Goal: Task Accomplishment & Management: Complete application form

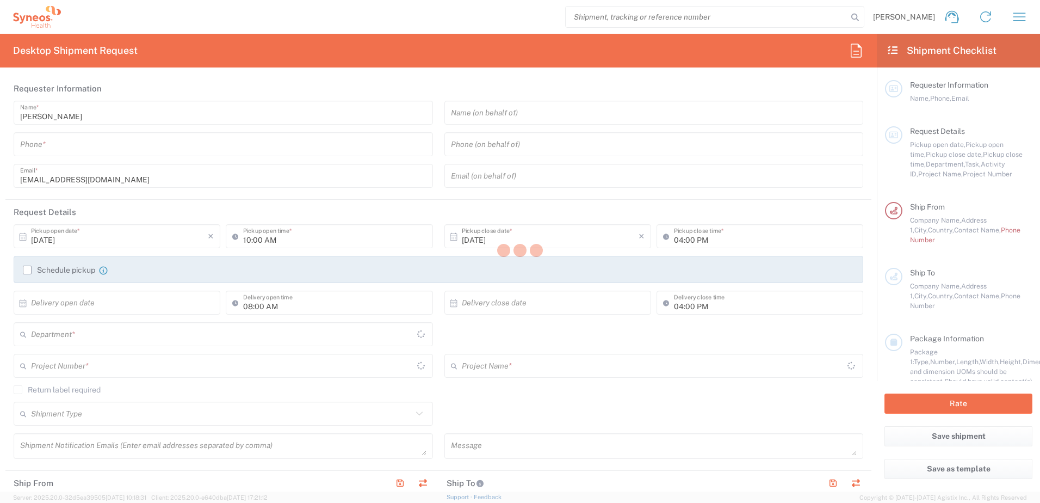
type input "[GEOGRAPHIC_DATA]"
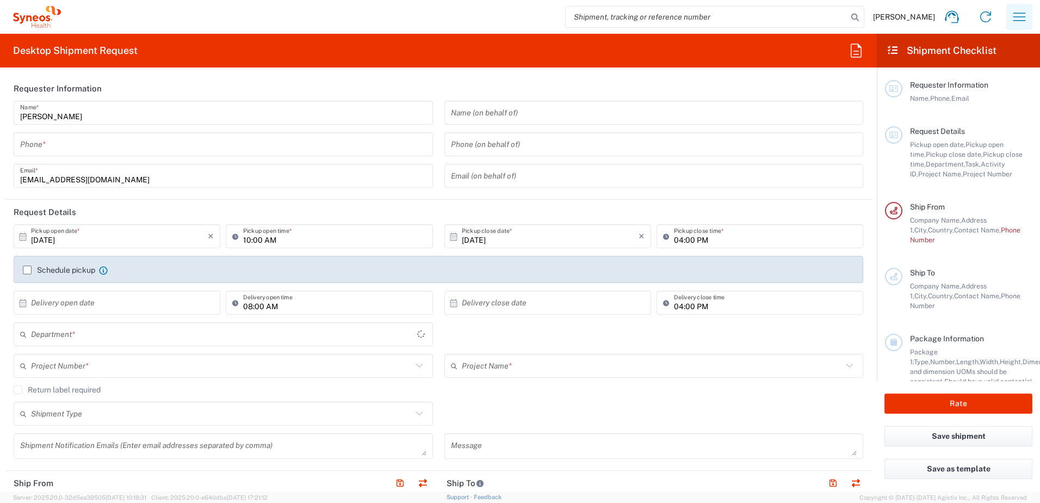
click at [1013, 18] on icon "button" at bounding box center [1019, 16] width 17 height 17
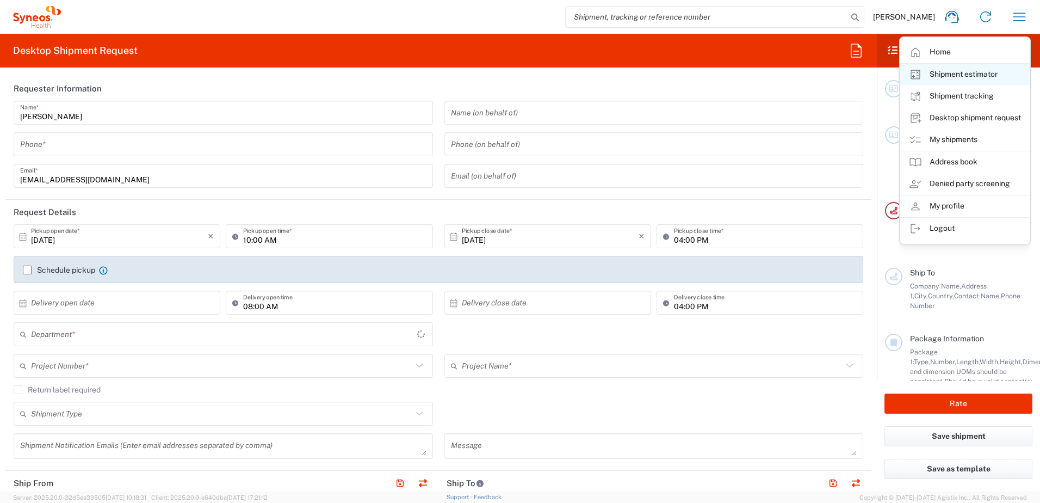
type input "Syneos Hlth Commercial FR SARL"
click at [958, 140] on link "My shipments" at bounding box center [966, 140] width 130 height 22
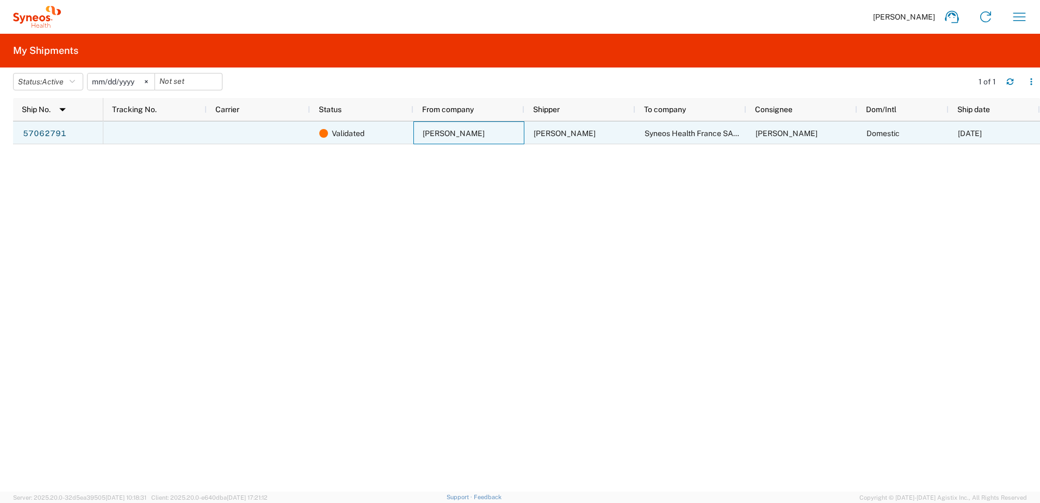
click at [424, 134] on span "[PERSON_NAME]" at bounding box center [454, 133] width 62 height 9
click at [24, 138] on link "57062791" at bounding box center [44, 133] width 45 height 17
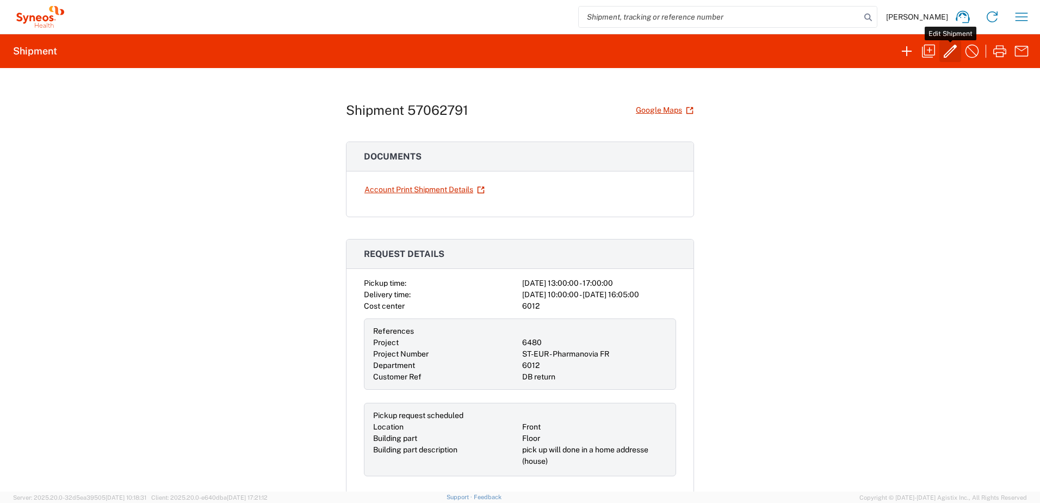
click at [947, 56] on icon "button" at bounding box center [950, 50] width 17 height 17
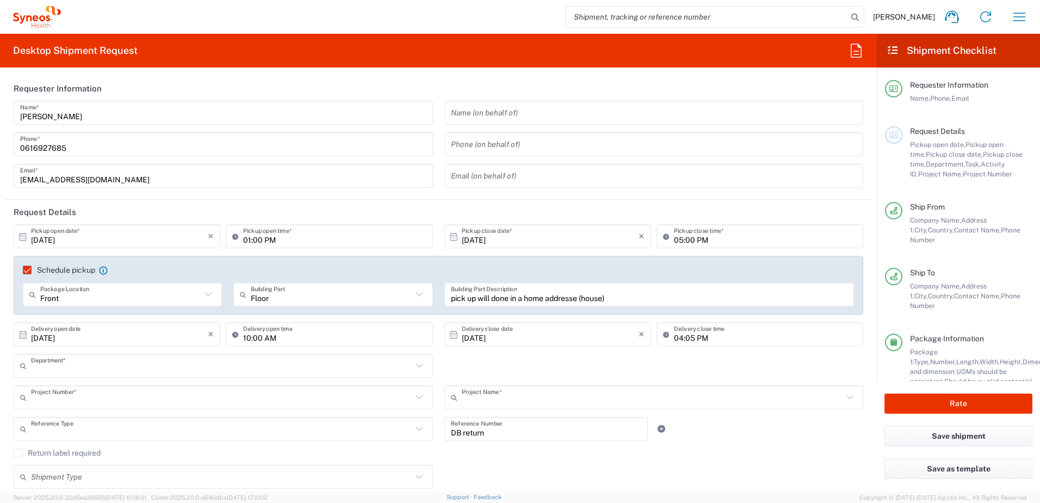
type input "6012"
type input "6480"
type input "ST-EUR - Pharmanovia FR"
type input "Customer Ref"
type input "[GEOGRAPHIC_DATA]"
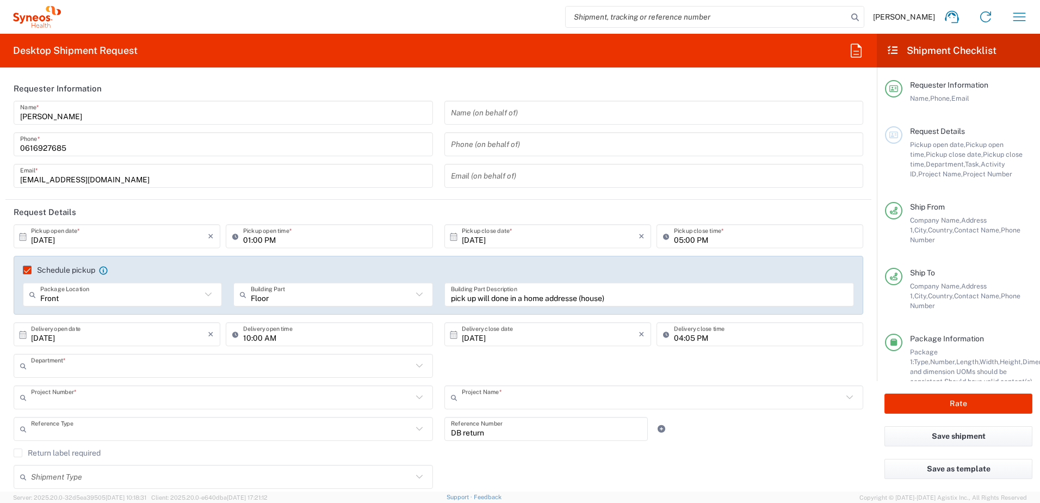
type input "Your Packaging"
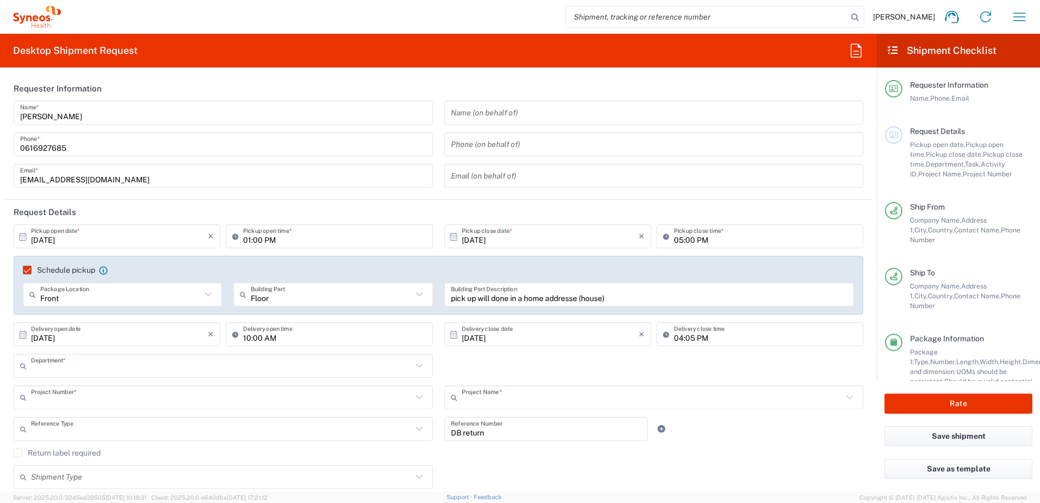
type input "Your Packaging"
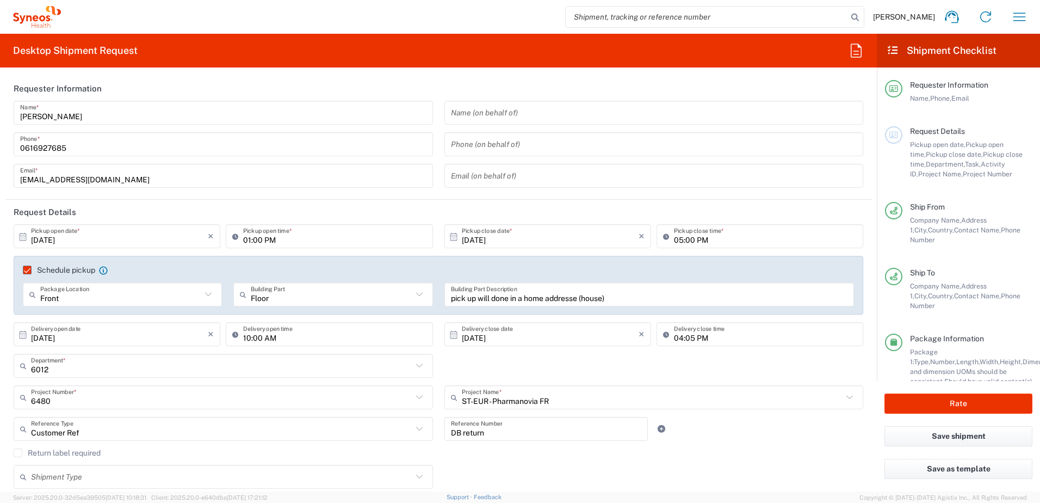
type input "Your Packaging"
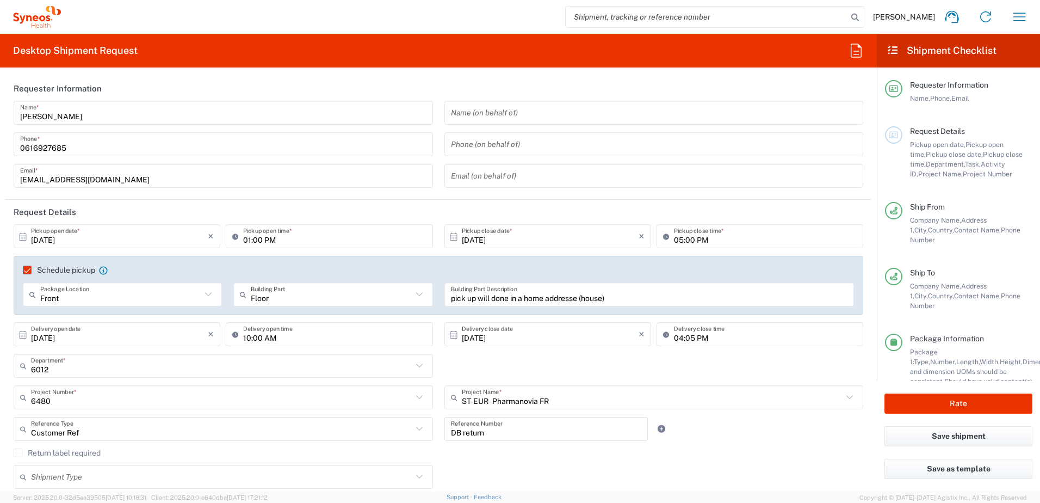
type input "Your Packaging"
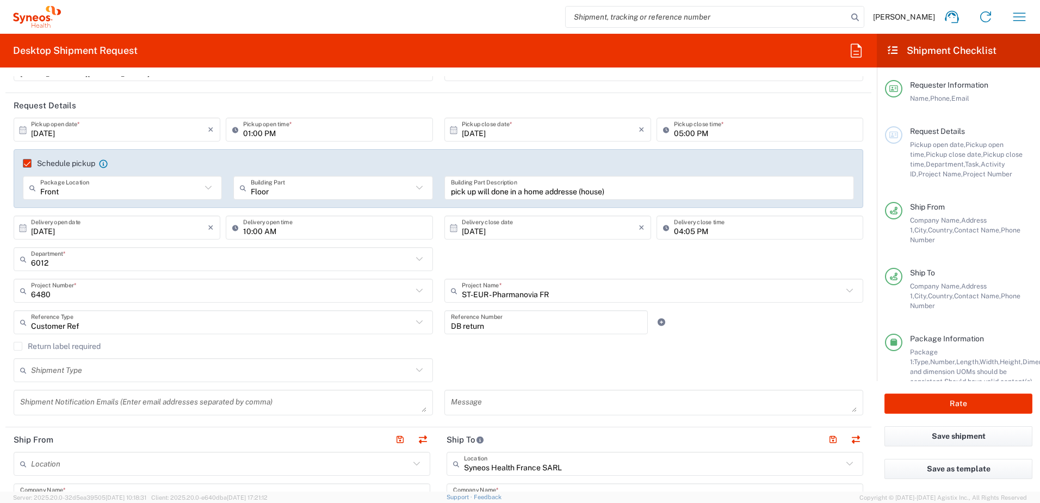
scroll to position [109, 0]
click at [16, 346] on label "Return label required" at bounding box center [57, 344] width 87 height 9
click at [18, 344] on input "Return label required" at bounding box center [18, 344] width 0 height 0
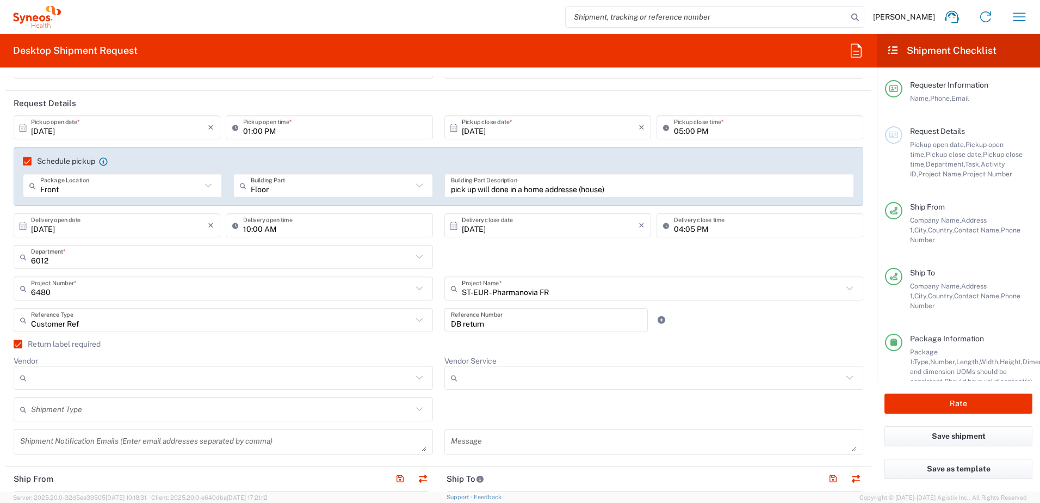
click at [45, 374] on input "Vendor" at bounding box center [221, 377] width 381 height 17
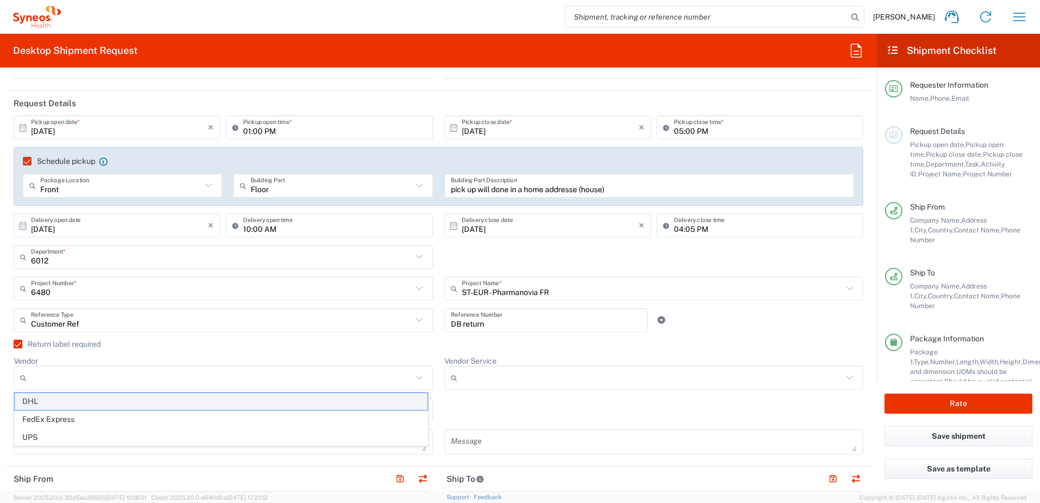
click at [29, 401] on span "DHL" at bounding box center [221, 401] width 413 height 17
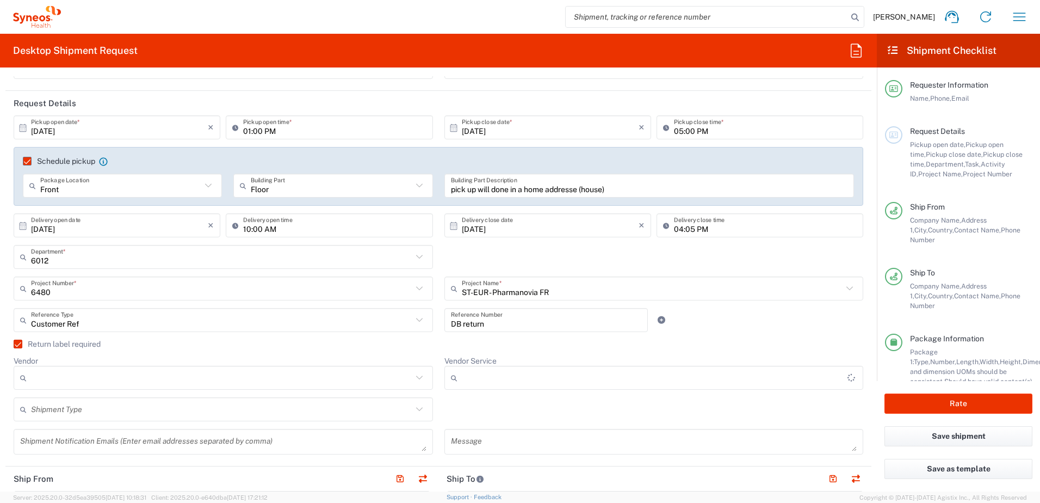
type input "DHL"
click at [215, 415] on input "text" at bounding box center [221, 409] width 381 height 19
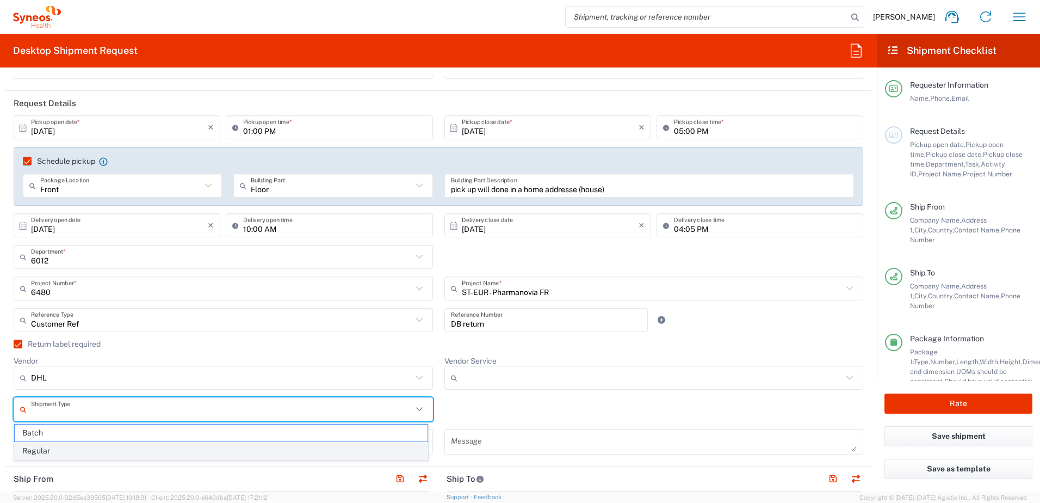
click at [107, 448] on span "Regular" at bounding box center [221, 450] width 413 height 17
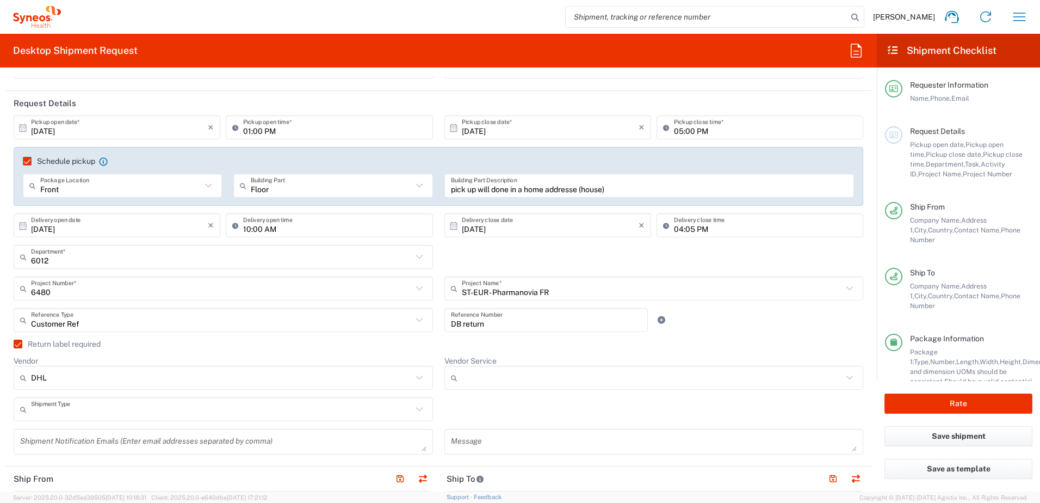
type input "Regular"
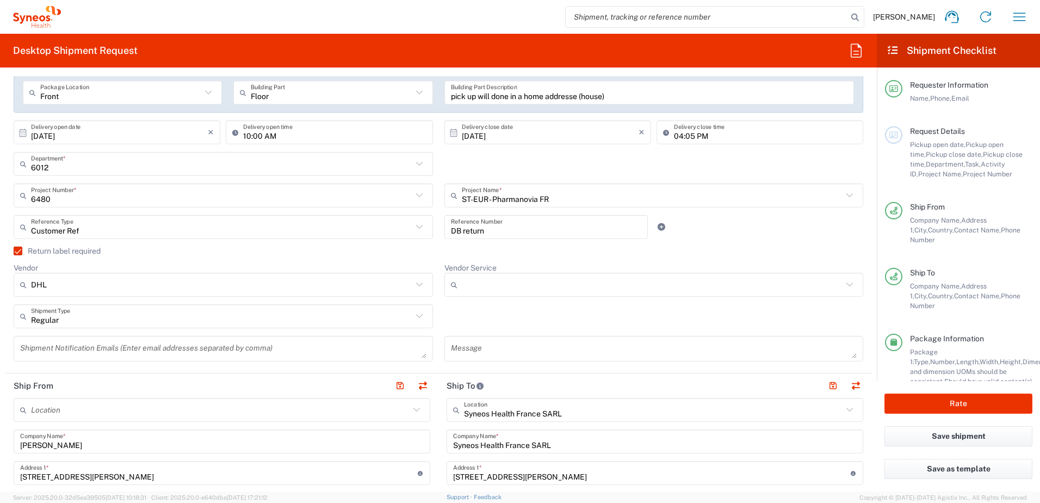
scroll to position [218, 0]
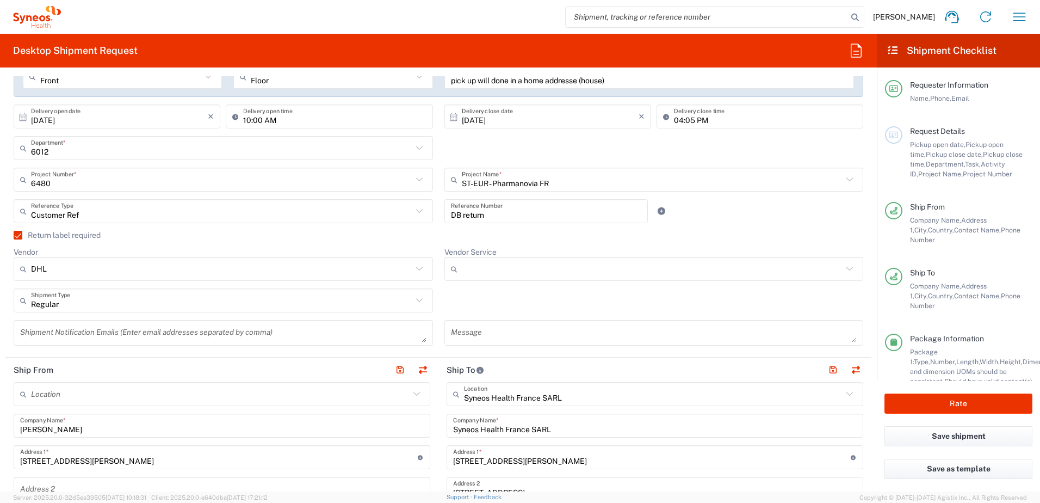
click at [468, 261] on input "Vendor Service" at bounding box center [652, 268] width 381 height 17
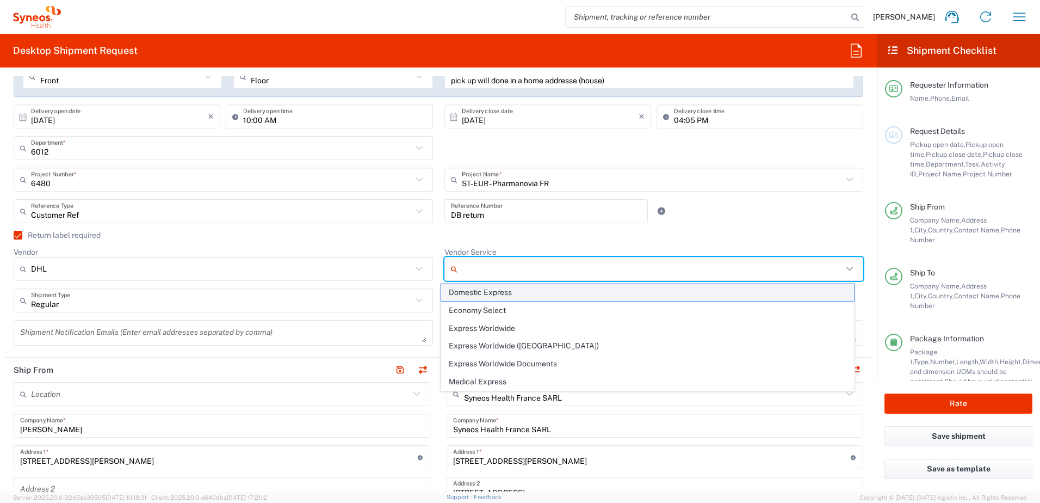
click at [469, 292] on span "Domestic Express" at bounding box center [647, 292] width 413 height 17
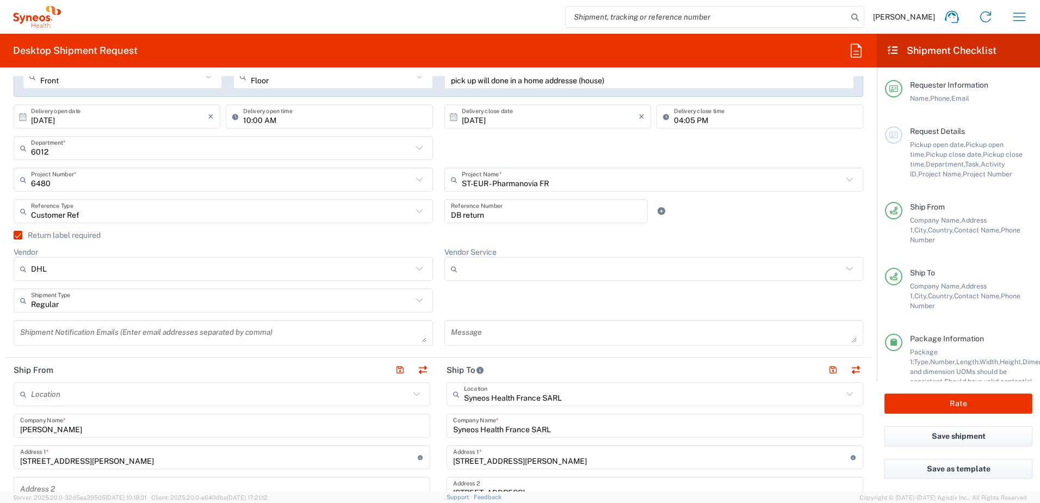
type input "Domestic Express"
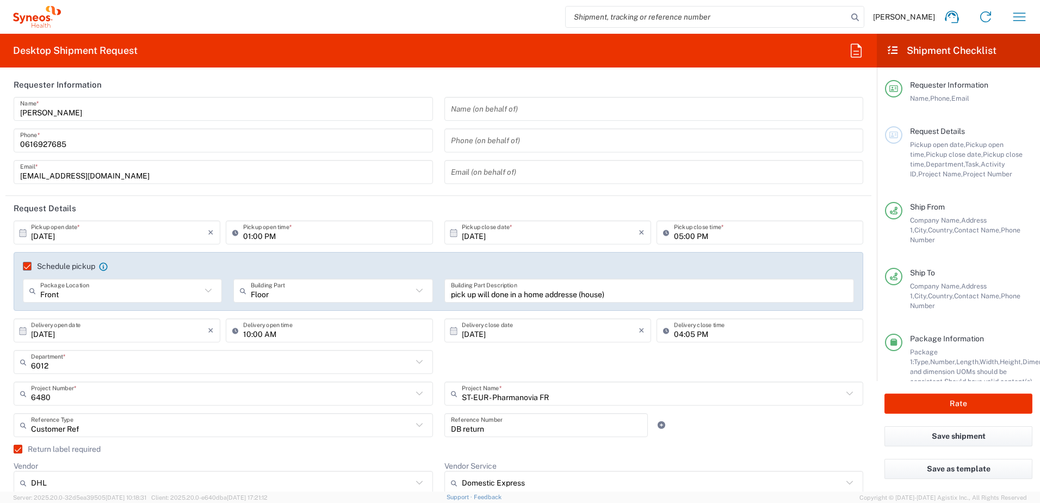
scroll to position [0, 0]
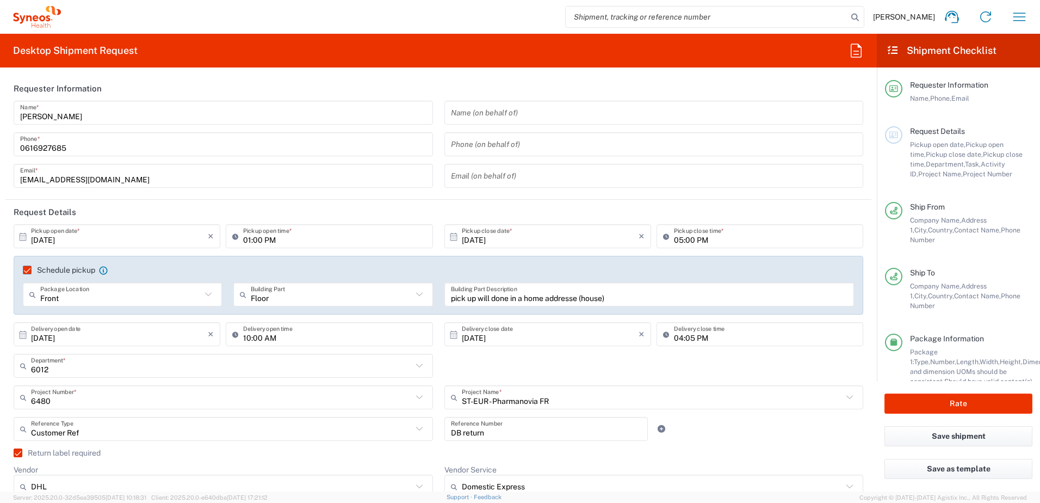
click at [474, 338] on input "[DATE]" at bounding box center [550, 334] width 177 height 19
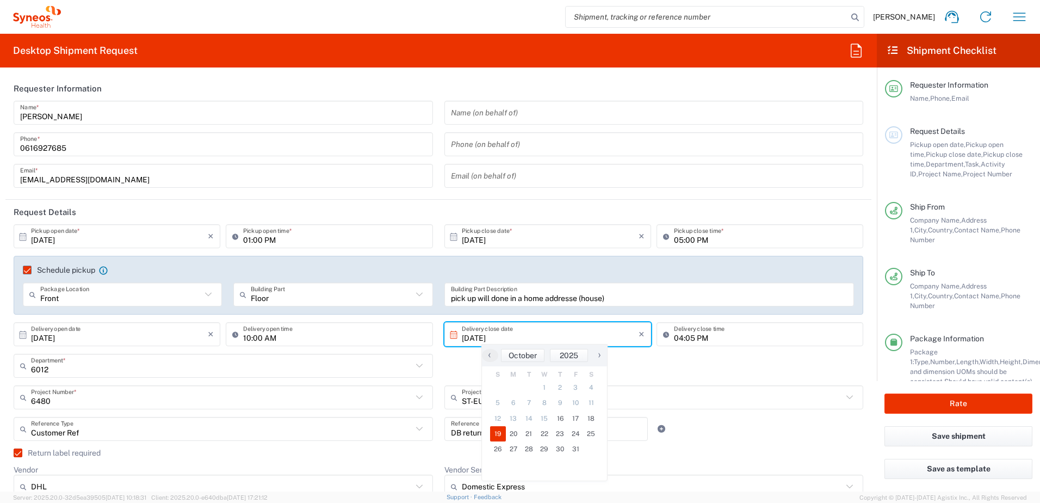
type input "[DATE]"
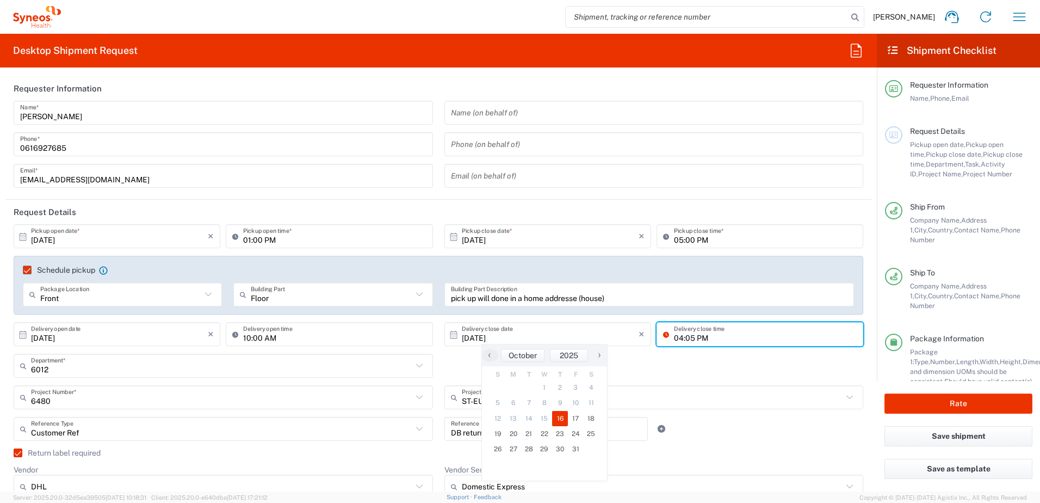
click at [689, 340] on input "04:05 PM" at bounding box center [765, 334] width 183 height 19
click at [688, 341] on input "04:05 PM" at bounding box center [765, 334] width 183 height 19
click at [685, 338] on input "04:05 PM" at bounding box center [765, 334] width 183 height 19
click at [686, 338] on input "04:05 PM" at bounding box center [765, 334] width 183 height 19
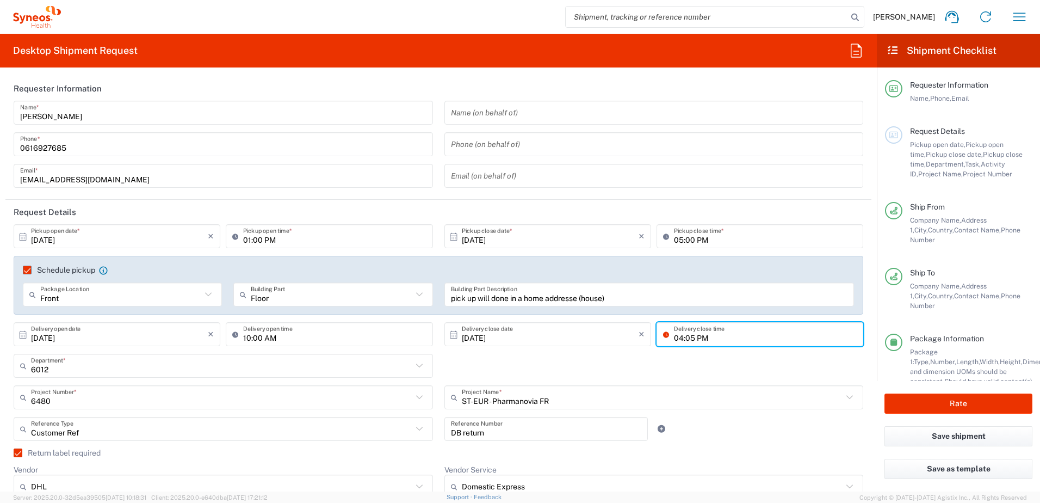
click at [688, 337] on input "04:05 PM" at bounding box center [765, 334] width 183 height 19
click at [646, 356] on div "6012 Department * 6012 3000 3100 3109 3110 3111 3112 3125 3130 3135 3136 3150 3…" at bounding box center [438, 370] width 861 height 32
click at [327, 206] on header "Request Details" at bounding box center [438, 212] width 866 height 24
click at [363, 215] on header "Request Details" at bounding box center [438, 212] width 866 height 24
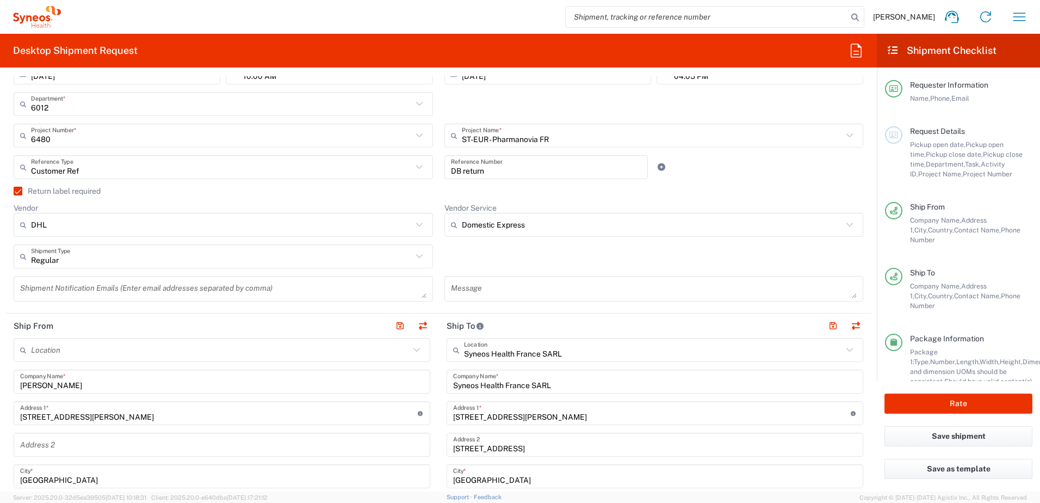
scroll to position [272, 0]
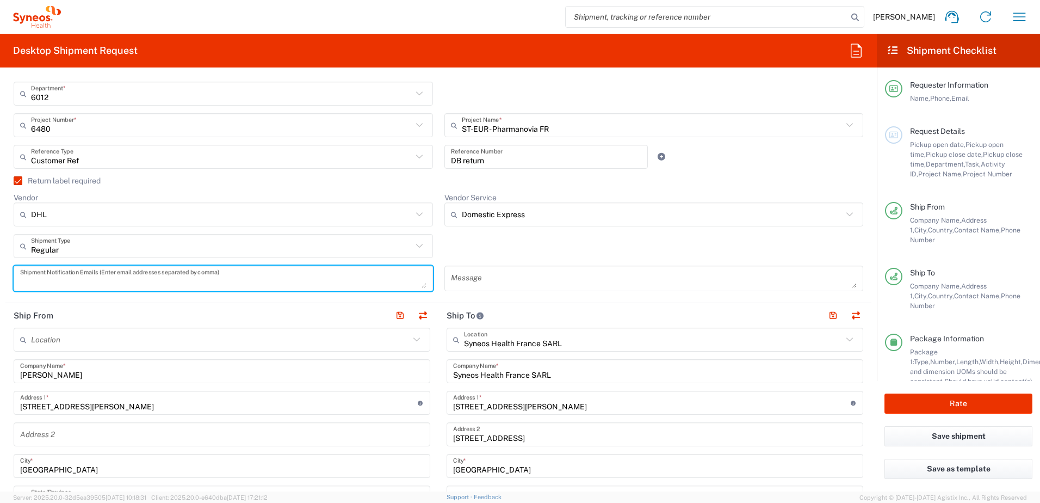
click at [307, 280] on textarea at bounding box center [223, 278] width 406 height 19
type textarea "[EMAIL_ADDRESS][DOMAIN_NAME]"
click at [459, 279] on textarea at bounding box center [654, 278] width 406 height 19
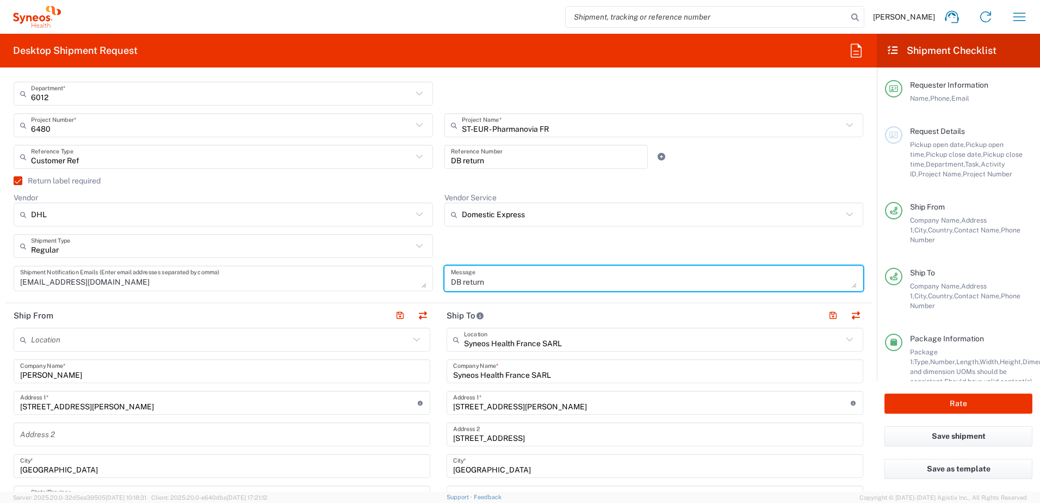
type textarea "DB return"
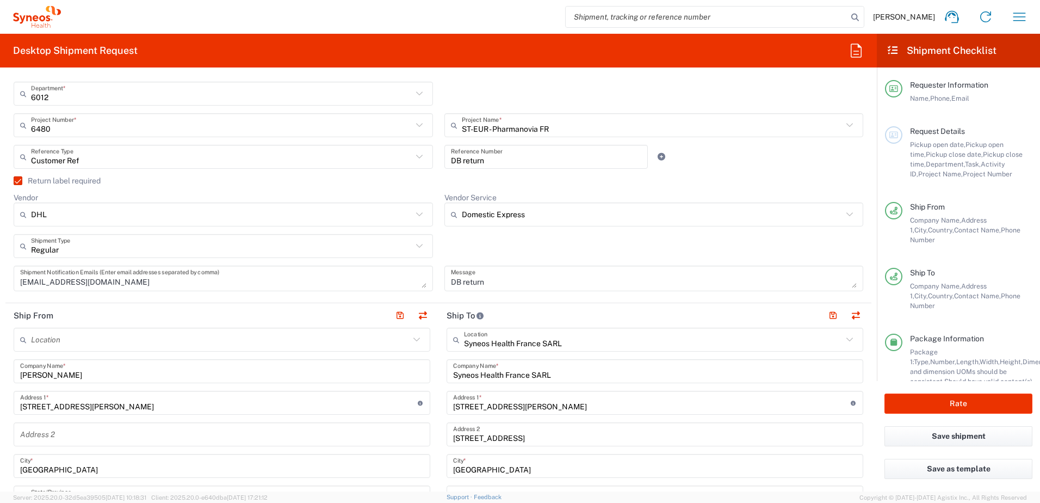
click at [486, 240] on div "Regular Shipment Type Batch Regular" at bounding box center [438, 250] width 861 height 32
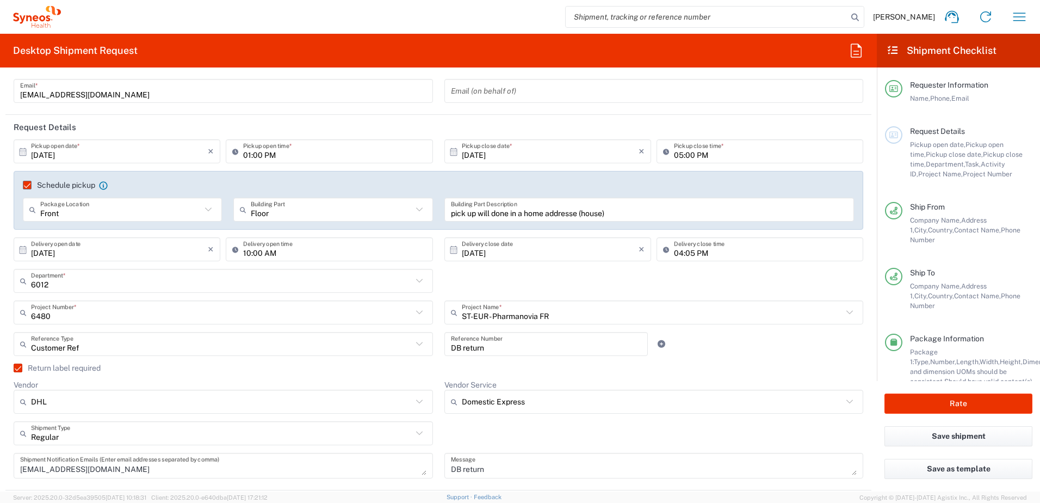
scroll to position [109, 0]
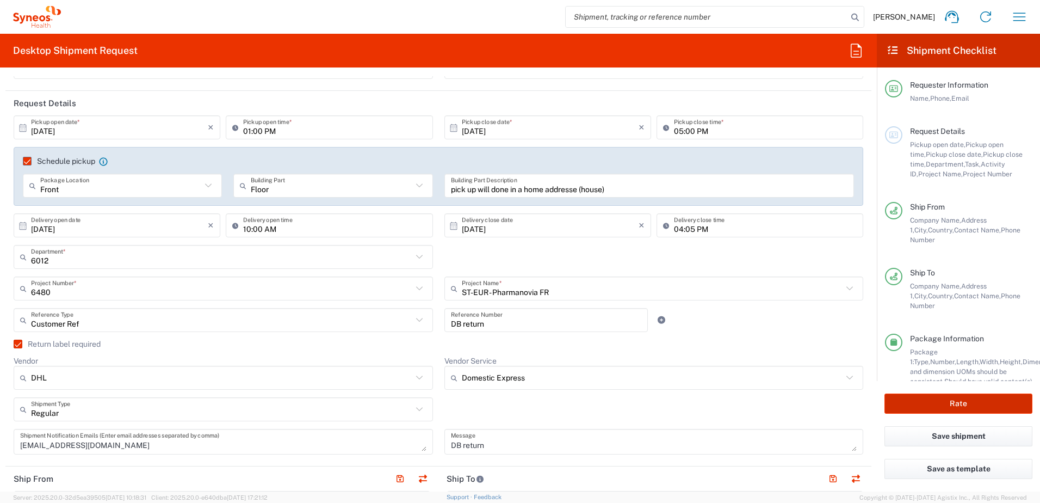
click at [954, 402] on button "Rate" at bounding box center [959, 403] width 148 height 20
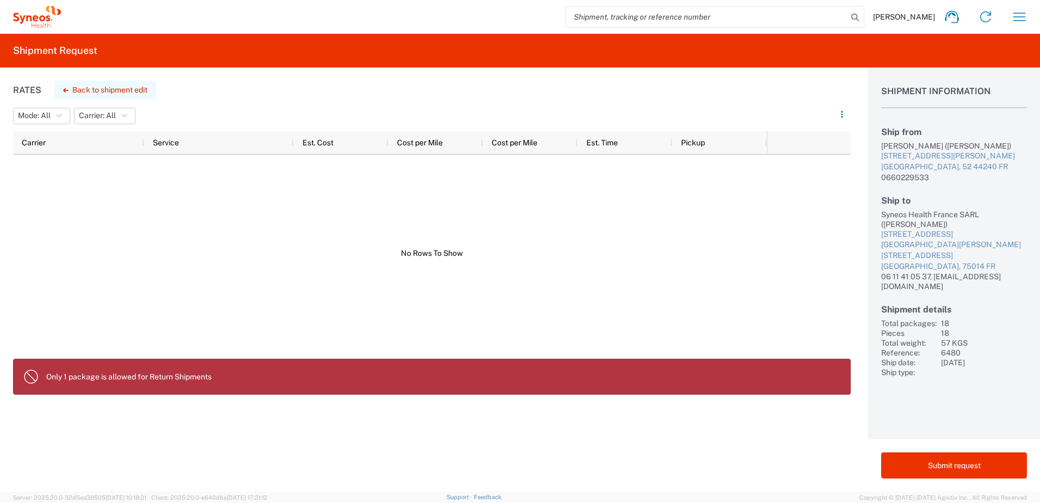
click at [139, 94] on button "Back to shipment edit" at bounding box center [105, 90] width 102 height 19
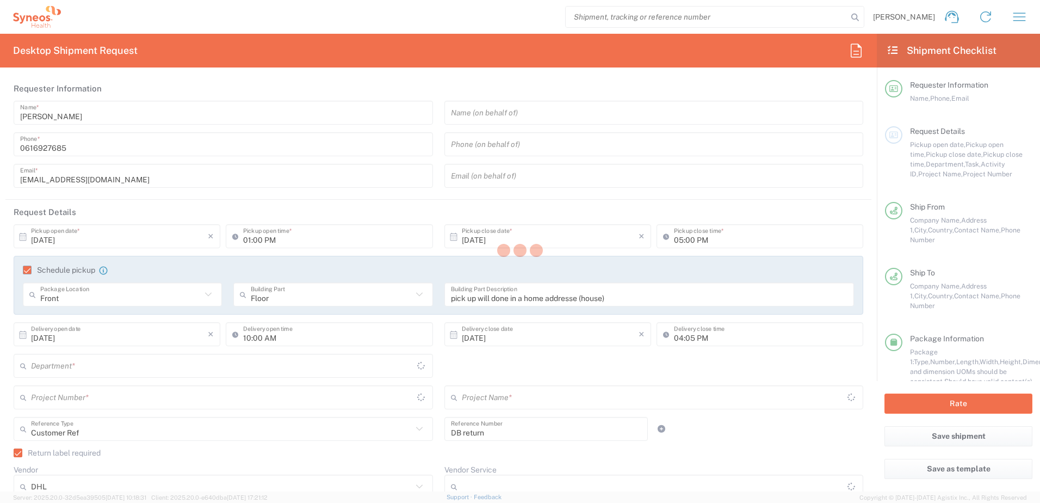
type input "6012"
type input "6480"
type input "ST-EUR - Pharmanovia FR"
type input "Domestic Express"
type input "[GEOGRAPHIC_DATA]"
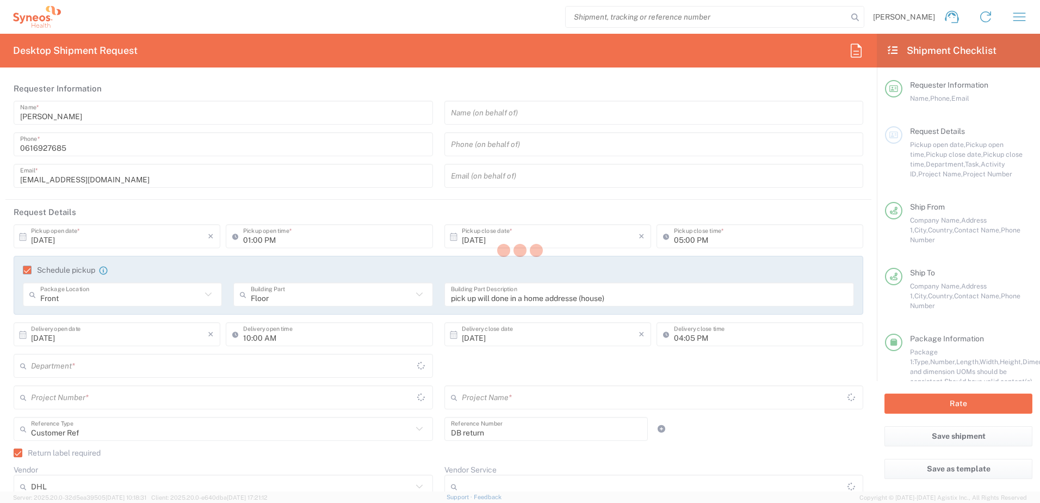
type input "Your Packaging"
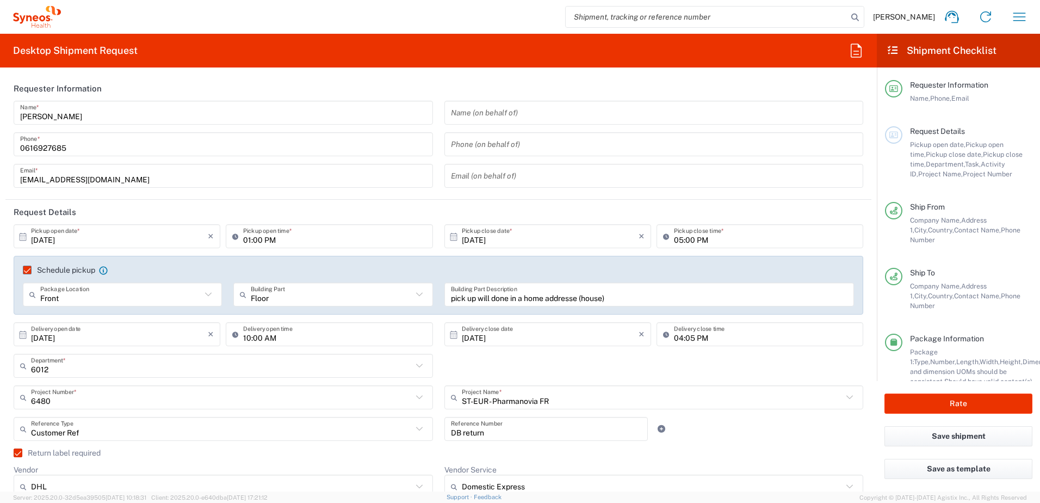
type input "Your Packaging"
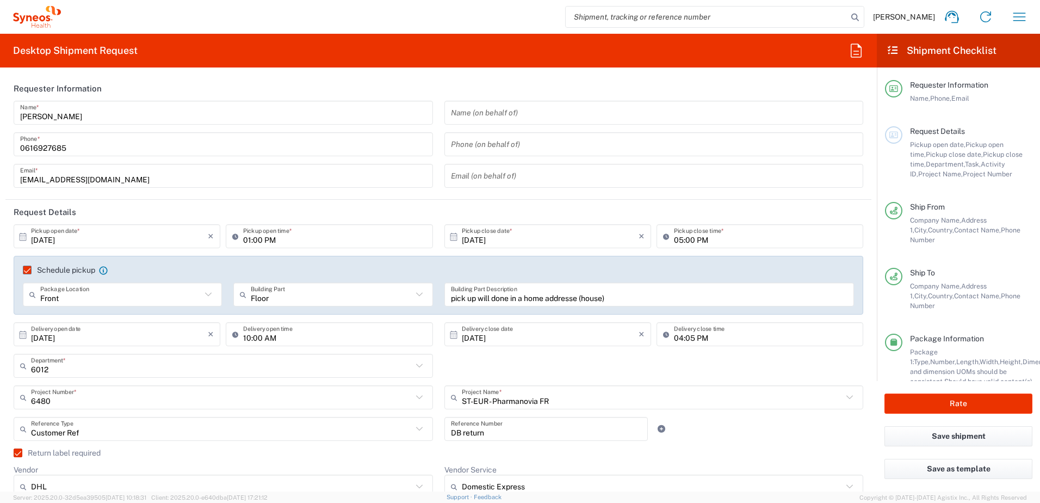
type input "Your Packaging"
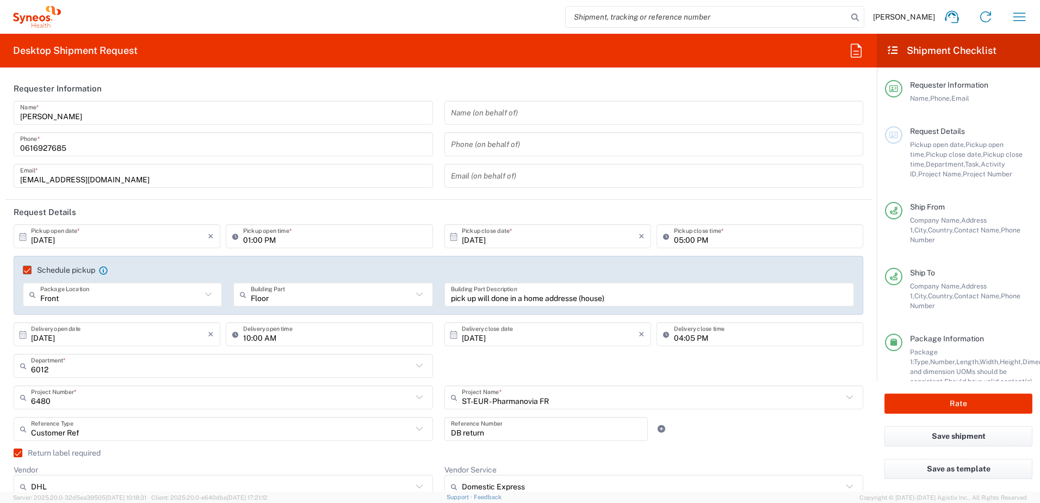
type input "Your Packaging"
click at [15, 453] on label "Return label required" at bounding box center [57, 452] width 87 height 9
click at [13, 453] on input "Return label required" at bounding box center [13, 453] width 0 height 0
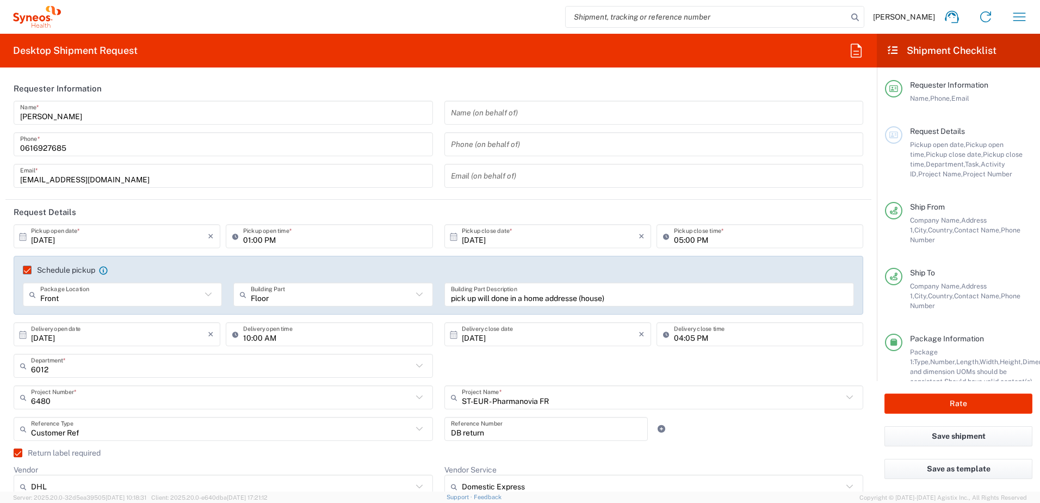
type input "Your Packaging"
click at [929, 398] on button "Rate" at bounding box center [959, 403] width 148 height 20
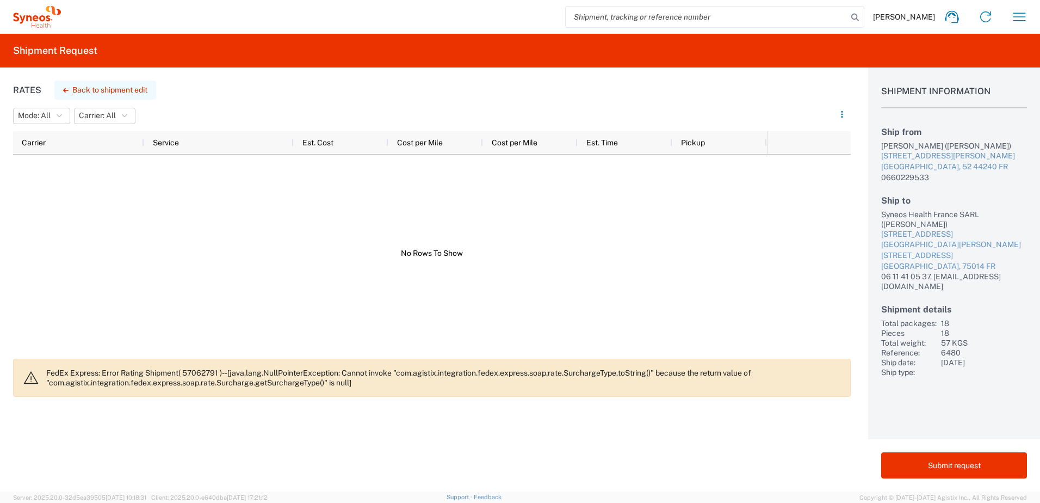
click at [100, 85] on button "Back to shipment edit" at bounding box center [105, 90] width 102 height 19
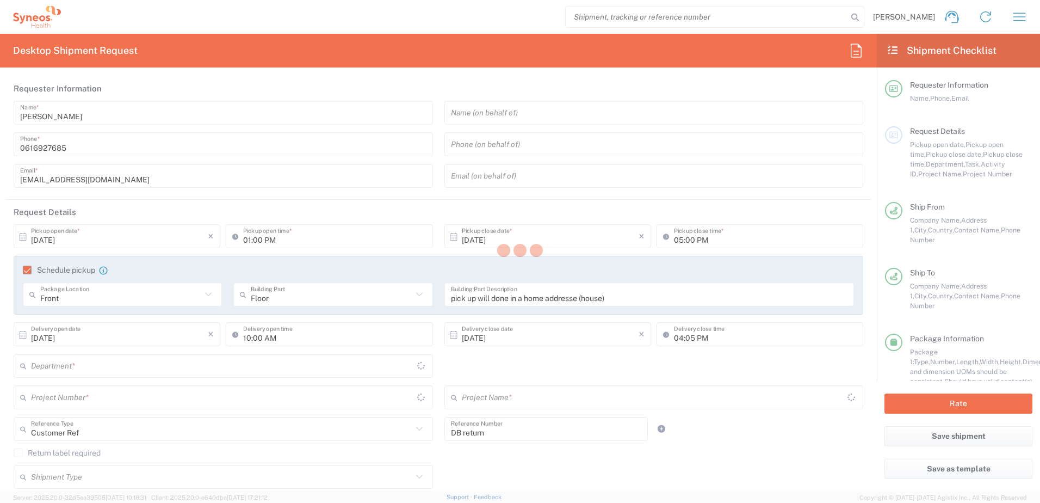
type input "6012"
type input "6480"
type input "ST-EUR - Pharmanovia FR"
type input "[GEOGRAPHIC_DATA]"
type input "Your Packaging"
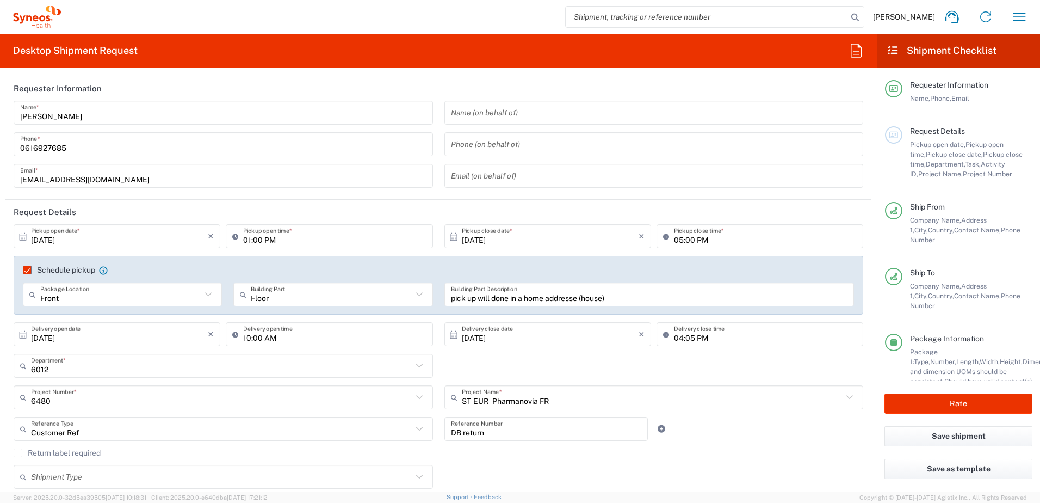
type input "Your Packaging"
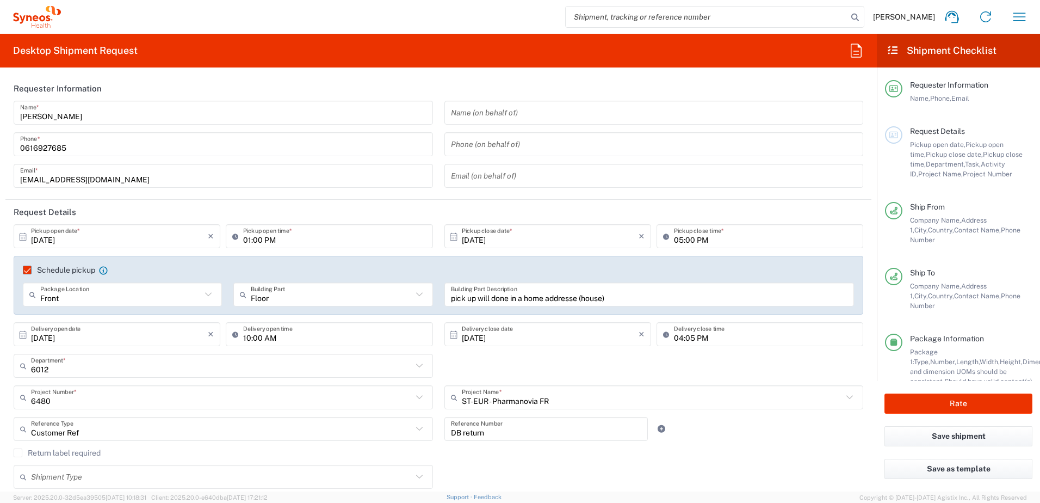
type input "Your Packaging"
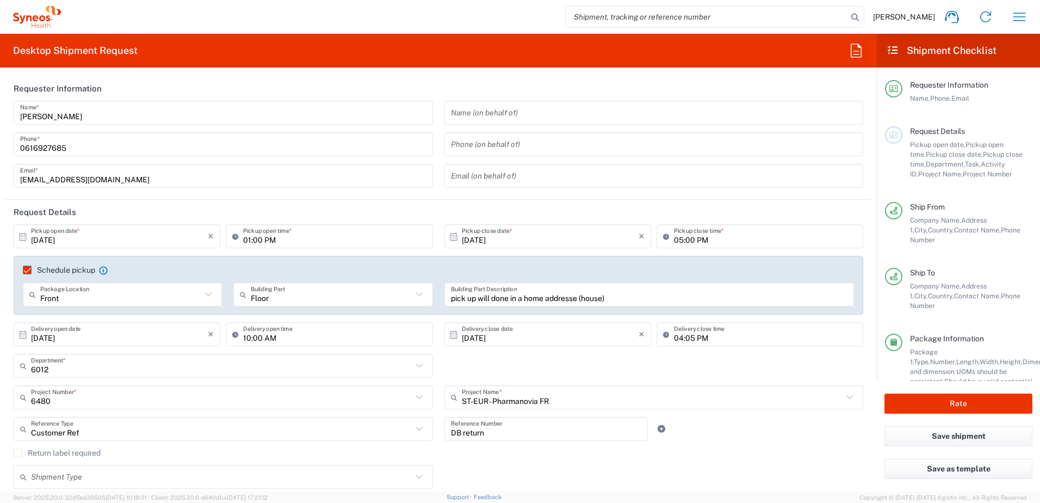
type input "Your Packaging"
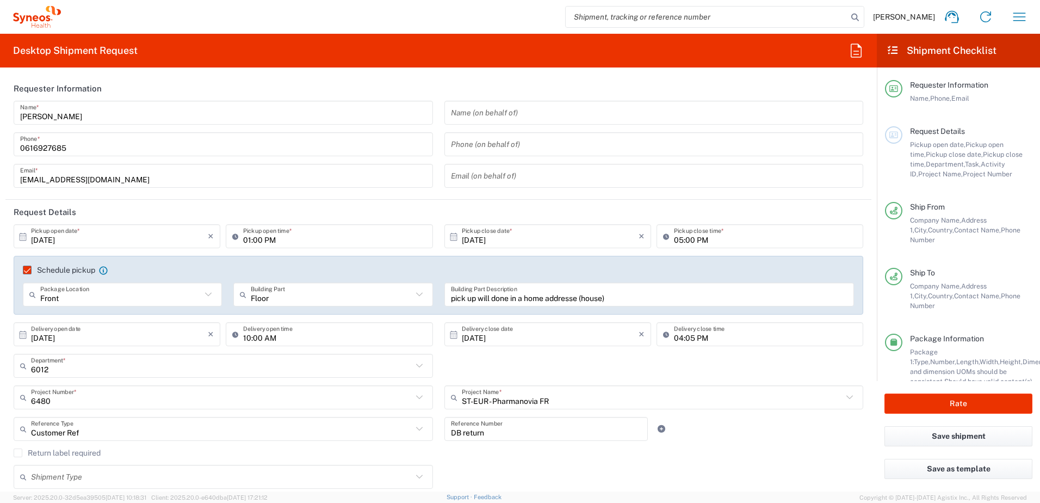
type input "Your Packaging"
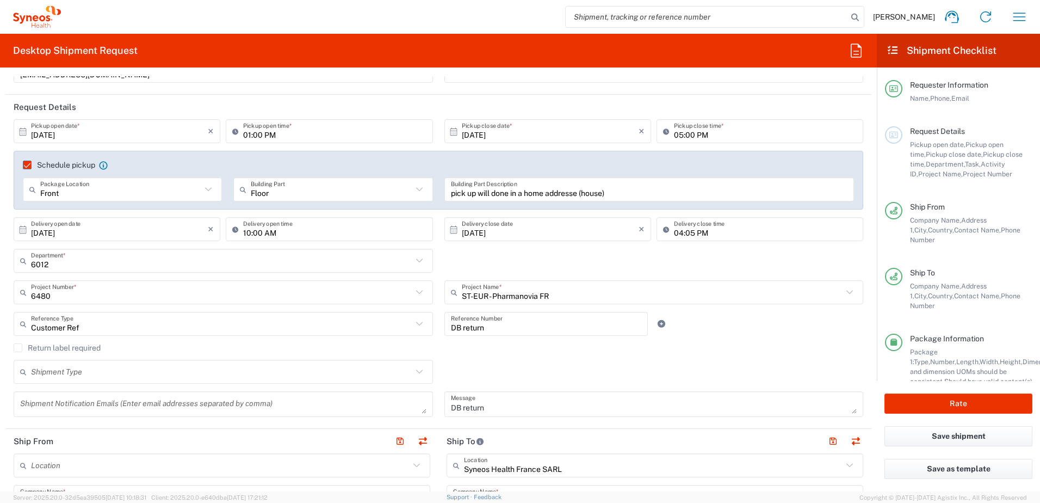
type input "Your Packaging"
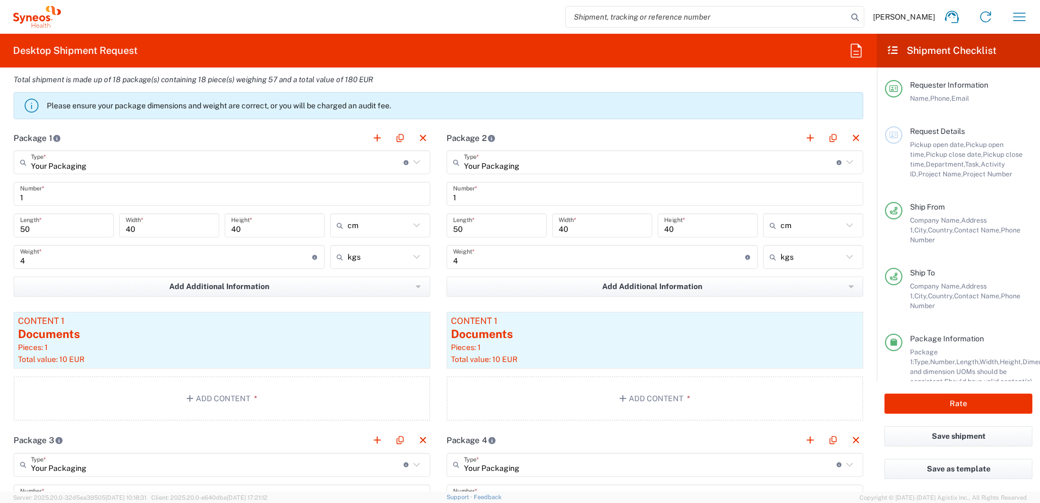
scroll to position [925, 0]
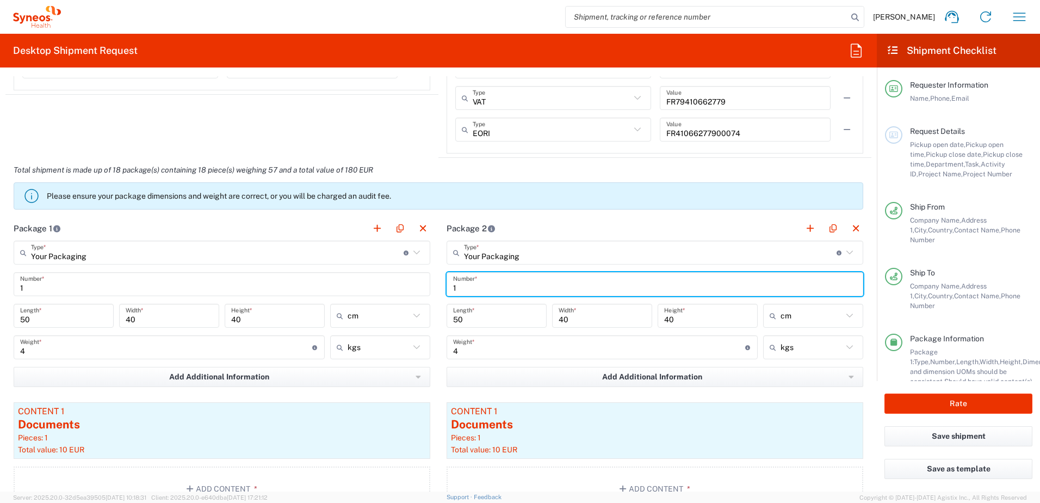
drag, startPoint x: 461, startPoint y: 287, endPoint x: 424, endPoint y: 286, distance: 36.5
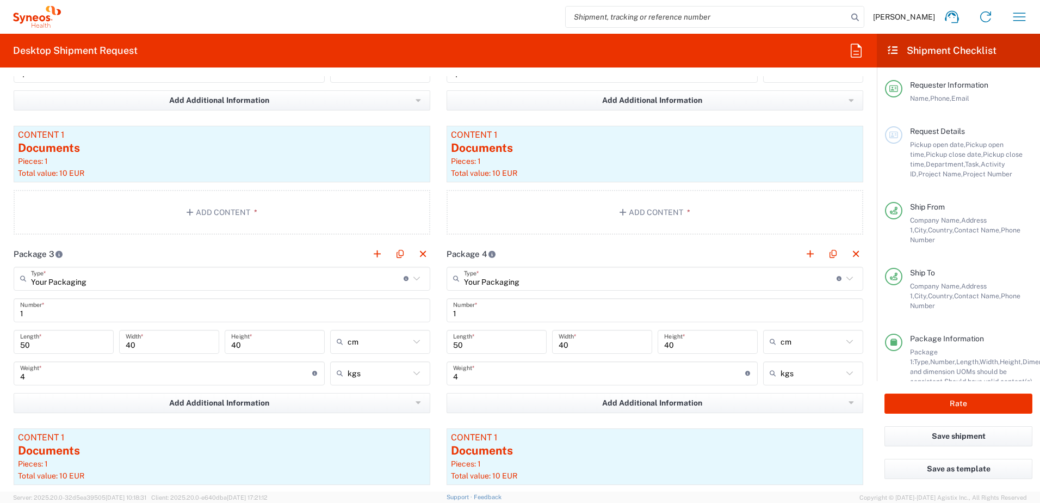
scroll to position [1252, 0]
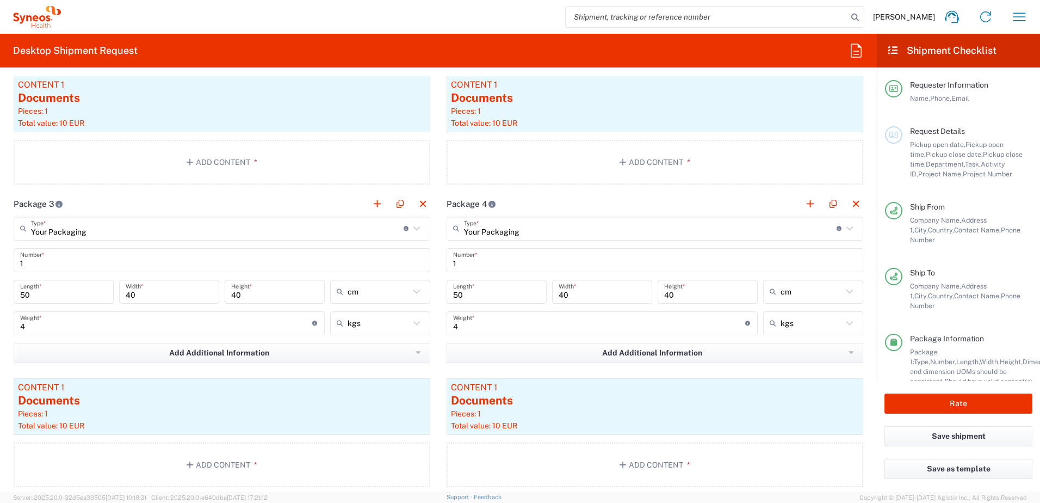
type input "2"
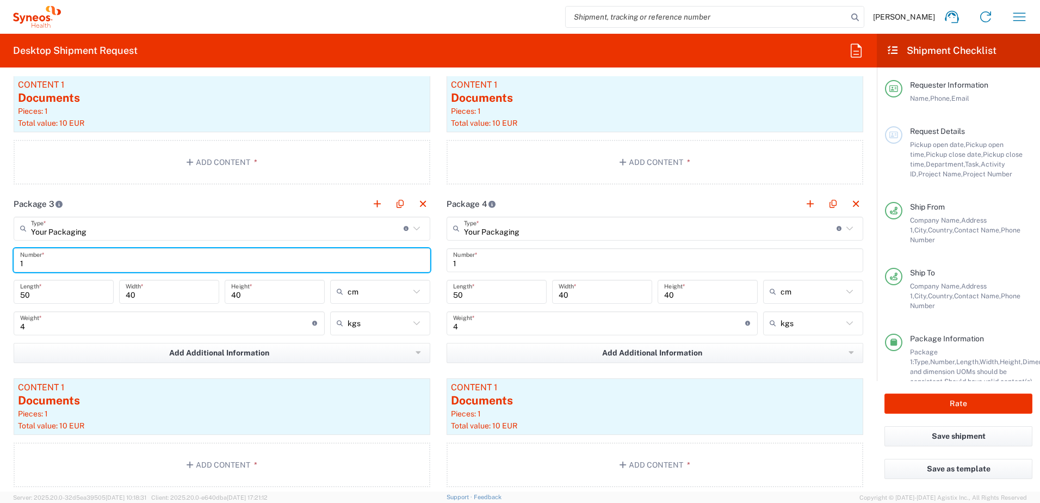
drag, startPoint x: 31, startPoint y: 268, endPoint x: -10, endPoint y: 263, distance: 41.0
click at [0, 263] on html "[PERSON_NAME] Home Shipment estimator Shipment tracking Desktop shipment reques…" at bounding box center [520, 251] width 1040 height 503
type input "3"
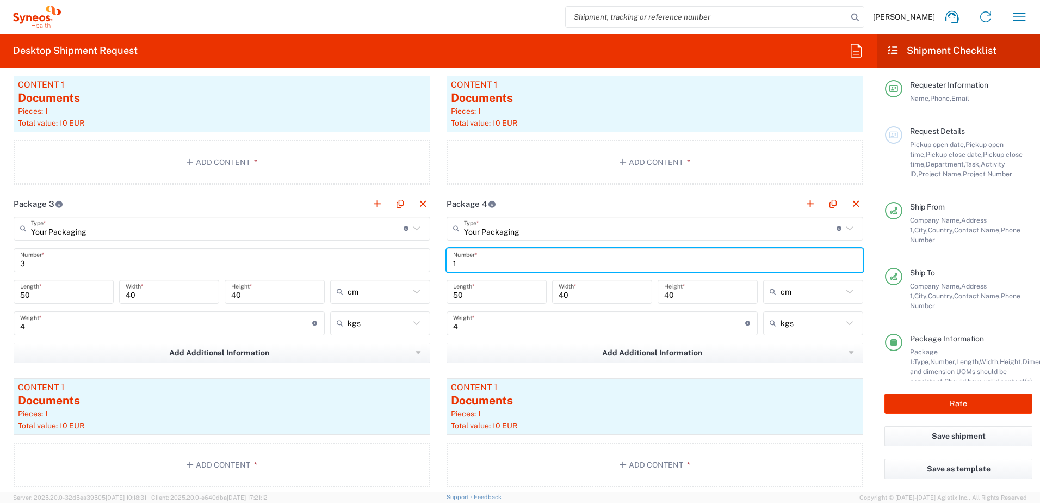
drag, startPoint x: 454, startPoint y: 264, endPoint x: 425, endPoint y: 263, distance: 28.9
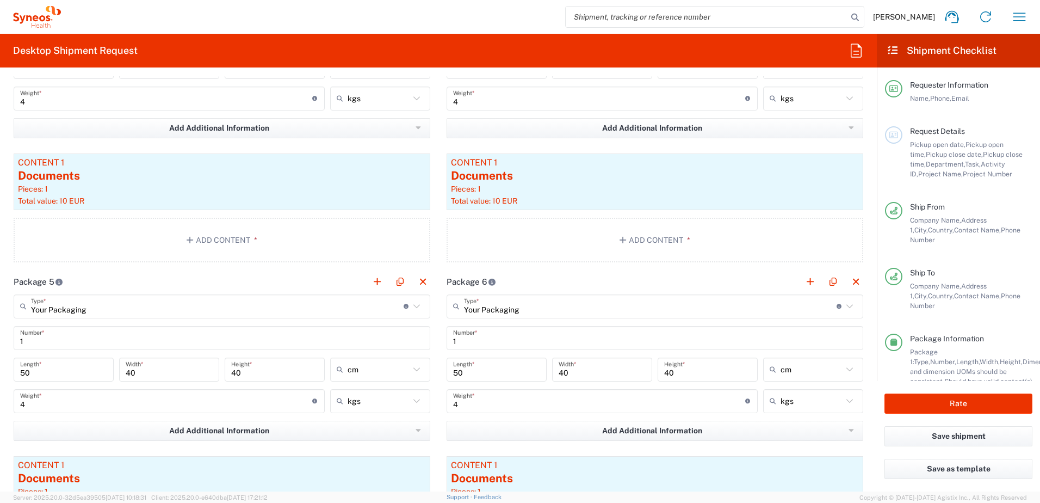
scroll to position [1524, 0]
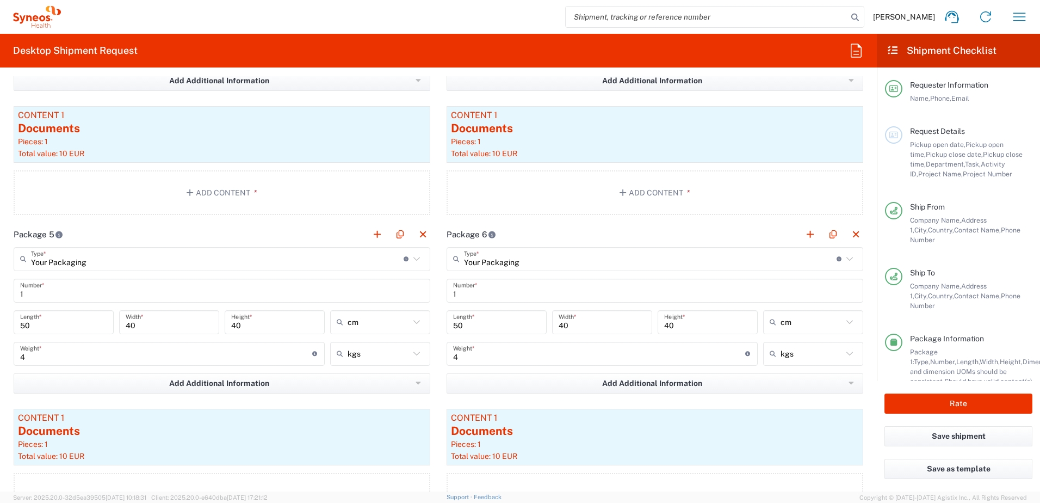
type input "4"
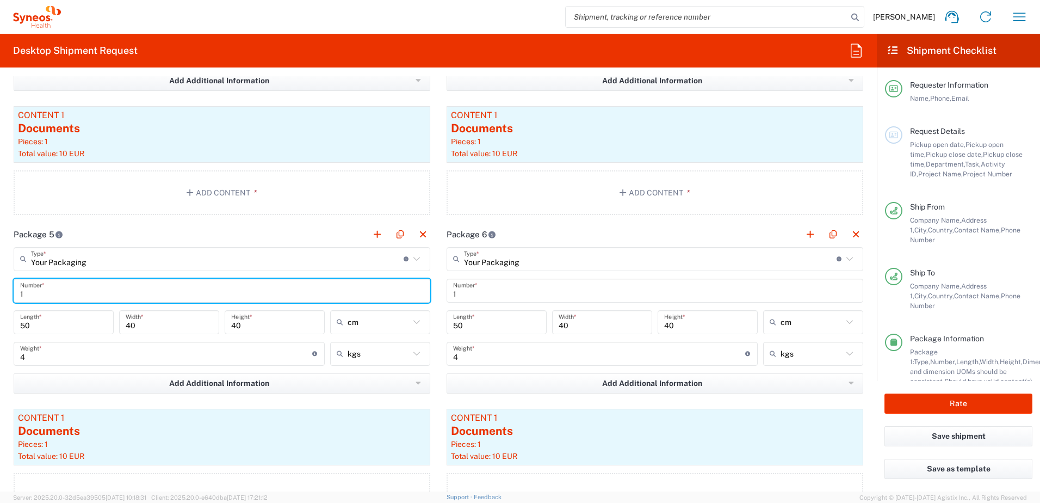
drag, startPoint x: 37, startPoint y: 288, endPoint x: 7, endPoint y: 289, distance: 30.5
click at [7, 289] on main "Your Packaging Type * Material used to package goods Your Packaging Envelope La…" at bounding box center [221, 384] width 433 height 274
type input "5"
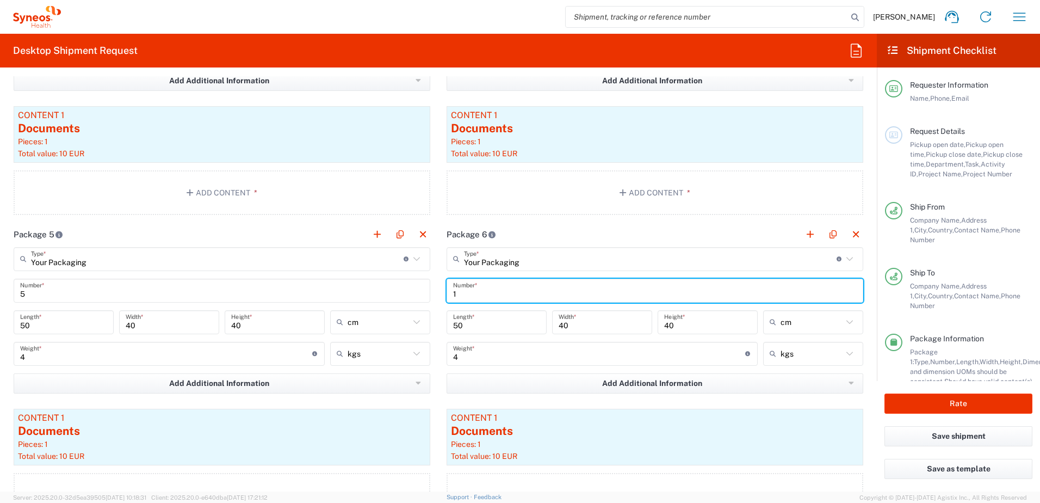
drag, startPoint x: 459, startPoint y: 294, endPoint x: 445, endPoint y: 295, distance: 14.7
click at [447, 294] on div "1 Number *" at bounding box center [655, 291] width 417 height 24
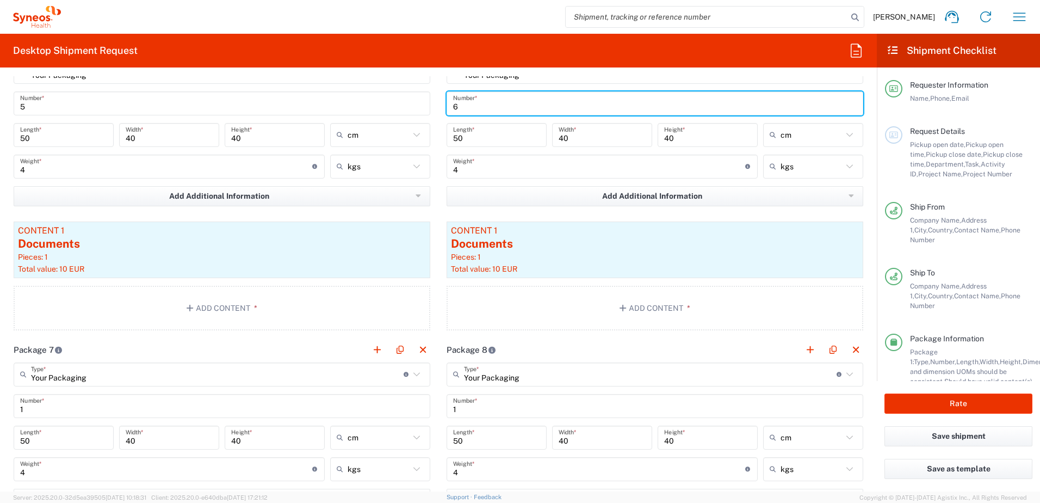
scroll to position [1741, 0]
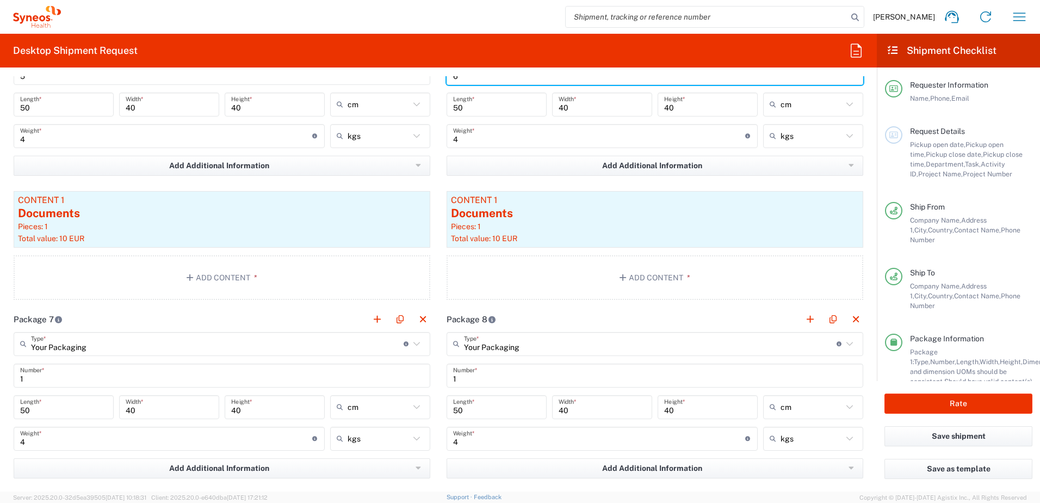
type input "6"
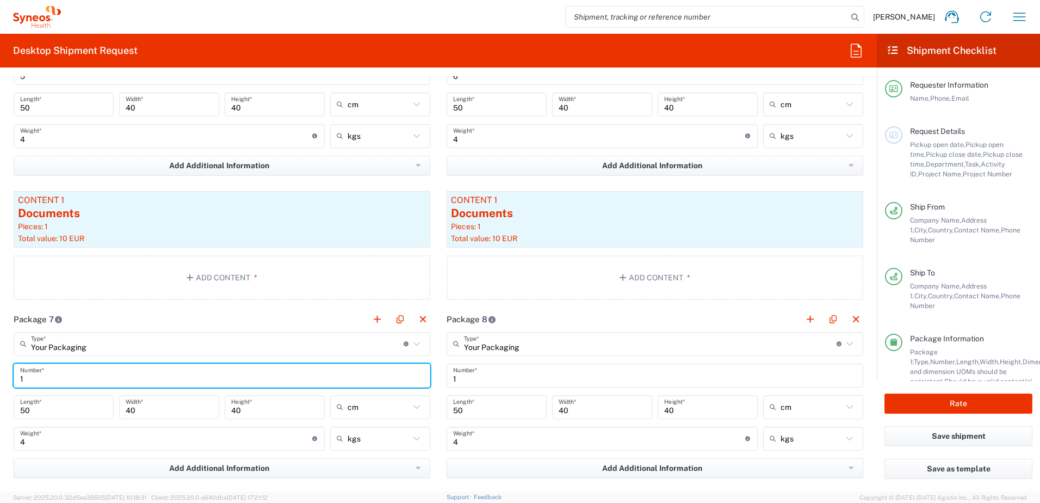
drag, startPoint x: 31, startPoint y: 380, endPoint x: 174, endPoint y: 354, distance: 144.9
click at [7, 380] on main "Your Packaging Type * Material used to package goods Your Packaging Envelope La…" at bounding box center [221, 469] width 433 height 274
type input "7"
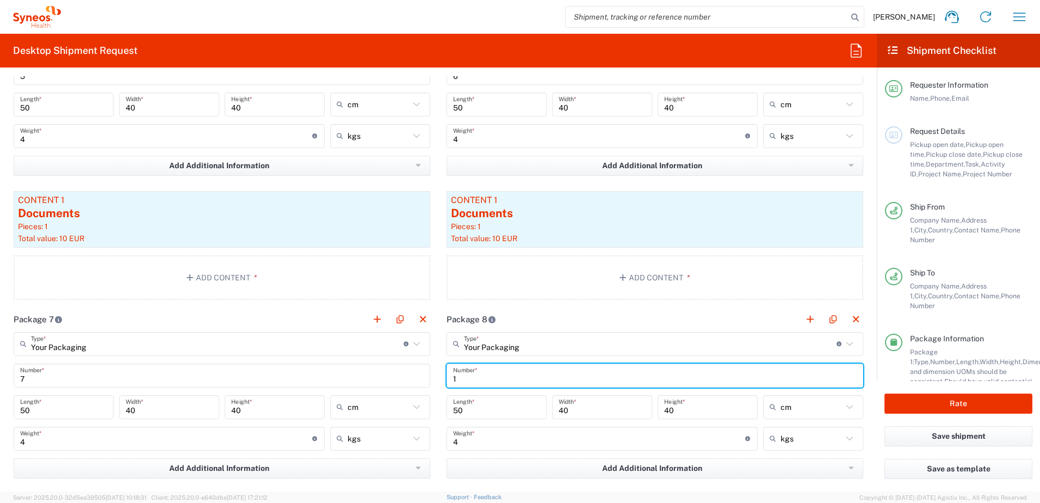
drag, startPoint x: 465, startPoint y: 380, endPoint x: 441, endPoint y: 379, distance: 24.5
click at [441, 379] on main "Your Packaging Type * Material used to package goods Your Packaging Envelope La…" at bounding box center [655, 469] width 433 height 274
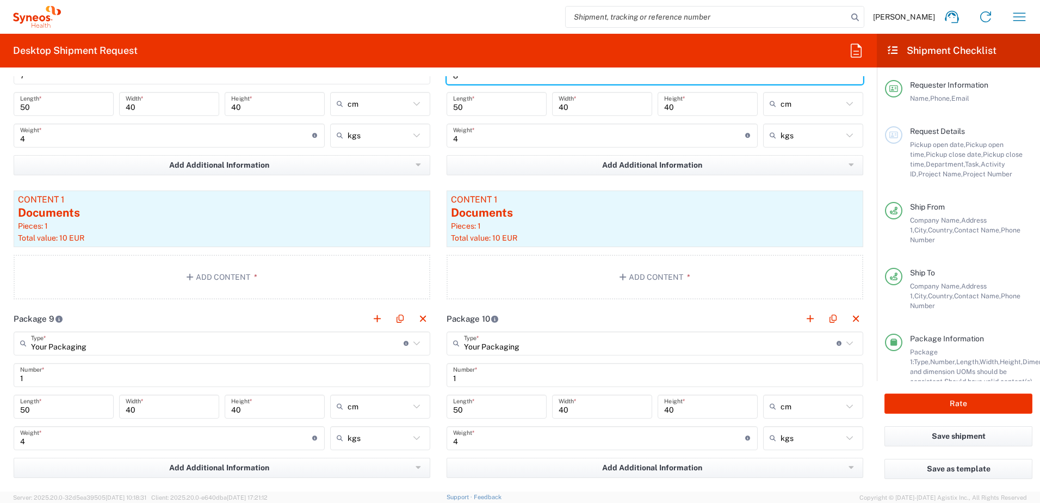
scroll to position [2068, 0]
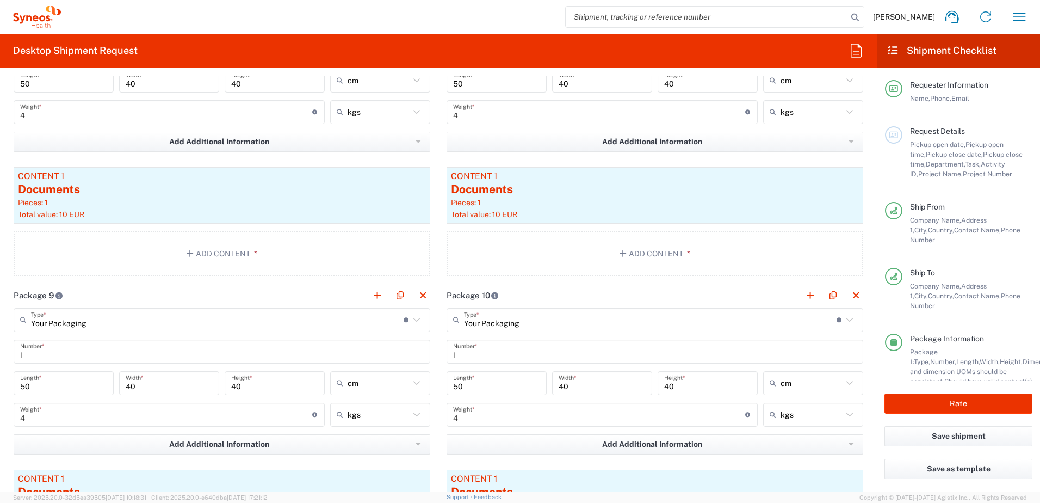
type input "8"
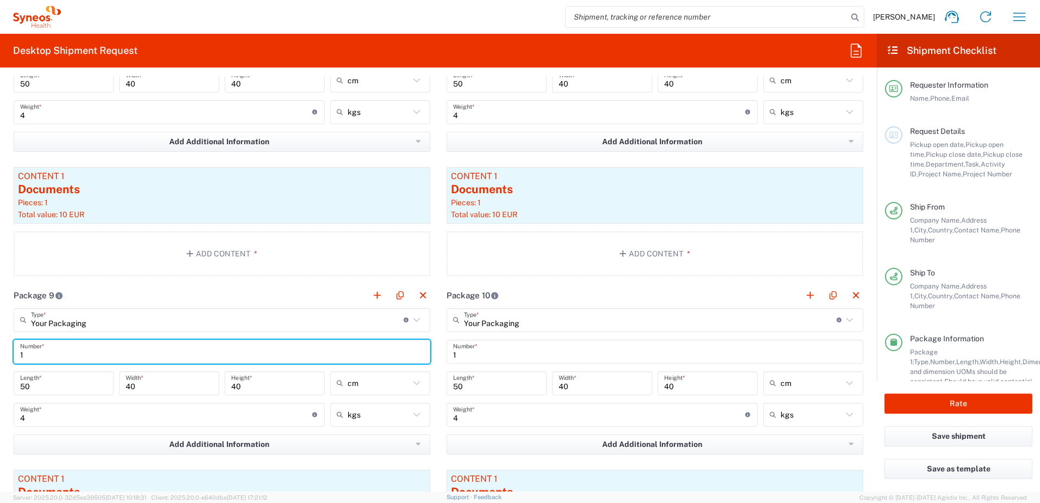
drag, startPoint x: 30, startPoint y: 356, endPoint x: 4, endPoint y: 357, distance: 25.6
click at [4, 357] on form "Requester Information [PERSON_NAME] Name * [PHONE_NUMBER] Phone * [EMAIL_ADDRES…" at bounding box center [438, 283] width 877 height 415
type input "9"
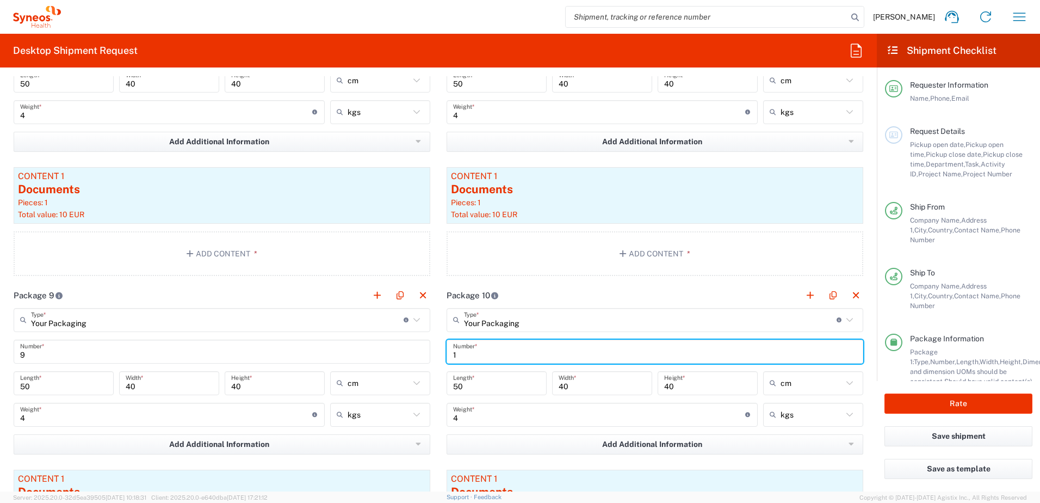
drag, startPoint x: 424, startPoint y: 353, endPoint x: 407, endPoint y: 353, distance: 16.9
click at [407, 353] on div "Package 1 Your Packaging Type * Material used to package goods Your Packaging E…" at bounding box center [438, 434] width 866 height 2723
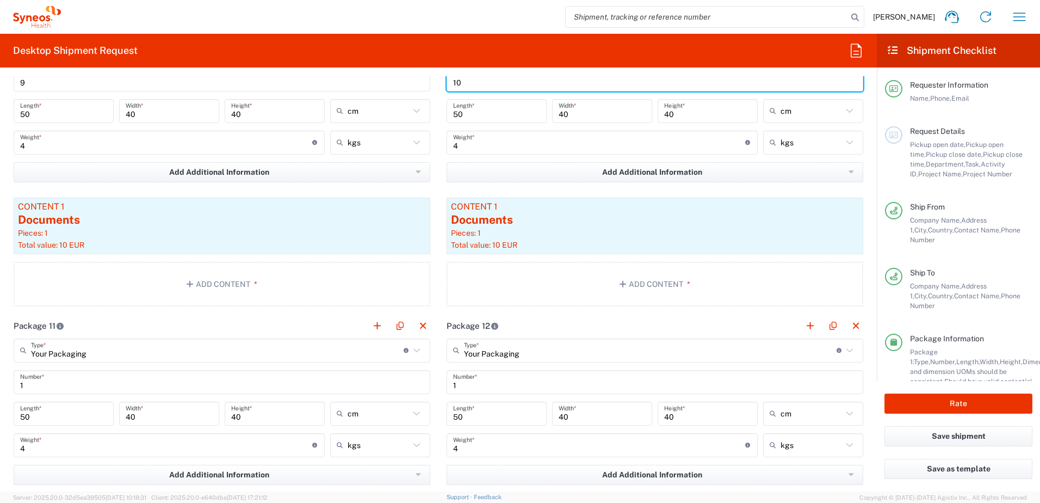
scroll to position [2394, 0]
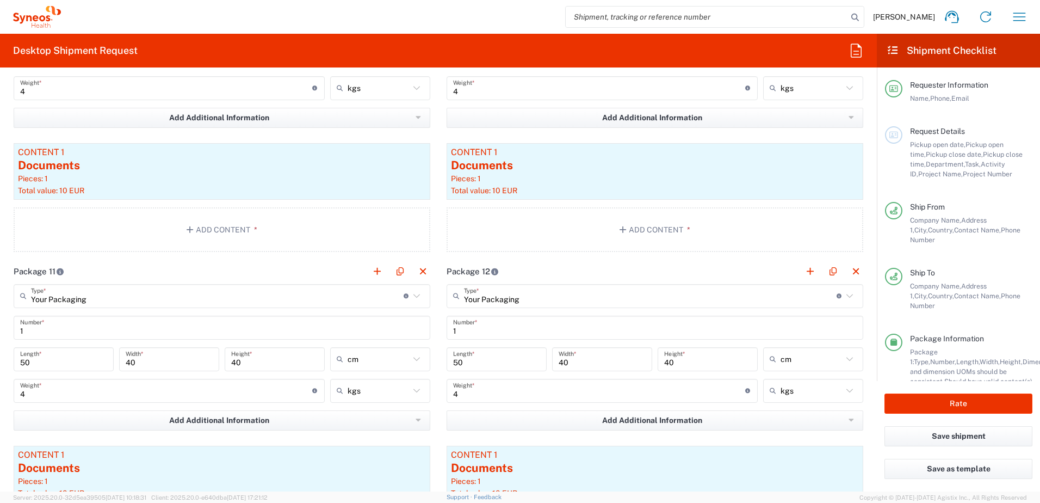
type input "10"
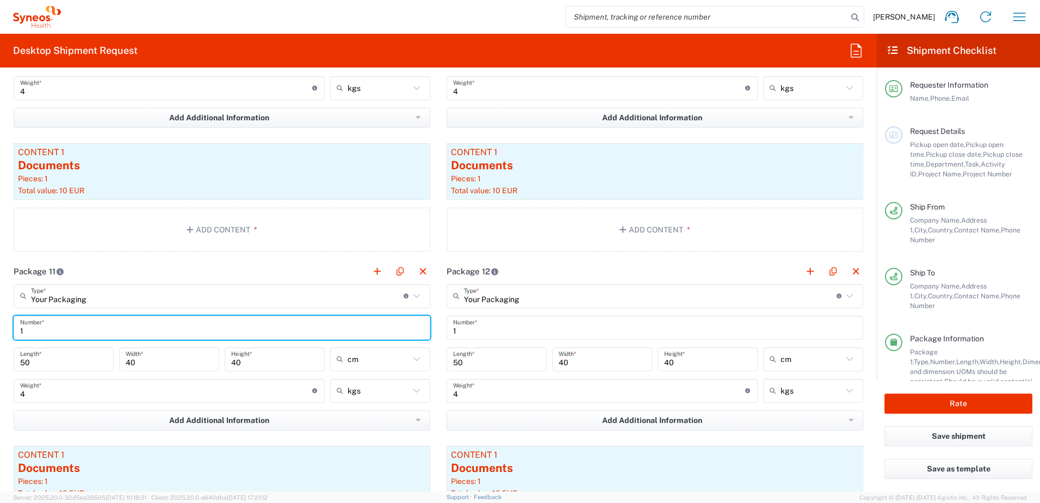
drag, startPoint x: 30, startPoint y: 333, endPoint x: -9, endPoint y: 334, distance: 39.7
click at [0, 334] on html "[PERSON_NAME] Home Shipment estimator Shipment tracking Desktop shipment reques…" at bounding box center [520, 251] width 1040 height 503
type input "11"
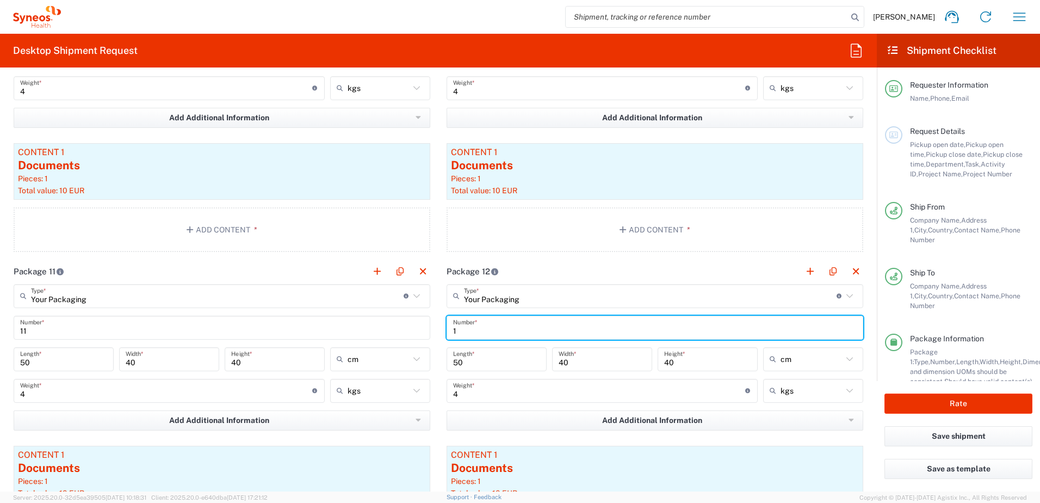
drag, startPoint x: 452, startPoint y: 334, endPoint x: 434, endPoint y: 333, distance: 18.5
click at [439, 333] on main "Your Packaging Type * Material used to package goods Your Packaging Envelope La…" at bounding box center [655, 421] width 433 height 274
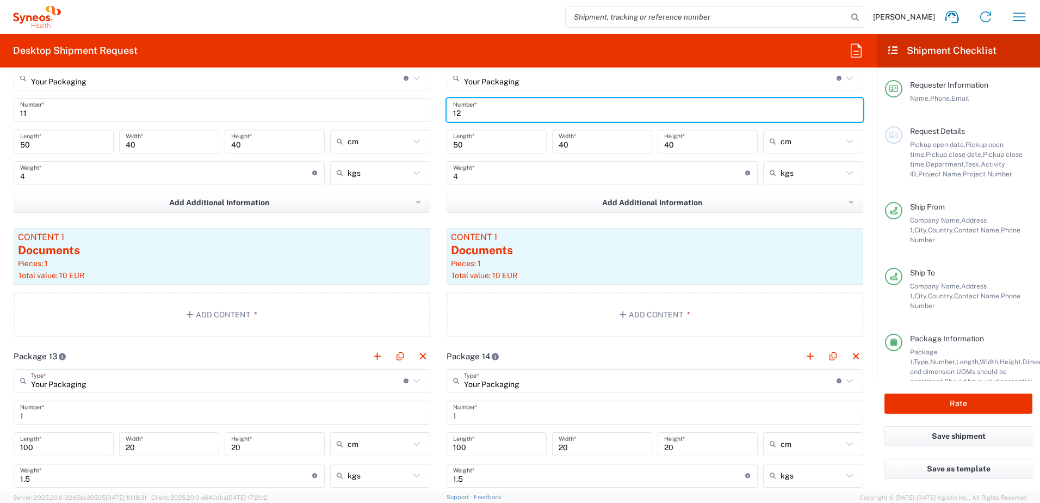
type input "12"
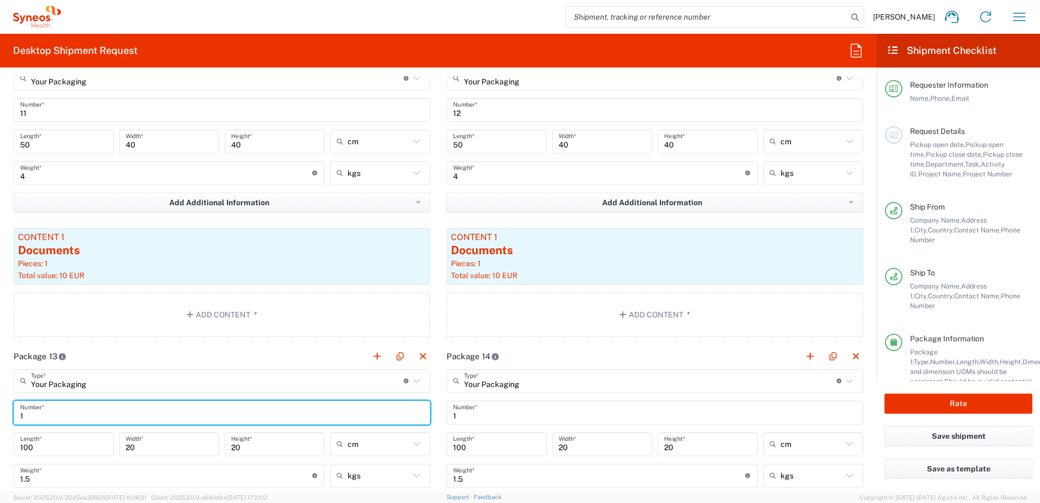
drag, startPoint x: 42, startPoint y: 411, endPoint x: 9, endPoint y: 414, distance: 32.8
click at [9, 414] on main "Your Packaging Type * Material used to package goods Your Packaging Envelope La…" at bounding box center [221, 506] width 433 height 274
type input "totem 1"
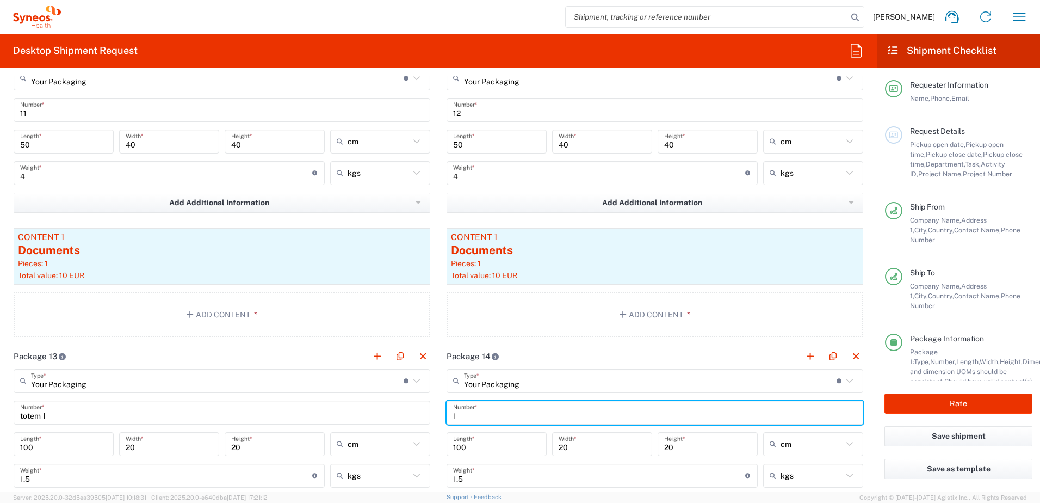
drag, startPoint x: 457, startPoint y: 414, endPoint x: 446, endPoint y: 414, distance: 10.9
click at [447, 414] on div "1 Number *" at bounding box center [655, 412] width 417 height 24
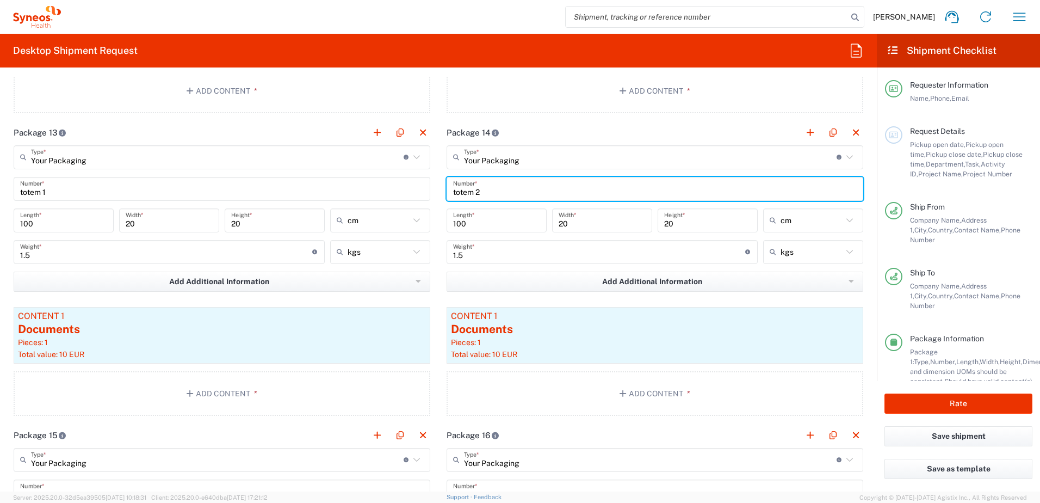
scroll to position [2993, 0]
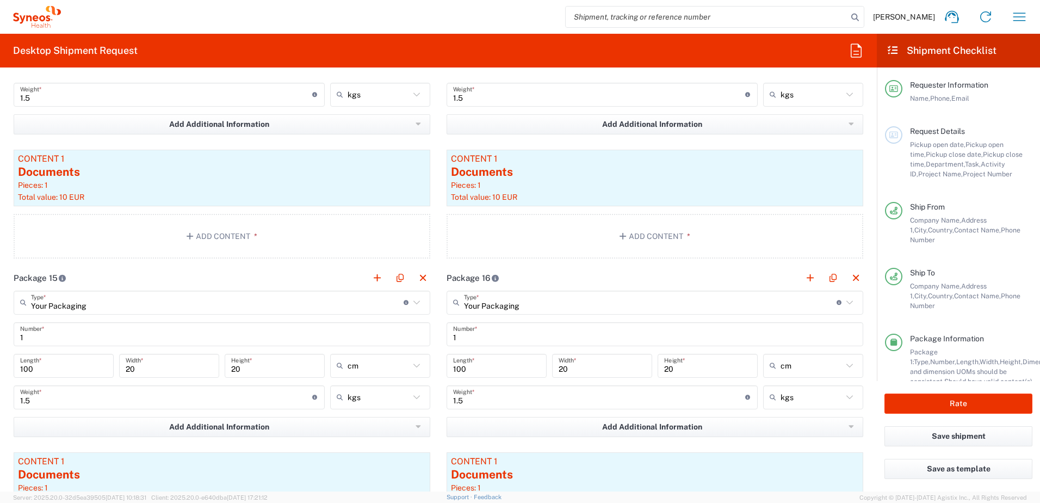
type input "totem 2"
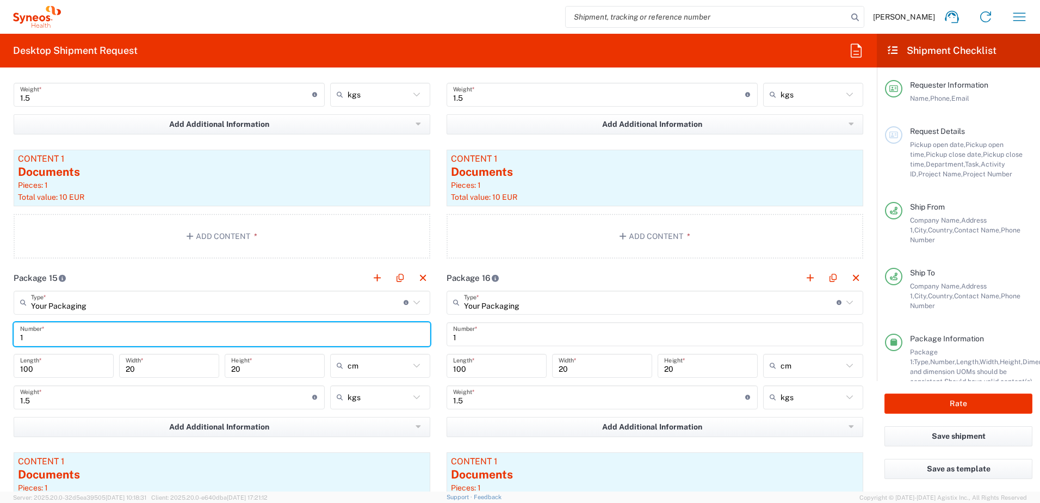
drag, startPoint x: 29, startPoint y: 334, endPoint x: 0, endPoint y: 334, distance: 28.8
click at [0, 334] on form "Requester Information [PERSON_NAME] Name * [PHONE_NUMBER] Phone * [EMAIL_ADDRES…" at bounding box center [438, 283] width 877 height 415
type input "totem 3"
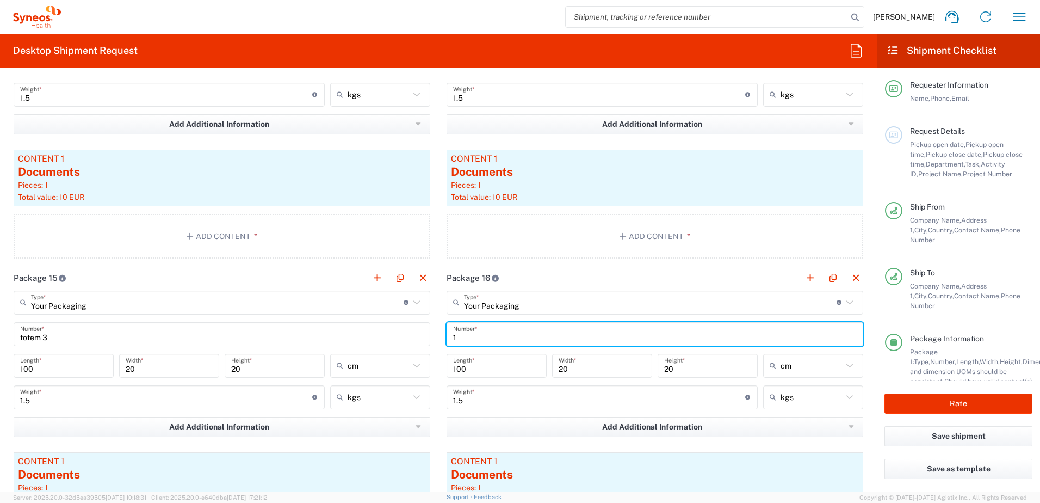
drag, startPoint x: 454, startPoint y: 339, endPoint x: 436, endPoint y: 339, distance: 18.0
click at [439, 339] on main "Your Packaging Type * Material used to package goods Your Packaging Envelope La…" at bounding box center [655, 428] width 433 height 274
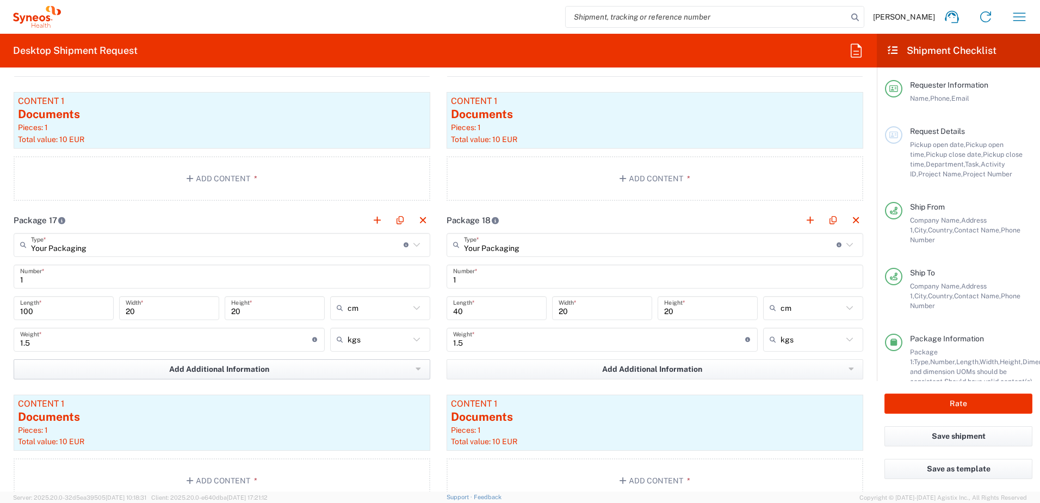
scroll to position [3374, 0]
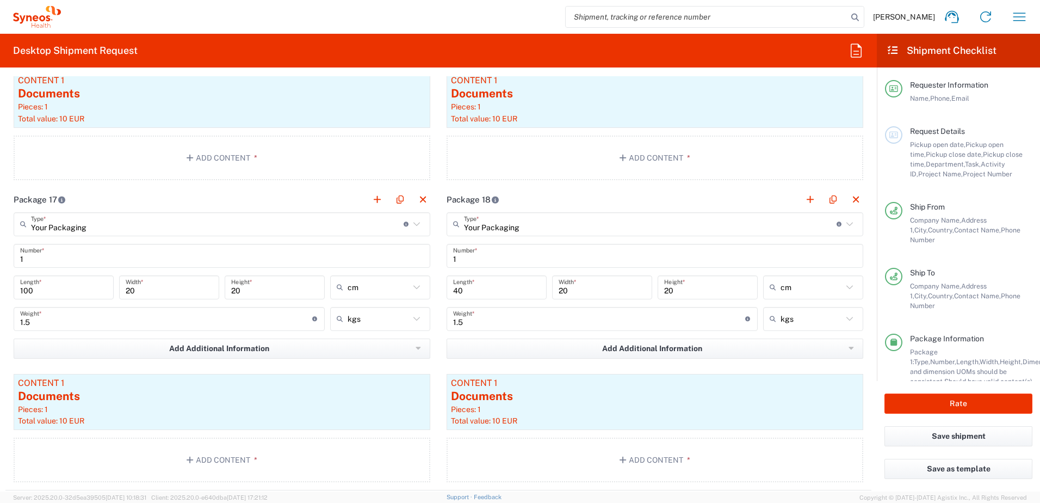
type input "totem 4"
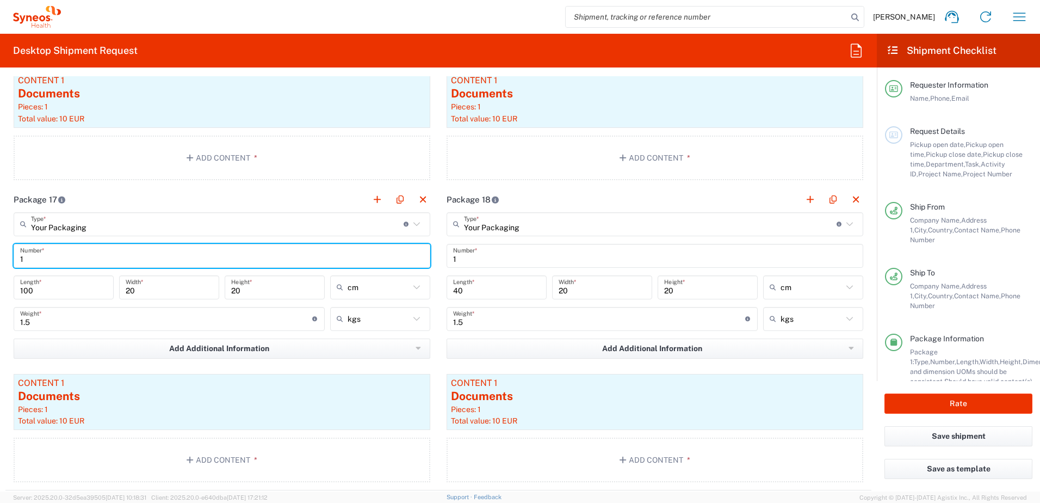
drag, startPoint x: 38, startPoint y: 261, endPoint x: 13, endPoint y: 261, distance: 25.6
click at [13, 261] on main "Your Packaging Type * Material used to package goods Your Packaging Envelope La…" at bounding box center [221, 349] width 433 height 274
type input "totem 5"
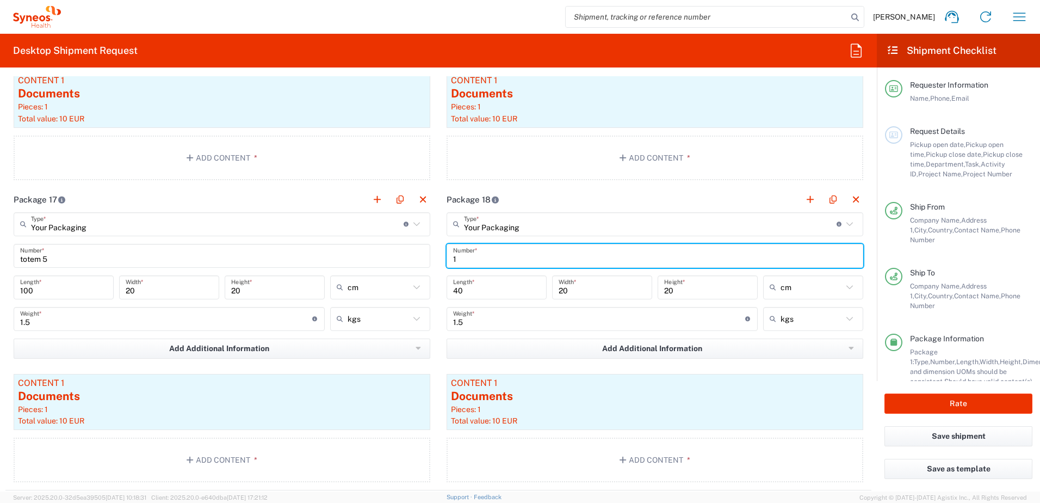
drag, startPoint x: 457, startPoint y: 264, endPoint x: 447, endPoint y: 263, distance: 9.9
click at [447, 263] on div "1 Number *" at bounding box center [655, 256] width 417 height 24
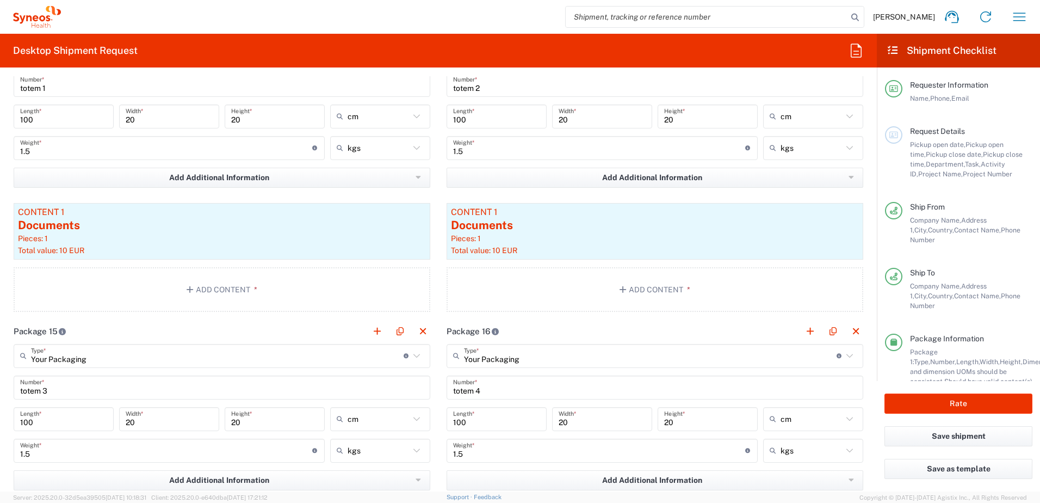
scroll to position [2931, 0]
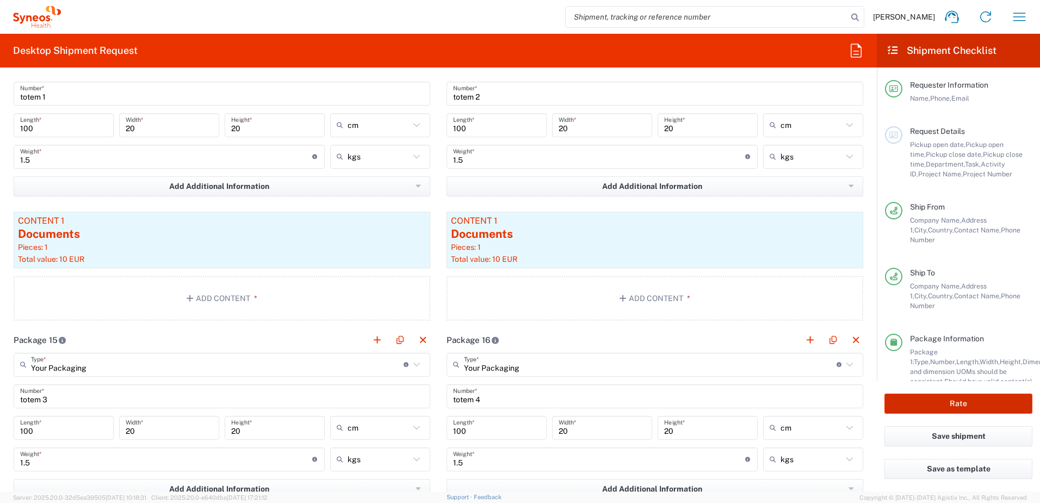
type input "retro"
click at [964, 406] on button "Rate" at bounding box center [959, 403] width 148 height 20
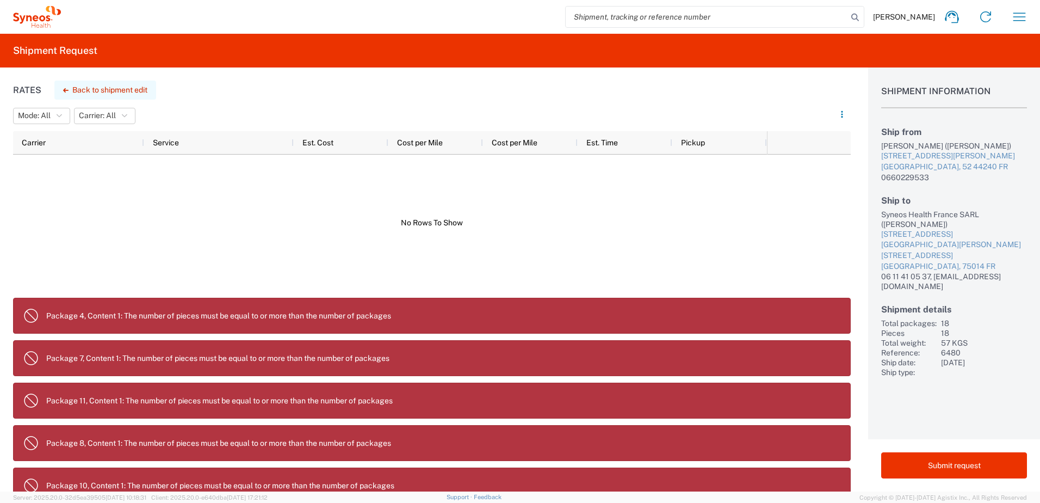
click at [71, 87] on button "Back to shipment edit" at bounding box center [105, 90] width 102 height 19
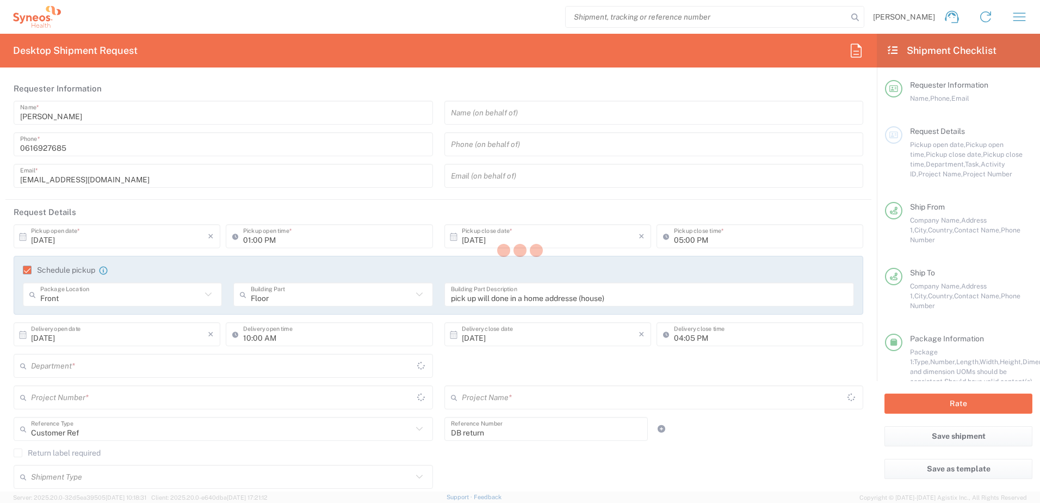
type input "6012"
type input "6480"
type input "ST-EUR - Pharmanovia FR"
type input "[GEOGRAPHIC_DATA]"
type input "Your Packaging"
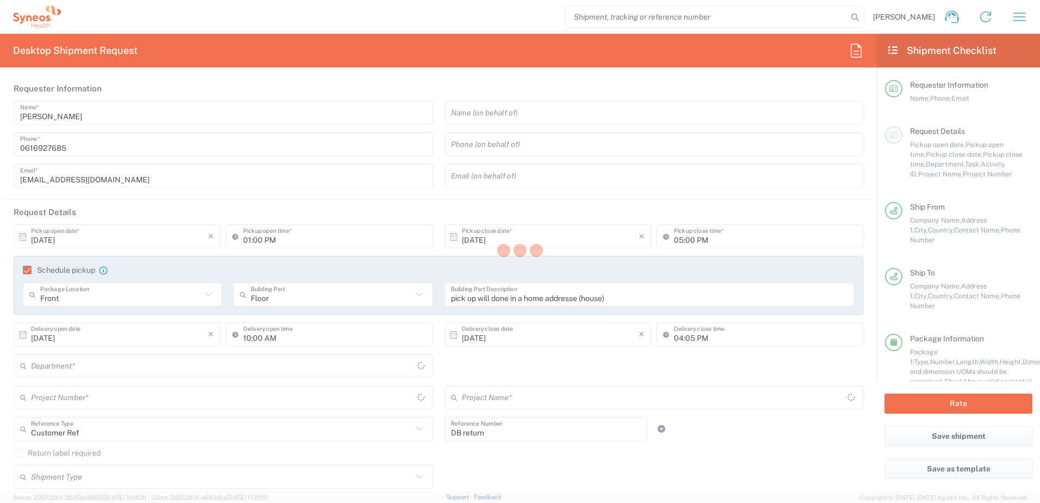
type input "Your Packaging"
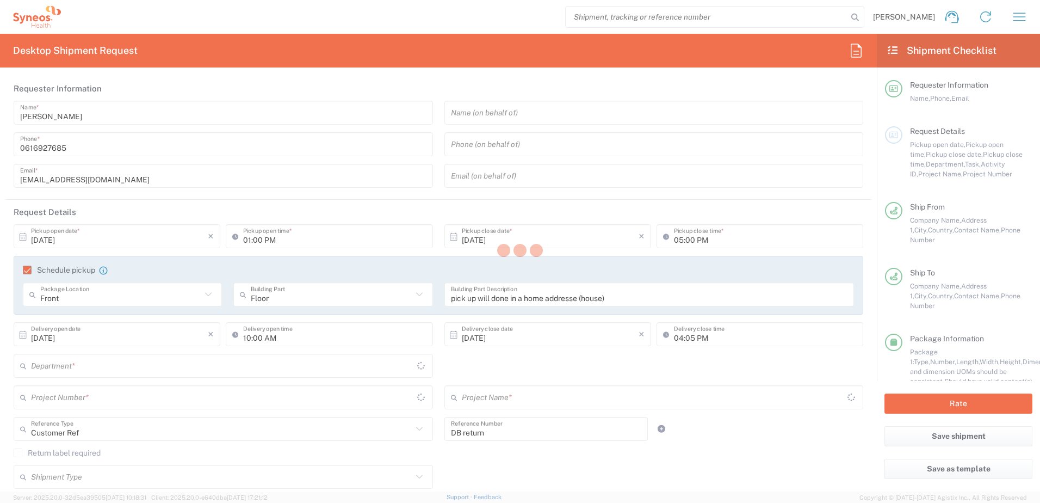
type input "Your Packaging"
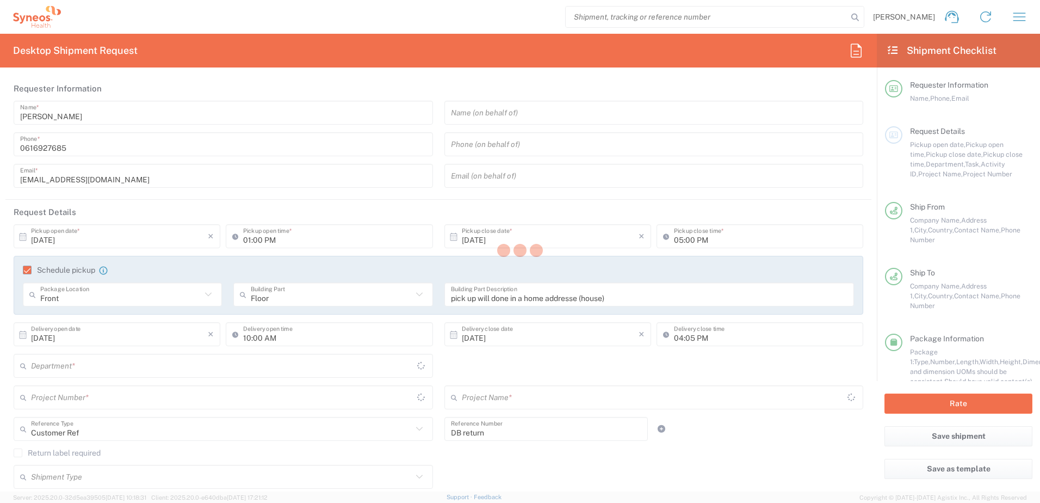
type input "Your Packaging"
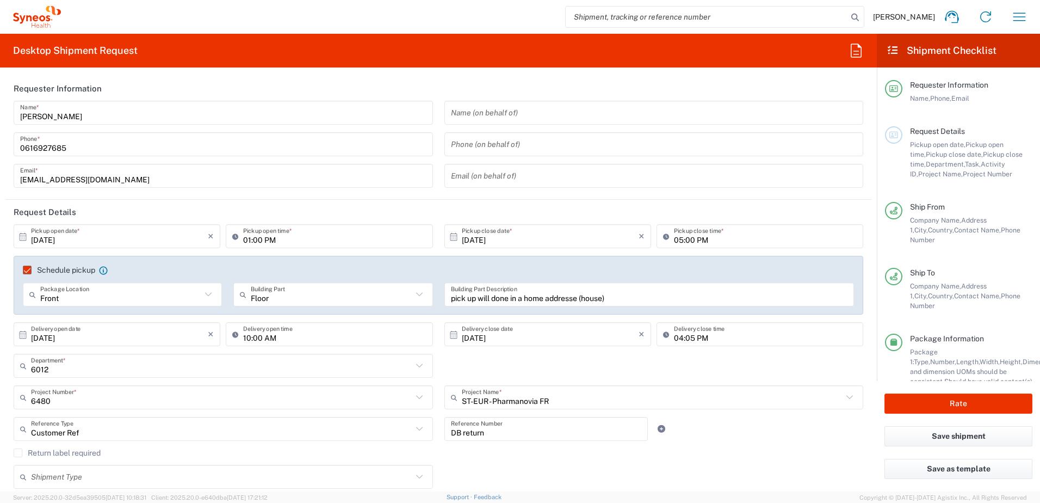
type input "Your Packaging"
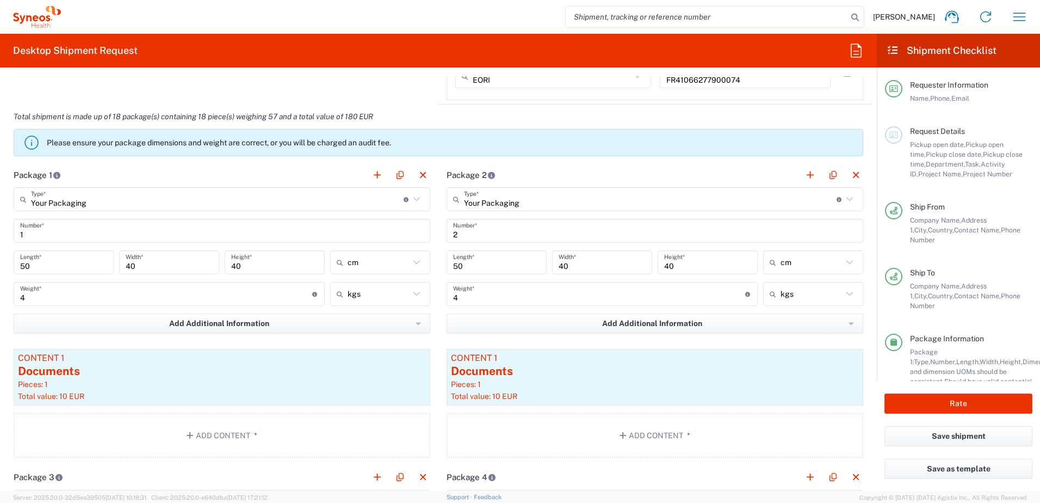
scroll to position [979, 0]
click at [219, 322] on span "Add Additional Information" at bounding box center [219, 322] width 100 height 10
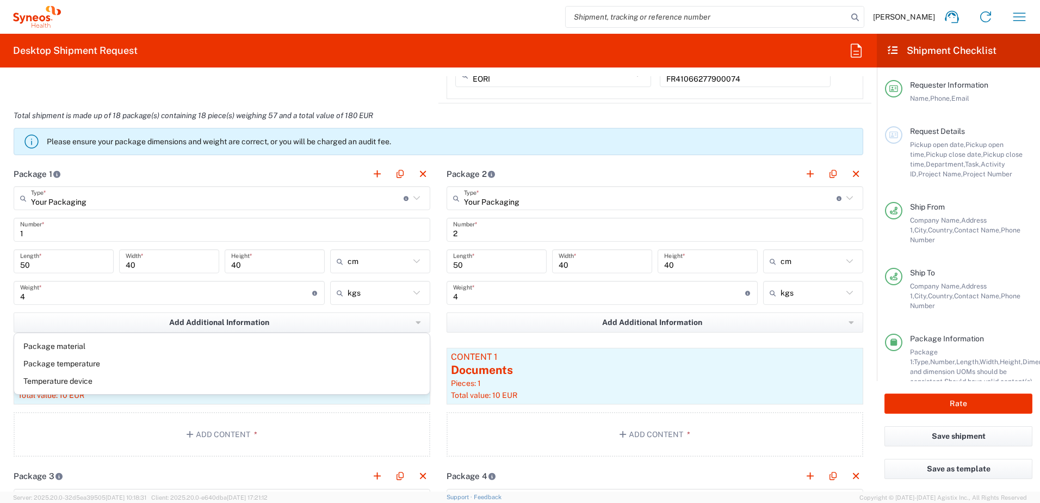
click at [7, 318] on main "Your Packaging Type * Material used to package goods Your Packaging Envelope La…" at bounding box center [221, 323] width 433 height 274
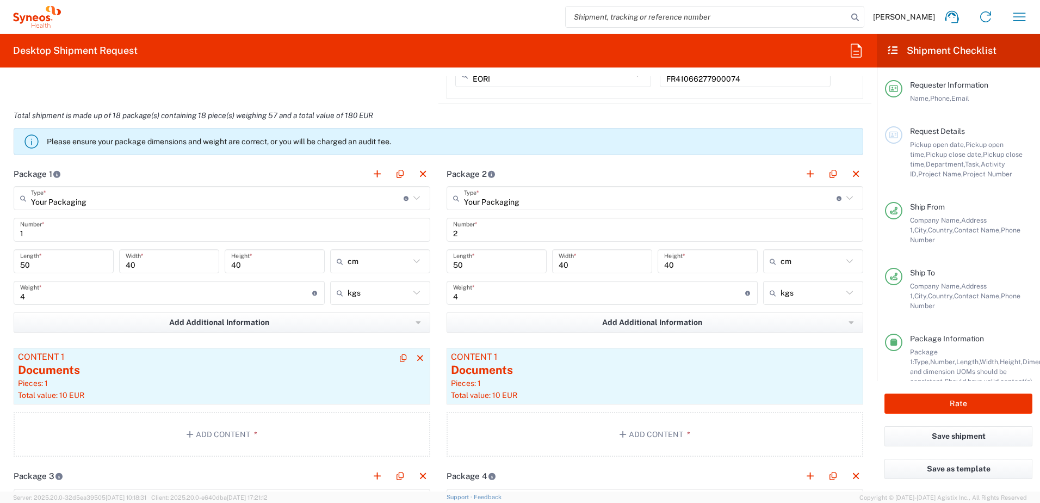
click at [98, 378] on div "Pieces: 1" at bounding box center [222, 383] width 408 height 10
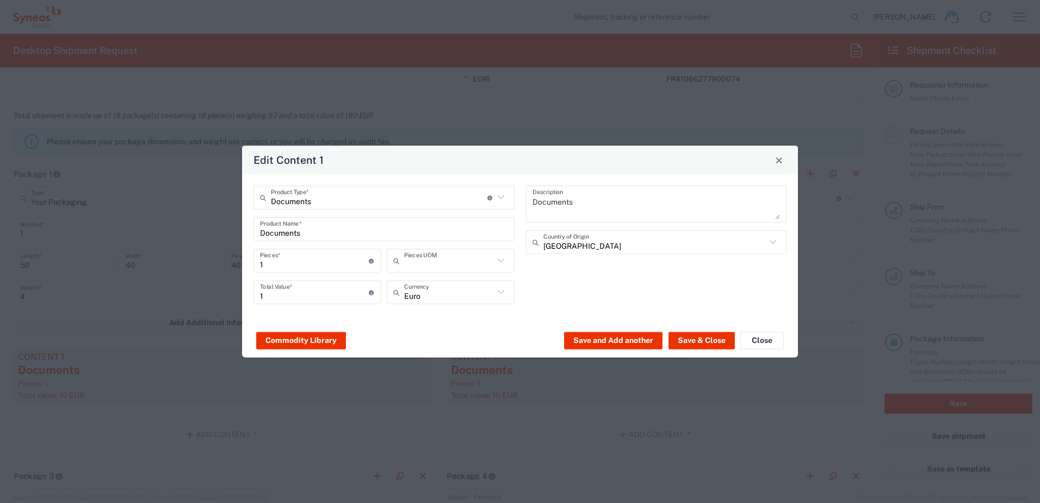
click at [494, 260] on input "text" at bounding box center [449, 260] width 90 height 19
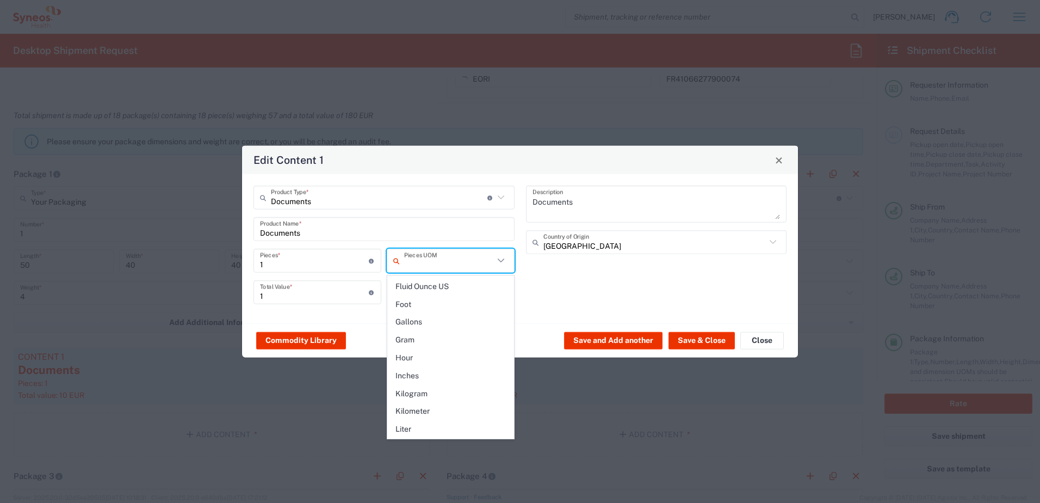
scroll to position [272, 0]
click at [411, 365] on span "Kilogram" at bounding box center [451, 369] width 126 height 17
type input "Kilogram"
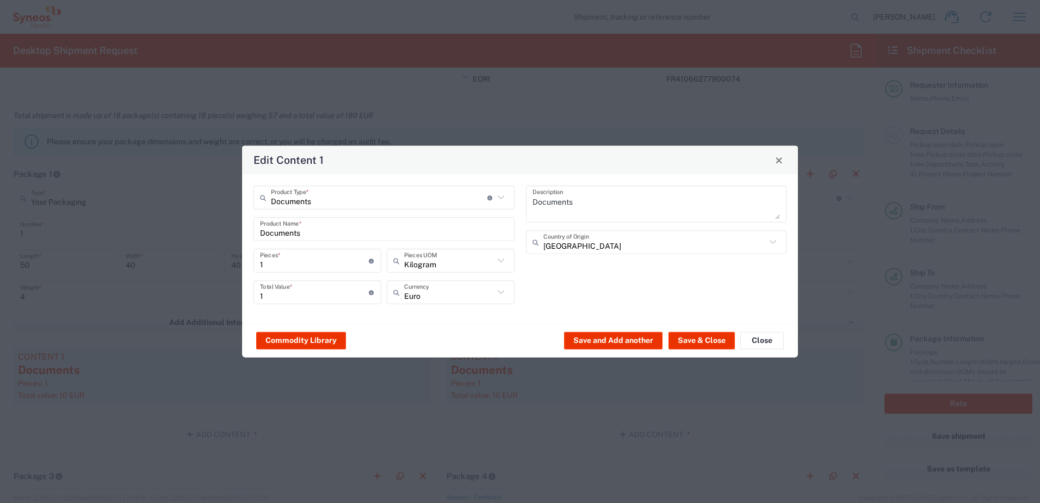
click at [343, 297] on input "1" at bounding box center [314, 291] width 109 height 19
type input "10"
click at [710, 338] on button "Save & Close" at bounding box center [702, 339] width 66 height 17
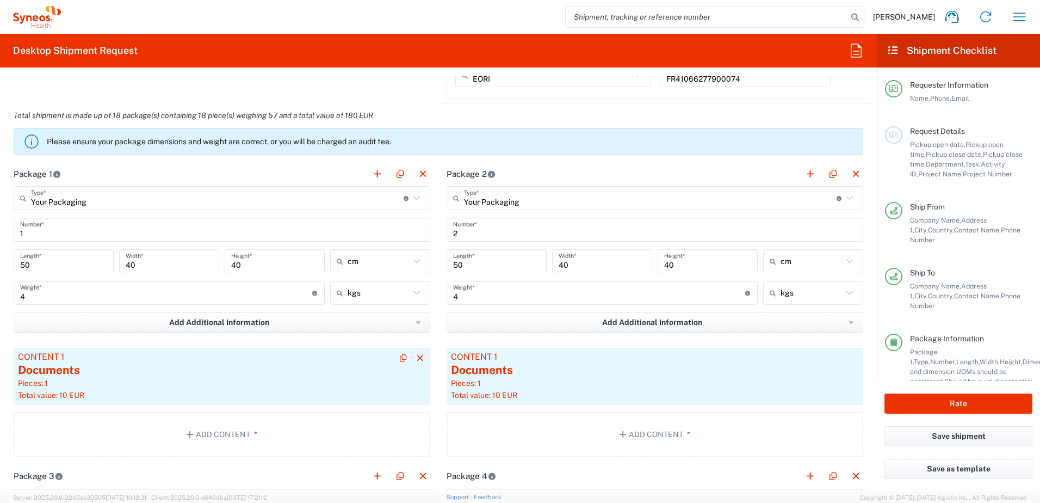
click at [168, 379] on div "Pieces: 1" at bounding box center [222, 383] width 408 height 10
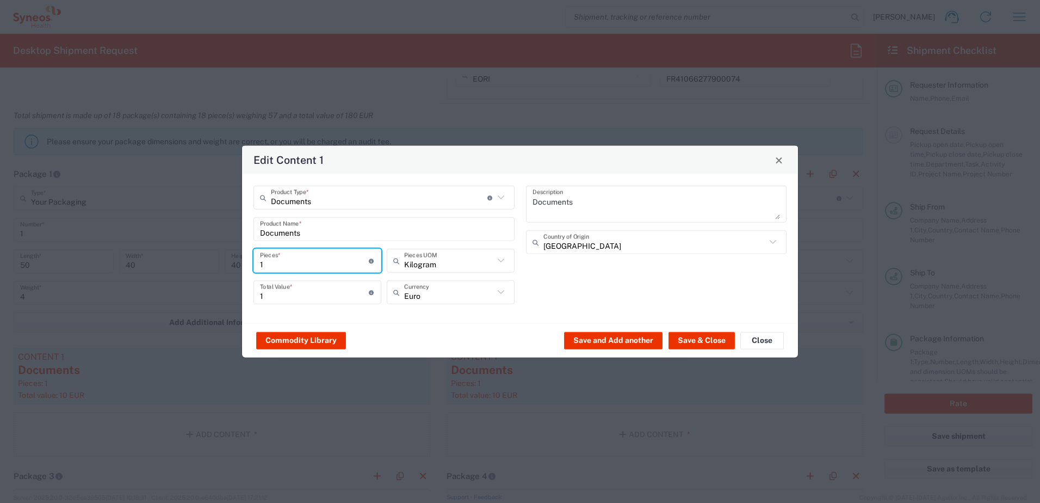
drag, startPoint x: 276, startPoint y: 267, endPoint x: 255, endPoint y: 266, distance: 20.7
click at [255, 266] on div "1 Pieces * Number of pieces inside all the packages" at bounding box center [318, 261] width 128 height 24
type input "4"
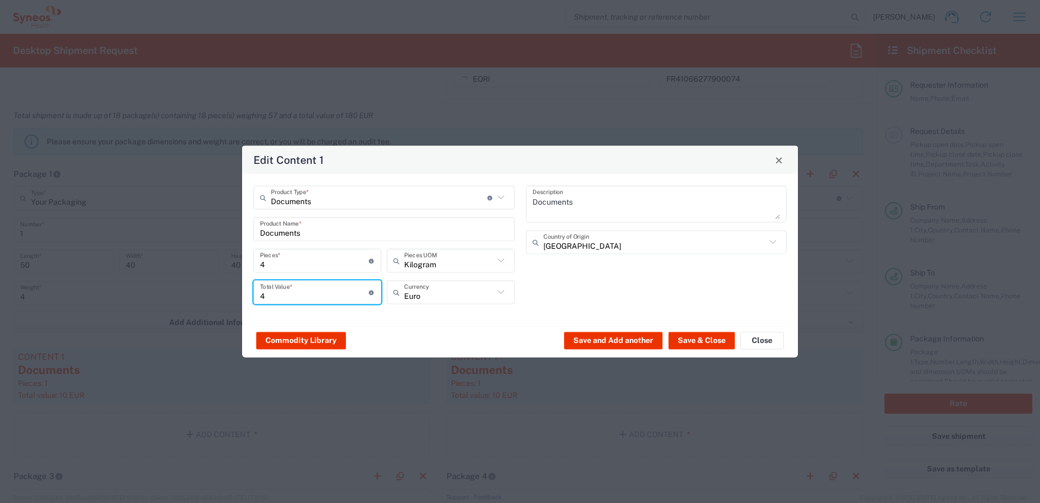
drag, startPoint x: 274, startPoint y: 295, endPoint x: 250, endPoint y: 294, distance: 24.0
click at [250, 294] on div "Documents Product Type * Document: Paper document generated internally by Syneo…" at bounding box center [384, 249] width 273 height 126
type input "10"
click at [684, 335] on button "Save & Close" at bounding box center [702, 339] width 66 height 17
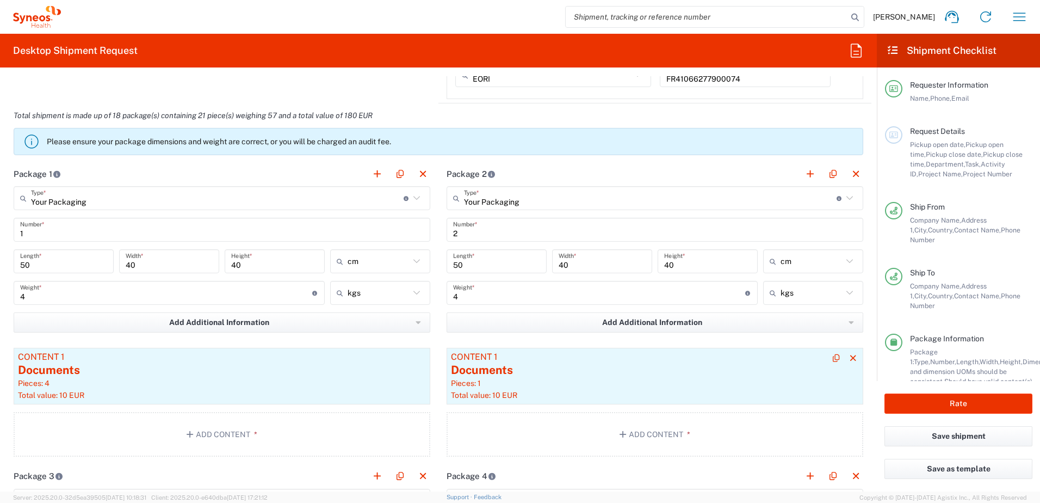
click at [528, 383] on div "Pieces: 1" at bounding box center [655, 383] width 408 height 10
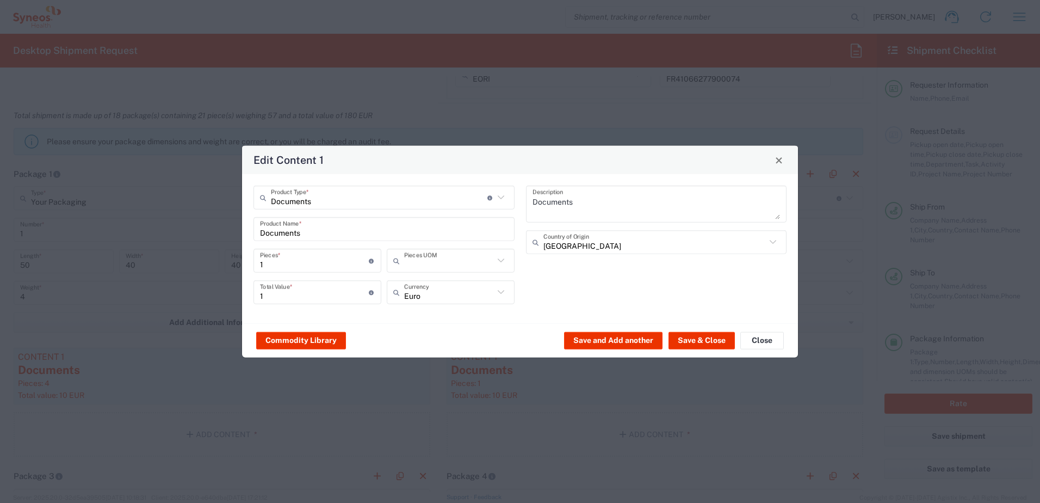
click at [410, 258] on input "text" at bounding box center [449, 260] width 90 height 19
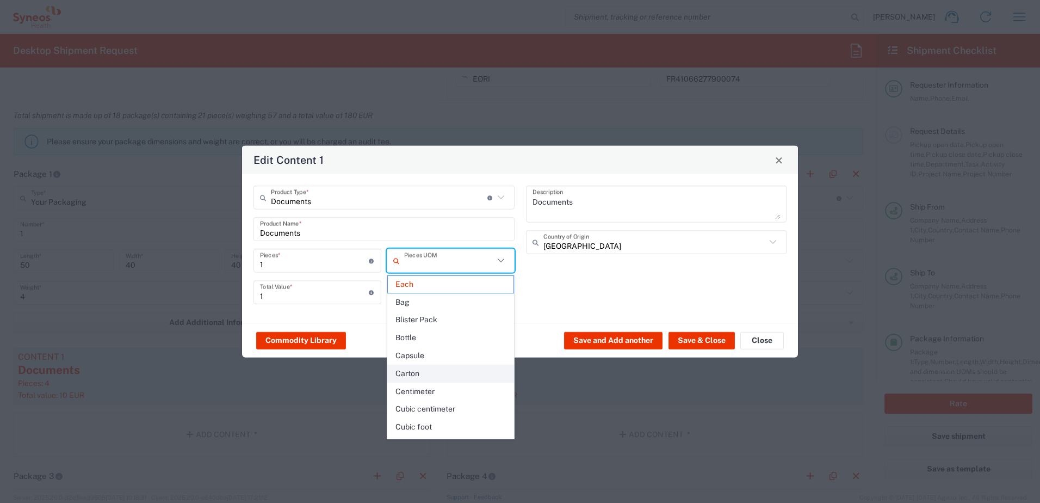
click at [424, 372] on span "Carton" at bounding box center [451, 373] width 126 height 17
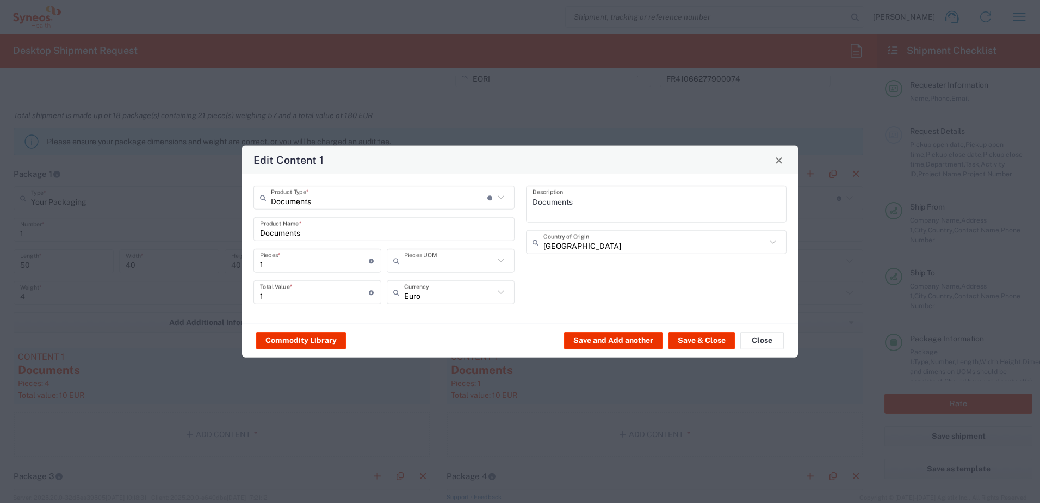
type input "Carton"
click at [286, 298] on input "1" at bounding box center [314, 291] width 109 height 19
type input "10"
click at [700, 339] on button "Save & Close" at bounding box center [702, 339] width 66 height 17
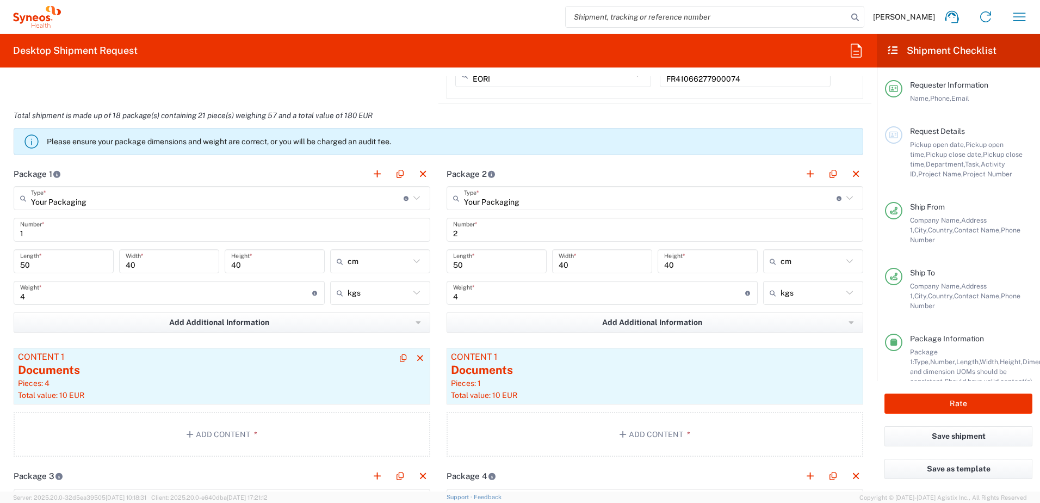
click at [195, 362] on div "Documents" at bounding box center [222, 370] width 408 height 16
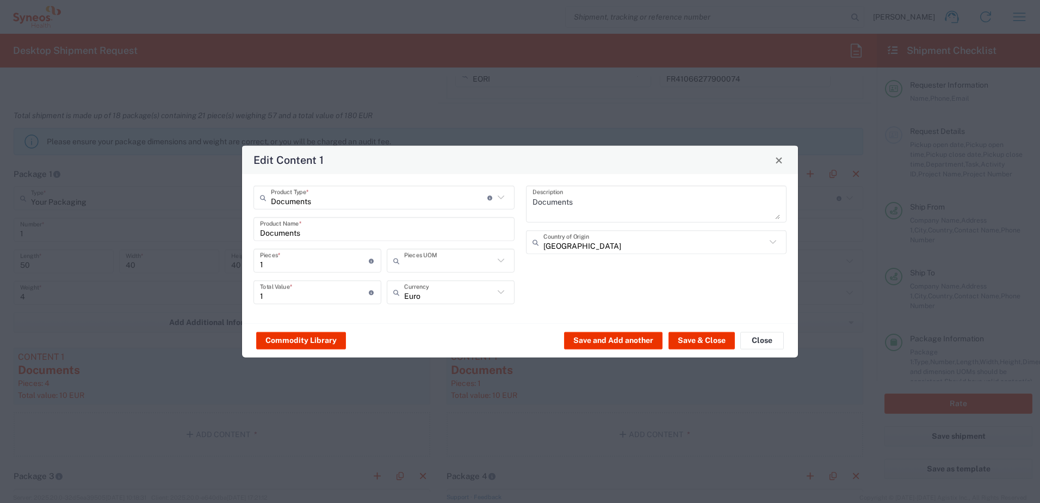
click at [418, 264] on input "text" at bounding box center [449, 260] width 90 height 19
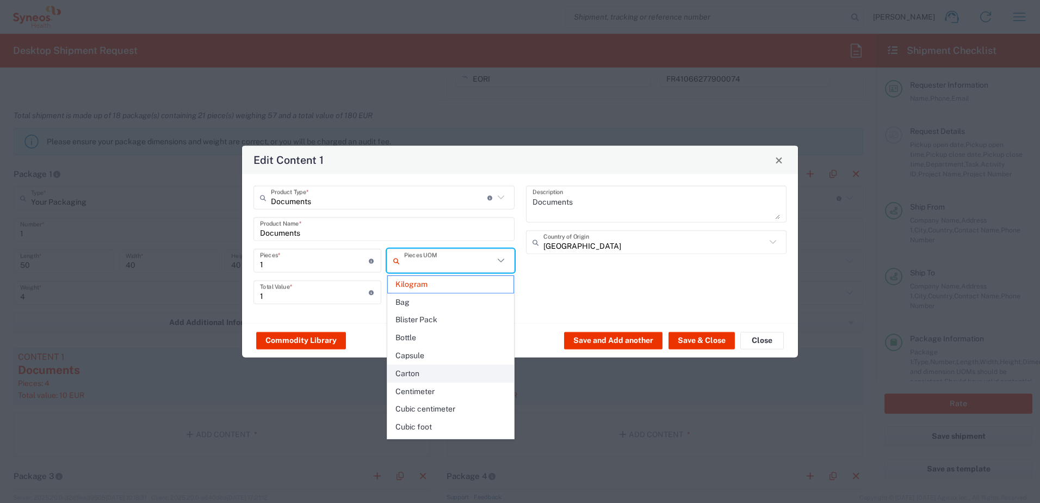
click at [421, 375] on span "Carton" at bounding box center [451, 373] width 126 height 17
type input "Carton"
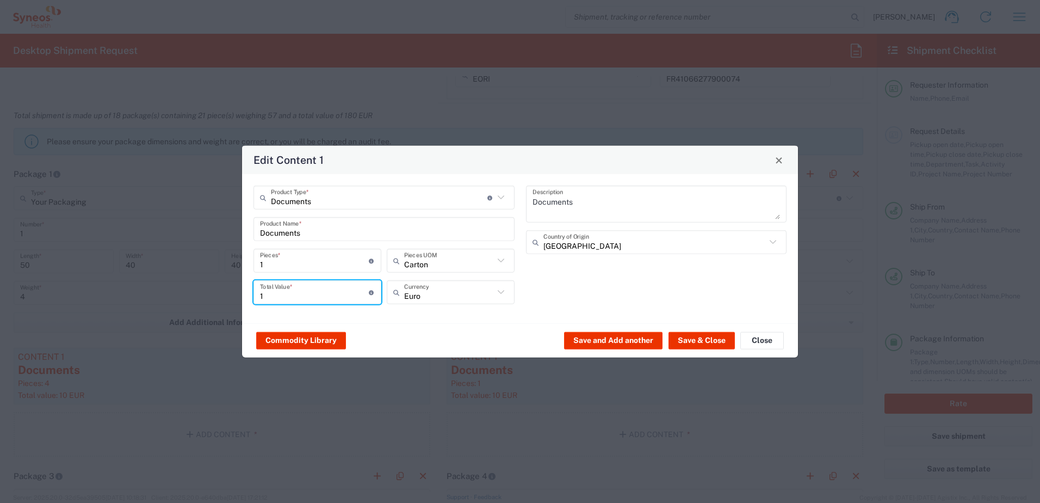
click at [283, 293] on input "1" at bounding box center [314, 291] width 109 height 19
type input "10"
click at [706, 338] on button "Save & Close" at bounding box center [702, 339] width 66 height 17
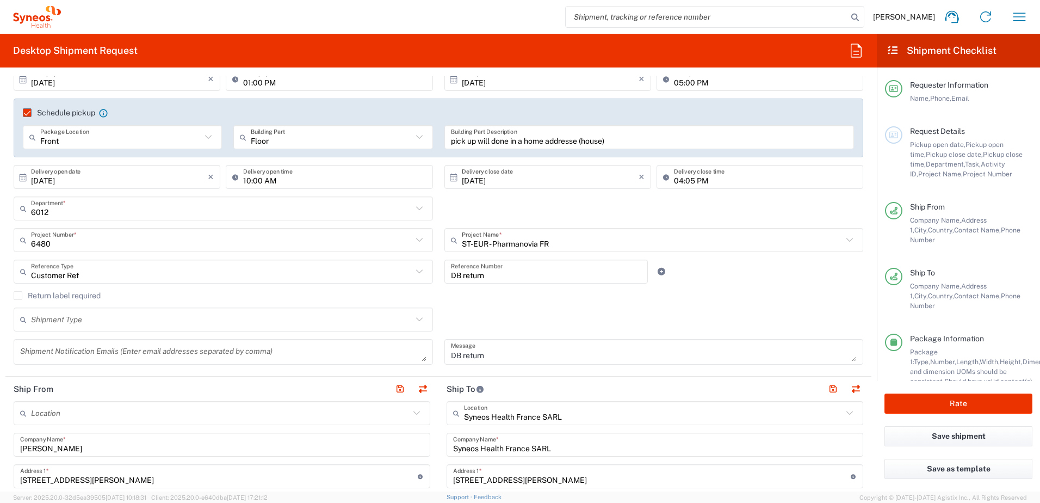
scroll to position [163, 0]
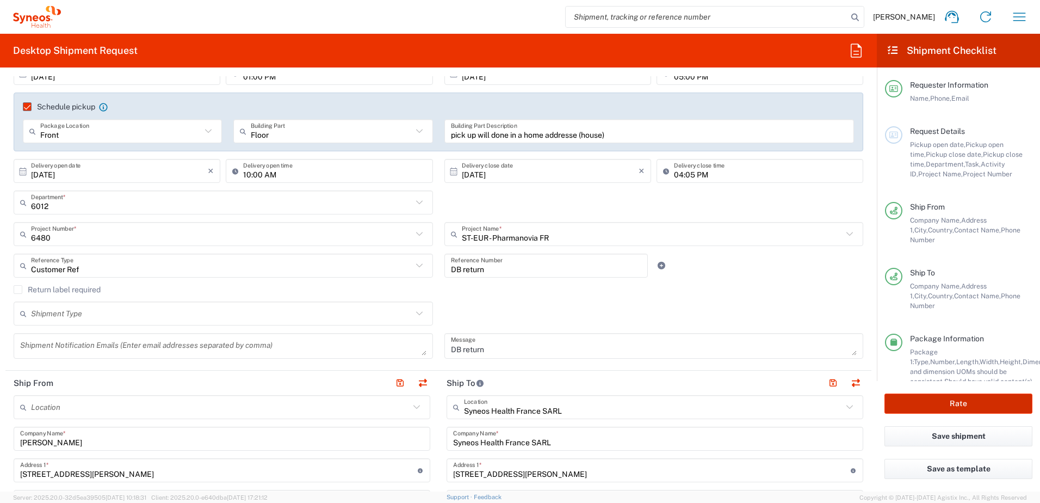
click at [983, 408] on button "Rate" at bounding box center [959, 403] width 148 height 20
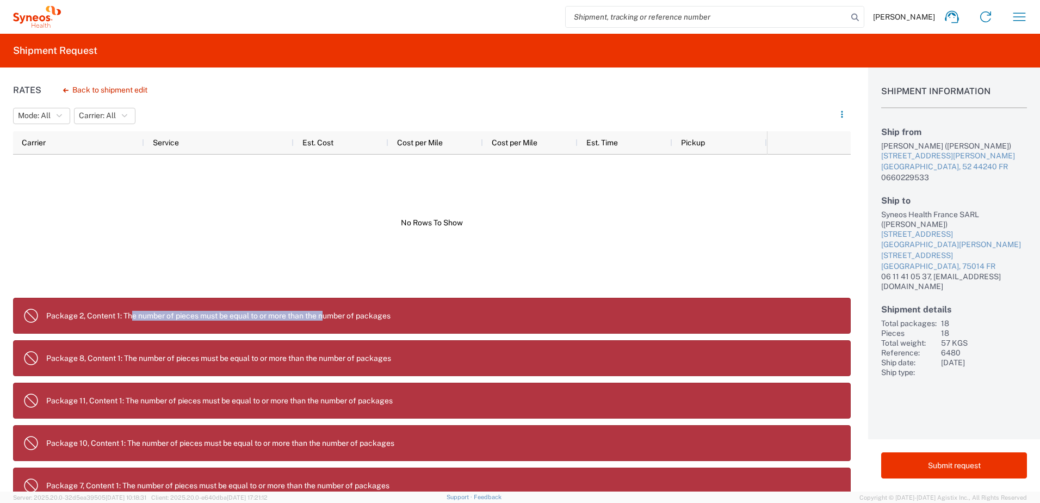
drag, startPoint x: 134, startPoint y: 318, endPoint x: 325, endPoint y: 315, distance: 191.6
click at [325, 315] on p "Package 2, Content 1: The number of pieces must be equal to or more than the nu…" at bounding box center [444, 316] width 796 height 10
drag, startPoint x: 325, startPoint y: 315, endPoint x: 272, endPoint y: 313, distance: 53.9
click at [272, 313] on p "Package 2, Content 1: The number of pieces must be equal to or more than the nu…" at bounding box center [444, 316] width 796 height 10
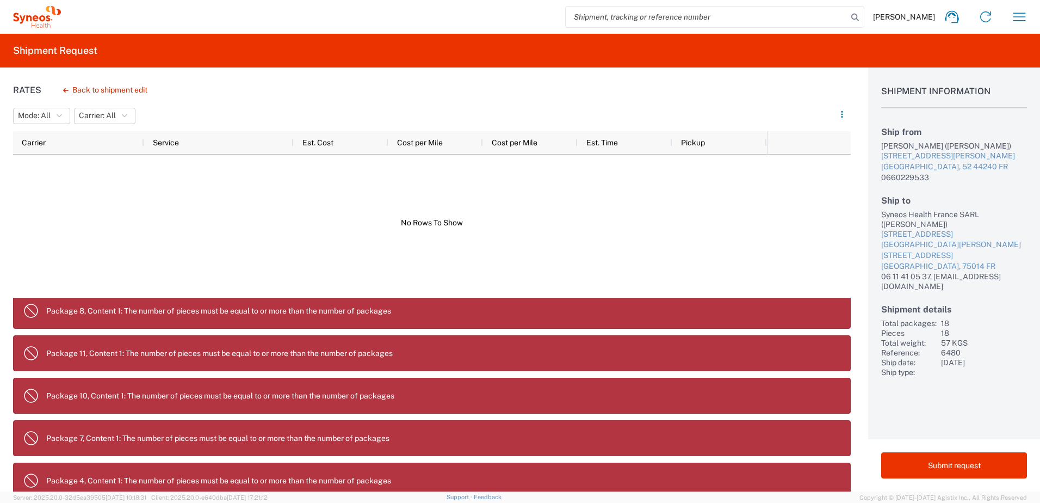
scroll to position [109, 0]
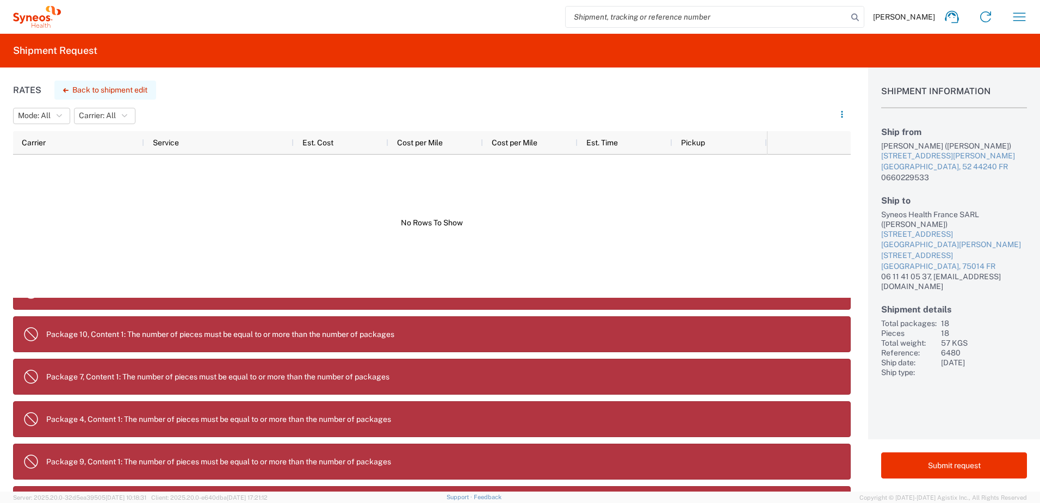
click at [136, 93] on button "Back to shipment edit" at bounding box center [105, 90] width 102 height 19
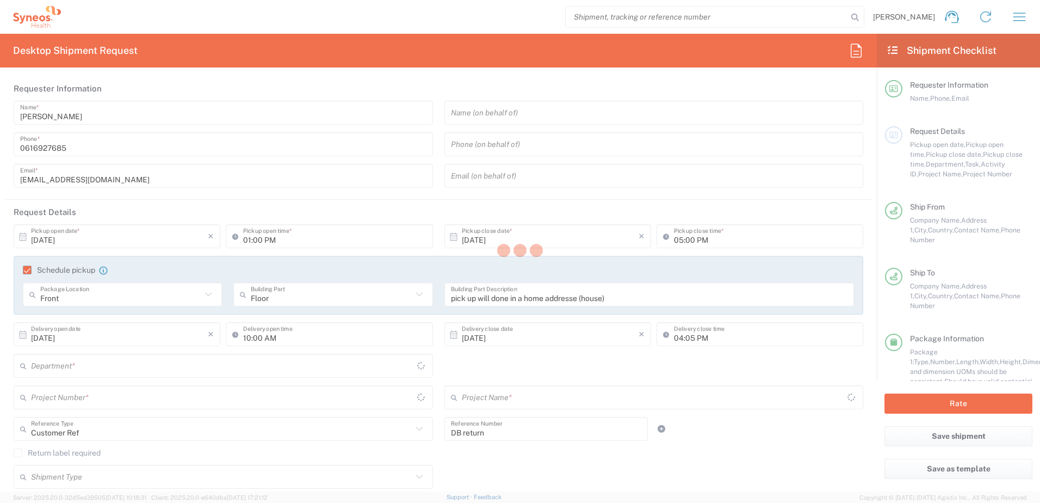
type input "6012"
type input "6480"
type input "ST-EUR - Pharmanovia FR"
type input "[GEOGRAPHIC_DATA]"
type input "Your Packaging"
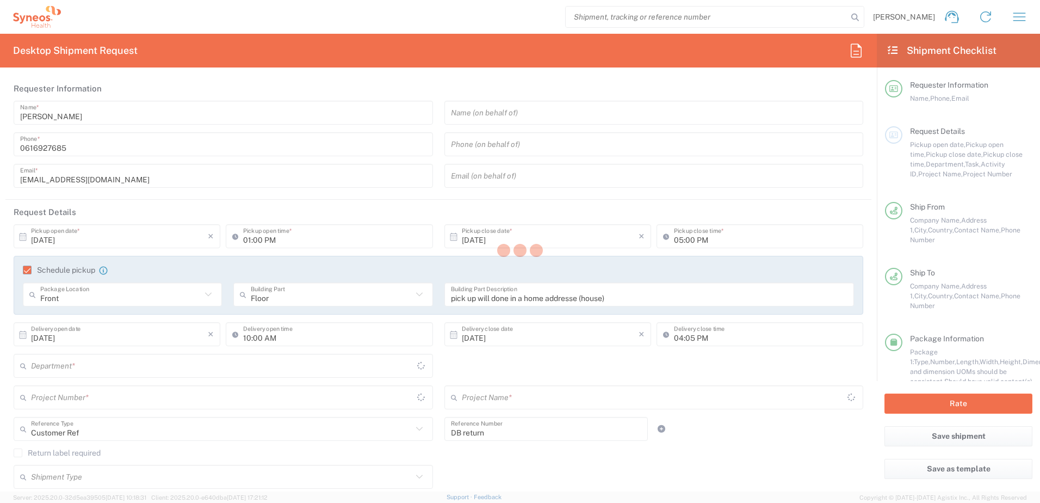
type input "Your Packaging"
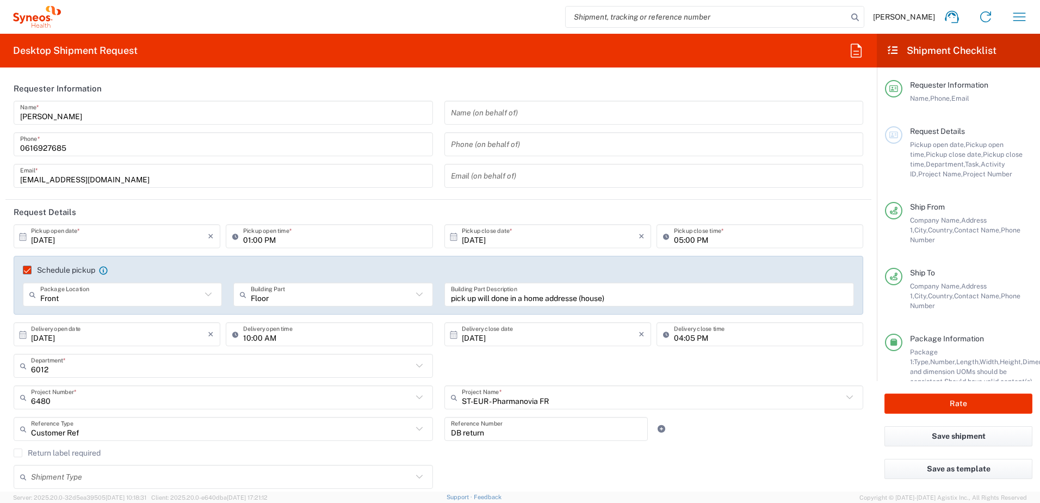
type input "Your Packaging"
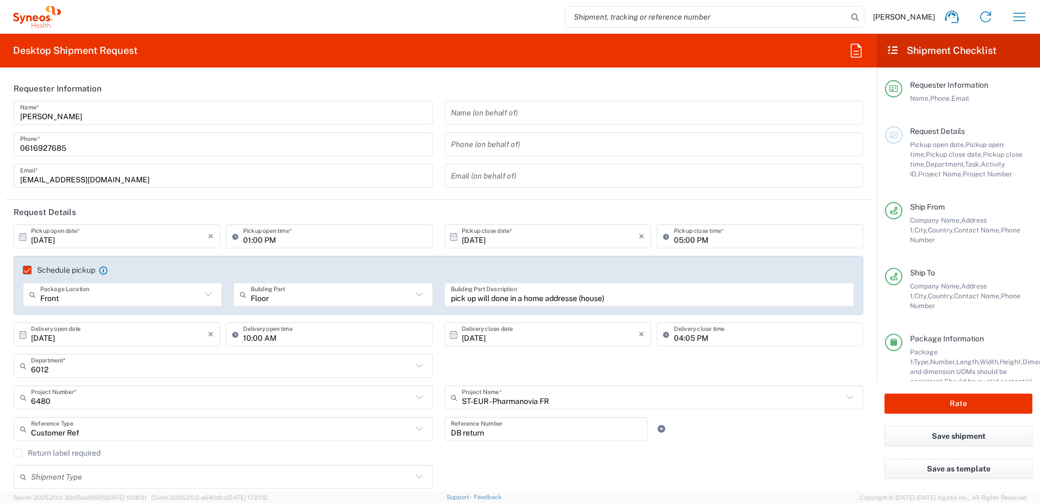
type input "Your Packaging"
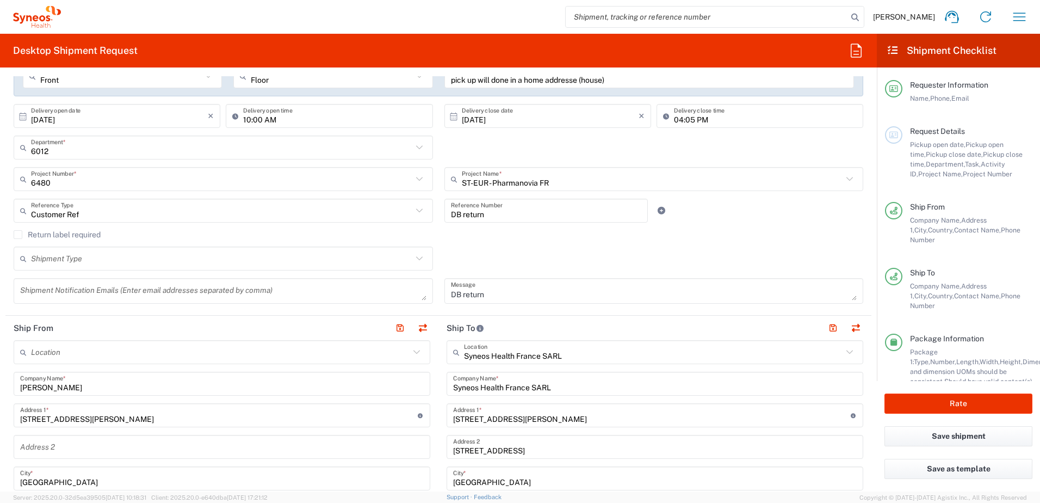
type input "Your Packaging"
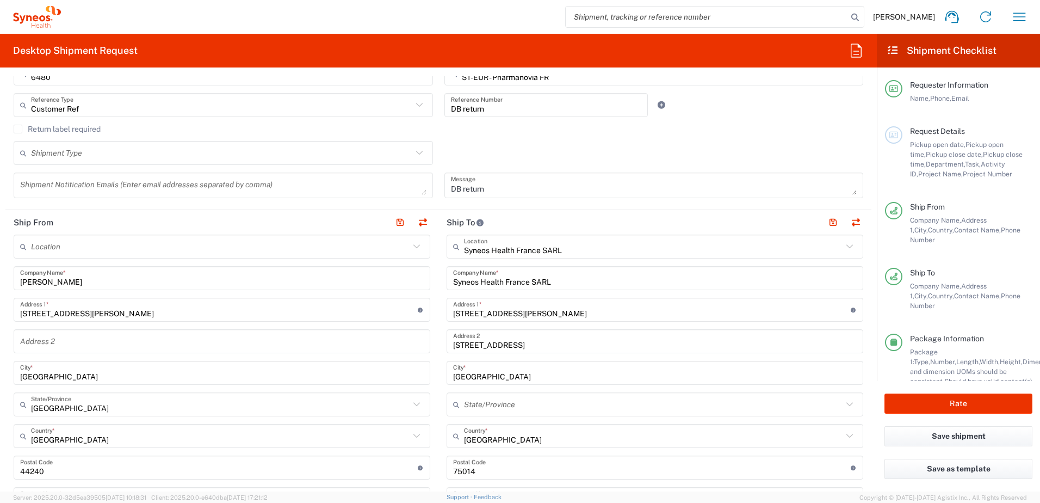
type input "Your Packaging"
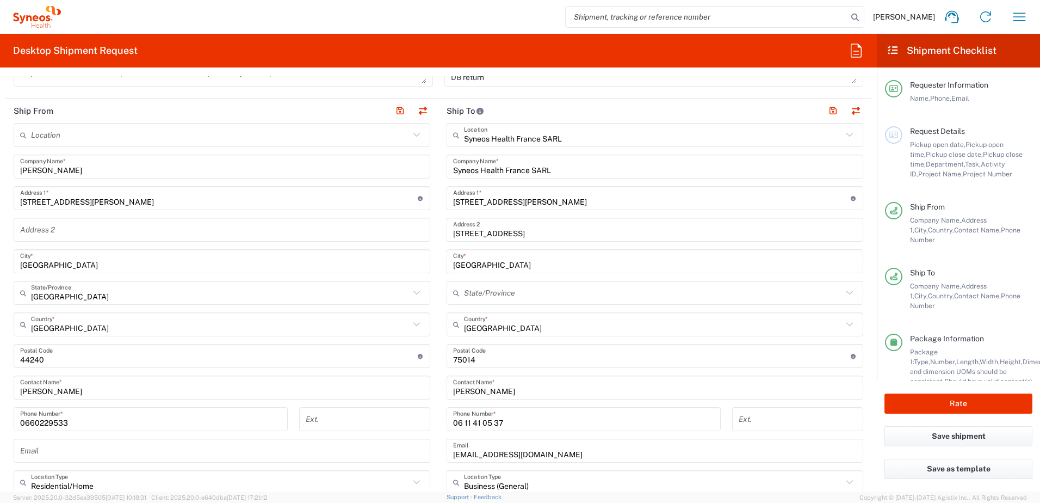
type input "Your Packaging"
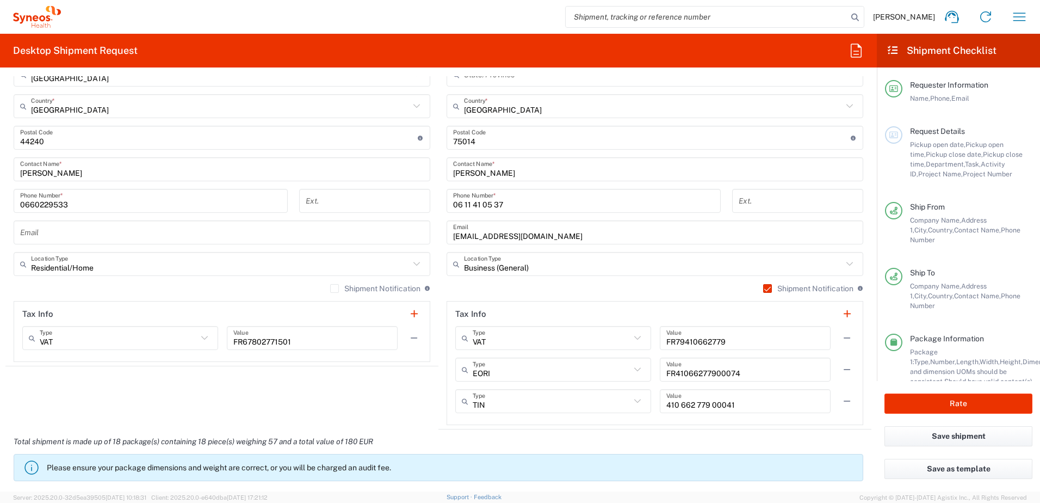
type input "Your Packaging"
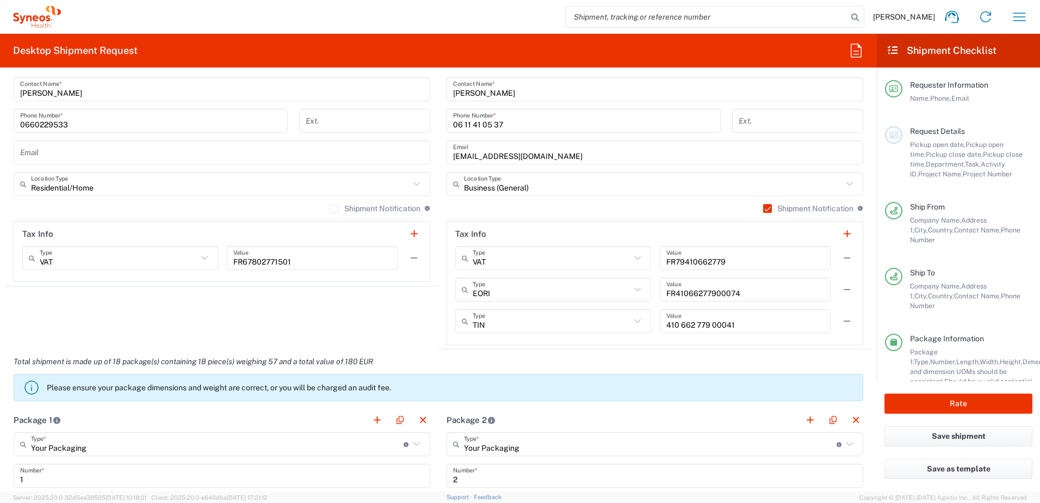
type input "Your Packaging"
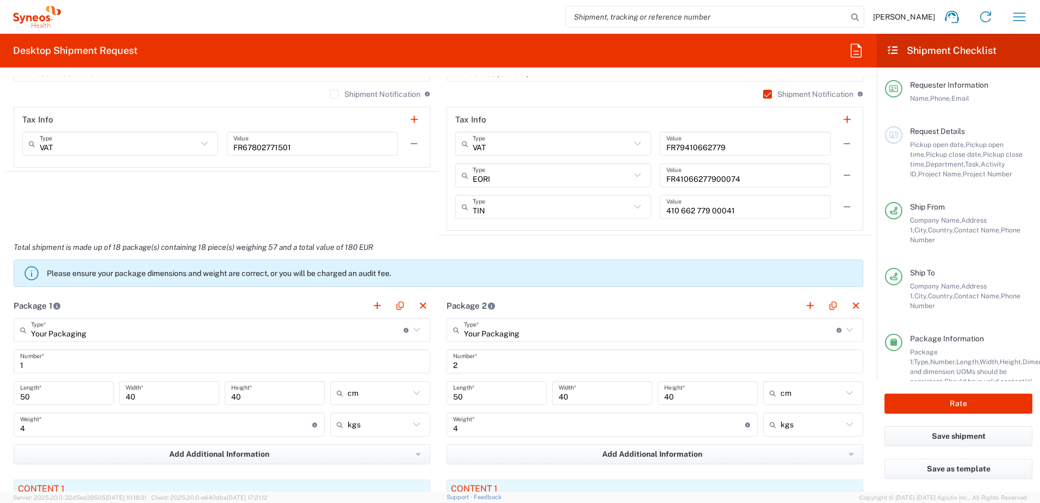
type input "Your Packaging"
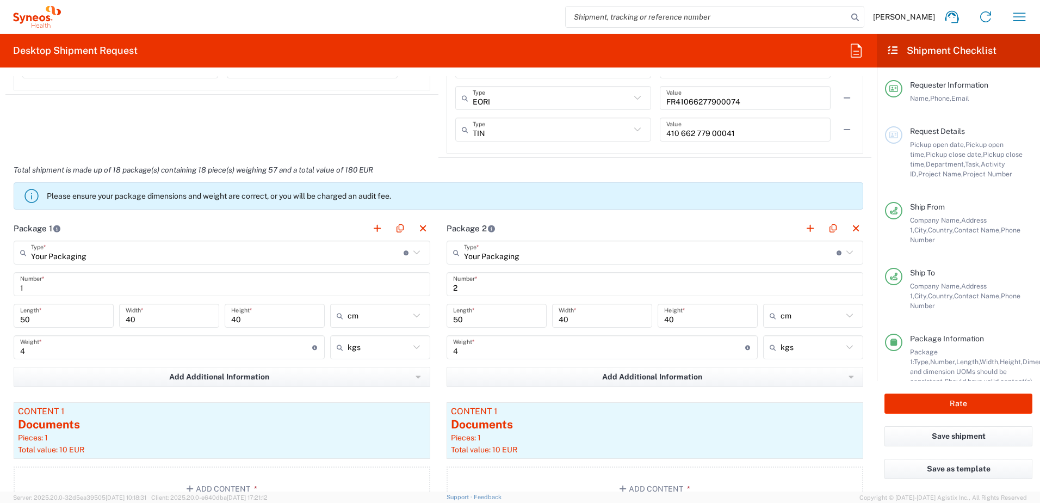
scroll to position [1088, 0]
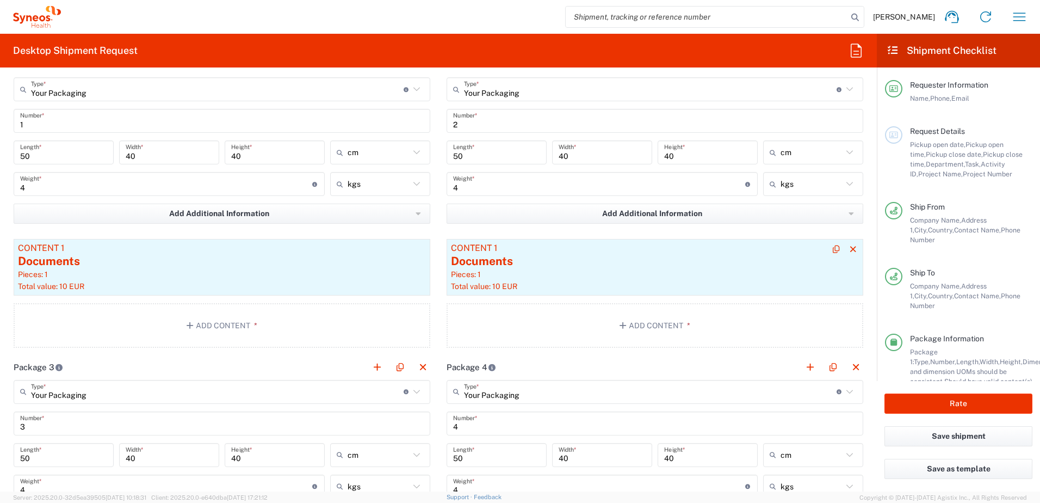
click at [539, 274] on div "Pieces: 1" at bounding box center [655, 274] width 408 height 10
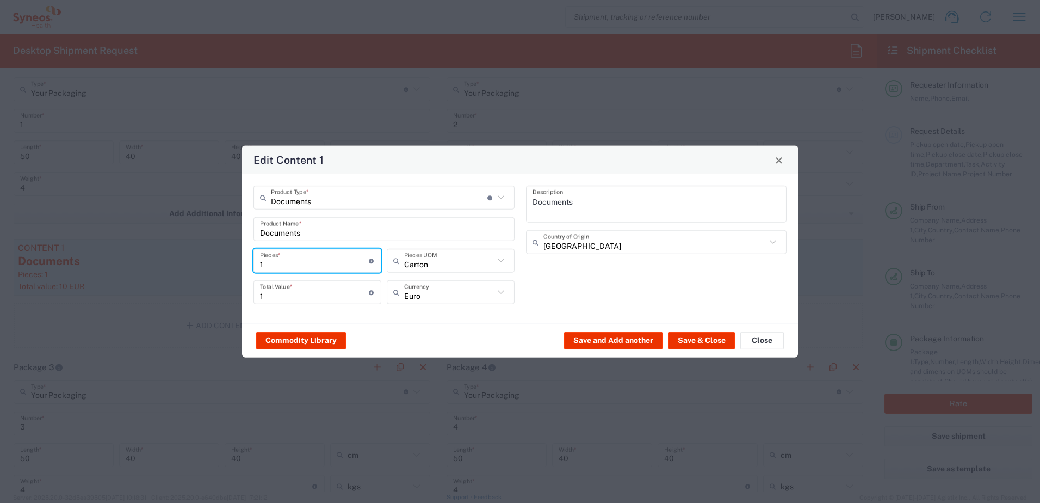
drag, startPoint x: 257, startPoint y: 261, endPoint x: 248, endPoint y: 263, distance: 9.0
click at [248, 263] on div "Documents Product Type * Document: Paper document generated internally by Syneo…" at bounding box center [384, 249] width 273 height 126
type input "2"
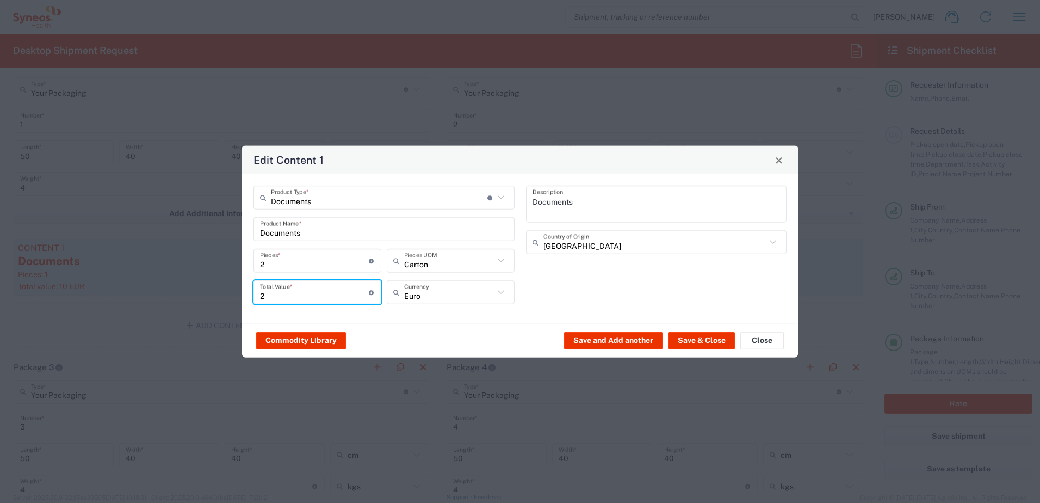
drag, startPoint x: 309, startPoint y: 295, endPoint x: 227, endPoint y: 295, distance: 81.1
click at [227, 297] on div "Edit Content 1 Documents Product Type * Document: Paper document generated inte…" at bounding box center [520, 251] width 1040 height 503
type input "10"
click at [689, 349] on button "Save & Close" at bounding box center [702, 339] width 66 height 17
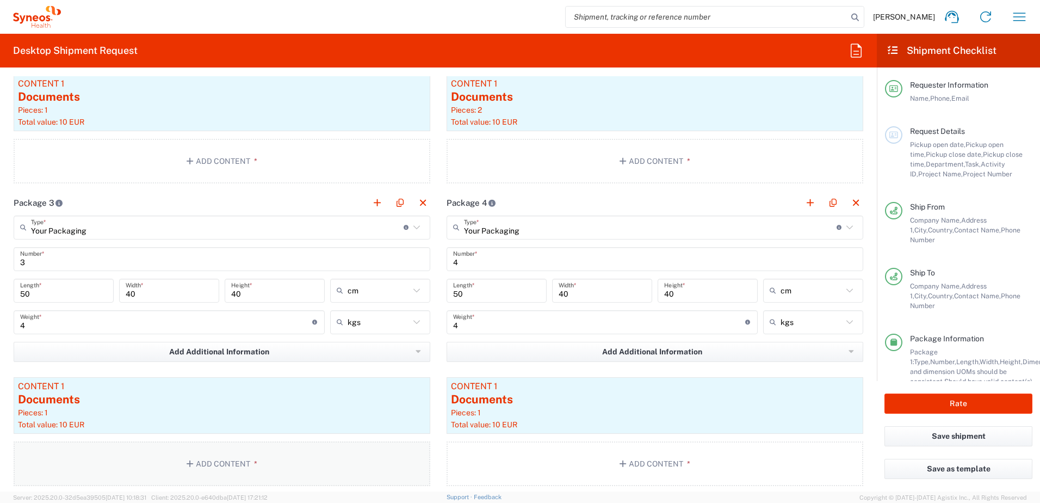
scroll to position [1360, 0]
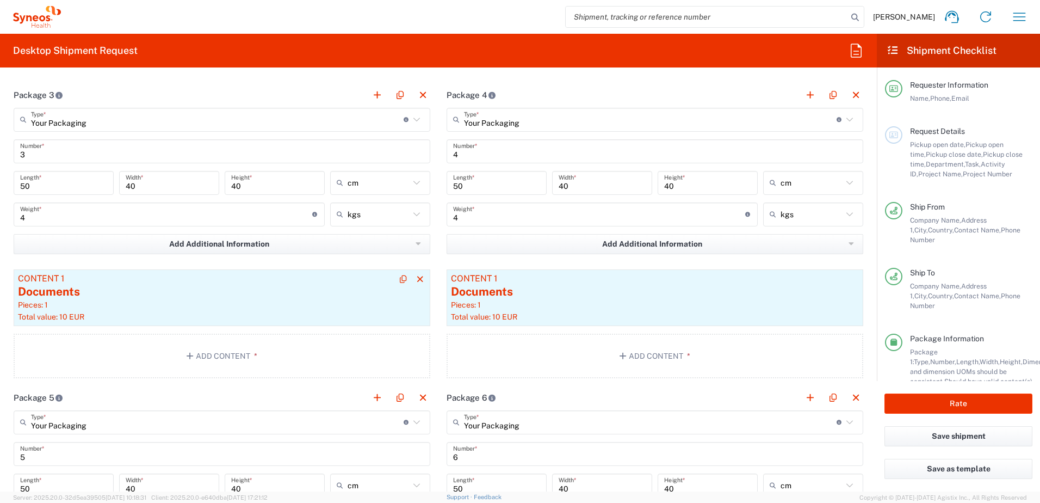
click at [158, 306] on div "Pieces: 1" at bounding box center [222, 305] width 408 height 10
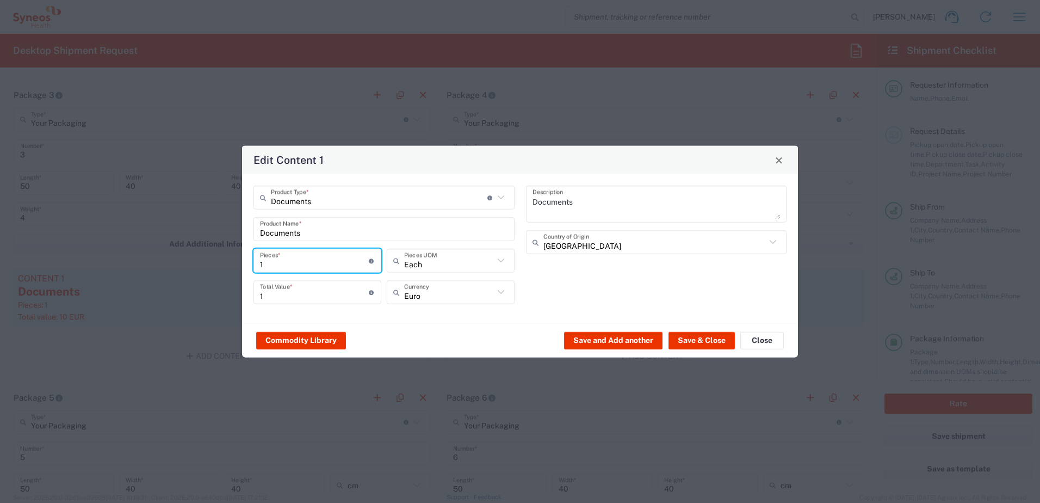
drag, startPoint x: 303, startPoint y: 265, endPoint x: 248, endPoint y: 264, distance: 55.5
click at [248, 264] on div "Documents Product Type * Document: Paper document generated internally by Syneo…" at bounding box center [384, 249] width 273 height 126
type input "3"
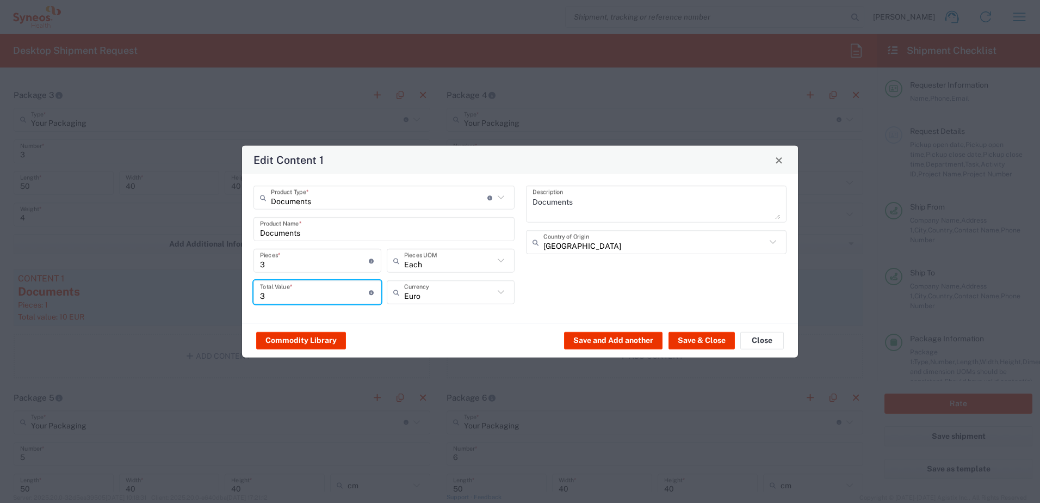
drag, startPoint x: 268, startPoint y: 294, endPoint x: 235, endPoint y: 298, distance: 32.8
click at [235, 298] on div "Edit Content 1 Documents Product Type * Document: Paper document generated inte…" at bounding box center [520, 251] width 1040 height 503
type input "10"
click at [682, 341] on button "Save & Close" at bounding box center [702, 339] width 66 height 17
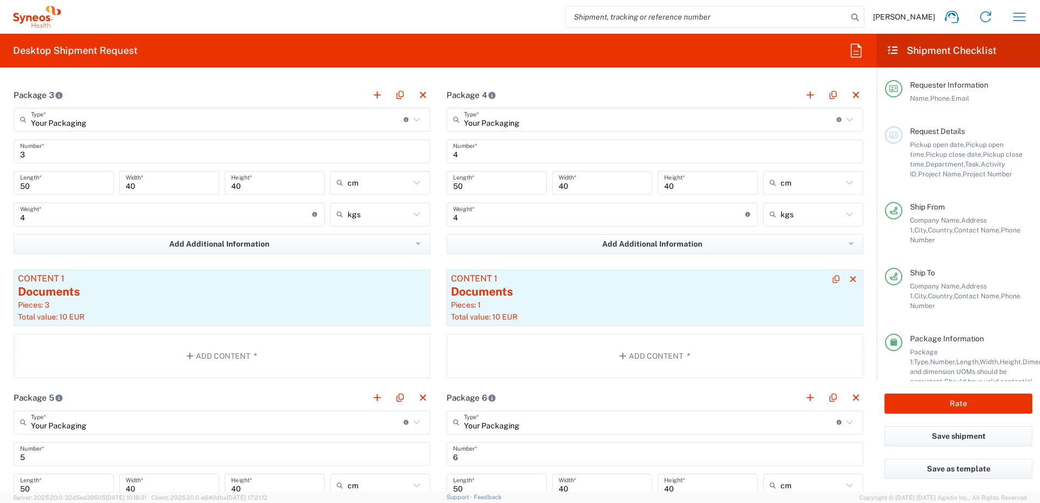
click at [501, 295] on div "Documents" at bounding box center [655, 291] width 408 height 16
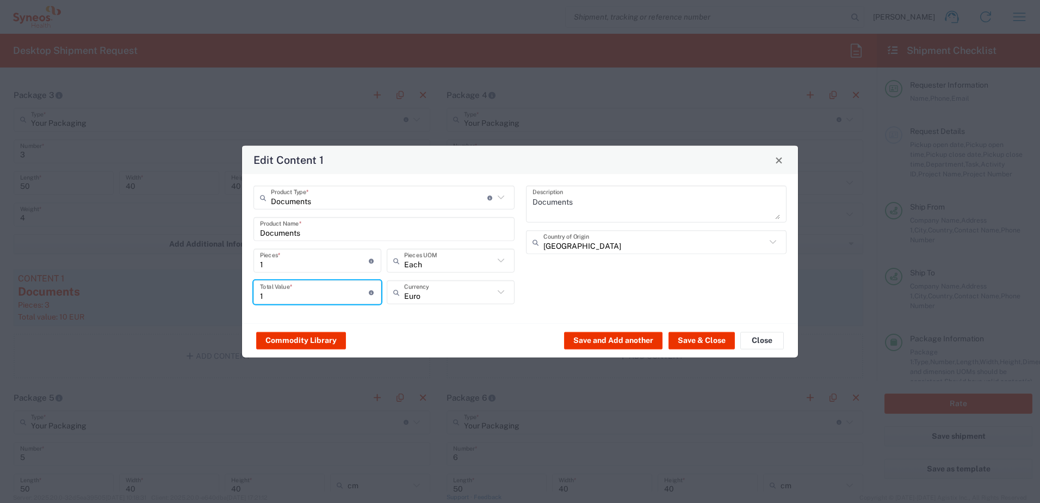
drag, startPoint x: 285, startPoint y: 293, endPoint x: 251, endPoint y: 293, distance: 33.7
click at [251, 293] on div "1 Total Value * Total value of all the pieces" at bounding box center [317, 296] width 133 height 32
click at [269, 266] on input "1" at bounding box center [314, 260] width 109 height 19
click at [280, 295] on input "101" at bounding box center [314, 291] width 109 height 19
type input "10"
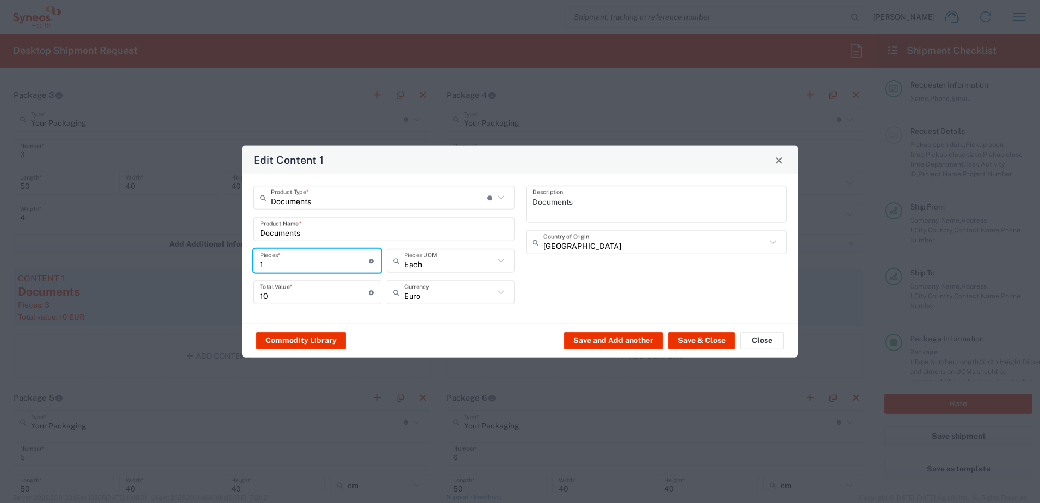
drag, startPoint x: 268, startPoint y: 264, endPoint x: 248, endPoint y: 265, distance: 19.6
click at [248, 265] on div "Documents Product Type * Document: Paper document generated internally by Syneo…" at bounding box center [384, 249] width 273 height 126
type input "4"
type input "40"
type input "4"
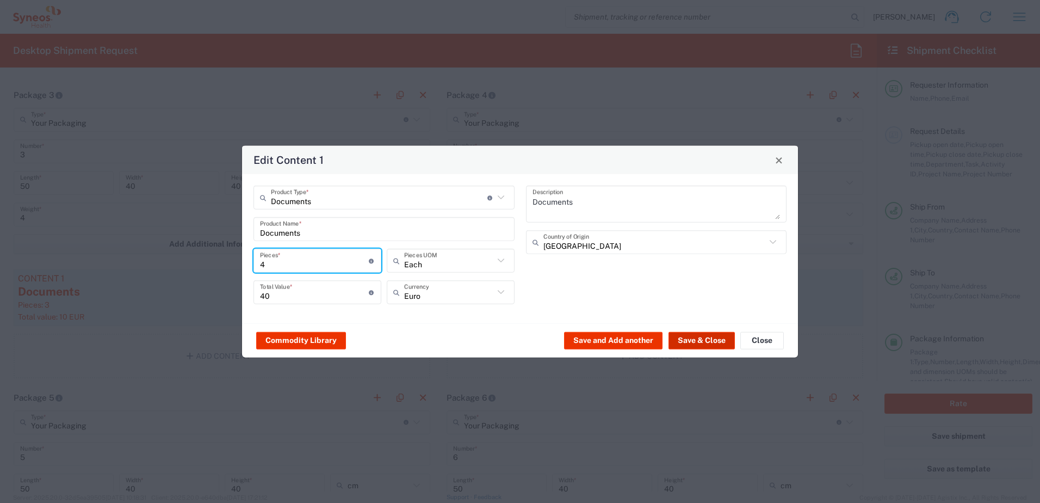
click at [679, 342] on button "Save & Close" at bounding box center [702, 339] width 66 height 17
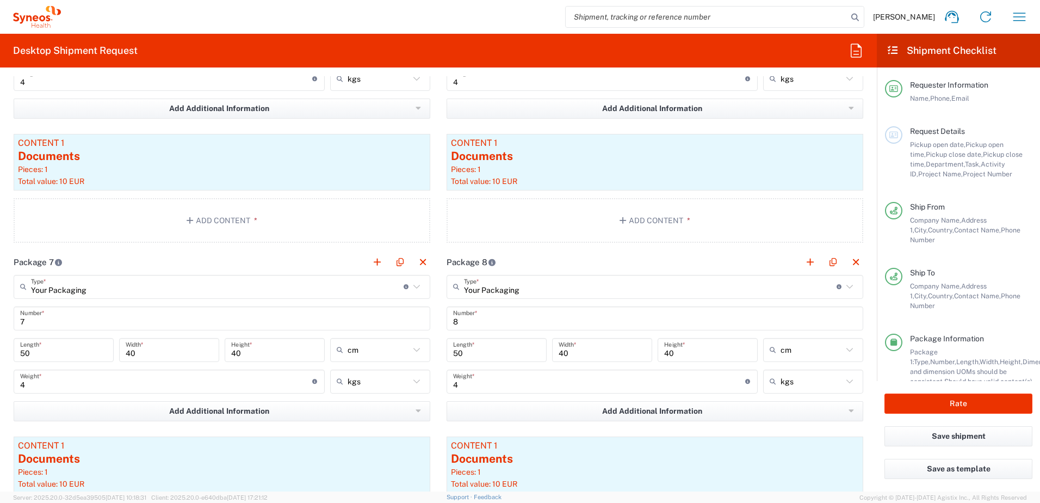
scroll to position [1850, 0]
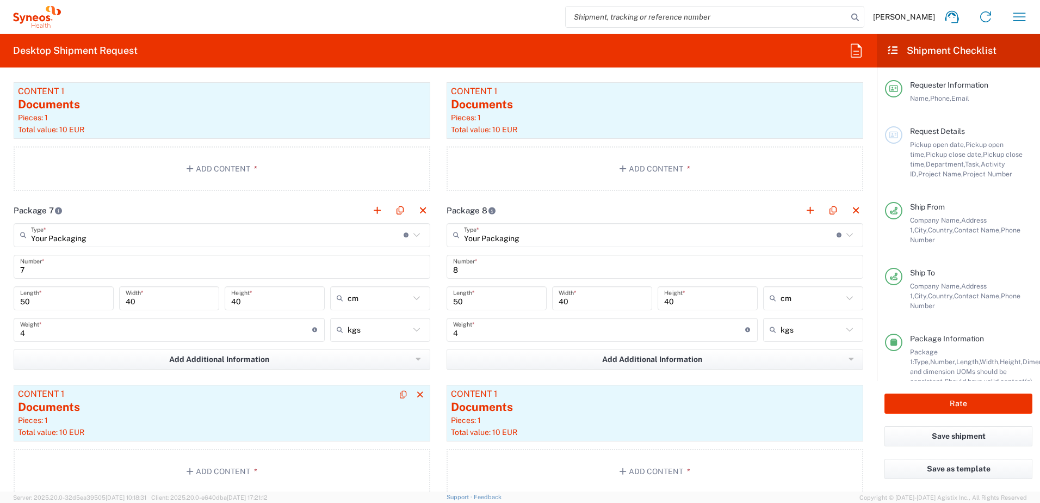
click at [227, 412] on div "Documents" at bounding box center [222, 407] width 408 height 16
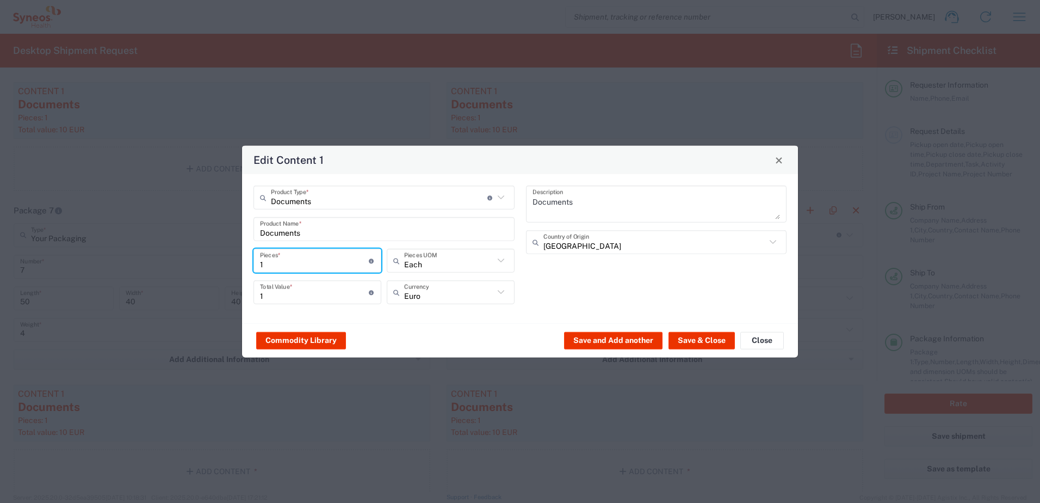
drag, startPoint x: 272, startPoint y: 262, endPoint x: 236, endPoint y: 266, distance: 36.7
click at [236, 266] on div "Edit Content 1 Documents Product Type * Document: Paper document generated inte…" at bounding box center [520, 251] width 1040 height 503
type input "5"
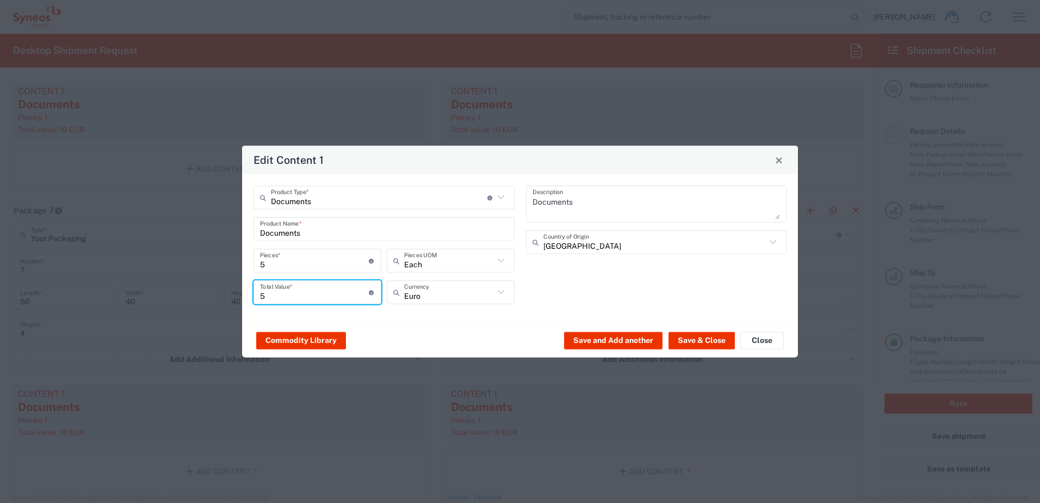
drag, startPoint x: 274, startPoint y: 293, endPoint x: 262, endPoint y: 293, distance: 12.0
click at [262, 293] on input "5" at bounding box center [314, 291] width 109 height 19
type input "10"
click at [706, 335] on button "Save & Close" at bounding box center [702, 339] width 66 height 17
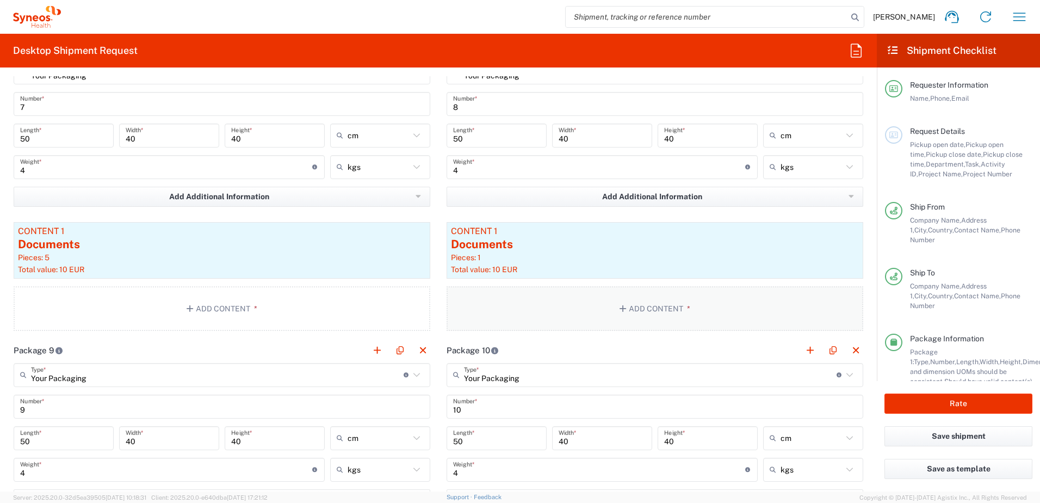
scroll to position [2013, 0]
click at [503, 272] on div "Total value: 10 EUR" at bounding box center [655, 269] width 408 height 10
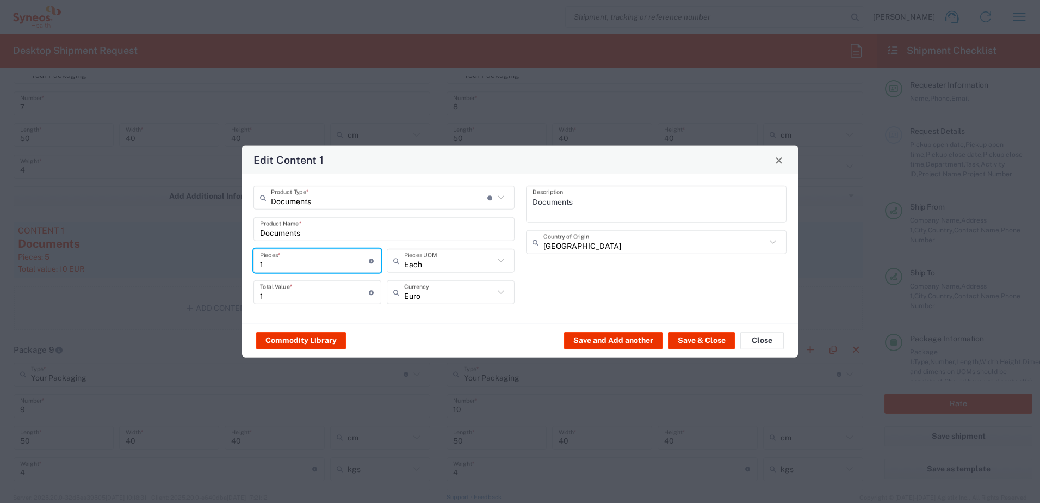
click at [242, 262] on div "Edit Content 1 Documents Product Type * Document: Paper document generated inte…" at bounding box center [520, 251] width 557 height 213
type input "6"
drag, startPoint x: 282, startPoint y: 305, endPoint x: 266, endPoint y: 304, distance: 15.8
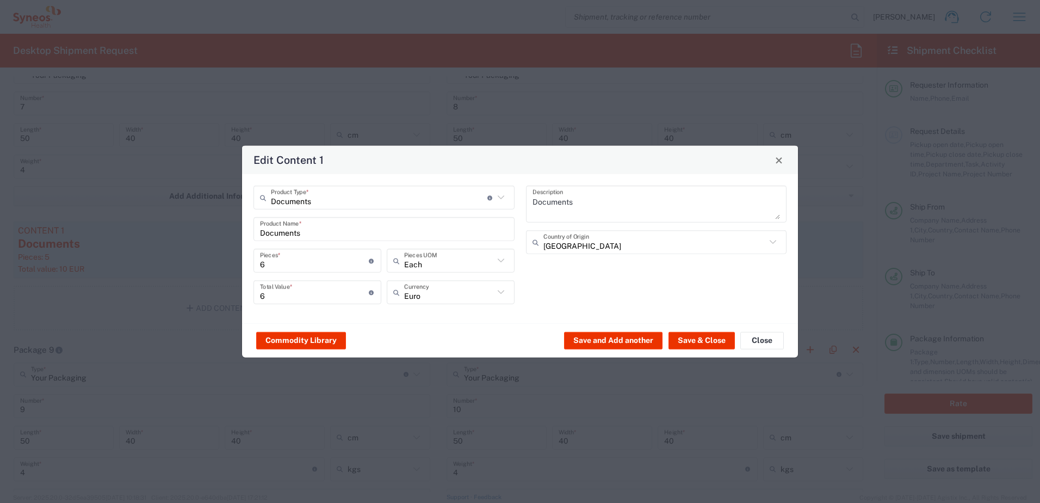
click at [266, 304] on div "6 Total Value * Total value of all the pieces" at bounding box center [317, 296] width 133 height 32
click at [264, 298] on input "6" at bounding box center [314, 291] width 109 height 19
click at [260, 297] on div "6 Total Value * Total value of all the pieces" at bounding box center [318, 292] width 128 height 24
type input "10"
drag, startPoint x: 700, startPoint y: 352, endPoint x: 698, endPoint y: 340, distance: 12.7
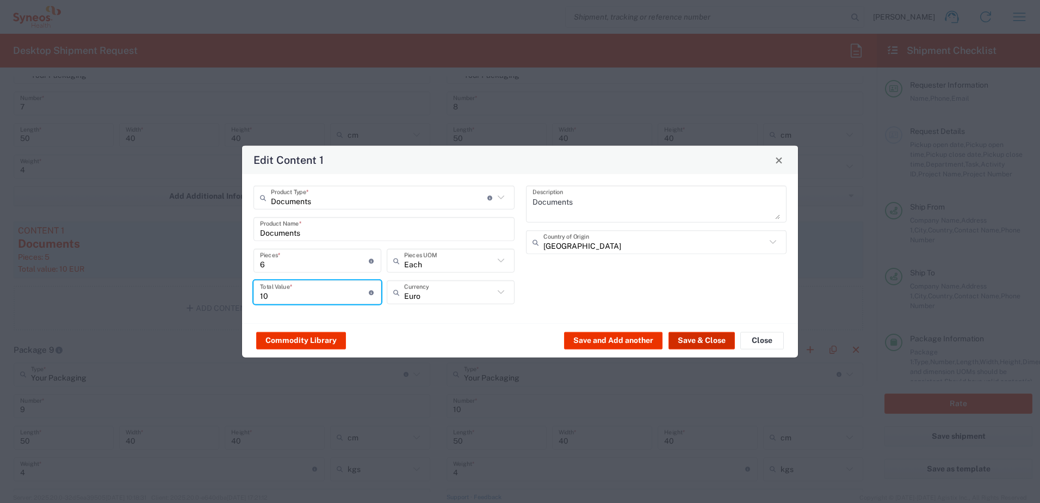
click at [700, 351] on div "Commodity Library Save and Add another Save & Close Close" at bounding box center [520, 340] width 556 height 34
click at [698, 340] on button "Save & Close" at bounding box center [702, 339] width 66 height 17
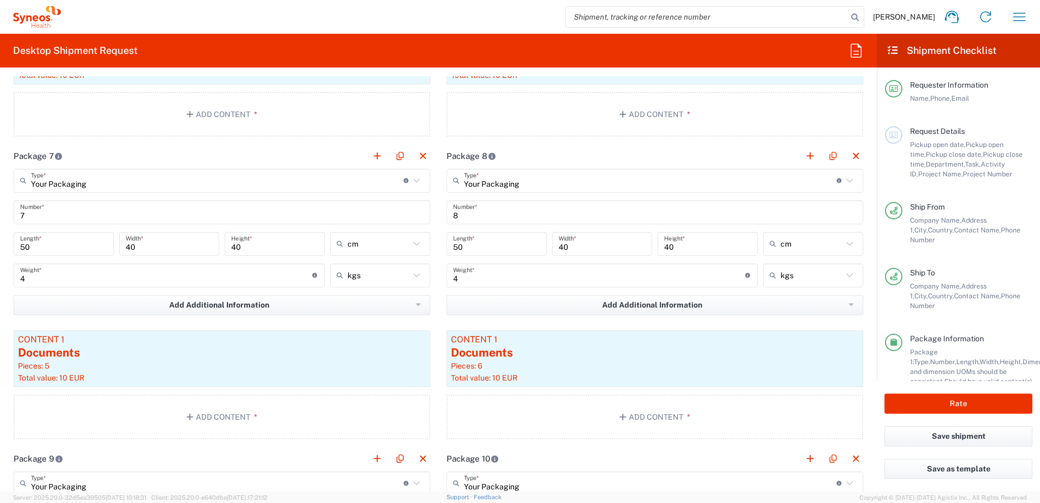
scroll to position [1741, 0]
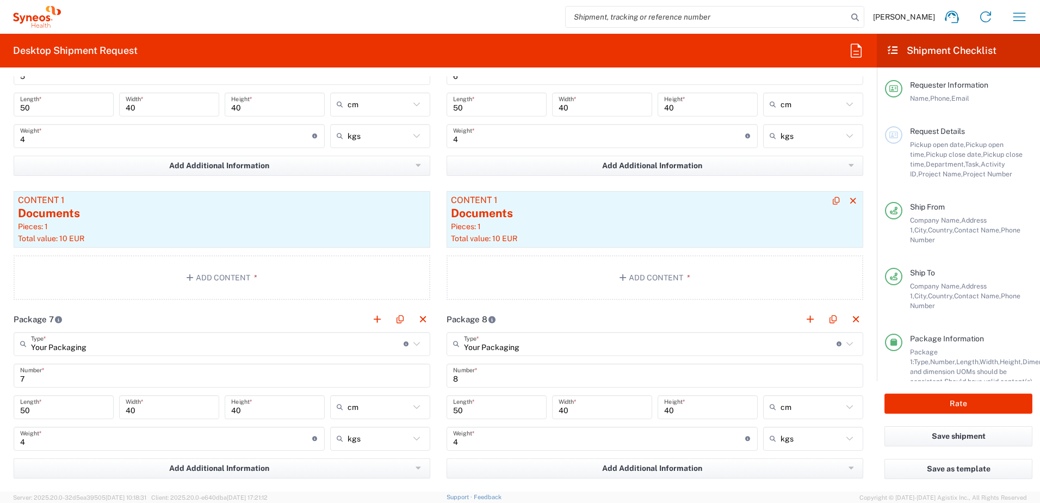
click at [522, 231] on div "Pieces: 1" at bounding box center [655, 226] width 408 height 10
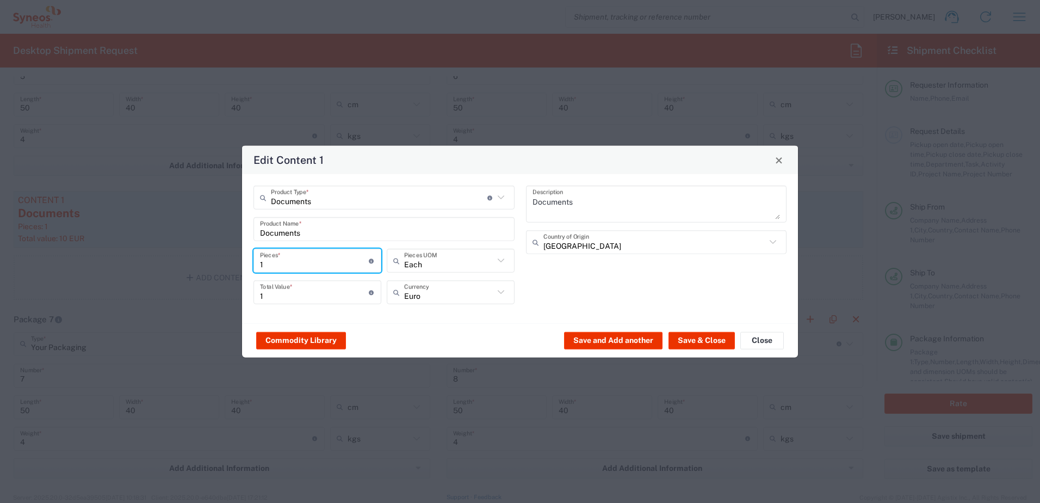
drag, startPoint x: 263, startPoint y: 267, endPoint x: 237, endPoint y: 267, distance: 26.7
click at [237, 267] on div "Edit Content 1 Documents Product Type * Document: Paper document generated inte…" at bounding box center [520, 251] width 1040 height 503
type input "6"
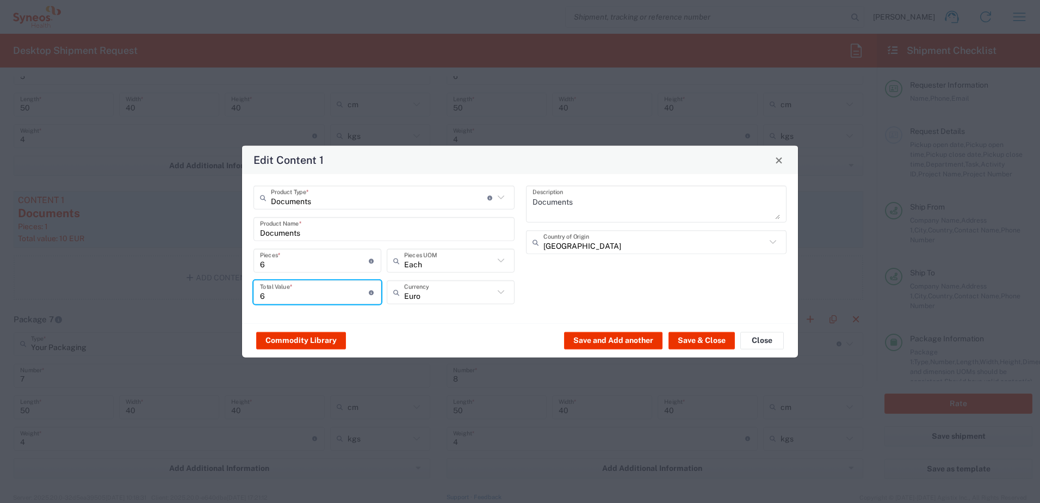
drag, startPoint x: 279, startPoint y: 301, endPoint x: 252, endPoint y: 299, distance: 26.8
click at [234, 299] on div "Edit Content 1 Documents Product Type * Document: Paper document generated inte…" at bounding box center [520, 251] width 1040 height 503
type input "10"
click at [710, 337] on button "Save & Close" at bounding box center [702, 339] width 66 height 17
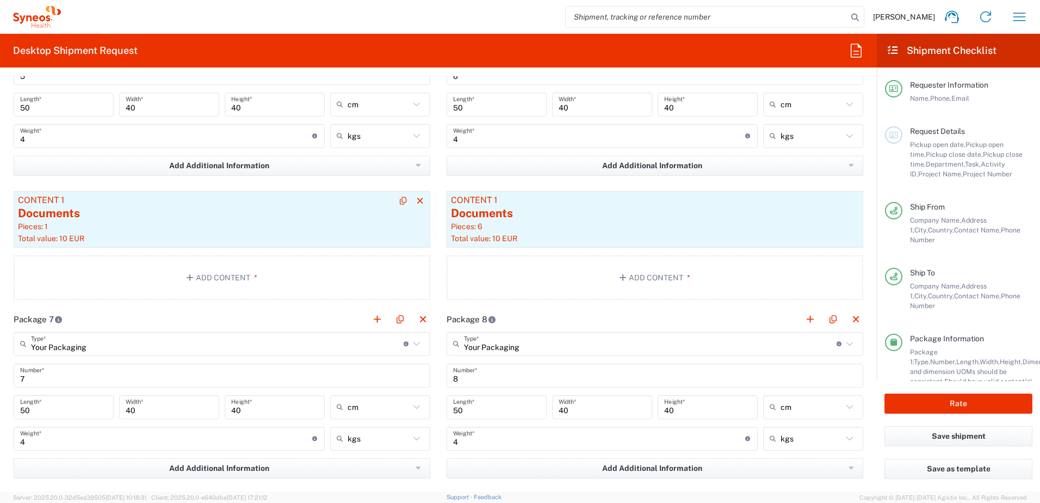
click at [172, 237] on div "Total value: 10 EUR" at bounding box center [222, 238] width 408 height 10
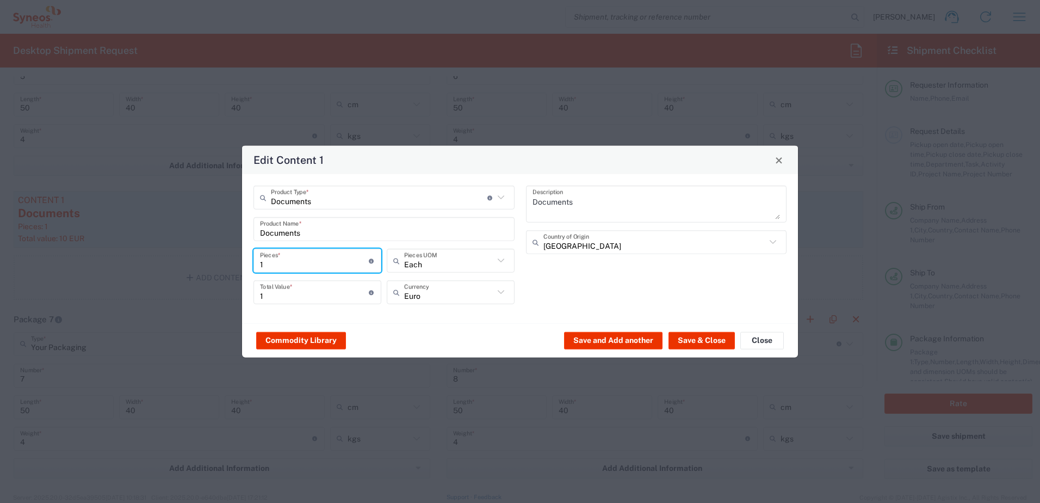
drag, startPoint x: 270, startPoint y: 262, endPoint x: 239, endPoint y: 263, distance: 31.0
click at [239, 263] on div "Edit Content 1 Documents Product Type * Document: Paper document generated inte…" at bounding box center [520, 251] width 1040 height 503
type input "5"
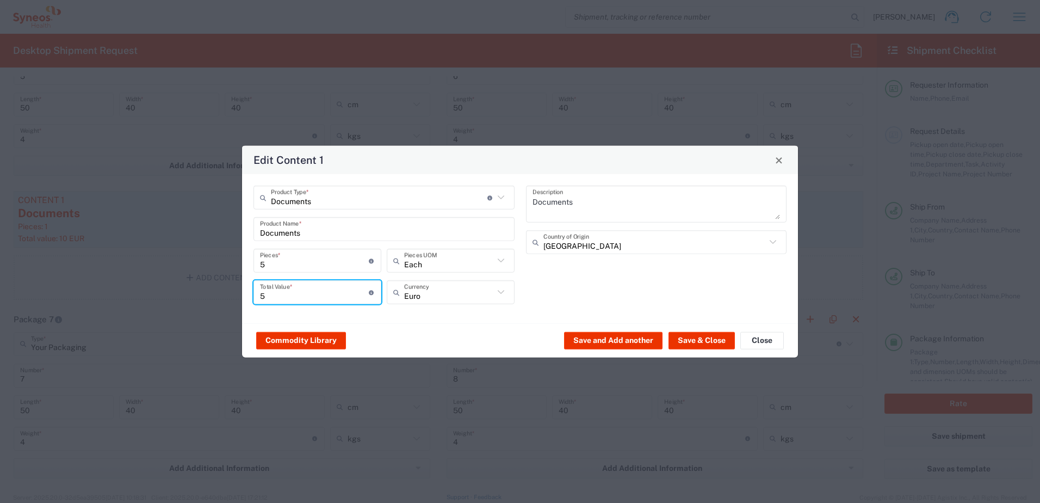
drag, startPoint x: 272, startPoint y: 295, endPoint x: 261, endPoint y: 296, distance: 10.9
click at [261, 296] on input "5" at bounding box center [314, 291] width 109 height 19
type input "10"
click at [686, 342] on button "Save & Close" at bounding box center [702, 339] width 66 height 17
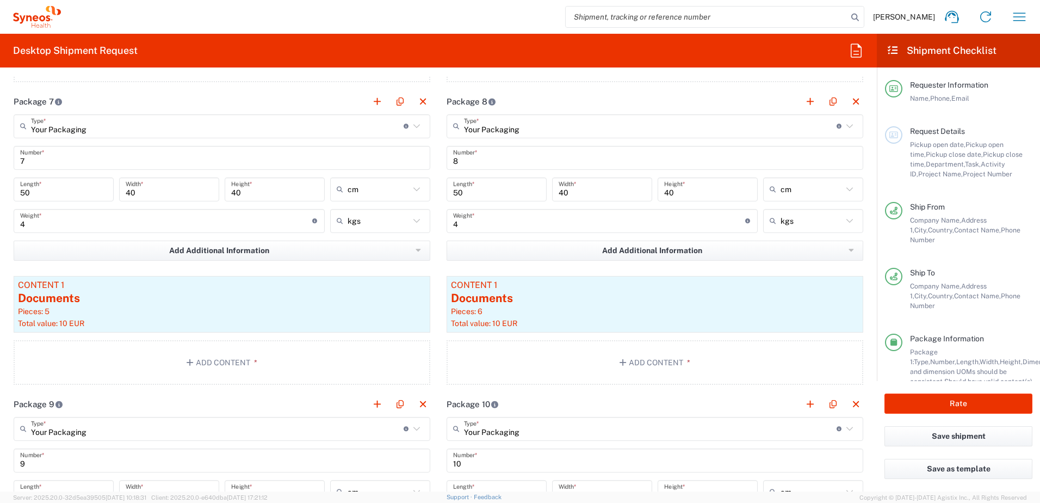
scroll to position [2068, 0]
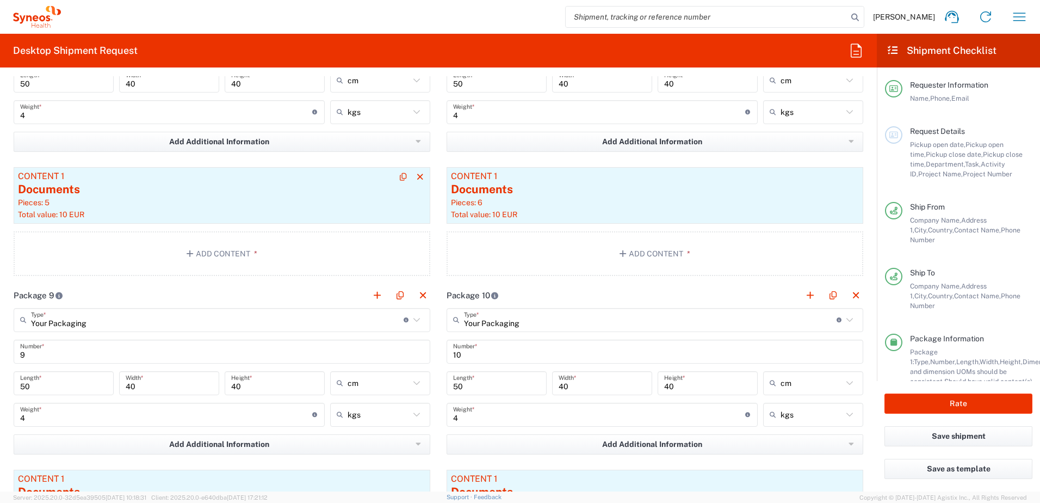
click at [183, 212] on div "Total value: 10 EUR" at bounding box center [222, 214] width 408 height 10
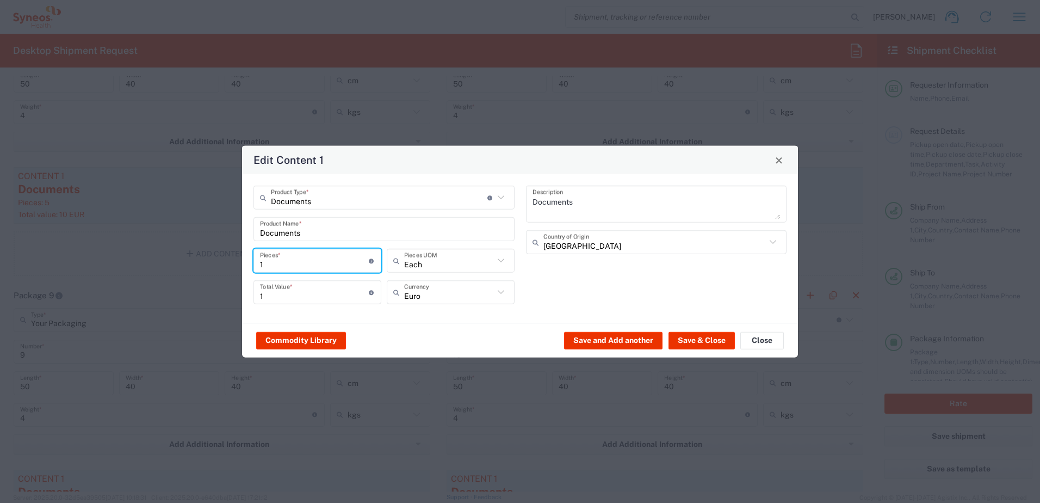
drag, startPoint x: 273, startPoint y: 263, endPoint x: 262, endPoint y: 263, distance: 11.4
click at [262, 263] on input "1" at bounding box center [314, 260] width 109 height 19
type input "7"
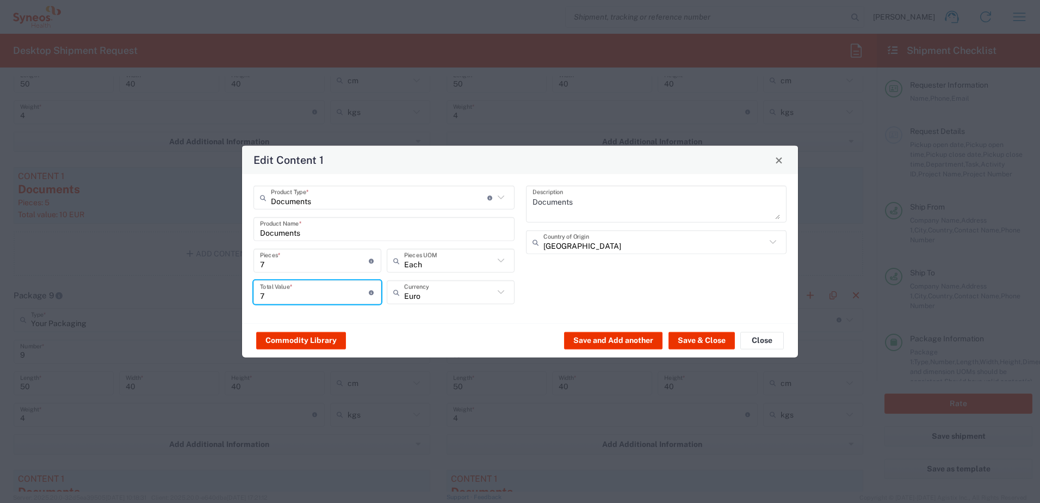
drag, startPoint x: 272, startPoint y: 294, endPoint x: 235, endPoint y: 295, distance: 37.6
click at [235, 295] on div "Edit Content 1 Documents Product Type * Document: Paper document generated inte…" at bounding box center [520, 251] width 1040 height 503
type input "10"
click at [684, 339] on button "Save & Close" at bounding box center [702, 339] width 66 height 17
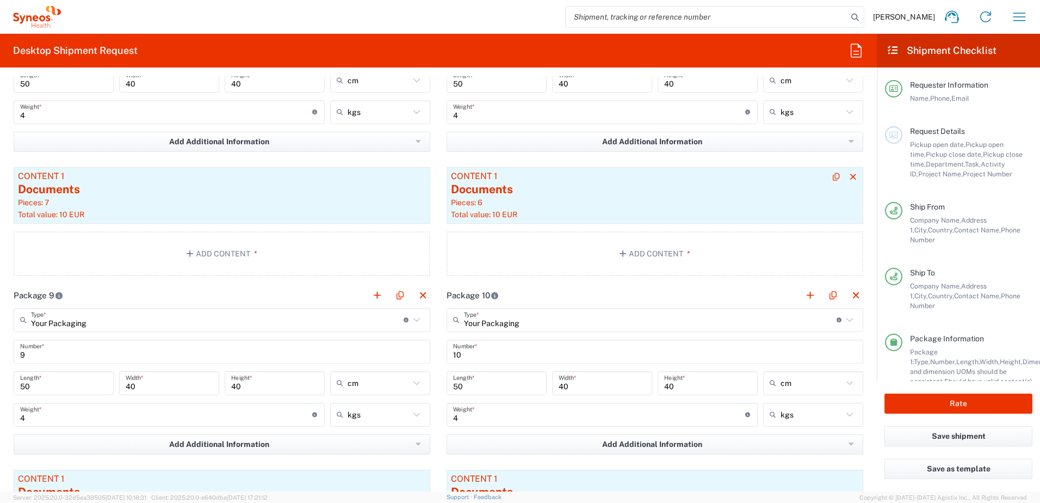
click at [498, 207] on div "Pieces: 6" at bounding box center [655, 203] width 408 height 10
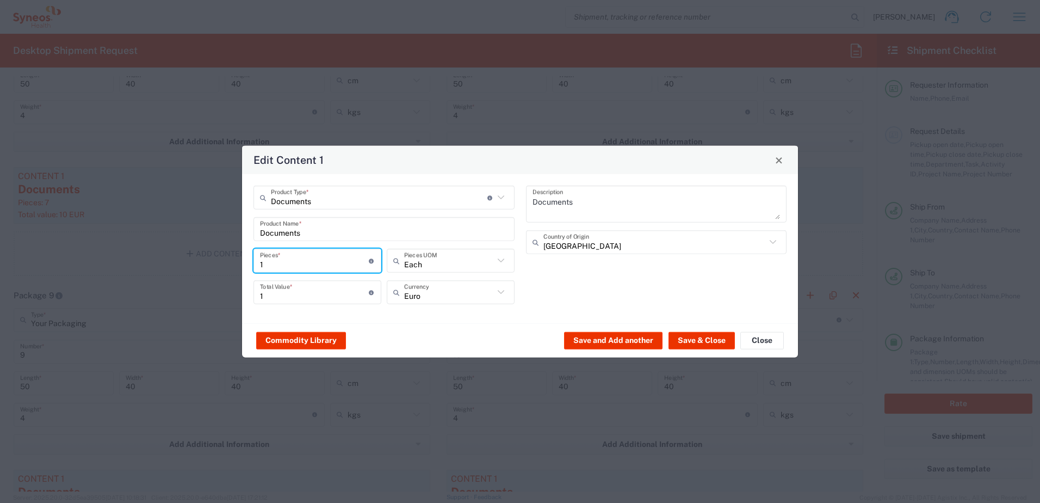
drag, startPoint x: 267, startPoint y: 260, endPoint x: 245, endPoint y: 261, distance: 21.8
click at [245, 261] on div "Documents Product Type * Document: Paper document generated internally by Syneo…" at bounding box center [520, 248] width 556 height 149
type input "8"
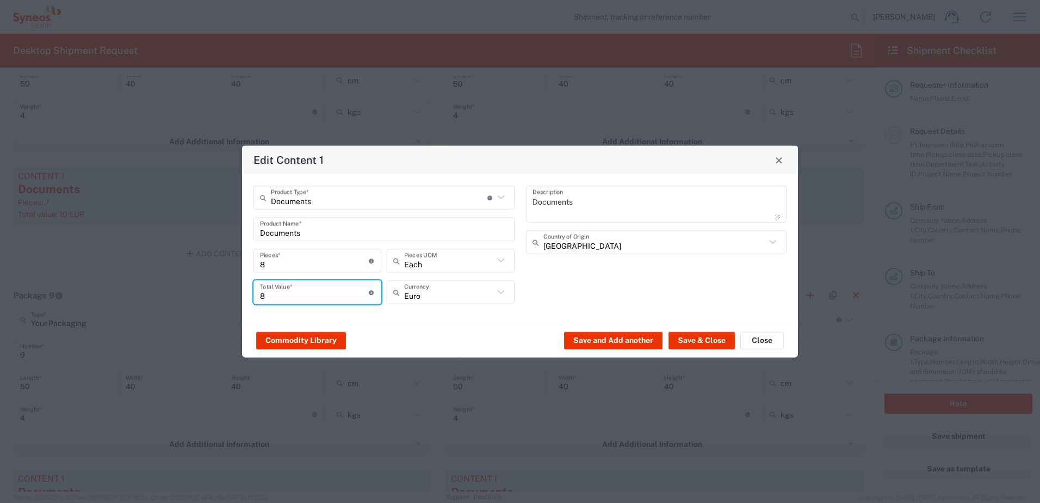
click at [264, 299] on input "8" at bounding box center [314, 291] width 109 height 19
type input "10"
click at [694, 340] on button "Save & Close" at bounding box center [702, 339] width 66 height 17
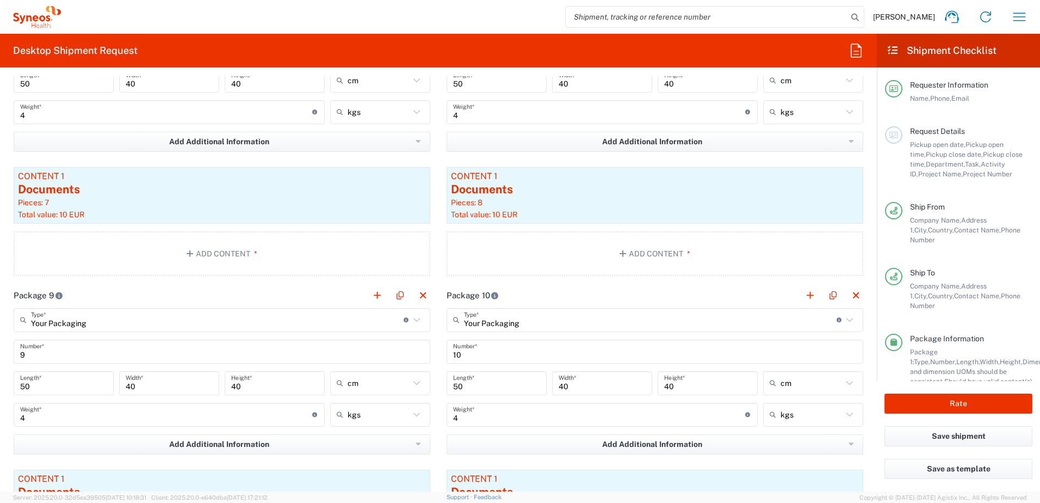
scroll to position [2231, 0]
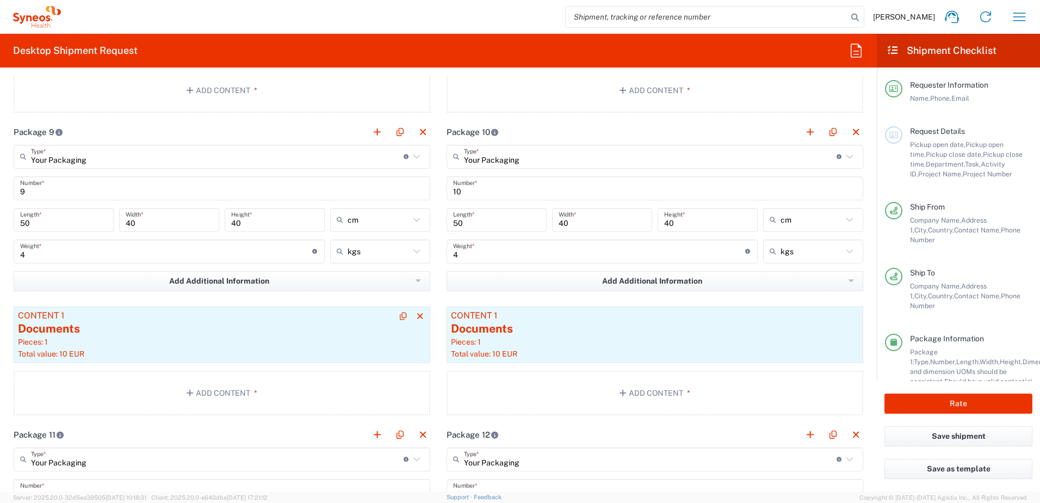
click at [250, 344] on div "Pieces: 1" at bounding box center [222, 342] width 408 height 10
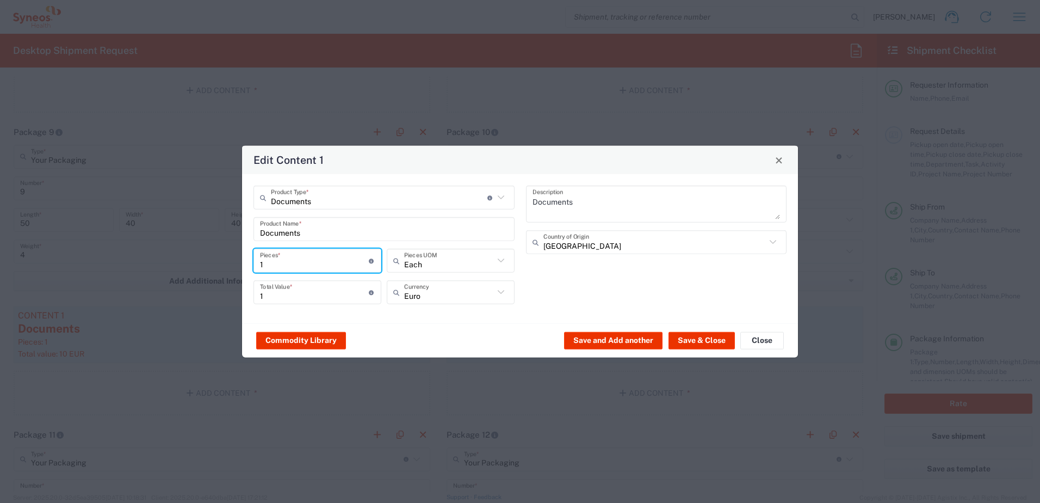
drag, startPoint x: 265, startPoint y: 265, endPoint x: 215, endPoint y: 263, distance: 50.1
click at [215, 264] on div "Edit Content 1 Documents Product Type * Document: Paper document generated inte…" at bounding box center [520, 251] width 1040 height 503
type input "9"
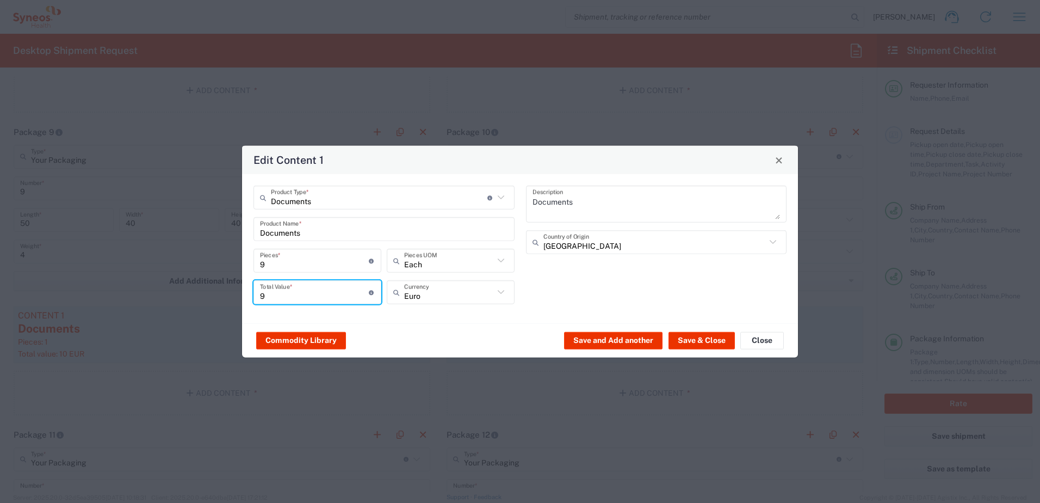
drag, startPoint x: 282, startPoint y: 301, endPoint x: 255, endPoint y: 301, distance: 27.8
click at [255, 301] on div "9 Total Value * Total value of all the pieces" at bounding box center [318, 292] width 128 height 24
type input "10"
click at [698, 343] on button "Save & Close" at bounding box center [702, 339] width 66 height 17
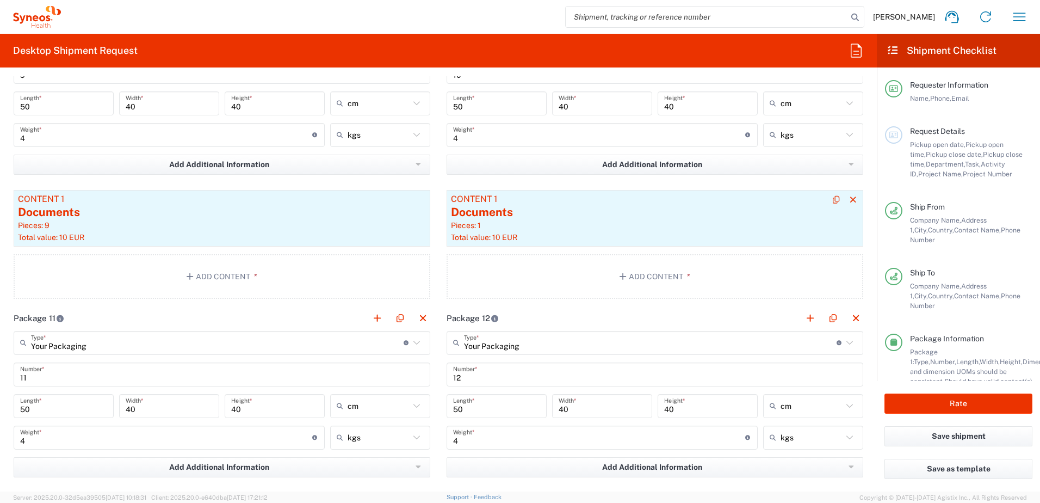
scroll to position [2285, 0]
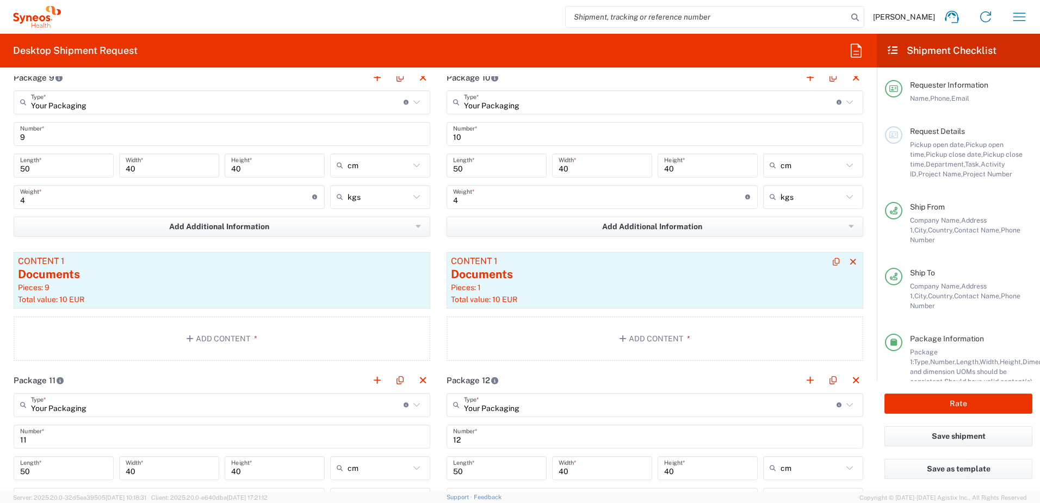
click at [520, 276] on div "Documents" at bounding box center [655, 274] width 408 height 16
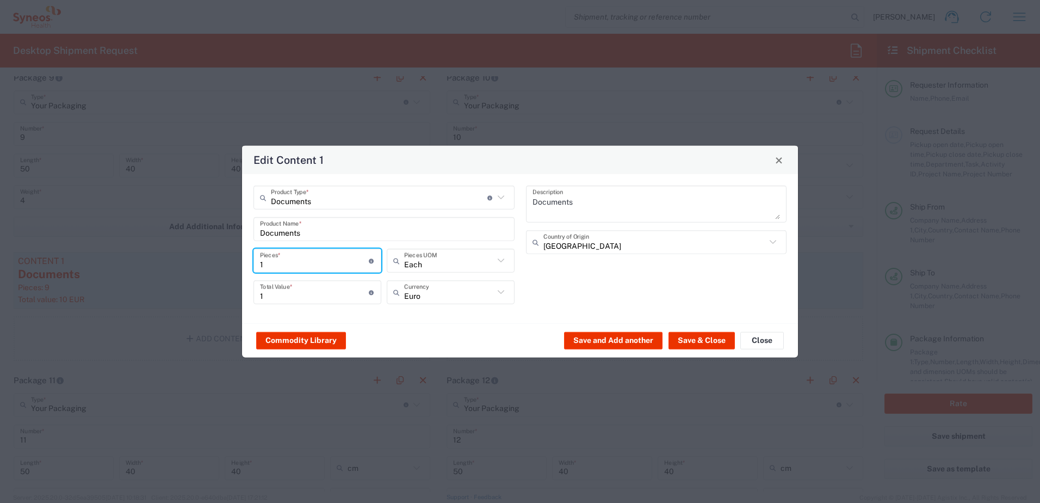
click at [267, 260] on input "1" at bounding box center [314, 260] width 109 height 19
type input "10"
click at [694, 343] on button "Save & Close" at bounding box center [702, 339] width 66 height 17
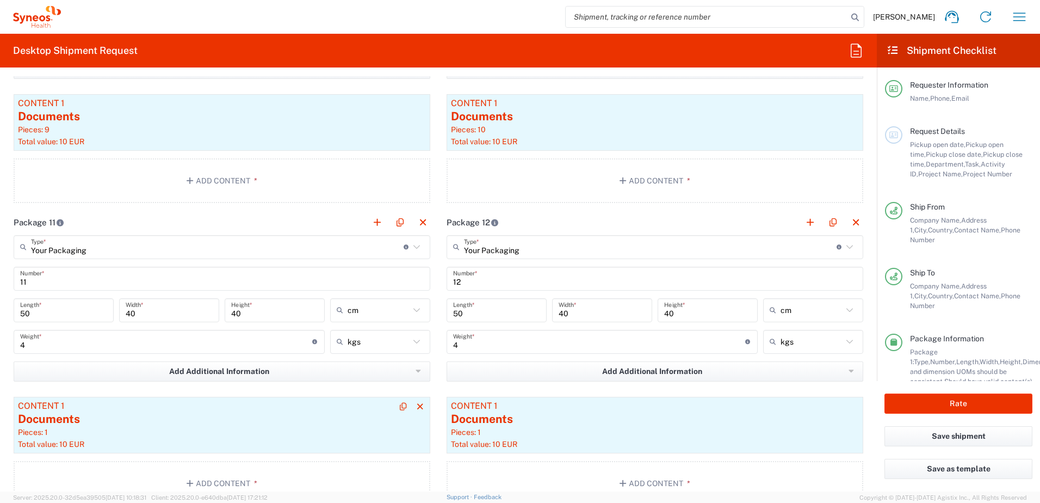
scroll to position [2503, 0]
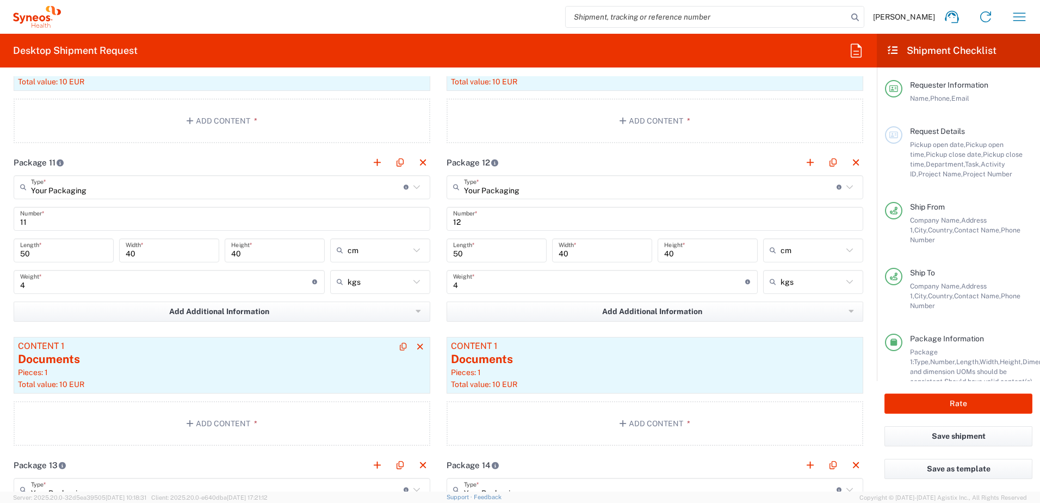
click at [218, 370] on div "Pieces: 1" at bounding box center [222, 372] width 408 height 10
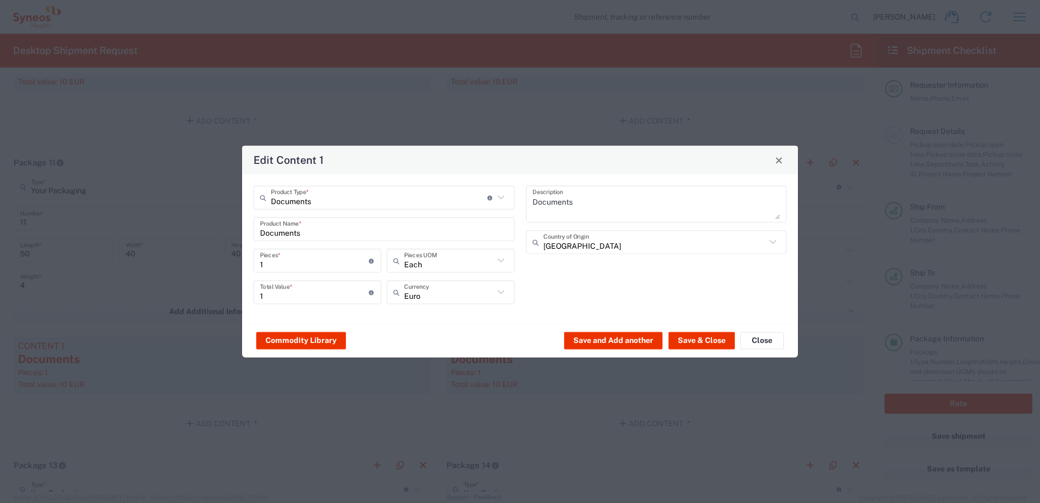
click at [285, 269] on input "1" at bounding box center [314, 260] width 109 height 19
type input "11"
click at [274, 299] on input "11" at bounding box center [314, 291] width 109 height 19
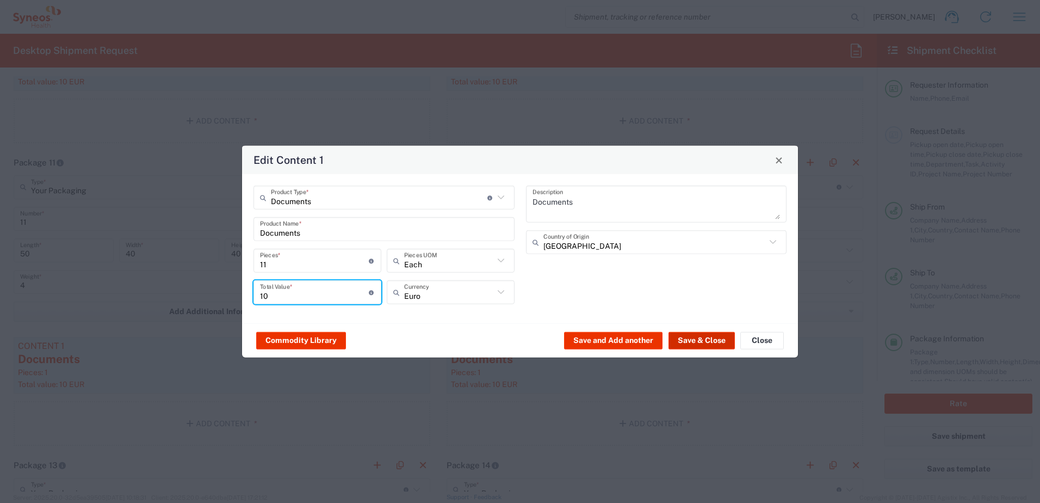
type input "10"
click at [710, 341] on button "Save & Close" at bounding box center [702, 339] width 66 height 17
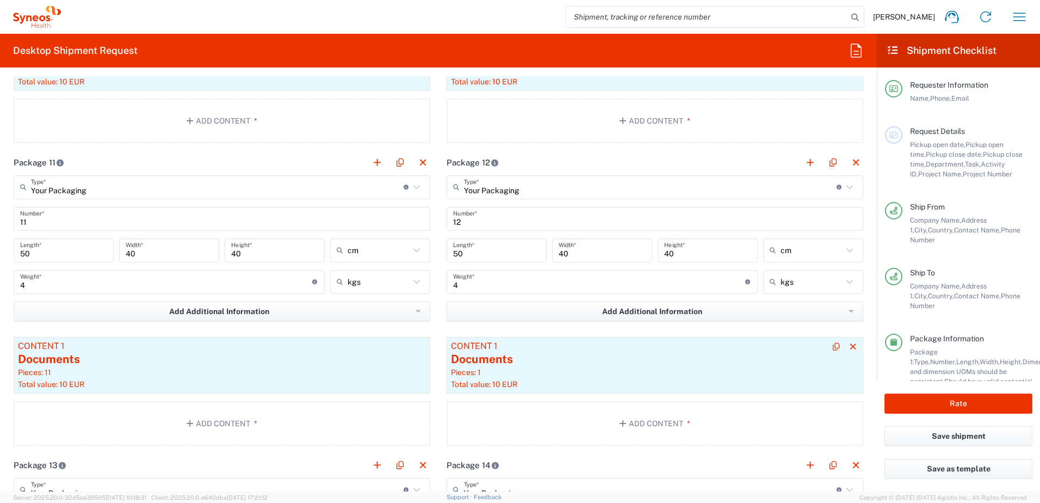
click at [535, 371] on div "Pieces: 1" at bounding box center [655, 372] width 408 height 10
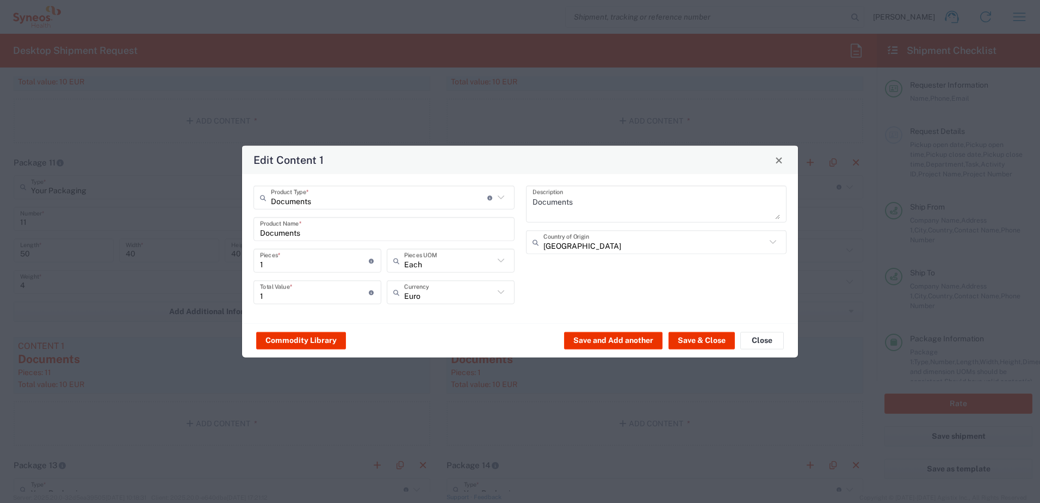
click at [273, 264] on input "1" at bounding box center [314, 260] width 109 height 19
type input "12"
drag, startPoint x: 273, startPoint y: 286, endPoint x: 273, endPoint y: 292, distance: 5.5
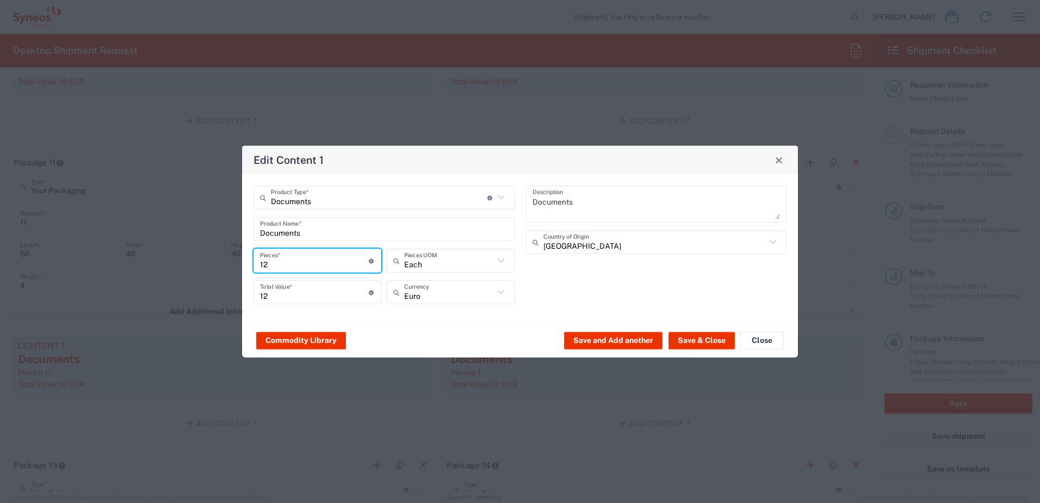
click at [273, 287] on input "12" at bounding box center [314, 291] width 109 height 19
type input "10"
click at [707, 336] on button "Save & Close" at bounding box center [702, 339] width 66 height 17
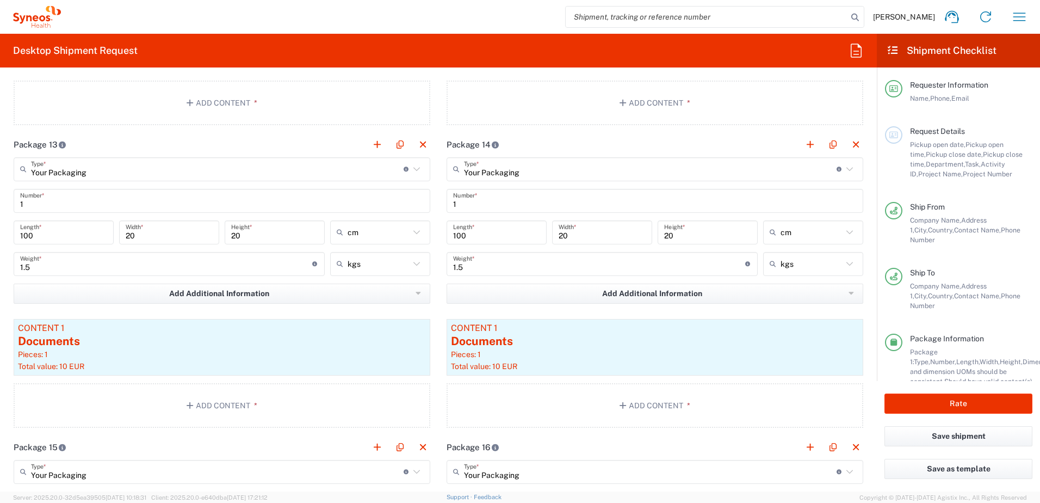
scroll to position [2884, 0]
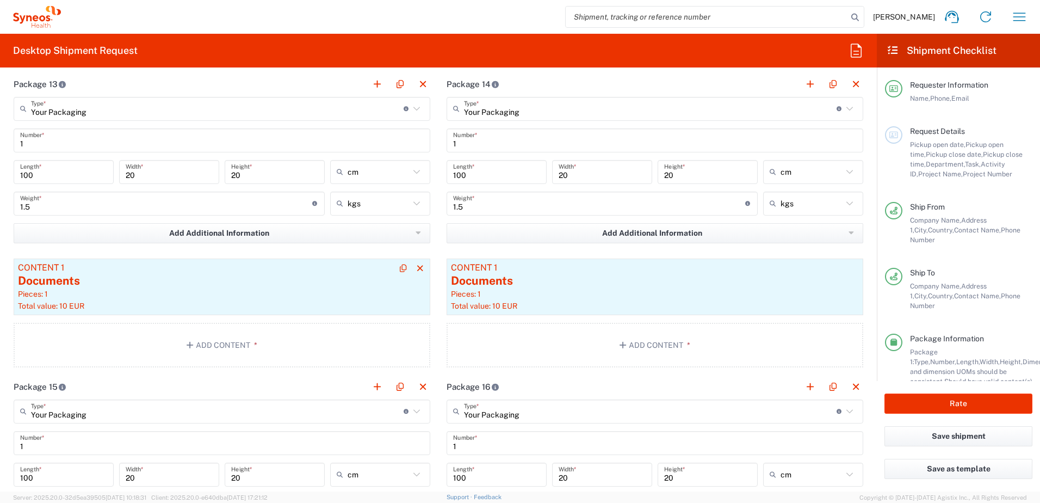
click at [277, 312] on article "Content 1 Documents Pieces: 1 Total value: 10 EUR" at bounding box center [222, 286] width 417 height 57
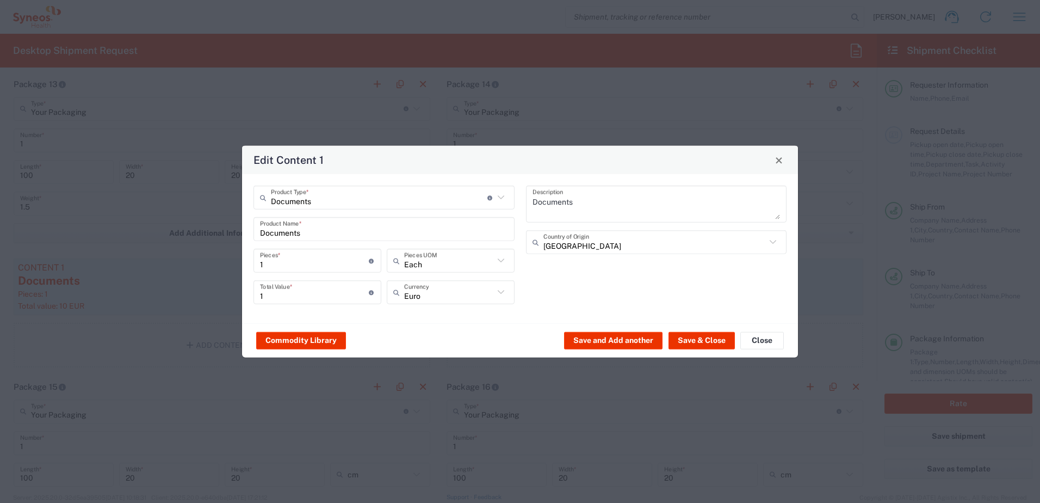
click at [288, 264] on input "1" at bounding box center [314, 260] width 109 height 19
type input "13"
click at [279, 303] on div "13 Total Value * Total value of all the pieces" at bounding box center [318, 292] width 128 height 24
click at [279, 294] on input "13" at bounding box center [314, 291] width 109 height 19
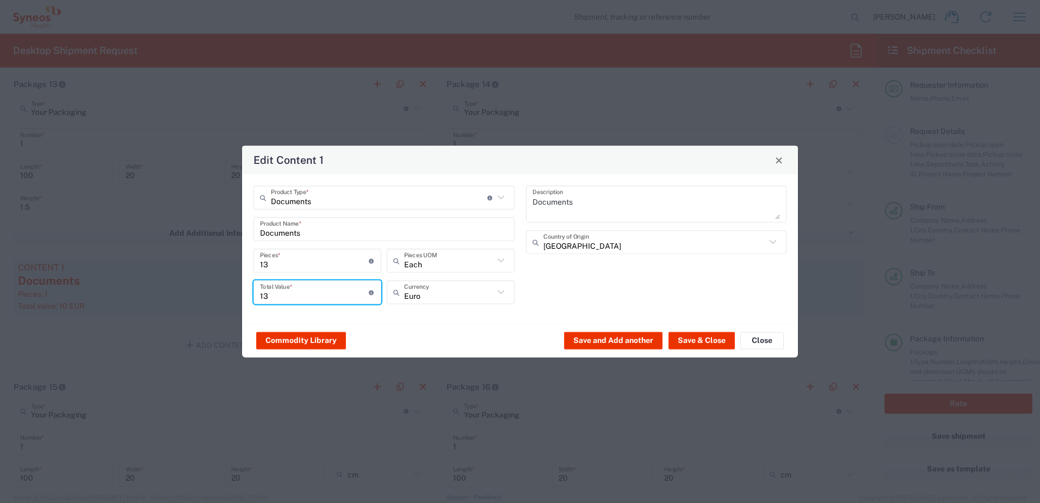
click at [279, 294] on input "13" at bounding box center [314, 291] width 109 height 19
click at [674, 337] on button "Save & Close" at bounding box center [702, 339] width 66 height 17
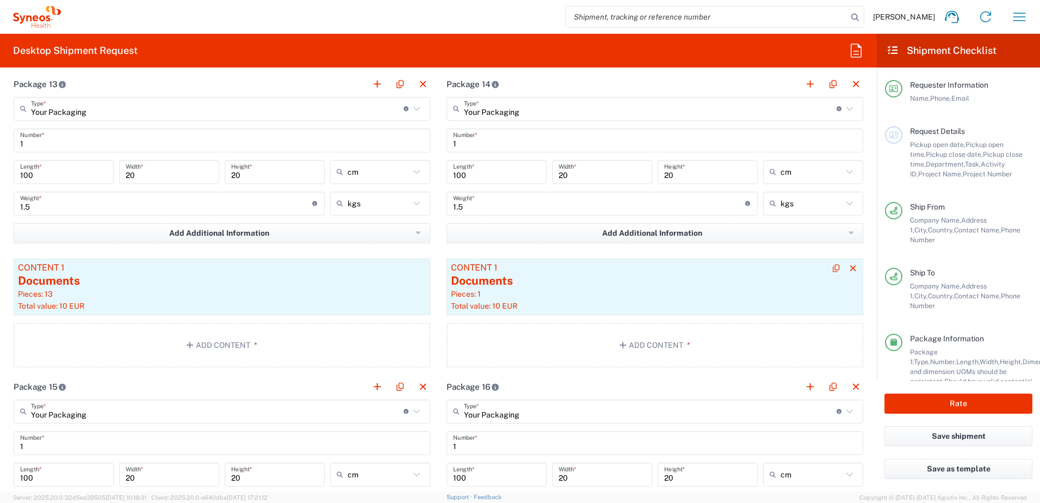
click at [519, 289] on div "Pieces: 1" at bounding box center [655, 294] width 408 height 10
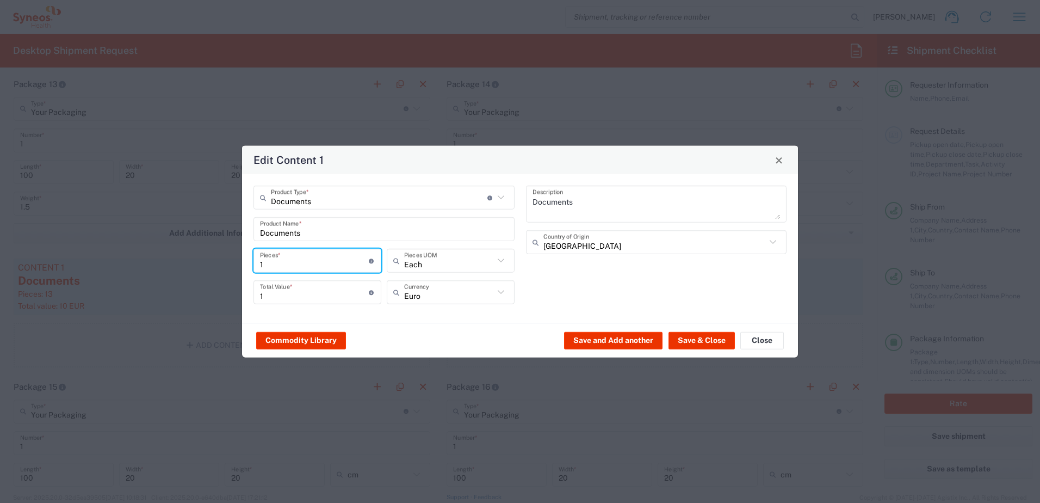
click at [278, 263] on input "1" at bounding box center [314, 260] width 109 height 19
drag, startPoint x: 274, startPoint y: 297, endPoint x: 261, endPoint y: 297, distance: 12.5
click at [261, 297] on input "14" at bounding box center [314, 291] width 109 height 19
click at [707, 334] on button "Save & Close" at bounding box center [702, 339] width 66 height 17
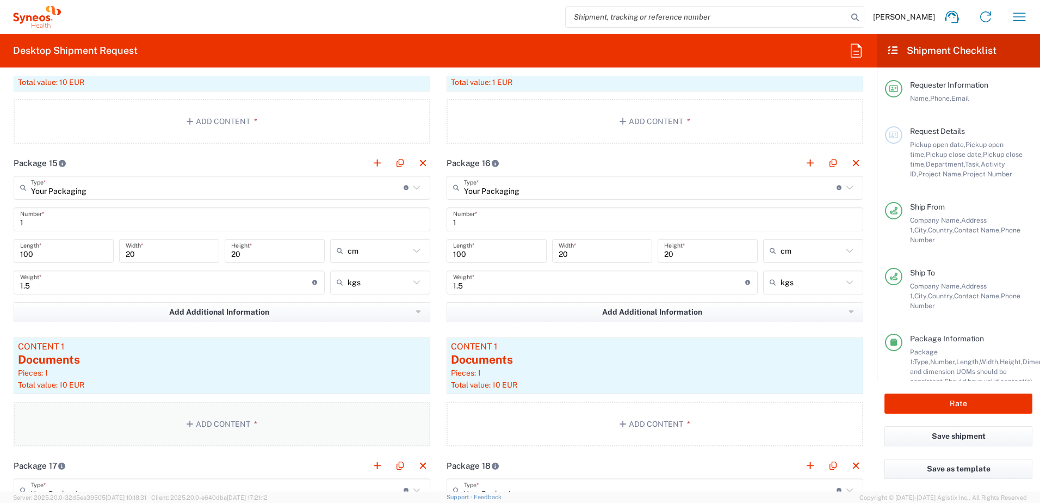
scroll to position [3156, 0]
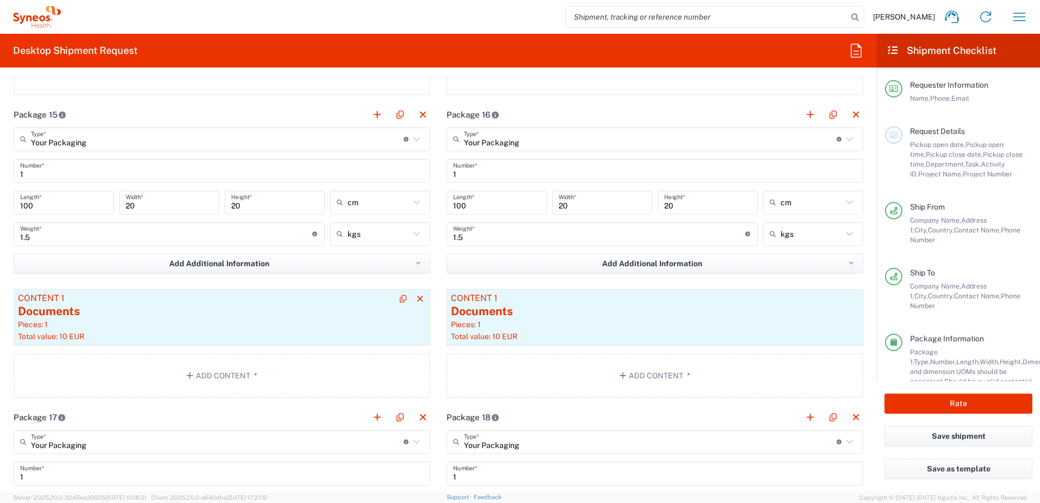
click at [296, 324] on div "Pieces: 1" at bounding box center [222, 324] width 408 height 10
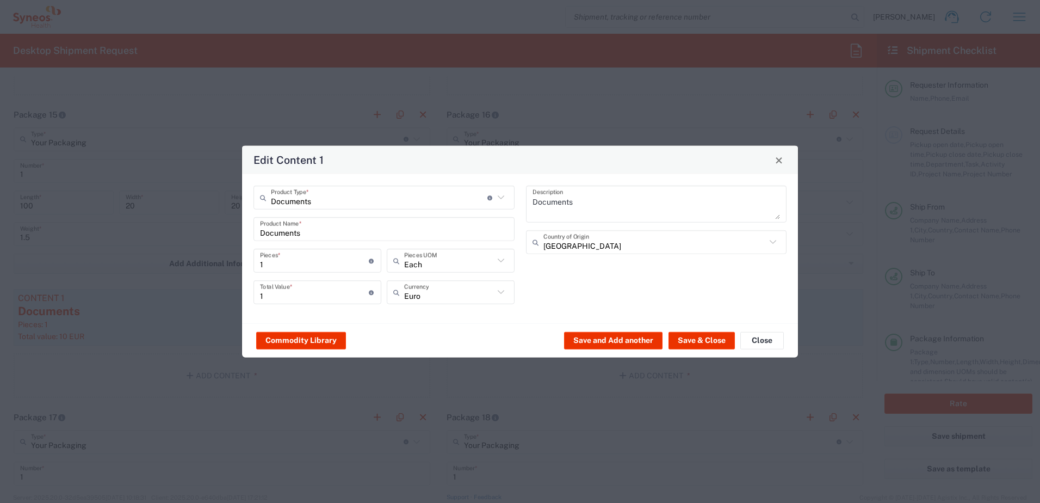
click at [291, 269] on input "1" at bounding box center [314, 260] width 109 height 19
drag, startPoint x: 282, startPoint y: 300, endPoint x: 262, endPoint y: 293, distance: 21.9
click at [256, 297] on div "15 Total Value * Total value of all the pieces" at bounding box center [318, 292] width 128 height 24
click at [690, 340] on button "Save & Close" at bounding box center [702, 339] width 66 height 17
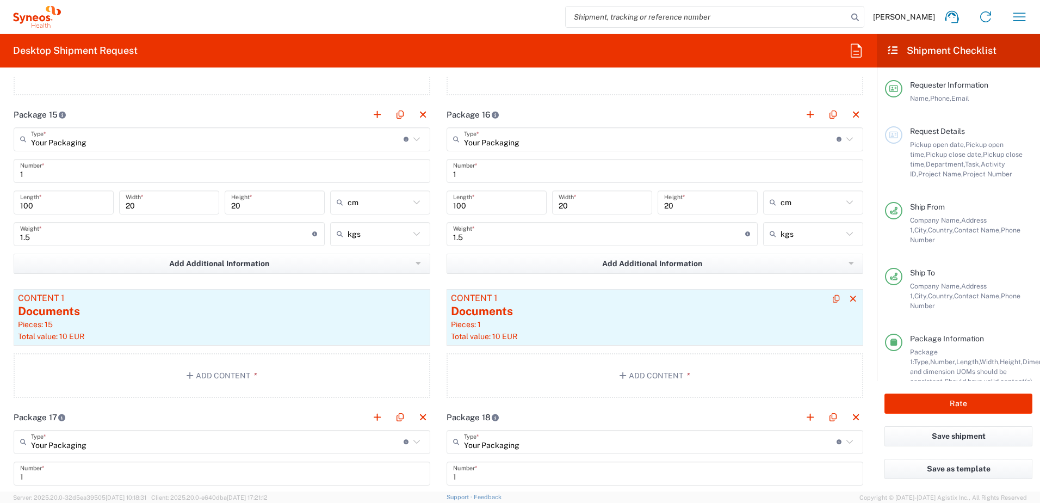
click at [534, 294] on div "Content 1" at bounding box center [655, 298] width 408 height 10
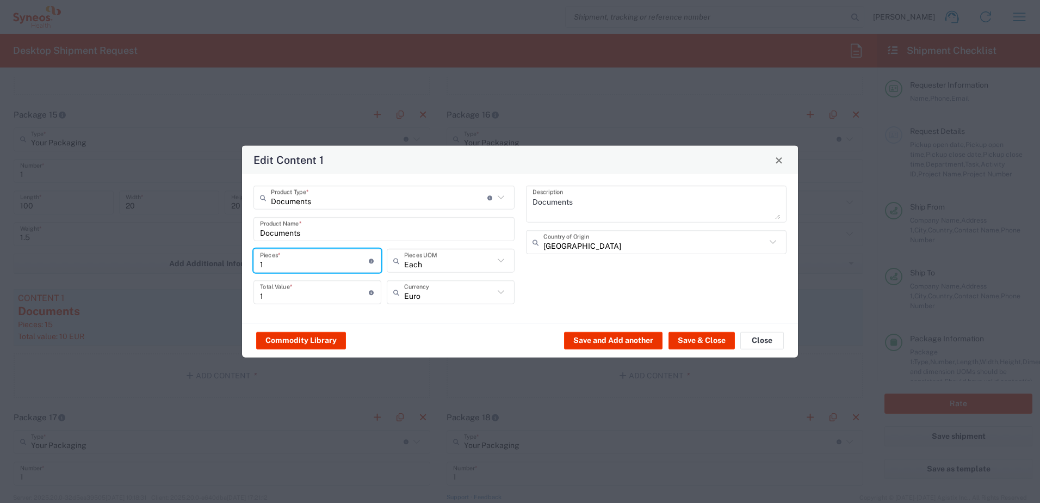
click at [292, 261] on input "1" at bounding box center [314, 260] width 109 height 19
click at [273, 297] on input "16" at bounding box center [314, 291] width 109 height 19
click at [690, 342] on button "Save & Close" at bounding box center [702, 339] width 66 height 17
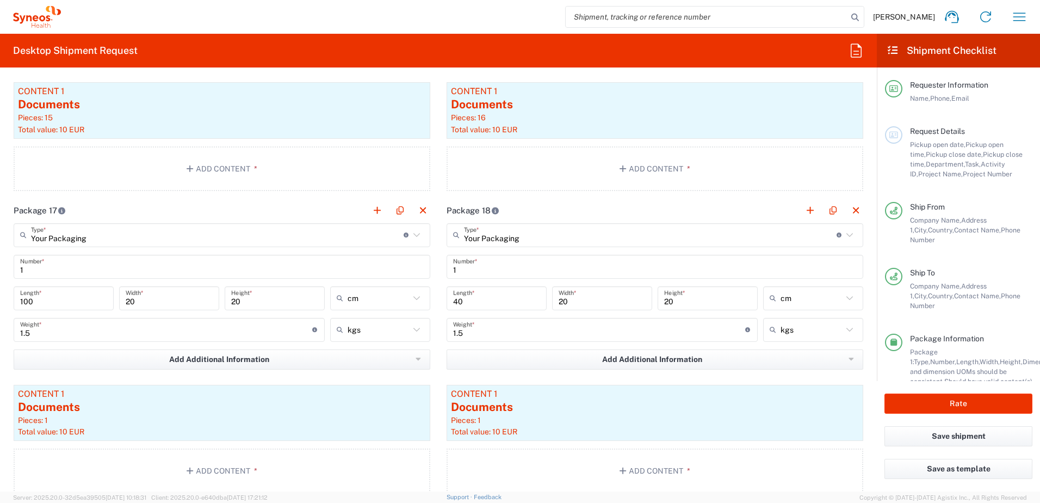
scroll to position [3374, 0]
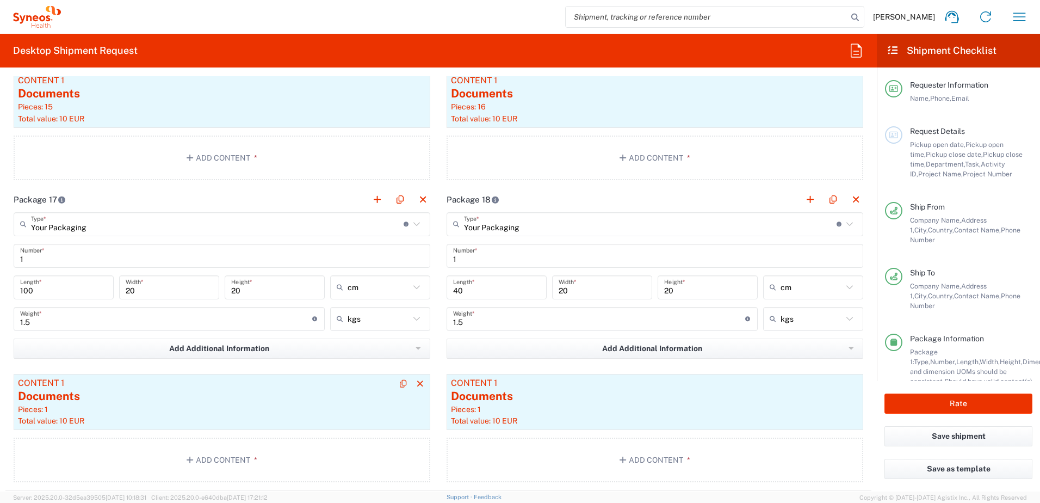
click at [193, 396] on div "Documents" at bounding box center [222, 396] width 408 height 16
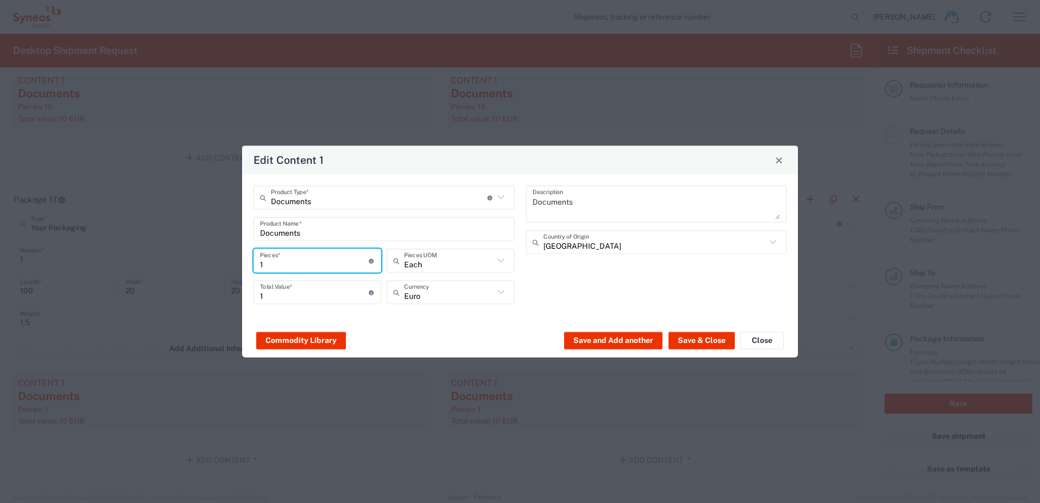
click at [309, 267] on input "1" at bounding box center [314, 260] width 109 height 19
click at [279, 295] on input "17" at bounding box center [314, 291] width 109 height 19
click at [694, 336] on button "Save & Close" at bounding box center [702, 339] width 66 height 17
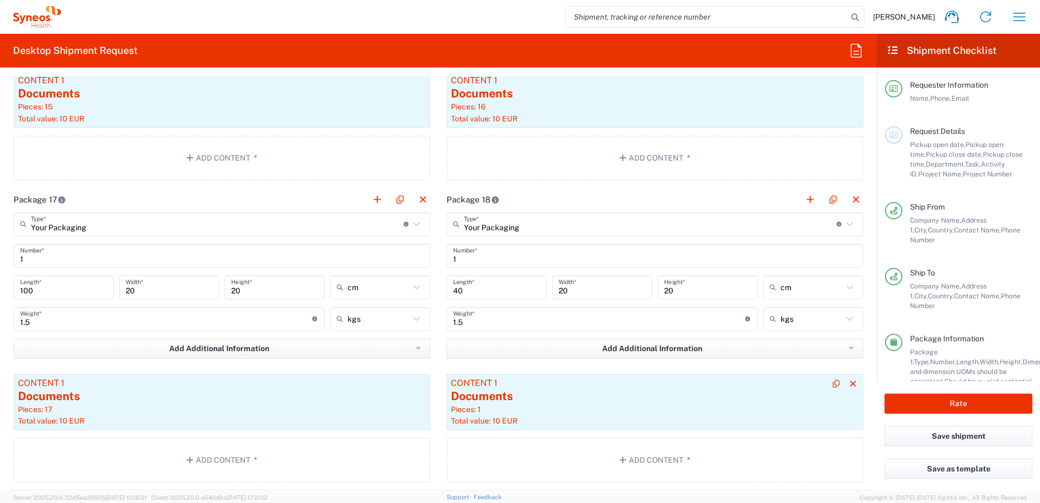
click at [528, 383] on div "Content 1" at bounding box center [655, 383] width 408 height 10
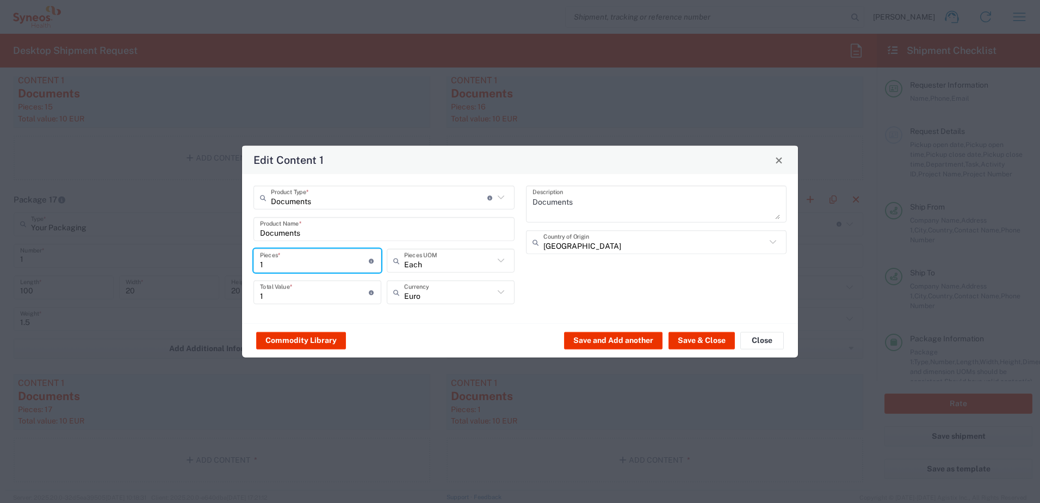
click at [268, 261] on input "1" at bounding box center [314, 260] width 109 height 19
drag, startPoint x: 275, startPoint y: 290, endPoint x: 249, endPoint y: 288, distance: 26.2
click at [248, 289] on div "Documents Product Type * Document: Paper document generated internally by Syneo…" at bounding box center [384, 249] width 273 height 126
click at [690, 337] on button "Save & Close" at bounding box center [702, 339] width 66 height 17
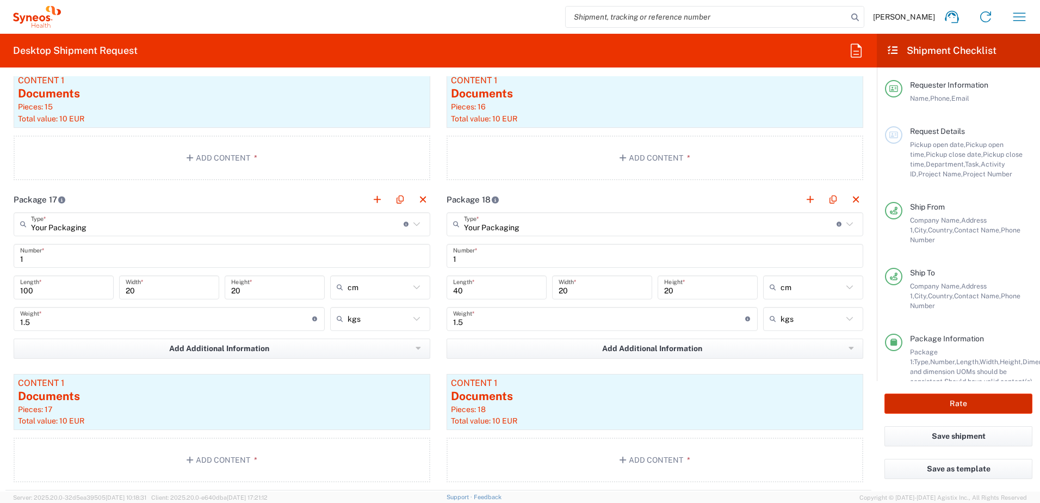
click at [962, 398] on button "Rate" at bounding box center [959, 403] width 148 height 20
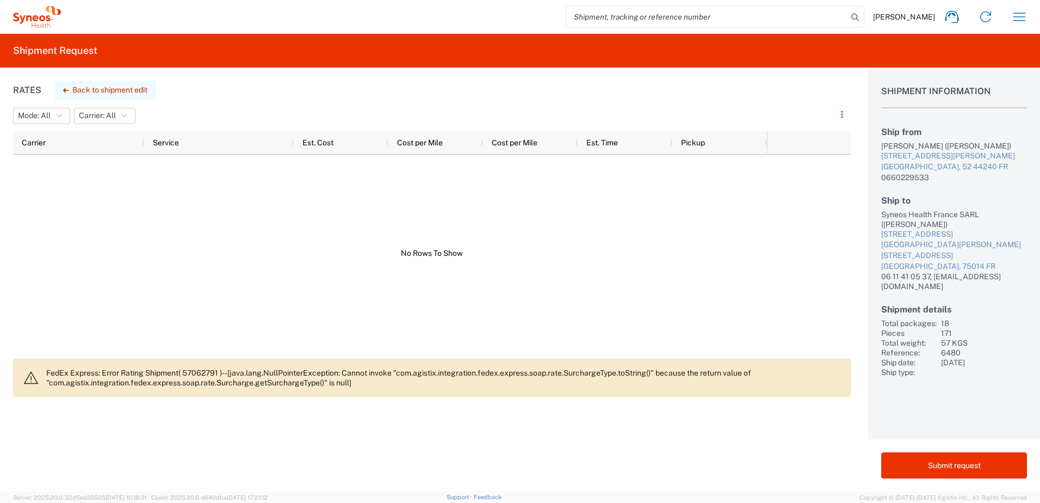
click at [98, 94] on button "Back to shipment edit" at bounding box center [105, 90] width 102 height 19
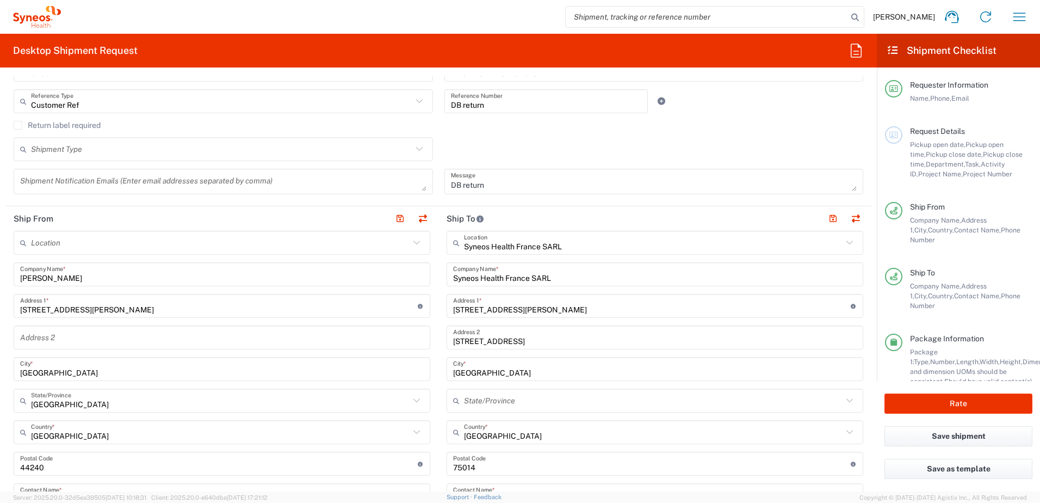
scroll to position [381, 0]
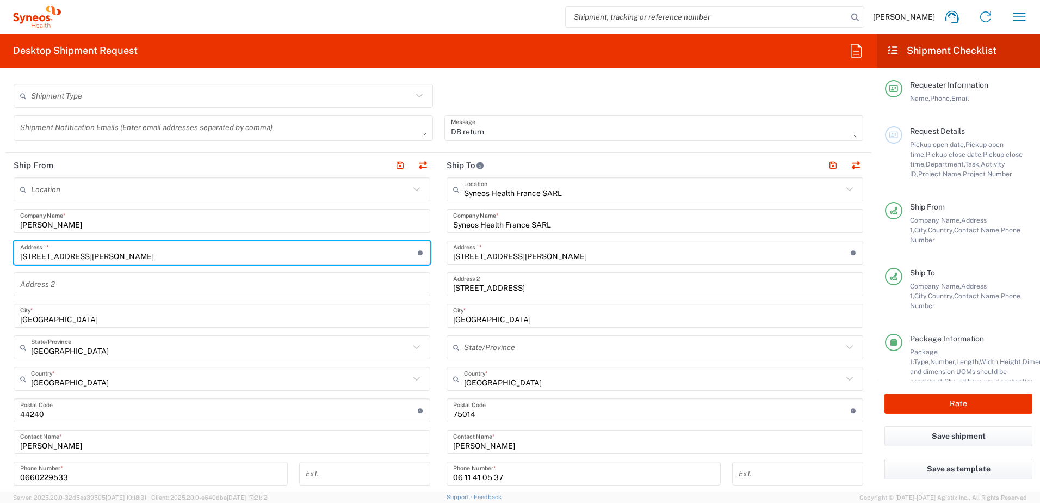
drag, startPoint x: 114, startPoint y: 257, endPoint x: 9, endPoint y: 255, distance: 105.6
click at [9, 255] on main "Location [PERSON_NAME] LLC-[GEOGRAPHIC_DATA] [GEOGRAPHIC_DATA] [GEOGRAPHIC_DATA…" at bounding box center [221, 405] width 433 height 457
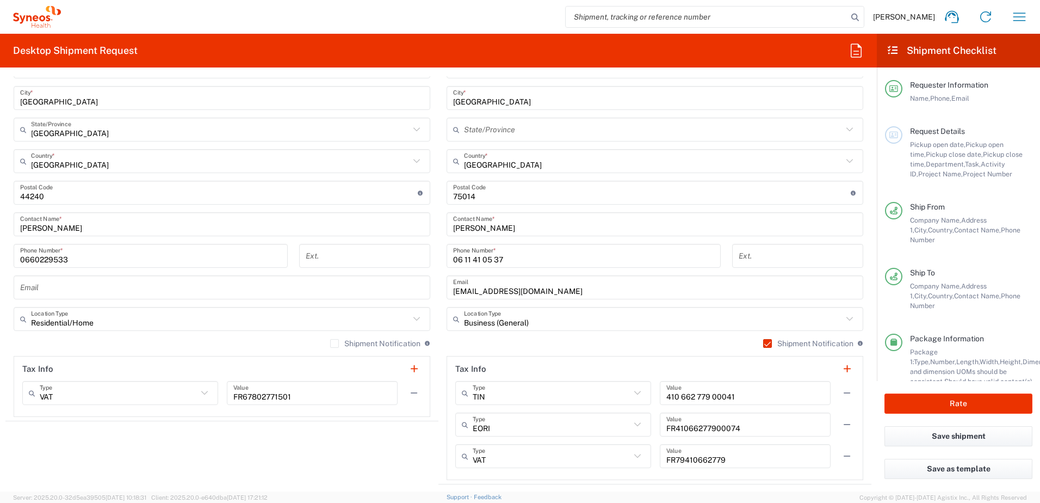
scroll to position [544, 0]
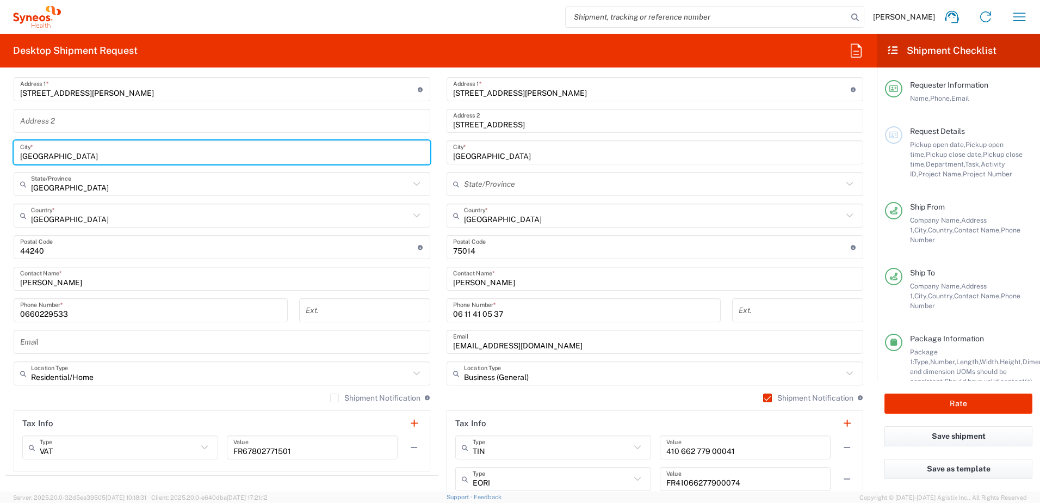
drag, startPoint x: 120, startPoint y: 158, endPoint x: 1, endPoint y: 162, distance: 119.2
click at [1, 162] on form "Requester Information [PERSON_NAME] Name * [PHONE_NUMBER] Phone * [EMAIL_ADDRES…" at bounding box center [438, 283] width 877 height 415
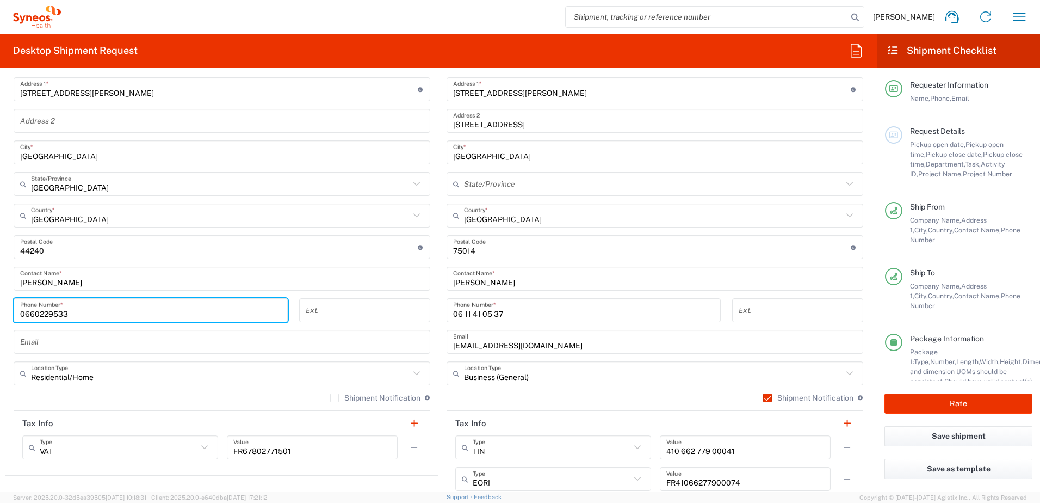
drag, startPoint x: 81, startPoint y: 309, endPoint x: -40, endPoint y: 312, distance: 120.3
click at [0, 312] on html "[PERSON_NAME] Home Shipment estimator Shipment tracking Desktop shipment reques…" at bounding box center [520, 251] width 1040 height 503
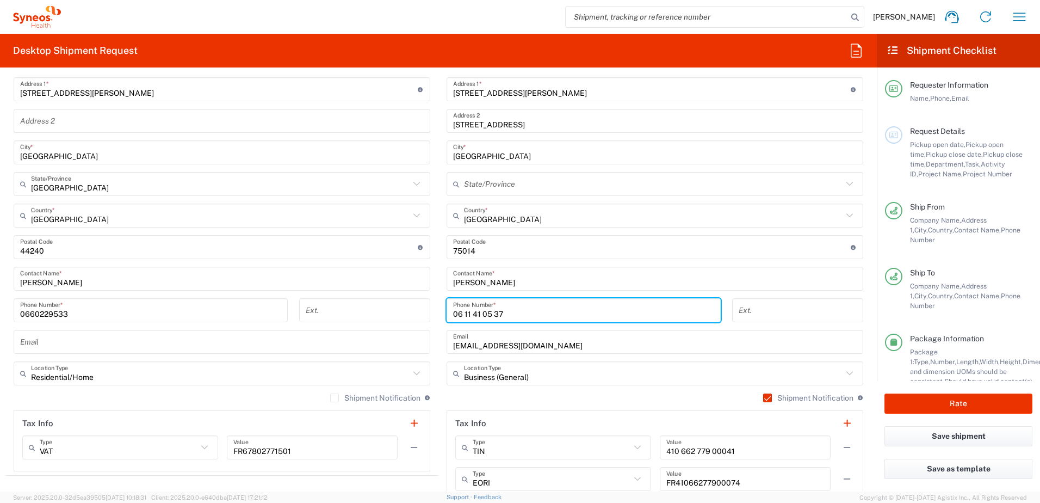
drag, startPoint x: 502, startPoint y: 315, endPoint x: 424, endPoint y: 315, distance: 77.8
click at [424, 315] on div "Ship From Location [PERSON_NAME] LLC-[GEOGRAPHIC_DATA] [GEOGRAPHIC_DATA] [GEOGR…" at bounding box center [438, 264] width 866 height 549
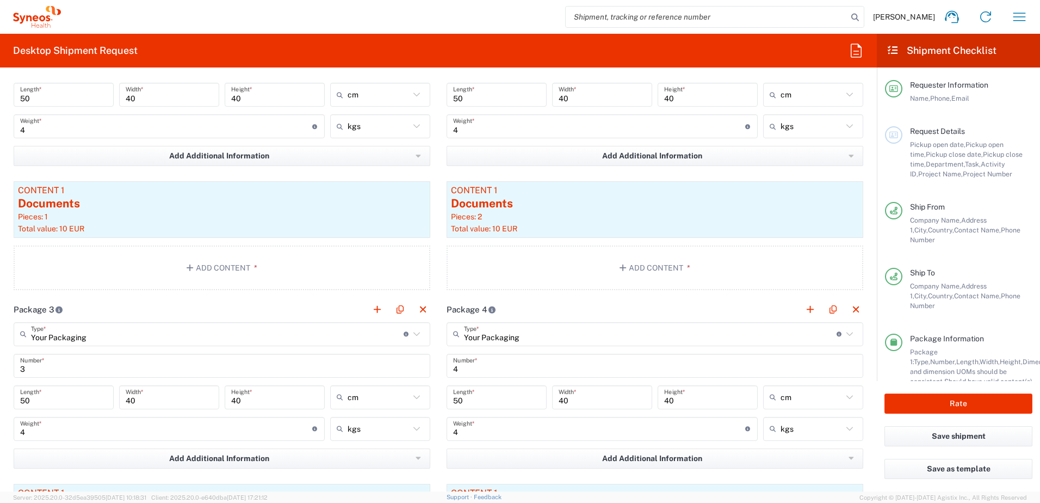
scroll to position [1197, 0]
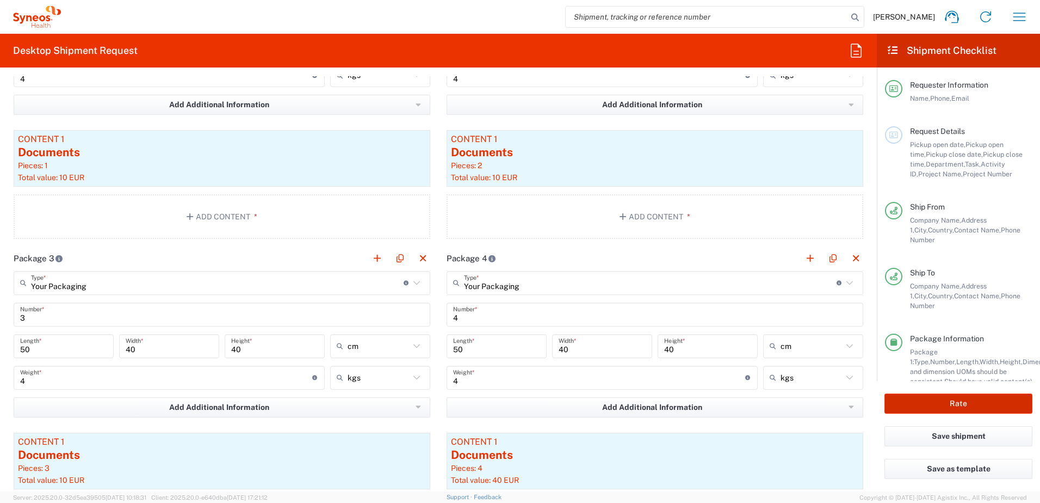
click at [907, 404] on button "Rate" at bounding box center [959, 403] width 148 height 20
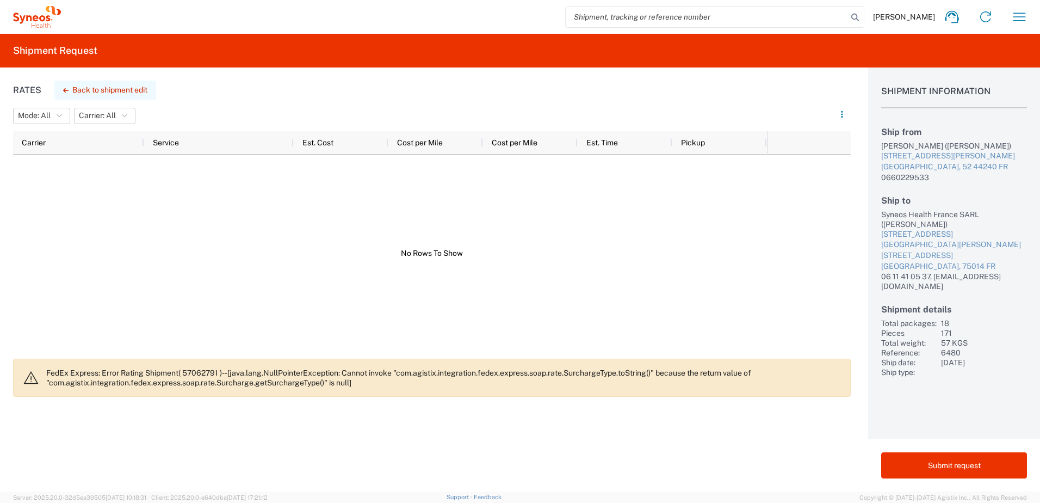
click at [111, 98] on button "Back to shipment edit" at bounding box center [105, 90] width 102 height 19
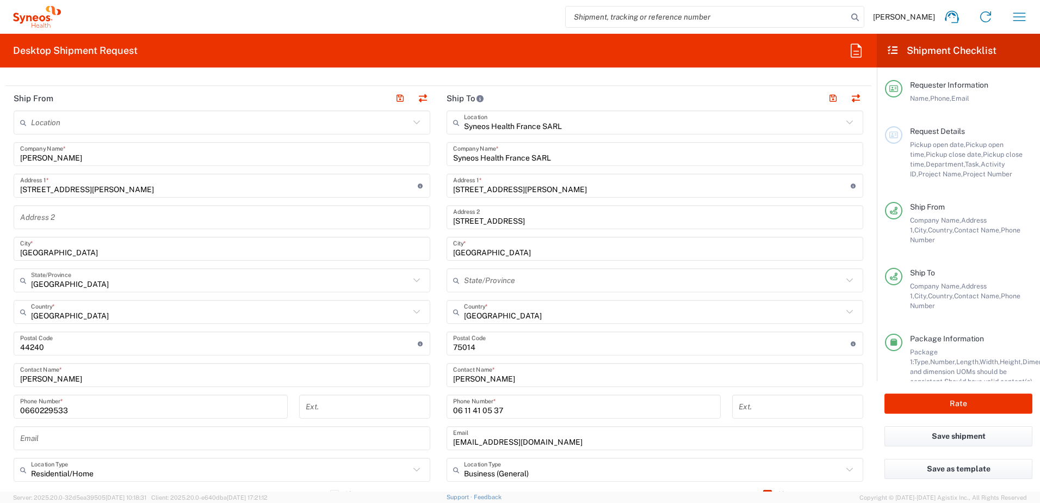
scroll to position [490, 0]
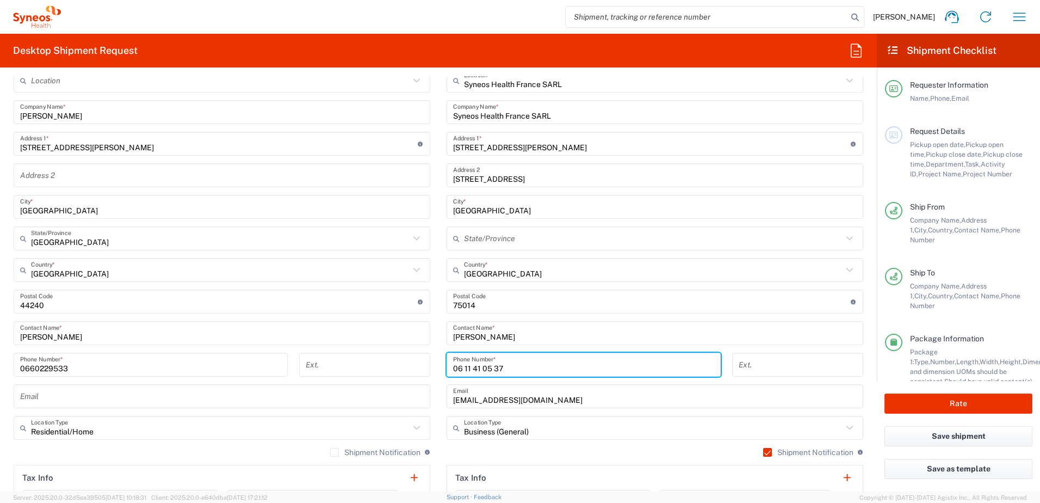
drag, startPoint x: 511, startPoint y: 365, endPoint x: 388, endPoint y: 1, distance: 383.9
click at [416, 362] on div "Ship From Location [PERSON_NAME] LLC-[GEOGRAPHIC_DATA] [GEOGRAPHIC_DATA] [GEOGR…" at bounding box center [438, 318] width 866 height 549
click at [1009, 15] on button "button" at bounding box center [1020, 17] width 26 height 26
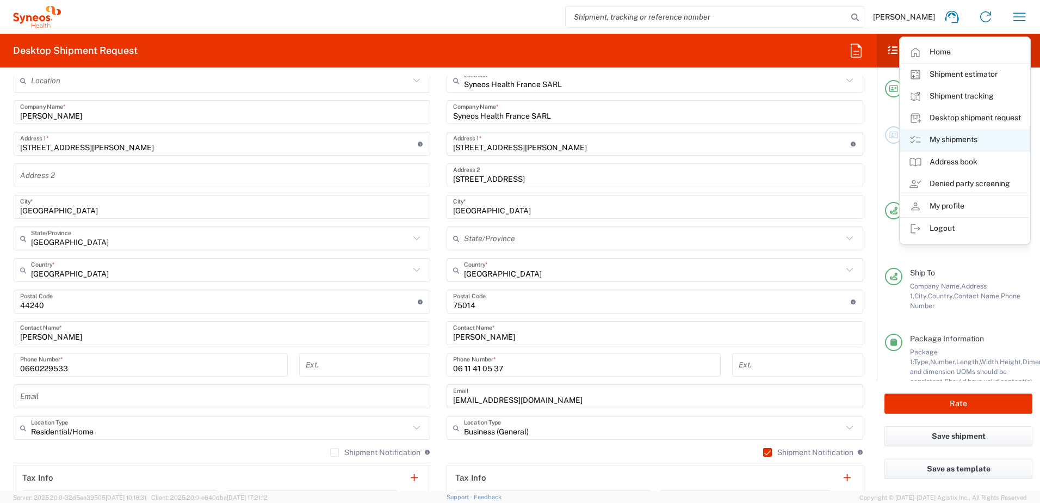
click at [952, 133] on link "My shipments" at bounding box center [966, 140] width 130 height 22
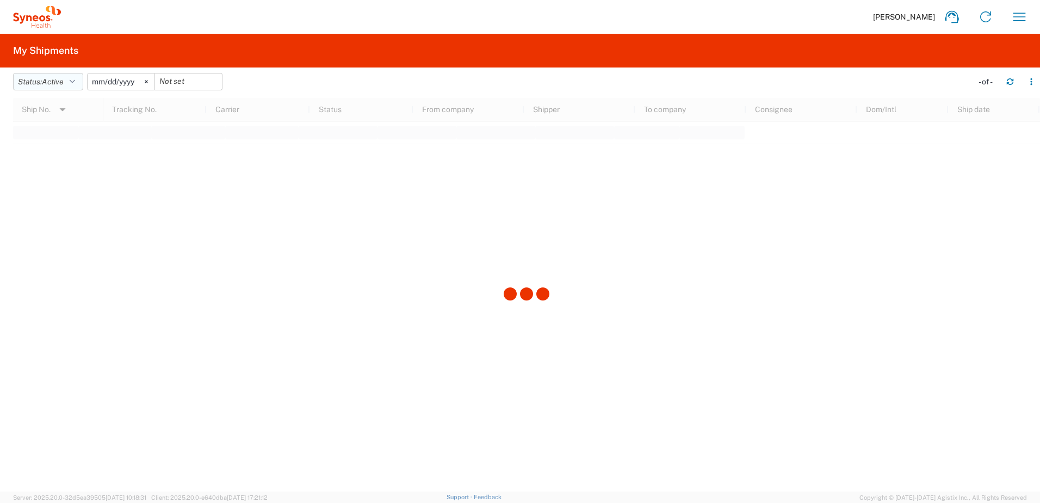
click at [82, 82] on button "Status: Active" at bounding box center [48, 81] width 70 height 17
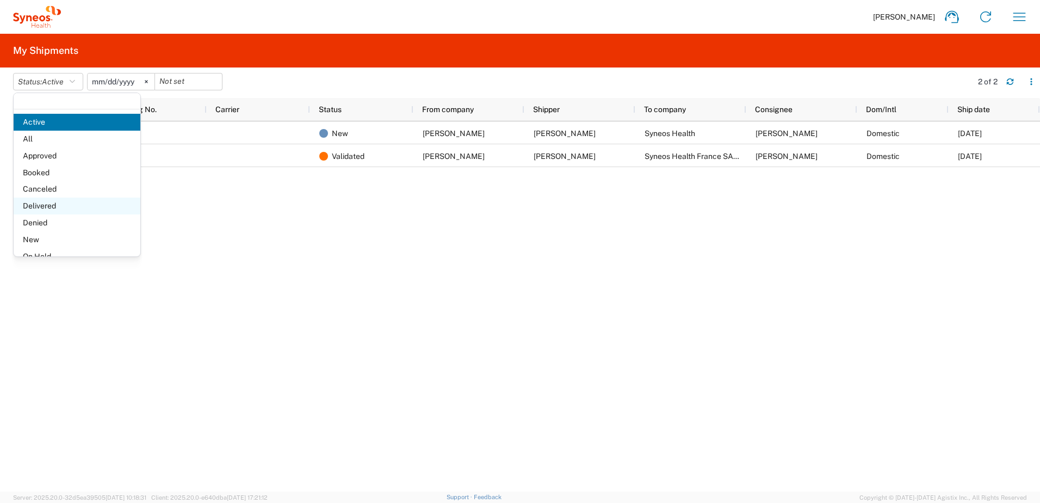
click at [51, 204] on span "Delivered" at bounding box center [77, 206] width 127 height 17
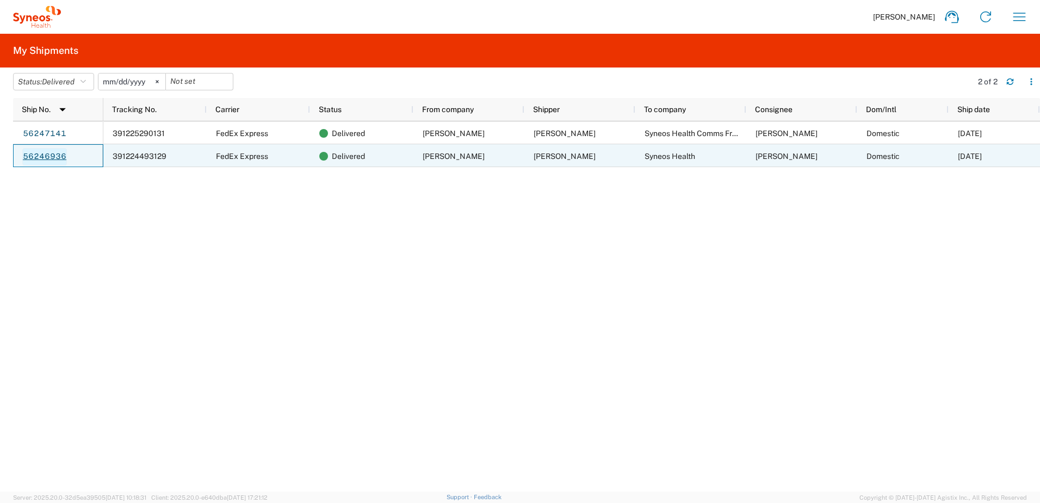
click at [52, 159] on link "56246936" at bounding box center [44, 156] width 45 height 17
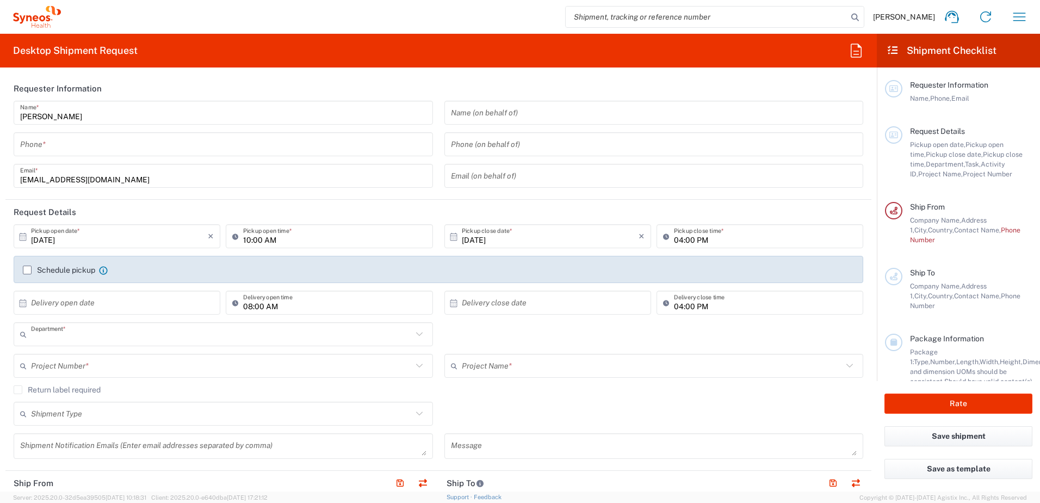
type input "6012"
type input "[GEOGRAPHIC_DATA]"
type input "Syneos Hlth Commercial FR SARL"
click at [184, 146] on input "tel" at bounding box center [223, 144] width 406 height 19
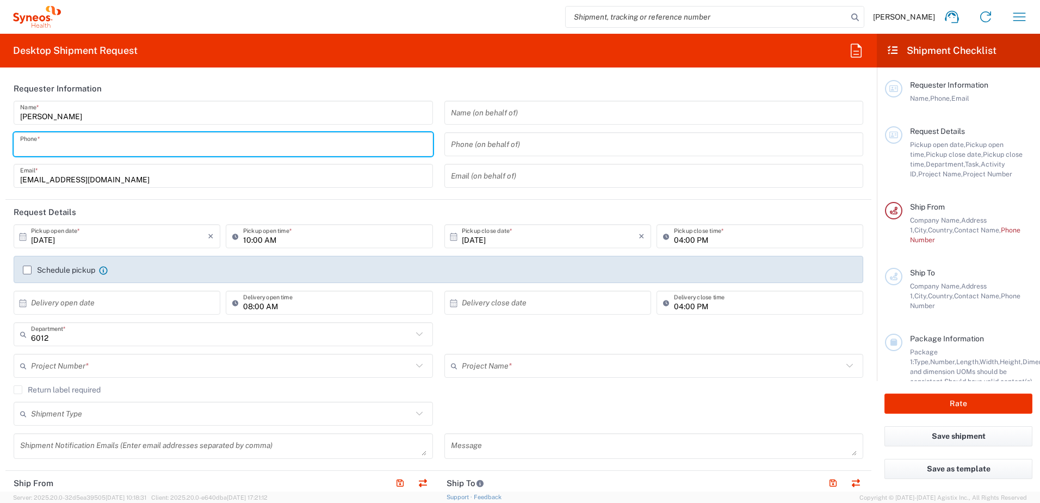
type input "0616927685"
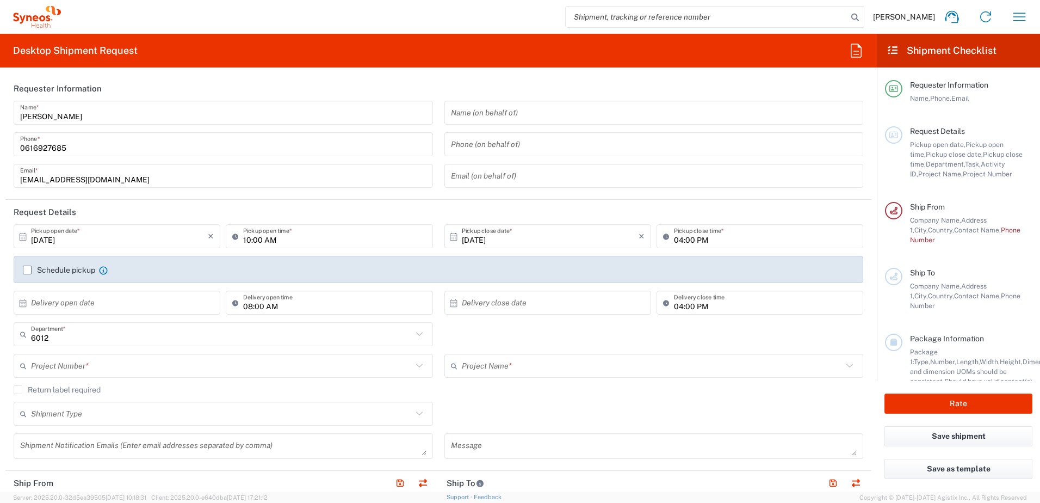
click at [23, 237] on icon at bounding box center [23, 236] width 7 height 8
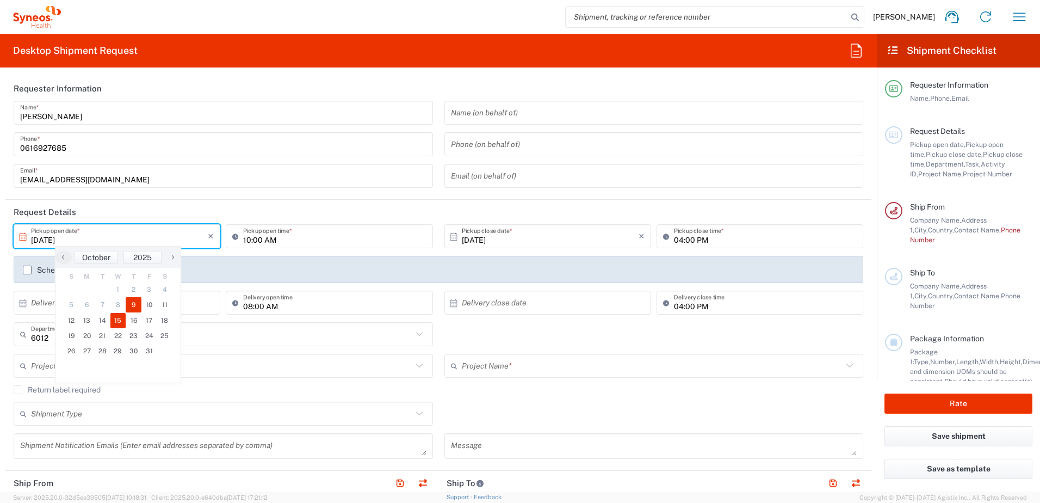
click at [115, 322] on span "15" at bounding box center [118, 320] width 16 height 15
type input "[DATE]"
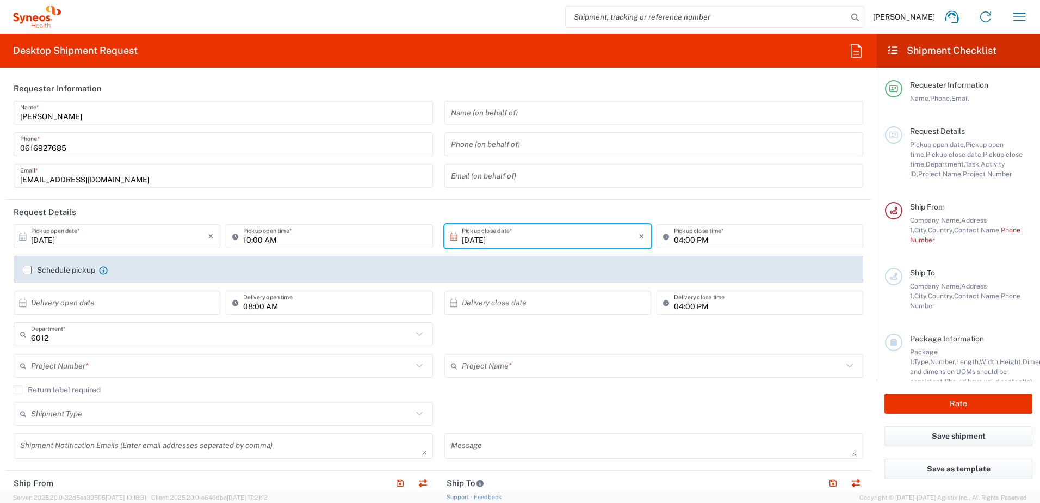
click at [282, 238] on input "10:00 AM" at bounding box center [334, 236] width 183 height 19
click at [246, 239] on input "10:00 AM" at bounding box center [334, 236] width 183 height 19
drag, startPoint x: 281, startPoint y: 240, endPoint x: 223, endPoint y: 239, distance: 58.2
click at [223, 239] on div "10:00 AM Pickup open time *" at bounding box center [329, 240] width 212 height 32
type input "01:00 PM"
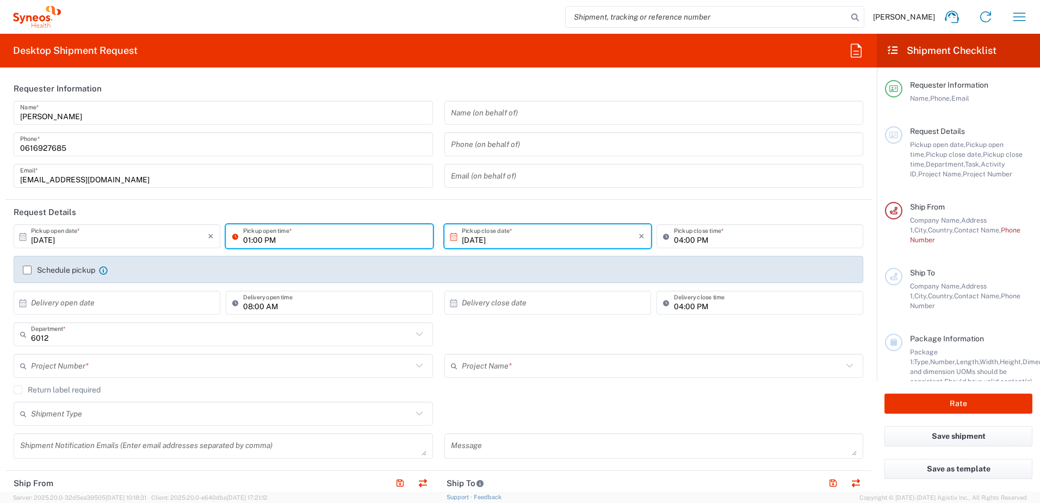
click at [28, 270] on label "Schedule pickup" at bounding box center [59, 270] width 72 height 9
click at [27, 270] on input "Schedule pickup" at bounding box center [27, 270] width 0 height 0
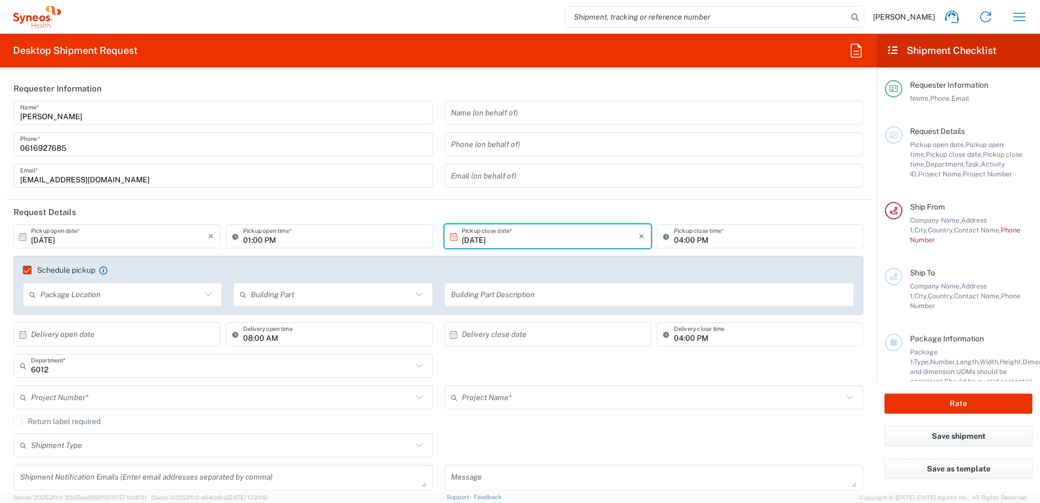
click at [55, 288] on input "text" at bounding box center [120, 294] width 161 height 19
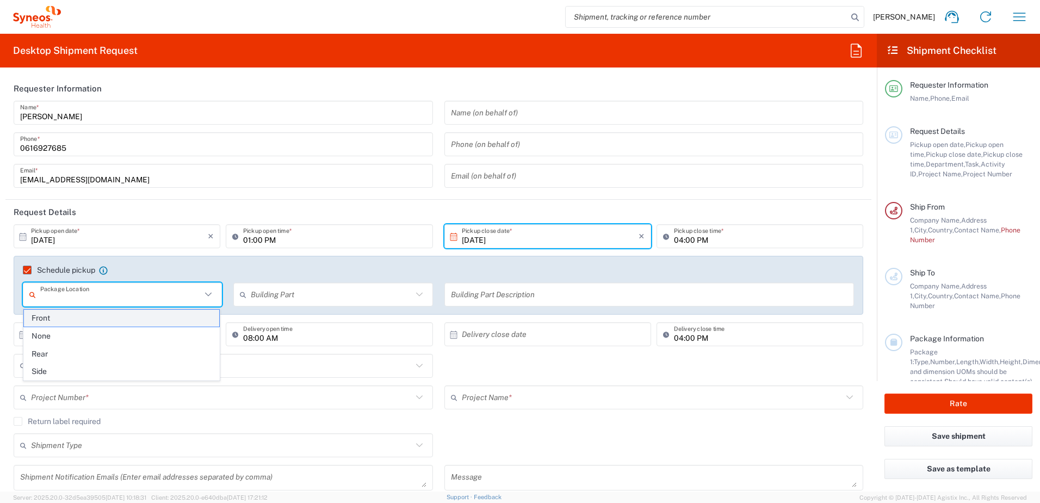
click at [42, 319] on span "Front" at bounding box center [121, 318] width 195 height 17
type input "Front"
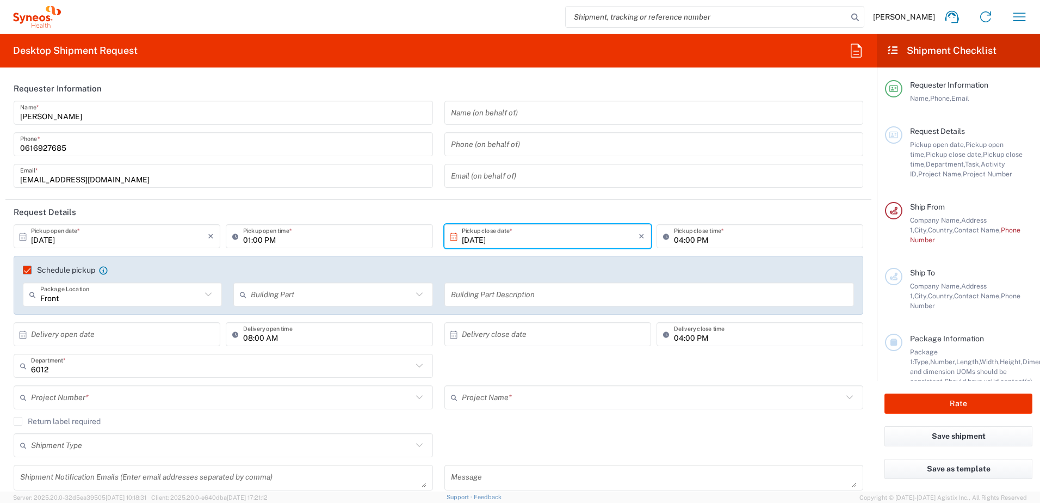
click at [273, 292] on input "text" at bounding box center [331, 294] width 161 height 19
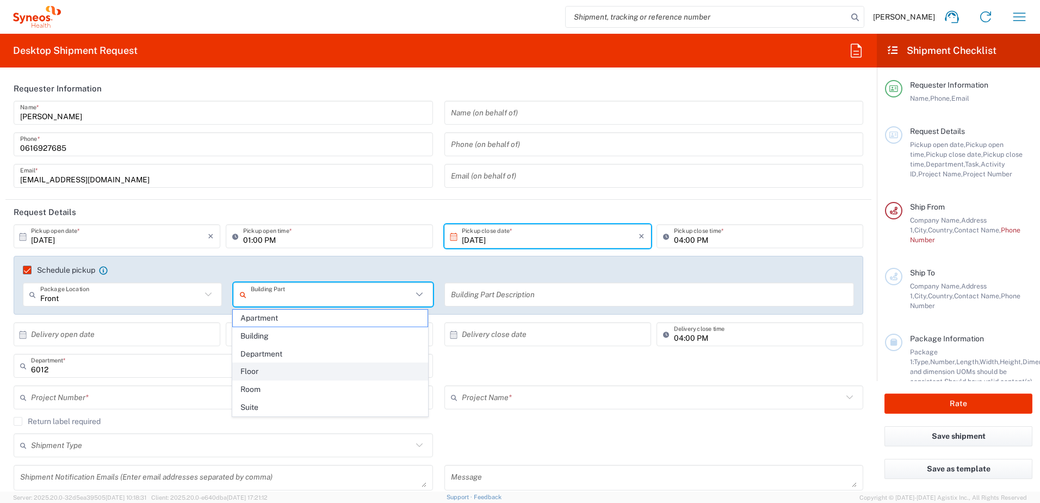
click at [256, 373] on span "Floor" at bounding box center [330, 371] width 195 height 17
type input "Floor"
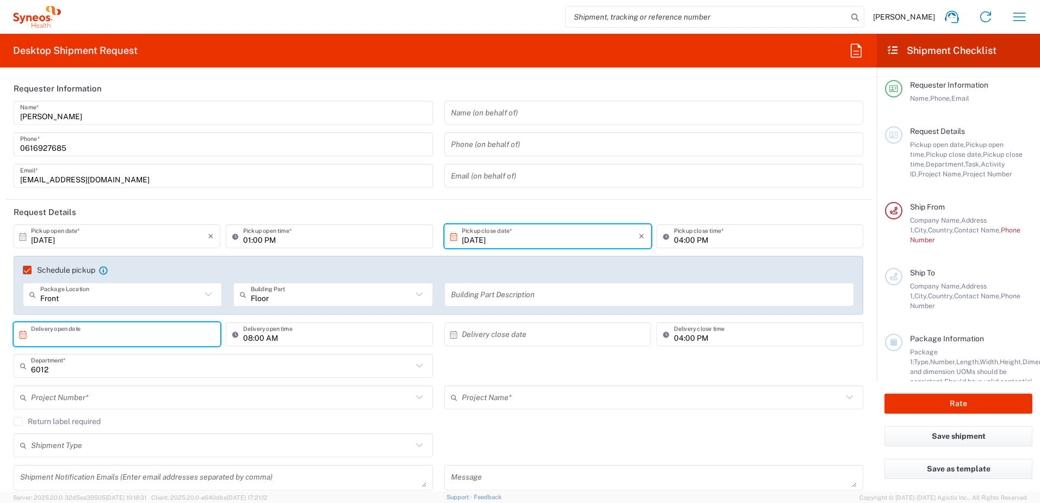
click at [163, 331] on input "text" at bounding box center [119, 334] width 177 height 19
click at [128, 418] on span "16" at bounding box center [134, 418] width 16 height 15
type input "[DATE]"
click at [471, 338] on input "text" at bounding box center [550, 334] width 177 height 19
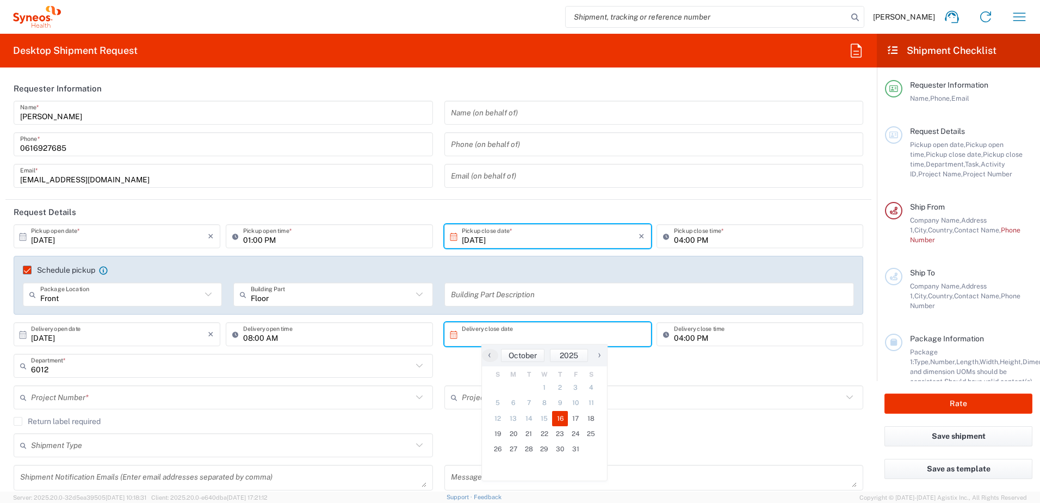
click at [554, 418] on span "16" at bounding box center [560, 418] width 16 height 15
type input "[DATE]"
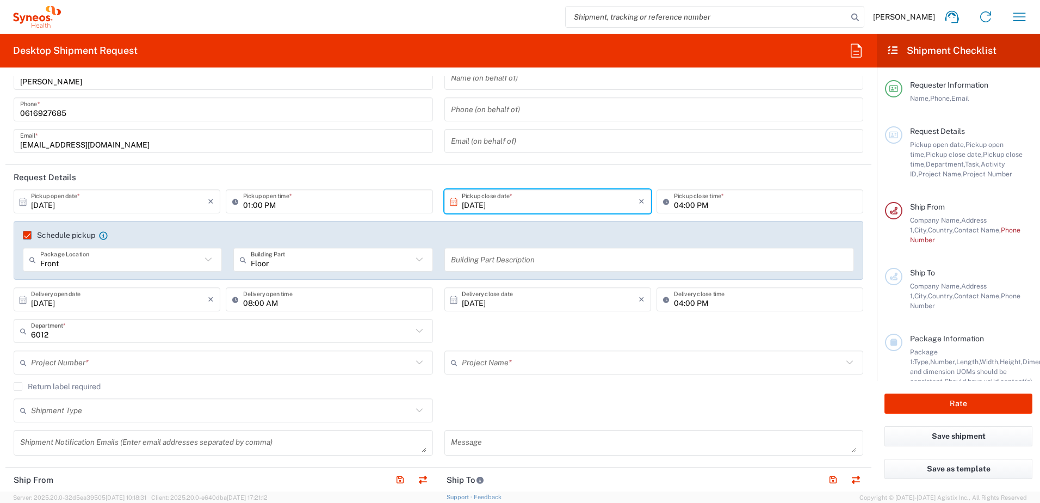
scroll to position [54, 0]
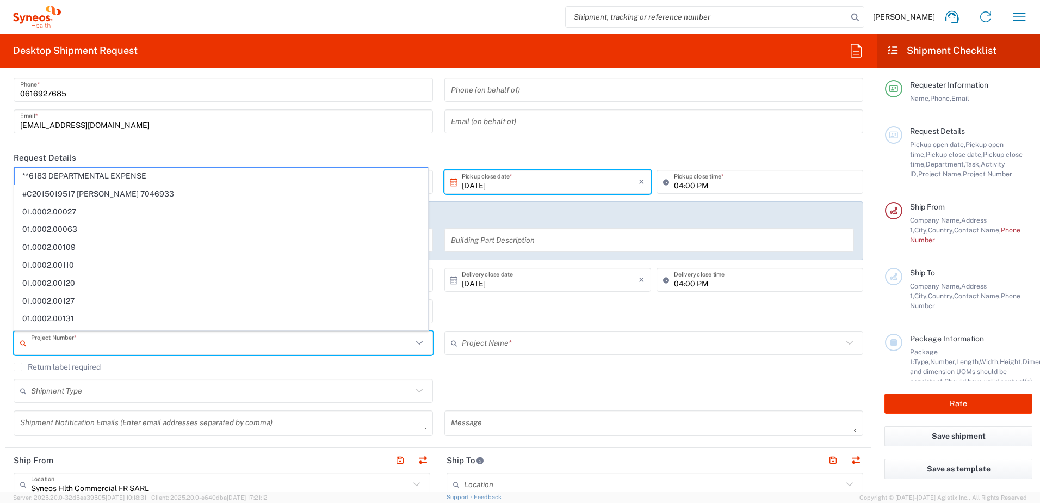
click at [135, 347] on input "text" at bounding box center [221, 343] width 381 height 19
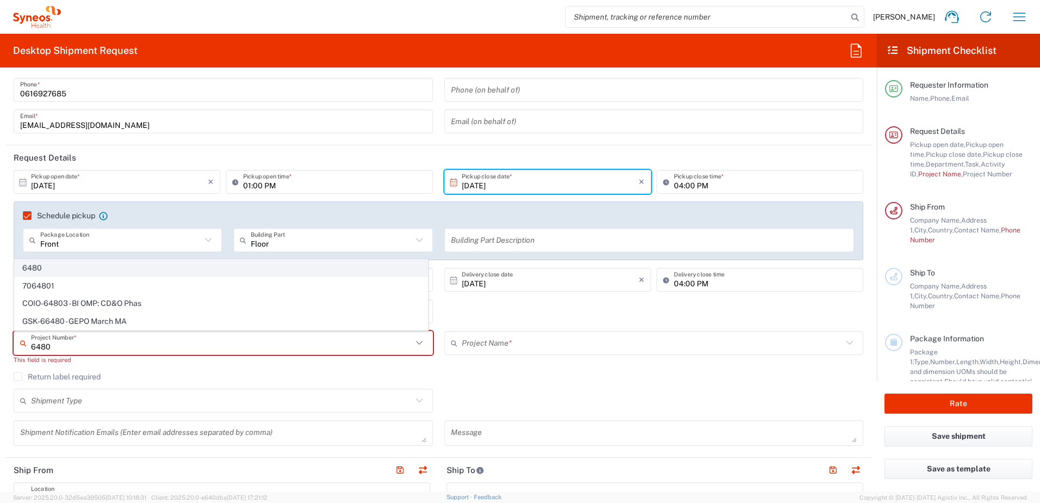
type input "6480"
click at [61, 270] on span "6480" at bounding box center [221, 268] width 413 height 17
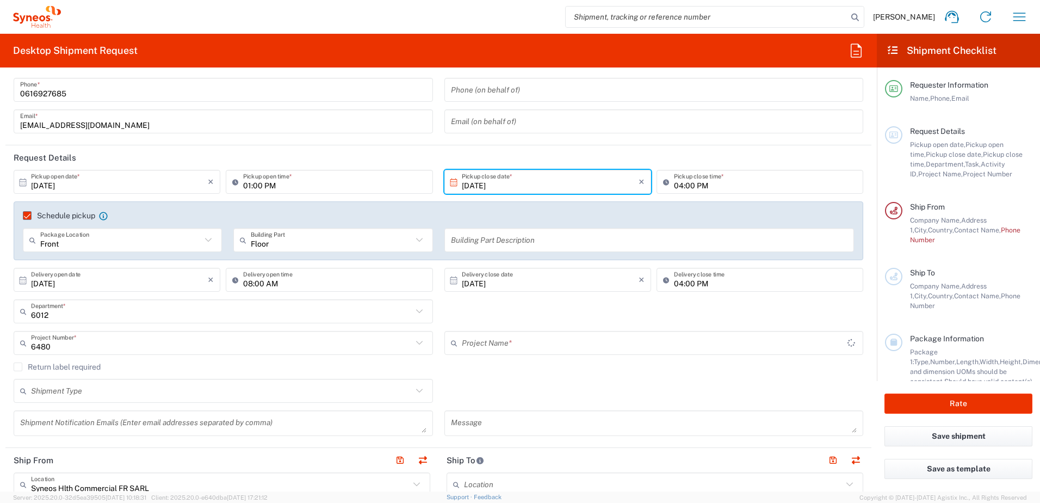
type input "ST-EUR - Pharmanovia FR"
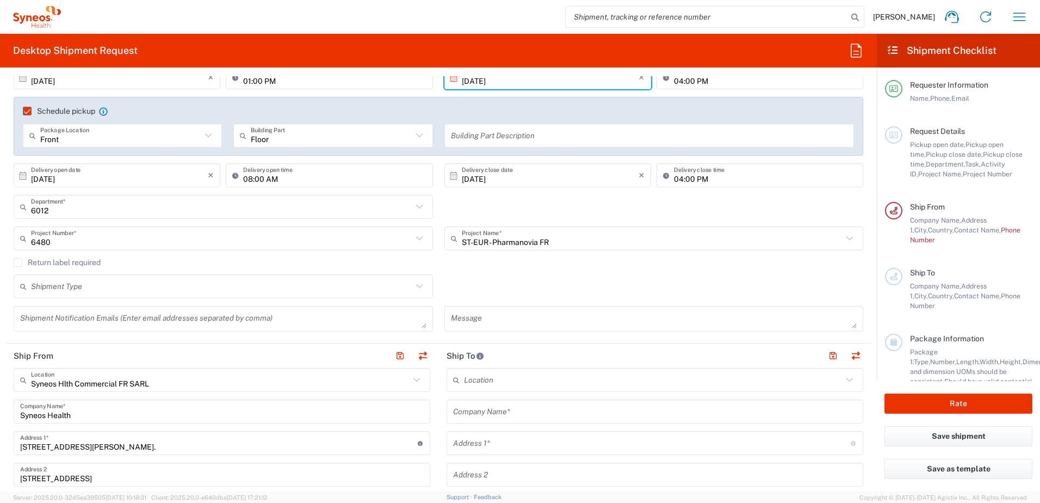
scroll to position [163, 0]
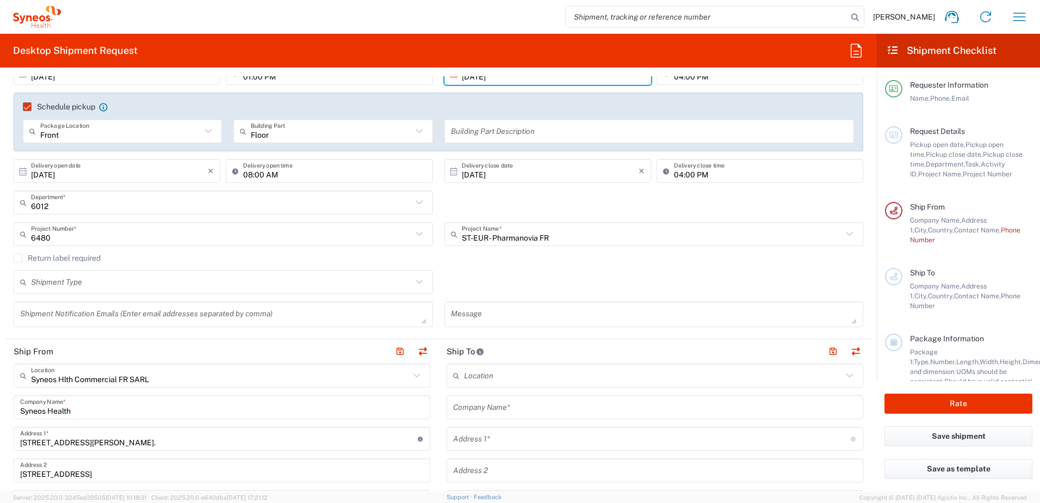
click at [88, 281] on input "text" at bounding box center [221, 282] width 381 height 19
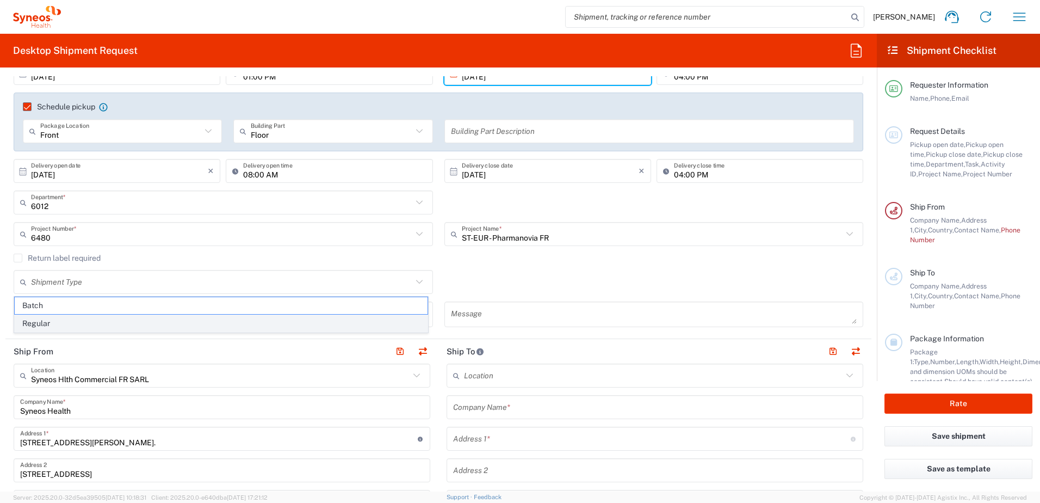
click at [72, 316] on span "Regular" at bounding box center [221, 323] width 413 height 17
type input "Regular"
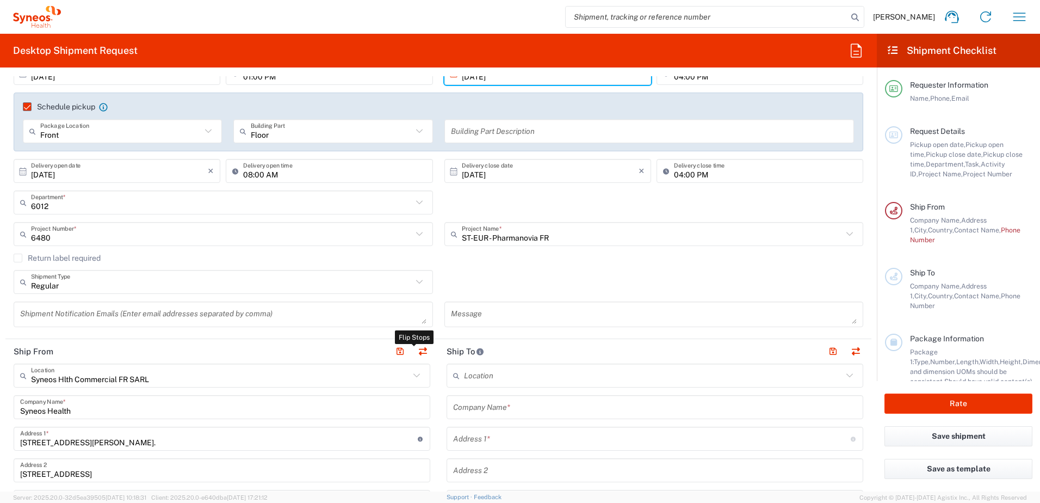
click at [420, 344] on li at bounding box center [422, 351] width 15 height 15
click at [415, 355] on button "button" at bounding box center [422, 351] width 15 height 15
type input "Syneos Hlth Commercial FR SARL"
type input "Syneos Health"
type input "[STREET_ADDRESS][PERSON_NAME]."
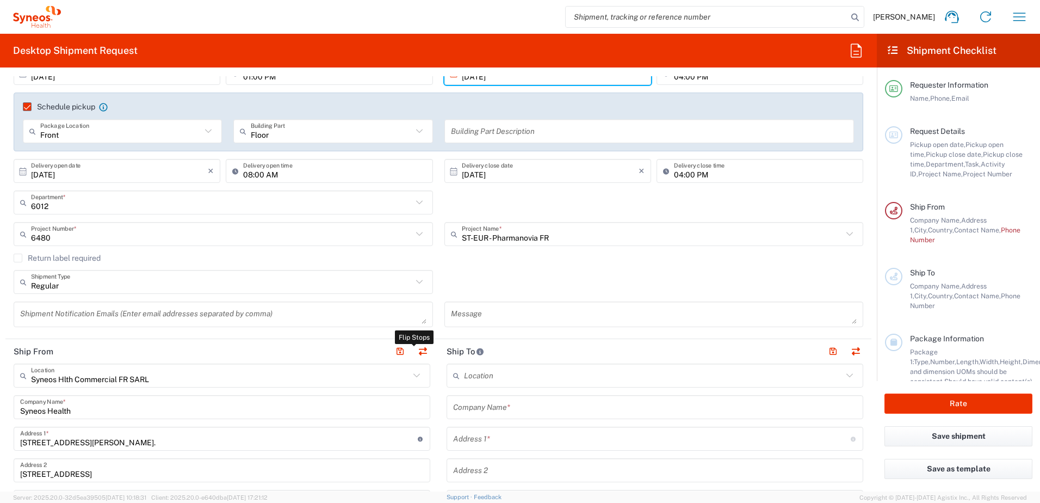
type input "[STREET_ADDRESS]"
type input "[GEOGRAPHIC_DATA]"
type input "75014"
type input "[PERSON_NAME]"
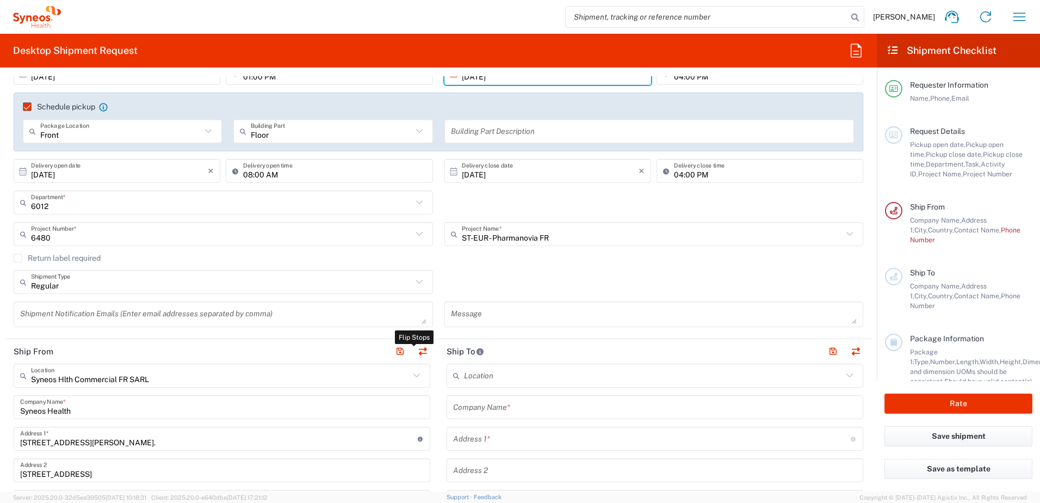
type input "[EMAIL_ADDRESS][DOMAIN_NAME]"
type input "EORI"
type input "TIN"
type input "802 771 501 00029"
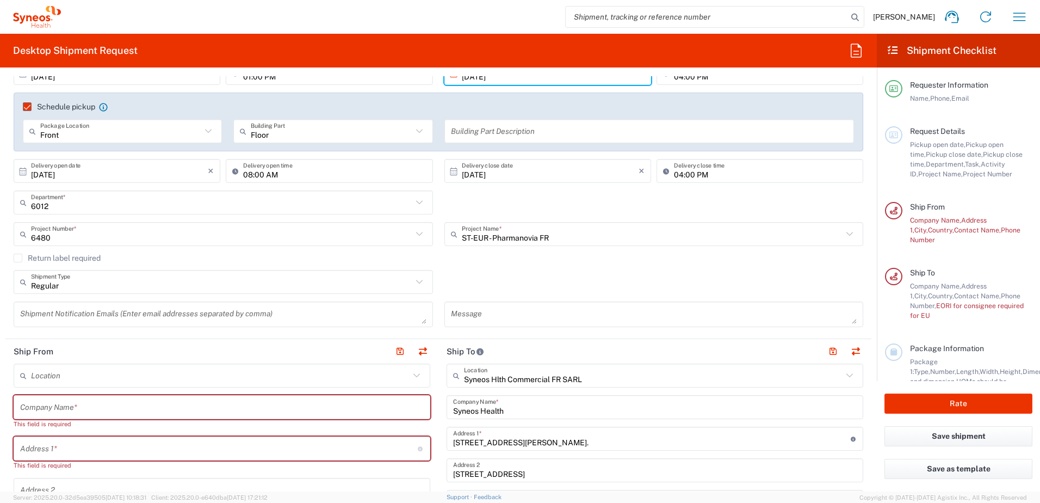
scroll to position [218, 0]
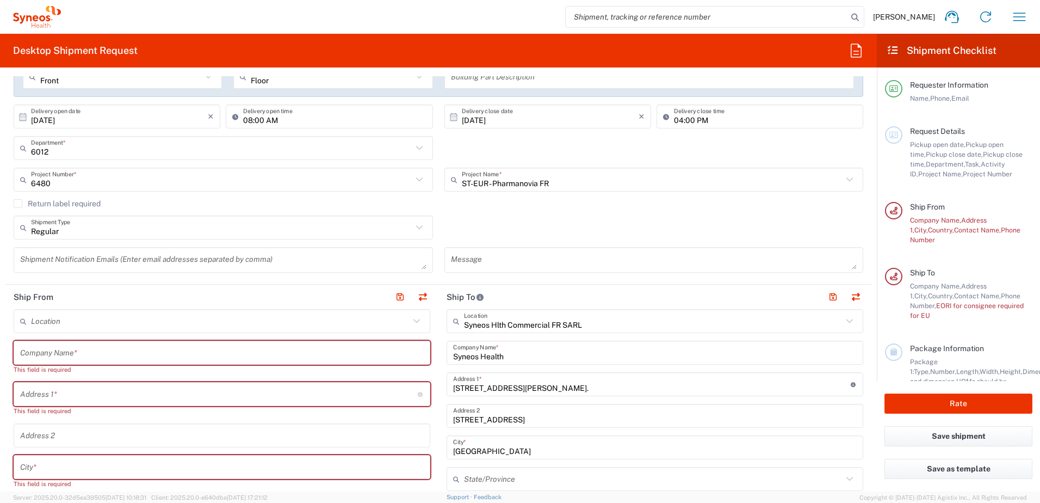
click at [150, 349] on input "text" at bounding box center [222, 352] width 404 height 19
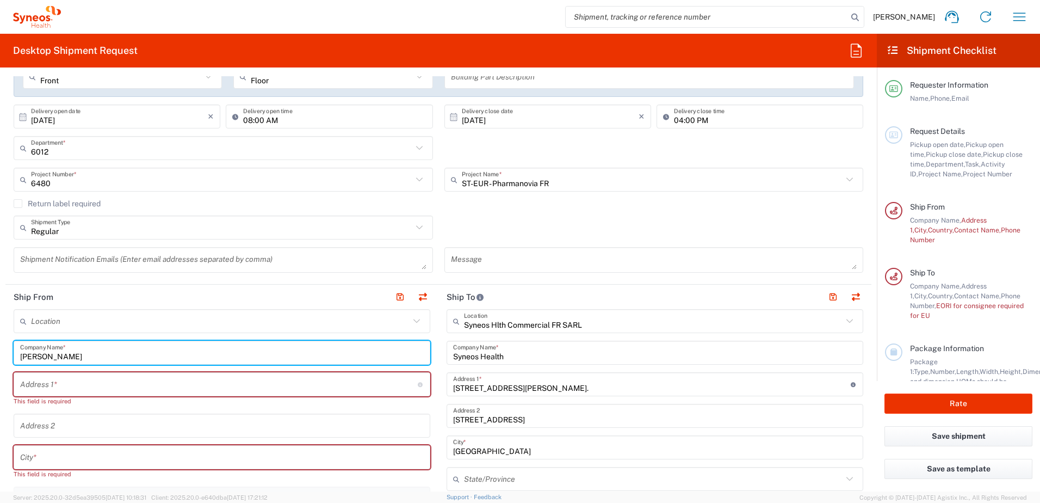
type input "Didier"
click at [208, 327] on input "text" at bounding box center [220, 321] width 379 height 19
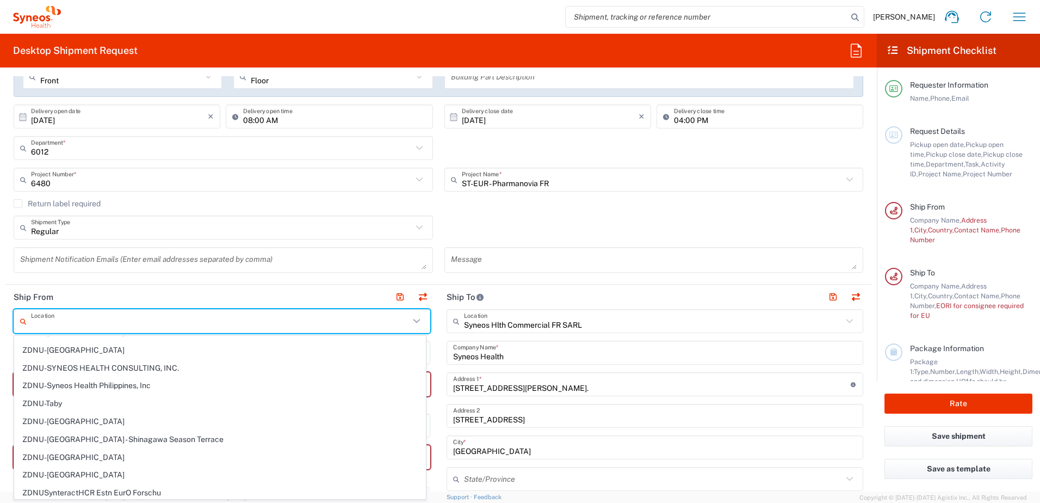
scroll to position [2389, 0]
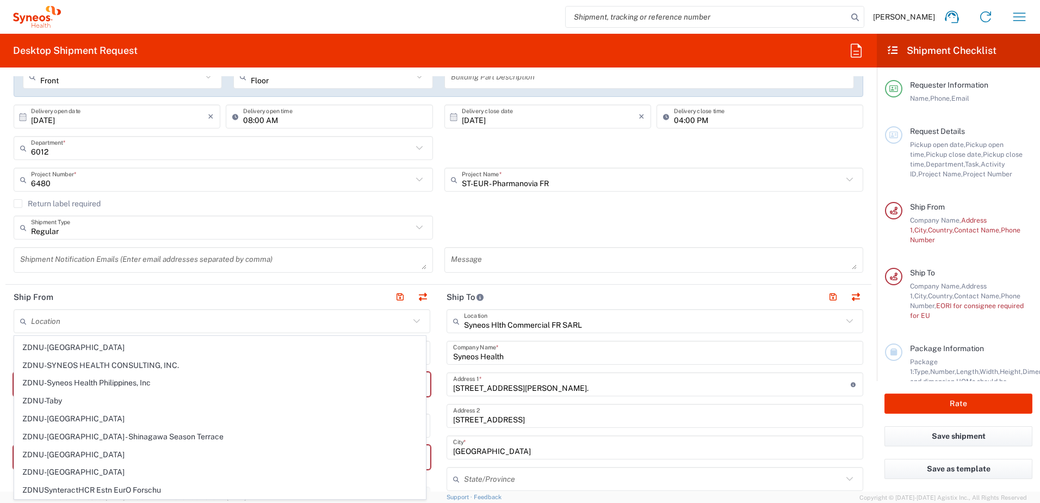
click at [5, 343] on form "Requester Information Amandine Volpeilliere Name * 0616927685 Phone * amandine.…" at bounding box center [438, 283] width 877 height 415
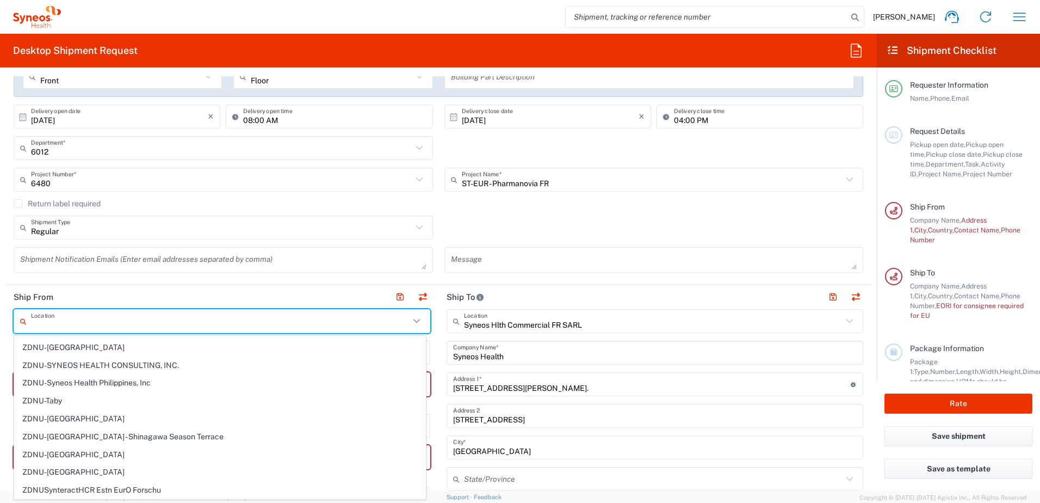
click at [125, 317] on input "text" at bounding box center [220, 321] width 379 height 19
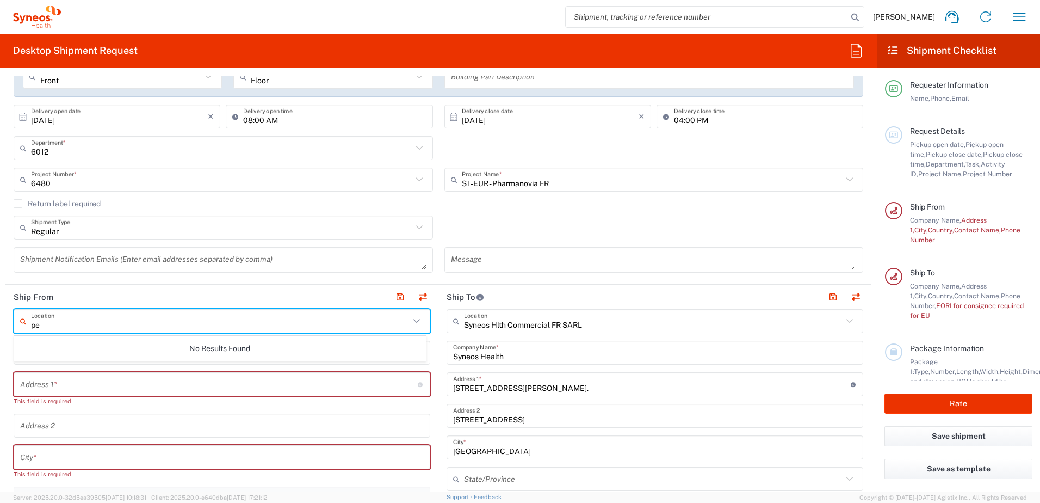
type input "p"
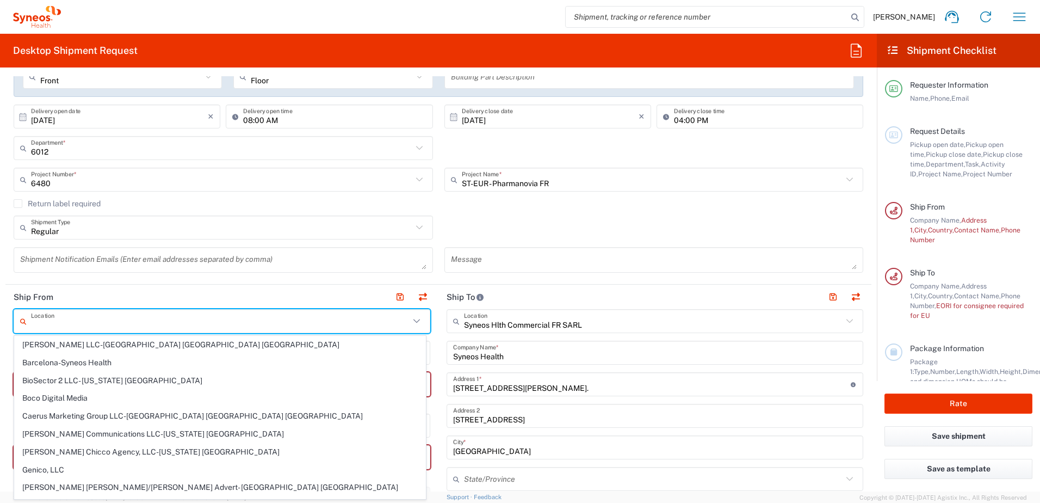
click at [1, 362] on form "Requester Information Amandine Volpeilliere Name * 0616927685 Phone * amandine.…" at bounding box center [438, 283] width 877 height 415
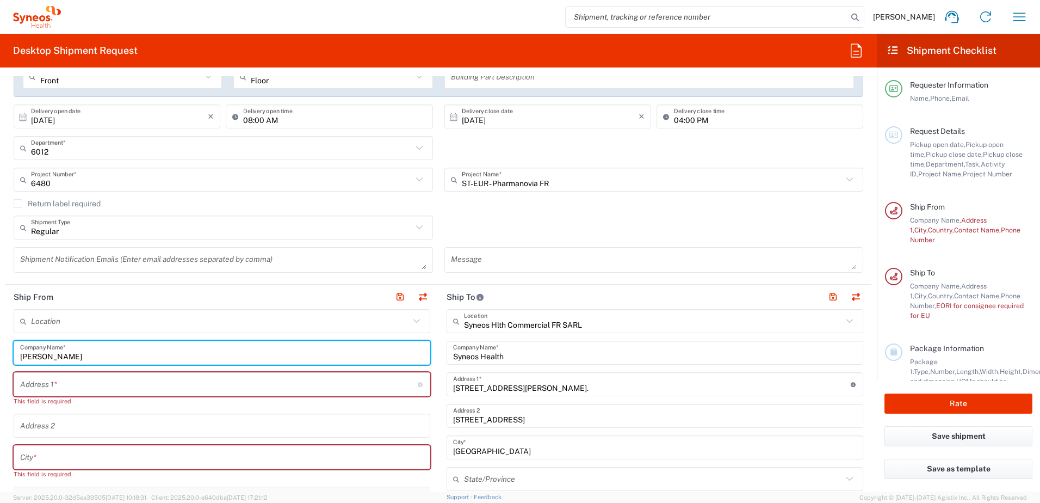
click at [63, 360] on input "Didier" at bounding box center [222, 352] width 404 height 19
type input "[PERSON_NAME]"
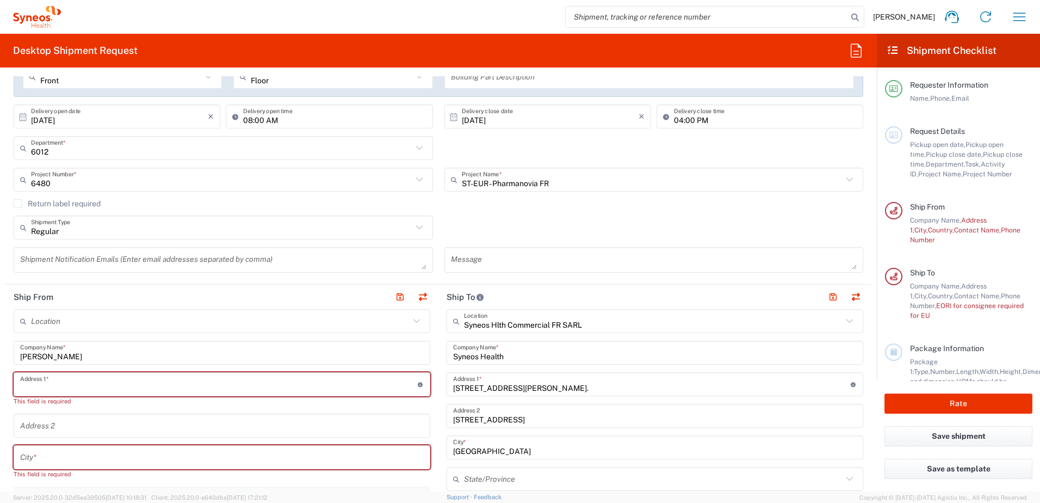
click at [87, 384] on input "text" at bounding box center [219, 384] width 398 height 19
paste input "[STREET_ADDRESS][PERSON_NAME]"
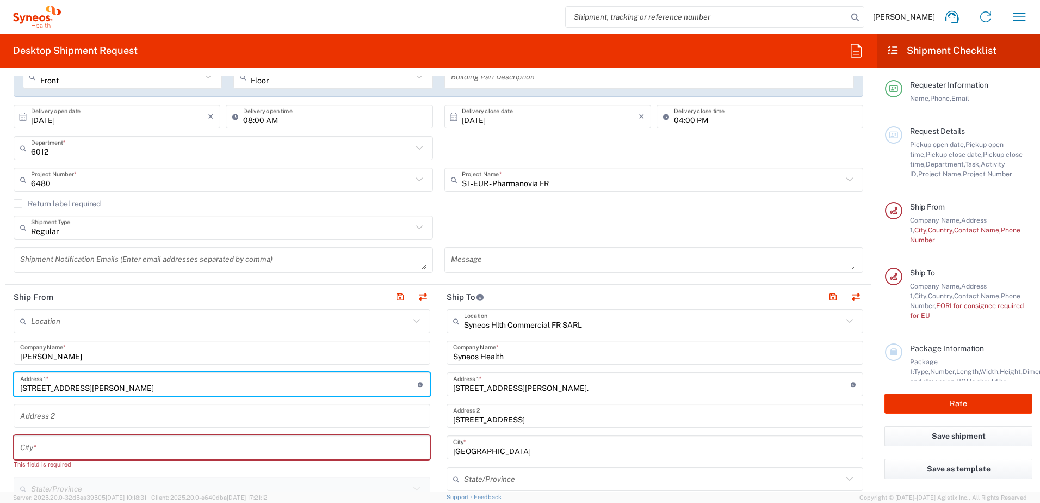
type input "[STREET_ADDRESS][PERSON_NAME]"
click at [40, 449] on input "text" at bounding box center [222, 447] width 404 height 19
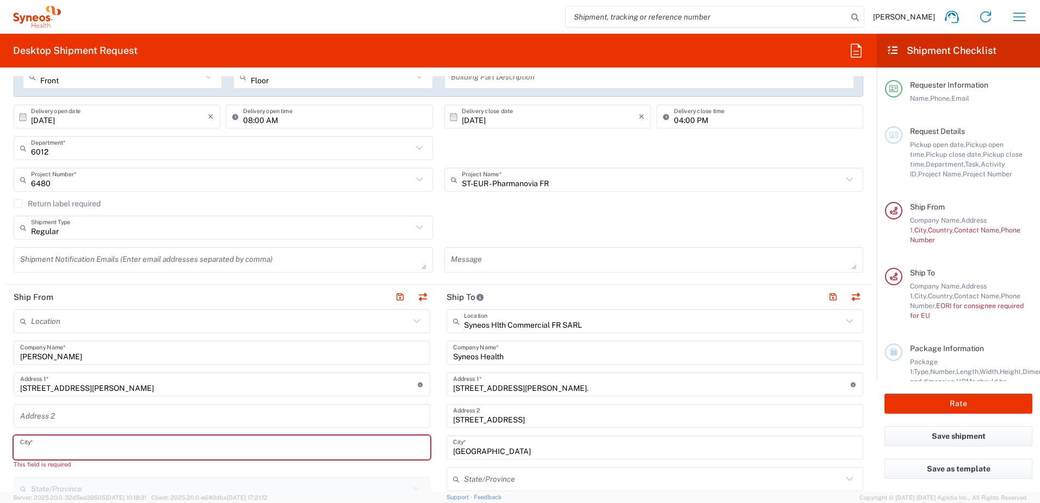
paste input "[GEOGRAPHIC_DATA]"
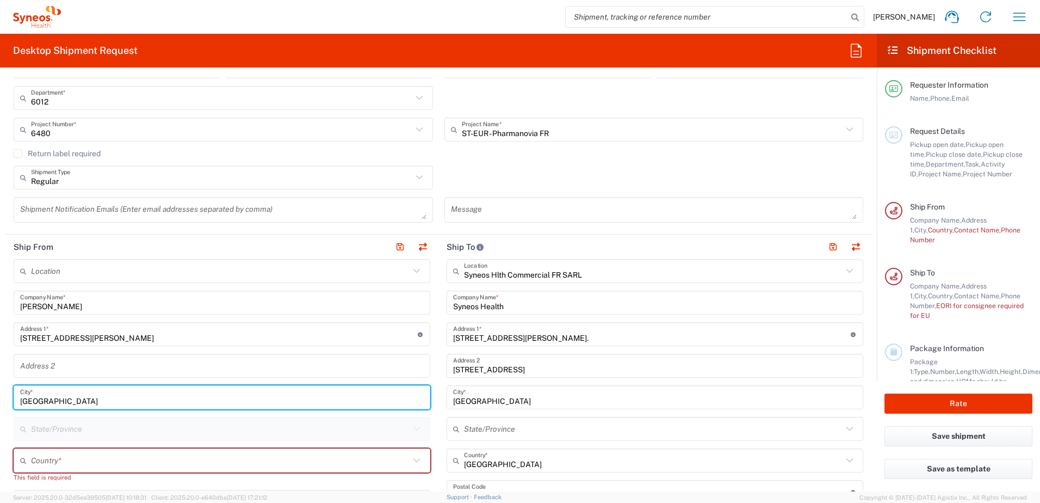
scroll to position [326, 0]
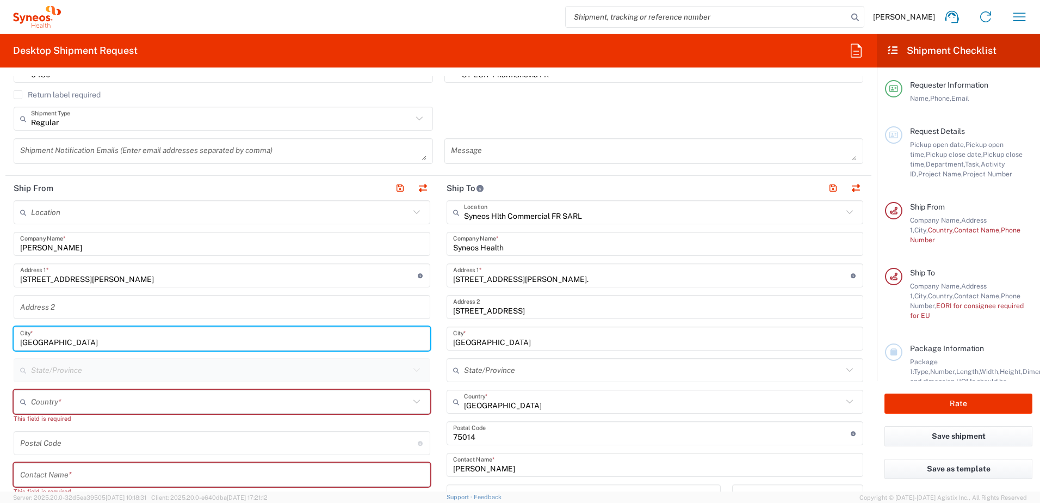
type input "[GEOGRAPHIC_DATA]"
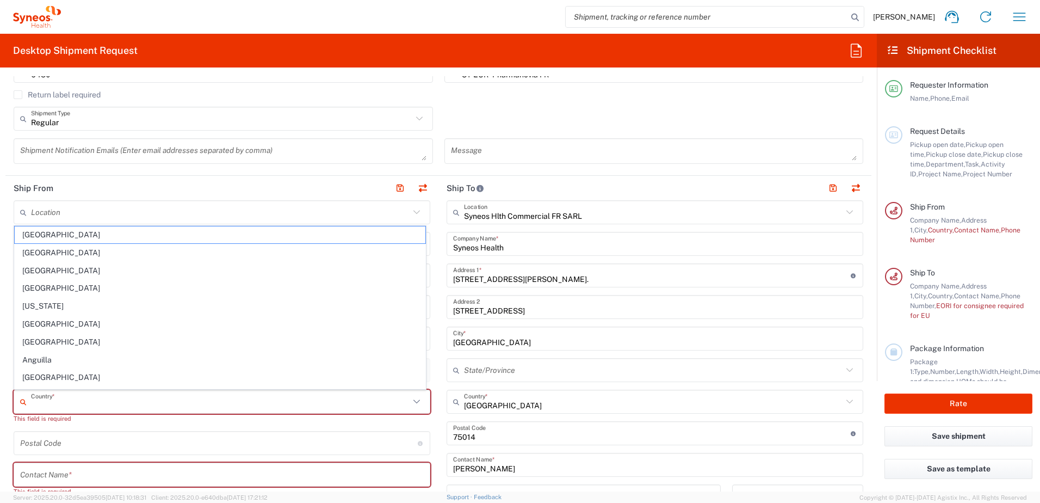
click at [37, 398] on input "text" at bounding box center [220, 401] width 379 height 19
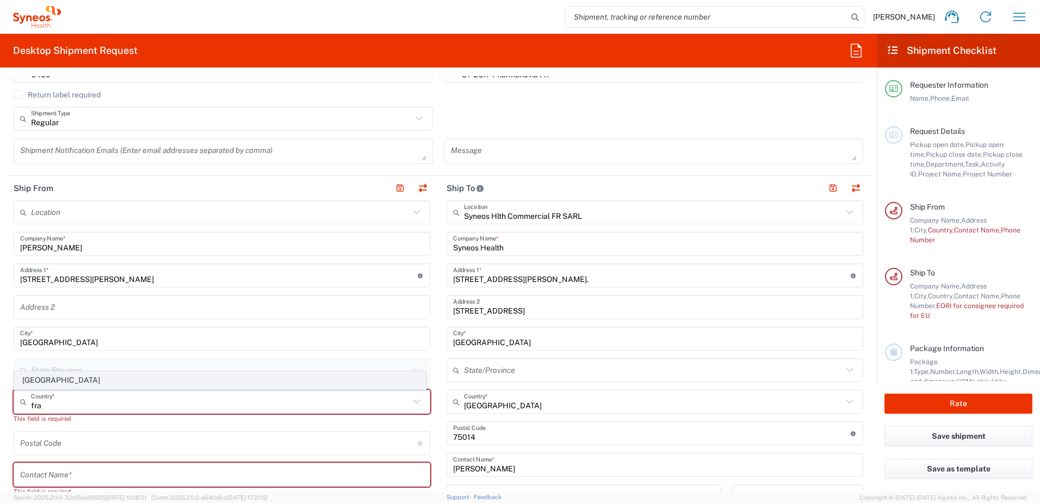
click at [34, 383] on span "[GEOGRAPHIC_DATA]" at bounding box center [220, 380] width 411 height 17
type input "[GEOGRAPHIC_DATA]"
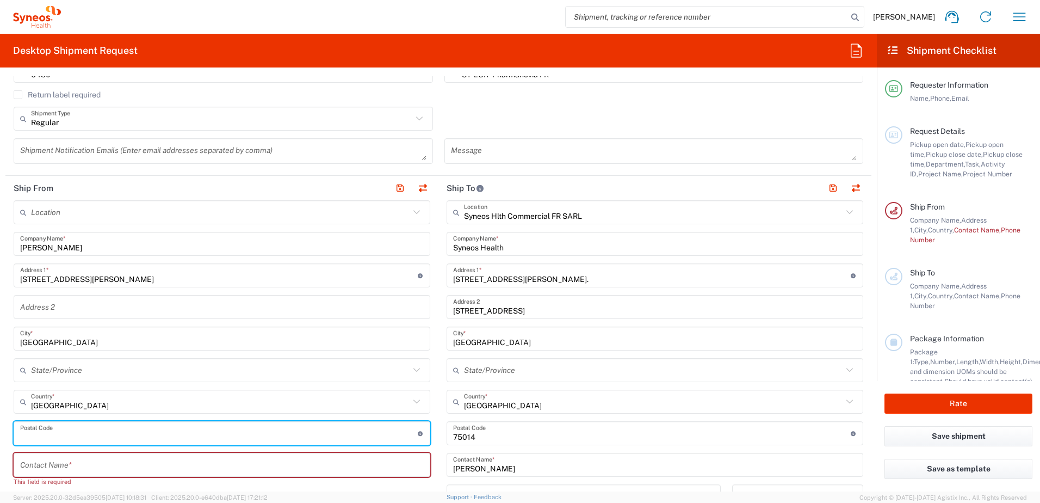
click at [46, 425] on input "undefined" at bounding box center [219, 433] width 398 height 19
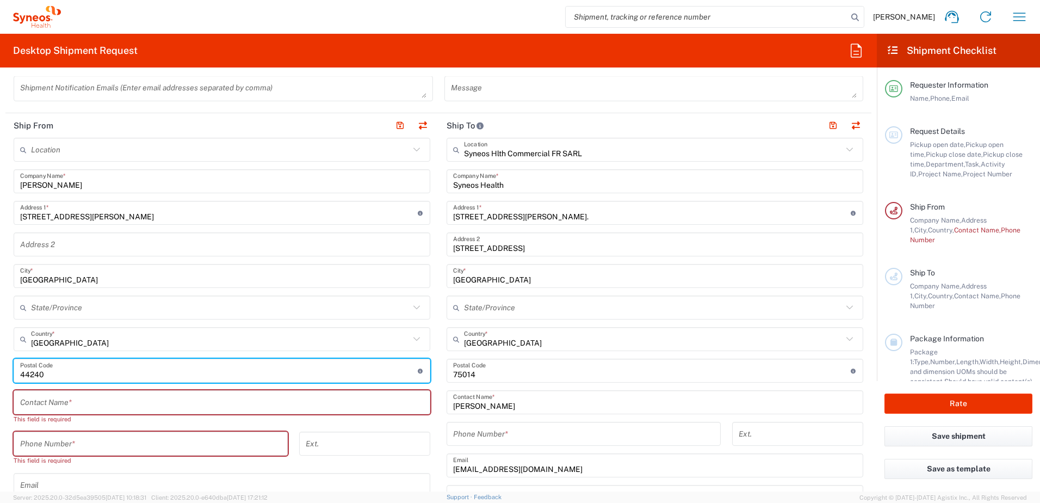
scroll to position [544, 0]
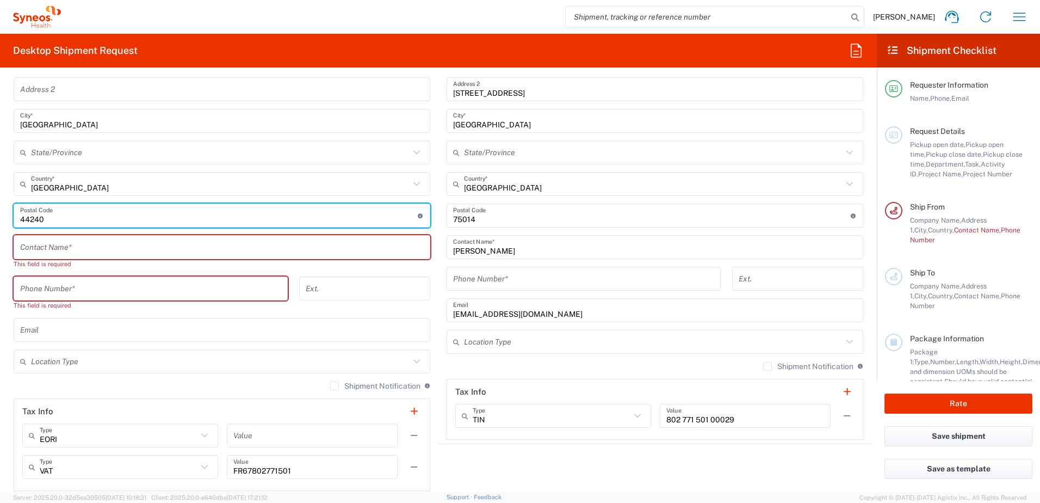
type input "44240"
click at [95, 242] on input "text" at bounding box center [222, 247] width 404 height 19
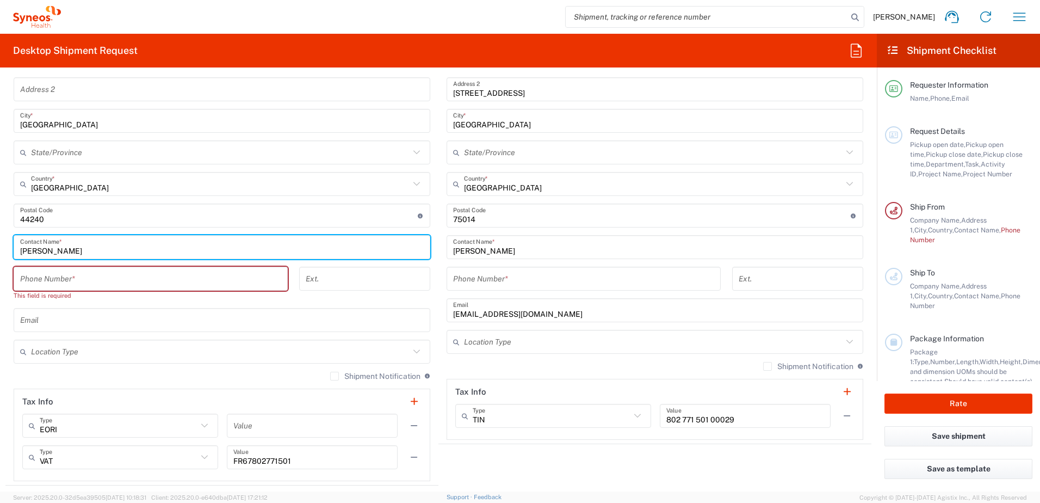
type input "[PERSON_NAME]"
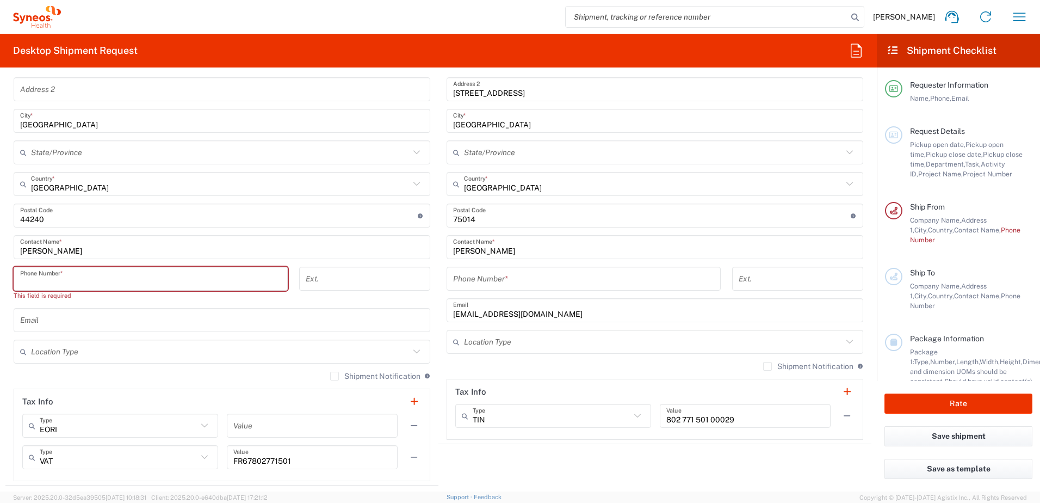
click at [65, 288] on input "tel" at bounding box center [150, 278] width 261 height 19
paste input "0660229533"
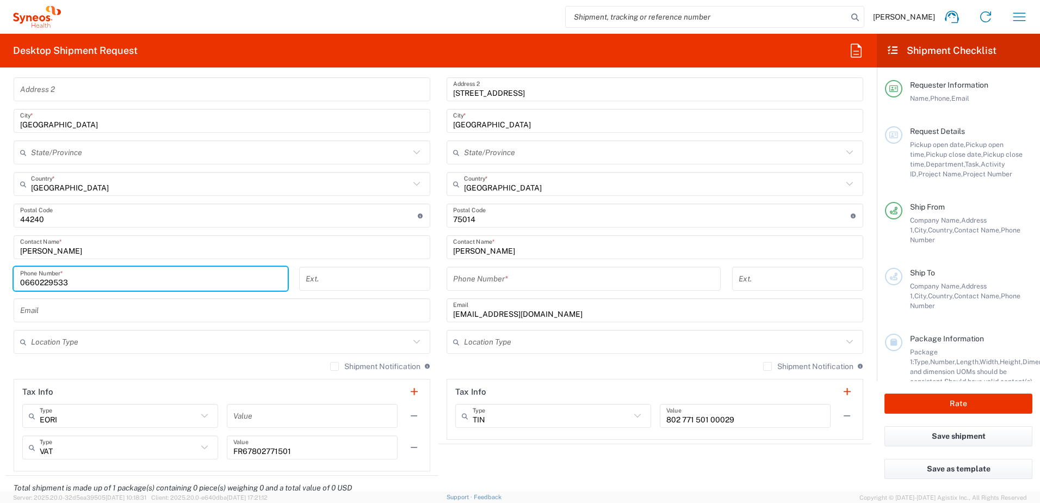
type input "0660229533"
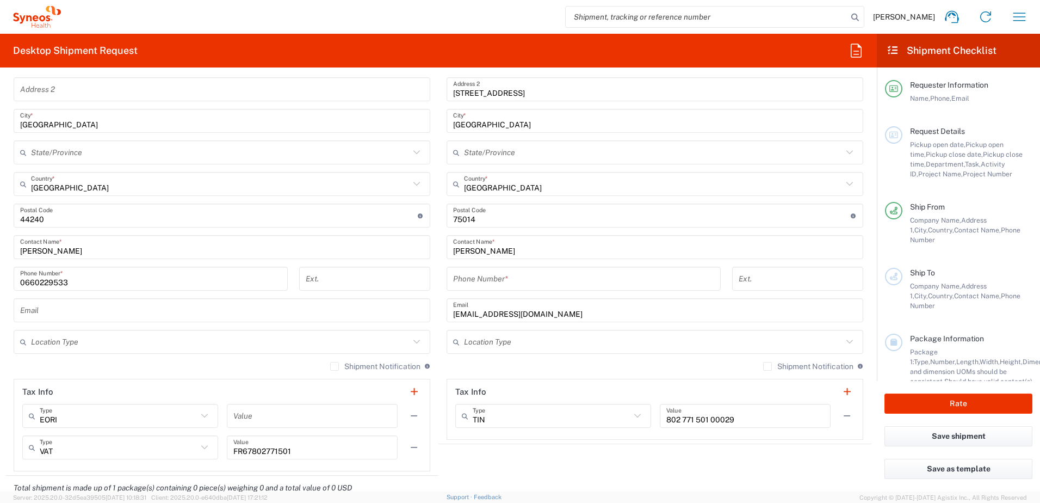
click at [0, 287] on form "Requester Information Amandine Volpeilliere Name * 0616927685 Phone * amandine.…" at bounding box center [438, 283] width 877 height 415
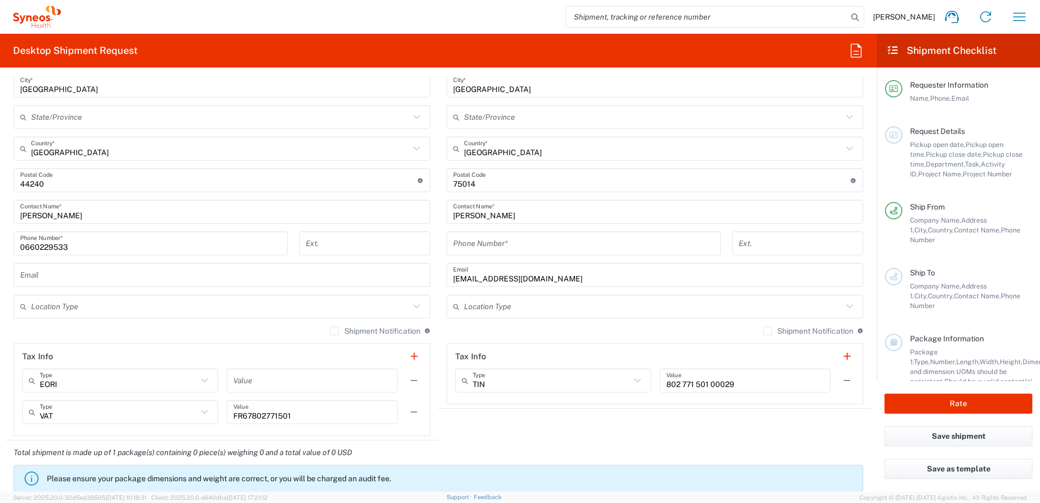
scroll to position [599, 0]
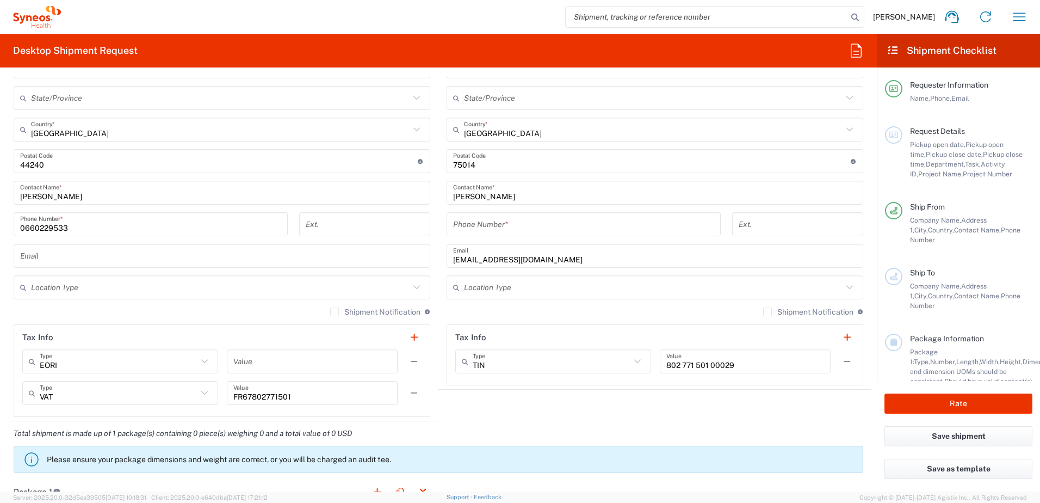
click at [64, 297] on div "Location Type" at bounding box center [222, 287] width 417 height 24
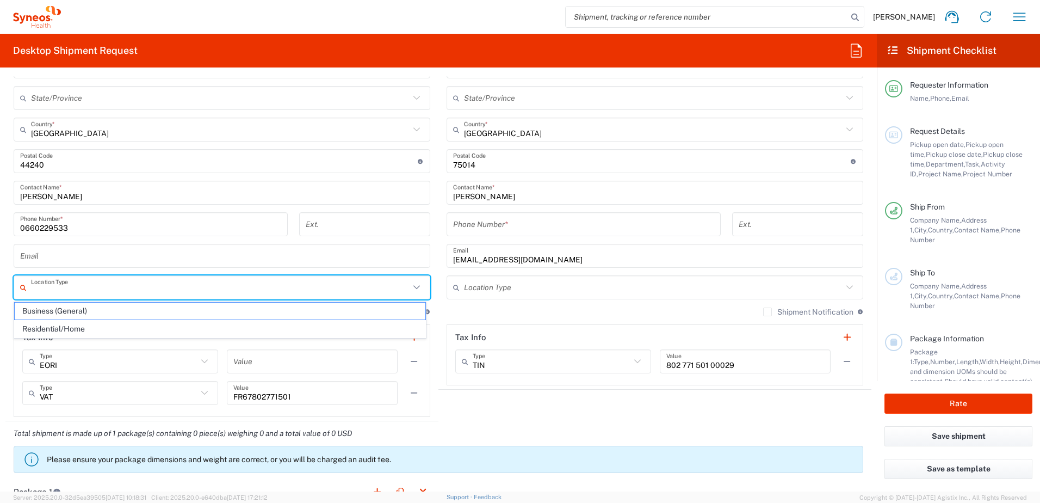
click at [65, 283] on input "text" at bounding box center [220, 287] width 379 height 19
click at [66, 324] on span "Residential/Home" at bounding box center [220, 328] width 411 height 17
type input "Residential/Home"
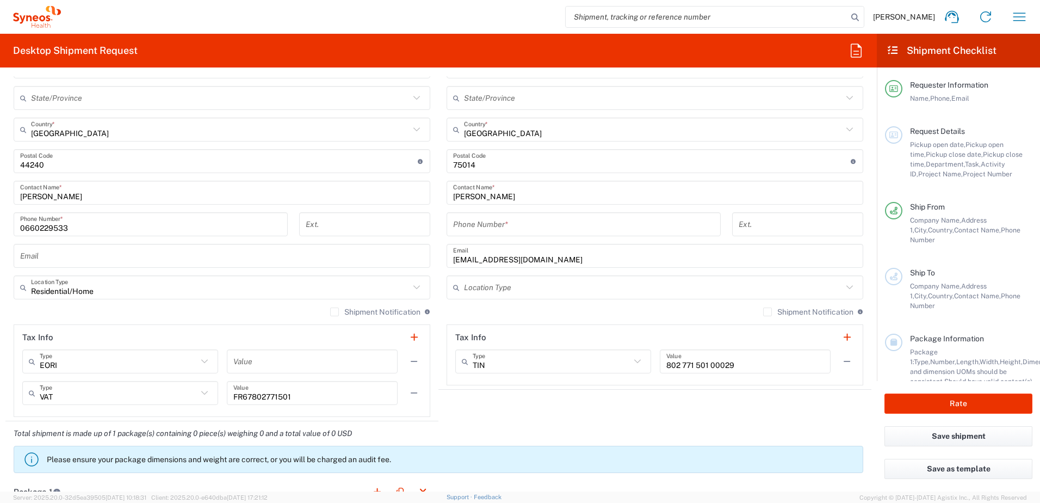
click at [504, 296] on input "text" at bounding box center [653, 287] width 379 height 19
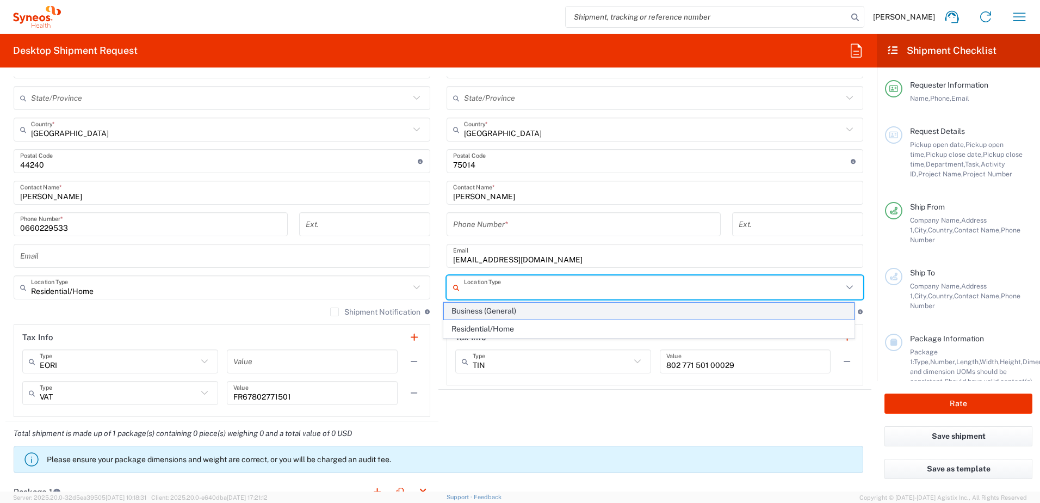
click at [491, 313] on span "Business (General)" at bounding box center [649, 311] width 411 height 17
type input "Business (General)"
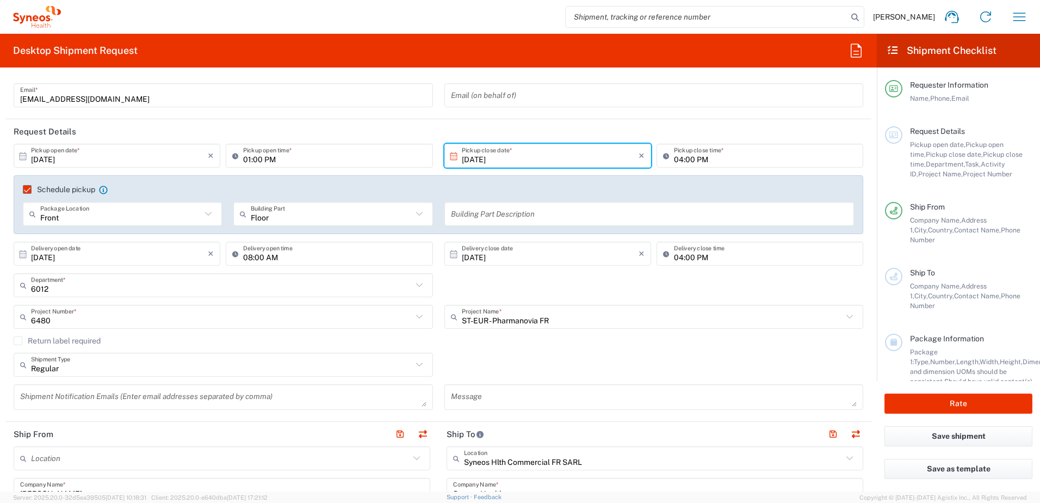
scroll to position [54, 0]
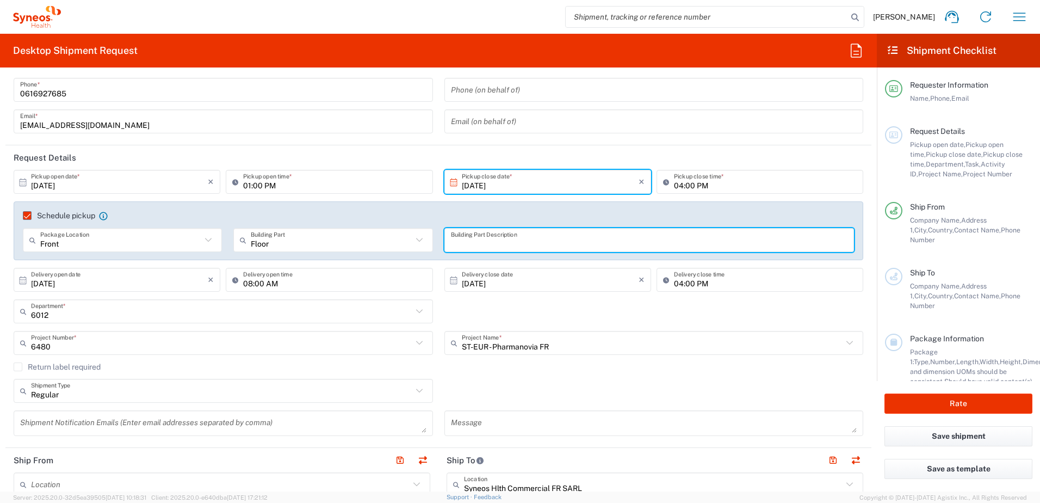
click at [511, 240] on input "text" at bounding box center [649, 240] width 397 height 19
type input "home address"
click at [453, 309] on div "6012 Department * 6012 3000 3100 3109 3110 3111 3112 3125 3130 3135 3136 3150 3…" at bounding box center [438, 315] width 861 height 32
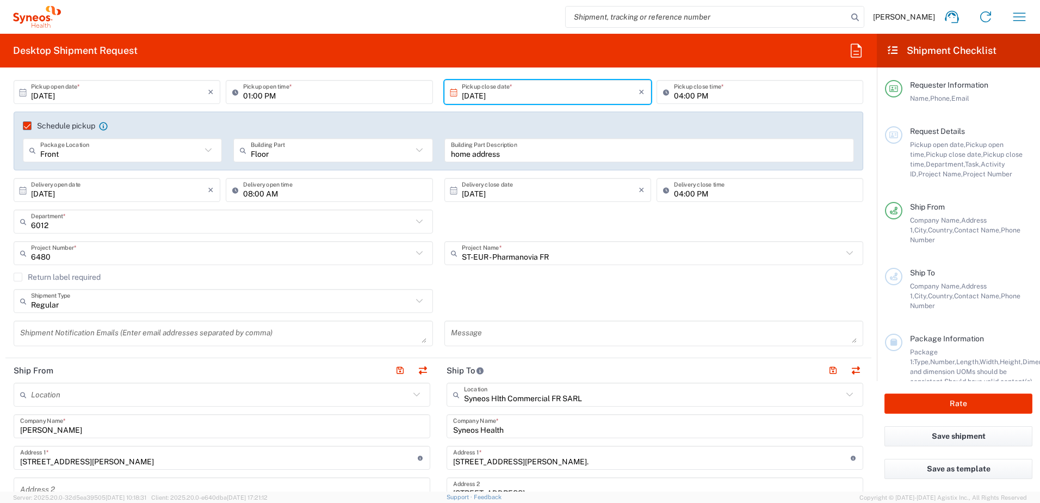
scroll to position [163, 0]
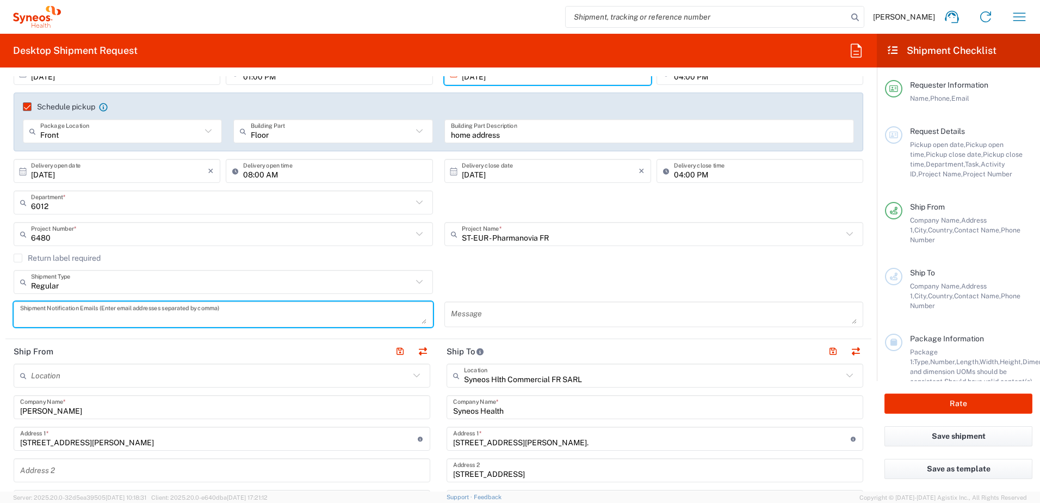
click at [322, 311] on textarea at bounding box center [223, 314] width 406 height 19
type textarea "[EMAIL_ADDRESS][DOMAIN_NAME]"
click at [484, 312] on textarea at bounding box center [654, 314] width 406 height 19
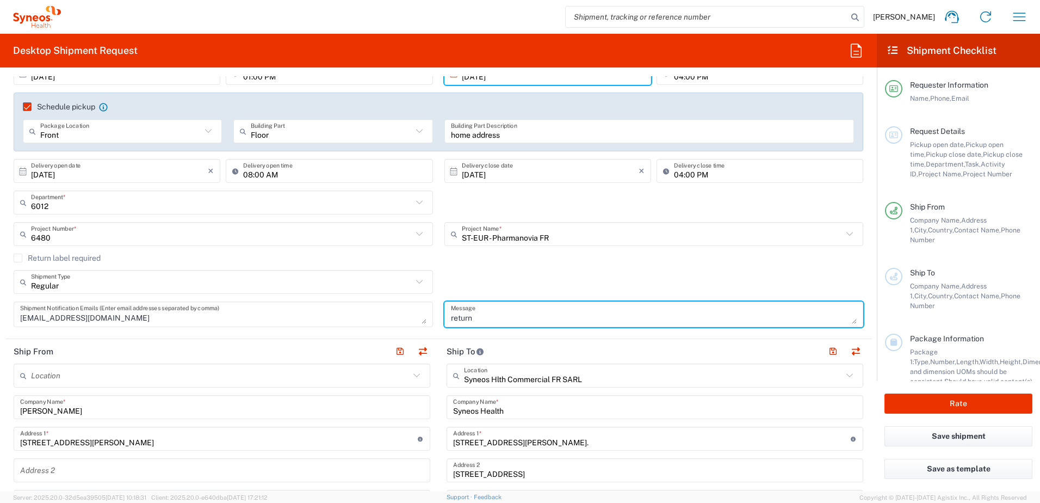
type textarea "return"
click at [474, 263] on div "Return label required" at bounding box center [439, 262] width 850 height 16
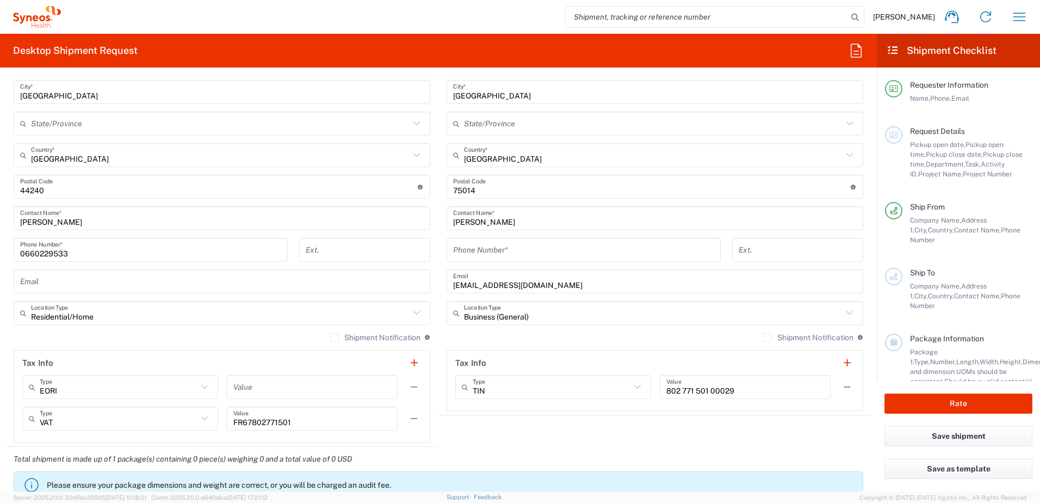
scroll to position [599, 0]
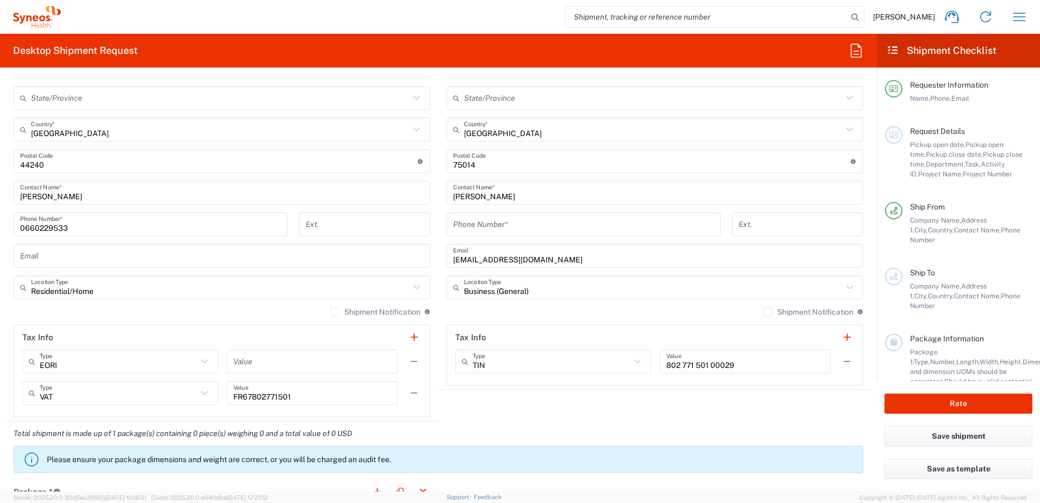
click at [330, 312] on label "Shipment Notification" at bounding box center [375, 311] width 90 height 9
click at [335, 312] on input "Shipment Notification" at bounding box center [335, 312] width 0 height 0
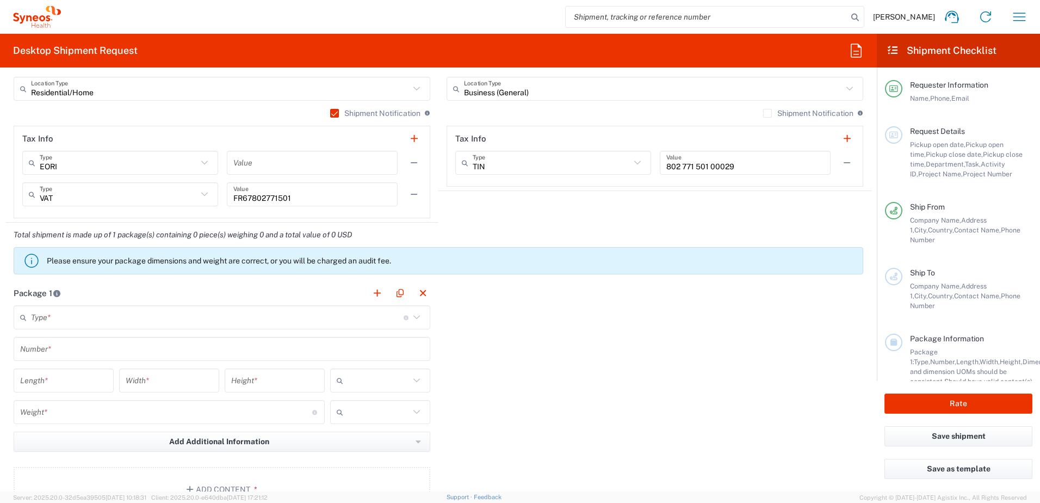
scroll to position [816, 0]
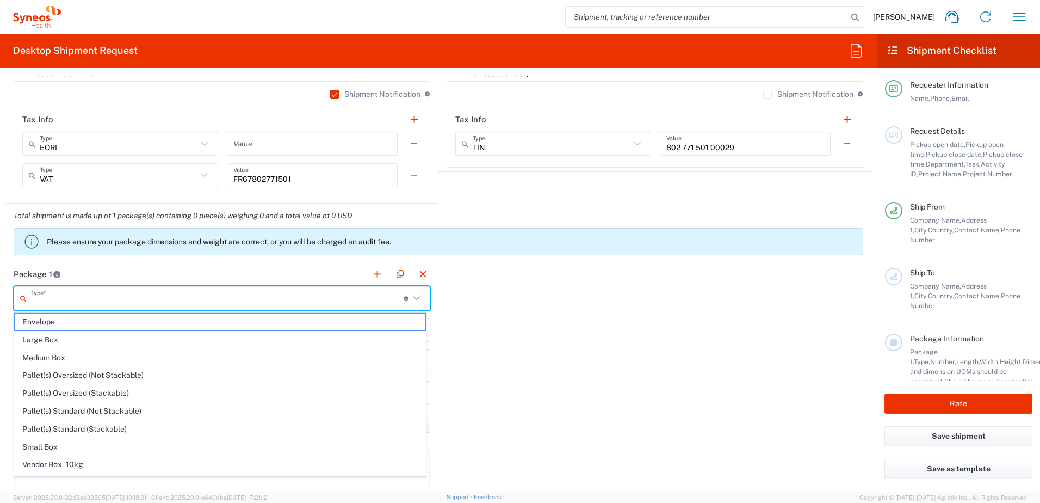
click at [137, 297] on input "text" at bounding box center [217, 298] width 373 height 19
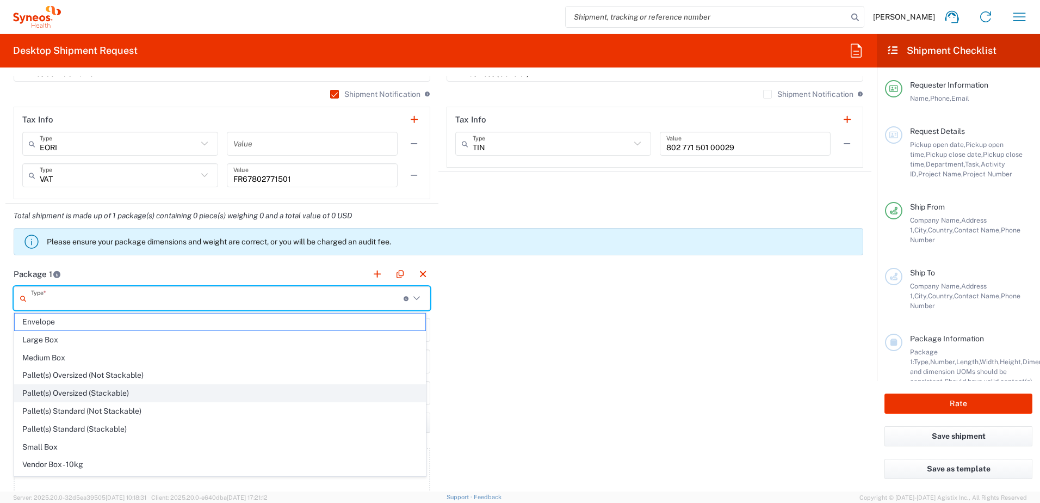
scroll to position [33, 0]
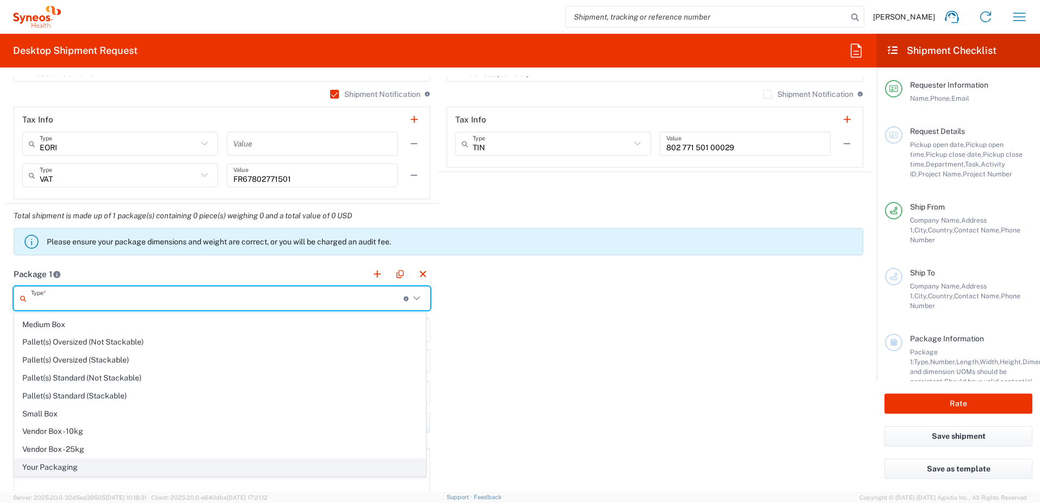
click at [58, 467] on span "Your Packaging" at bounding box center [220, 467] width 411 height 17
type input "Your Packaging"
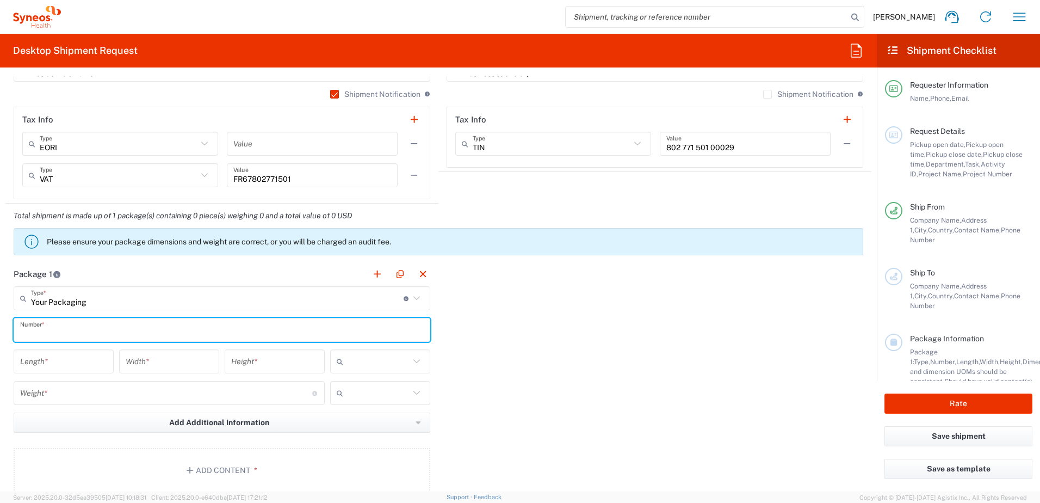
click at [44, 331] on input "text" at bounding box center [222, 329] width 404 height 19
type input "1"
click at [53, 359] on input "number" at bounding box center [63, 361] width 87 height 19
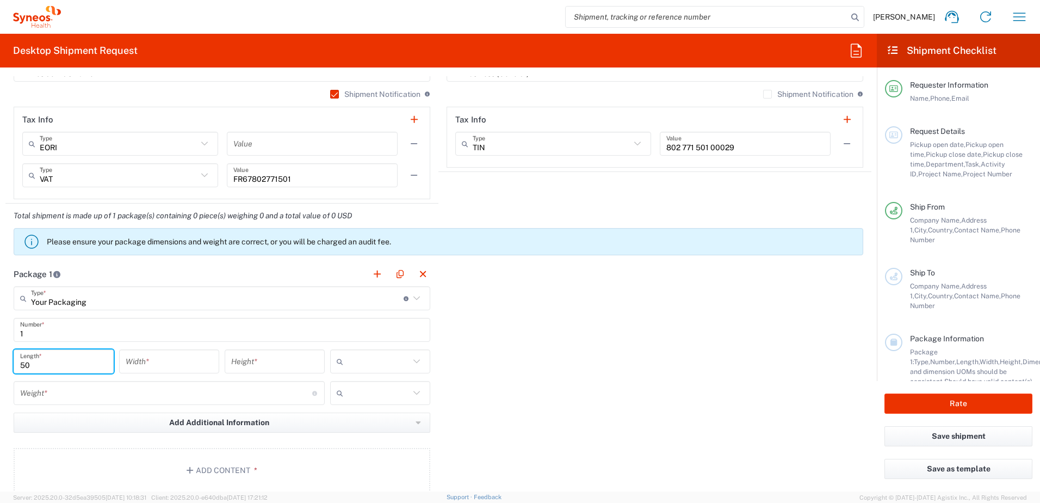
type input "50"
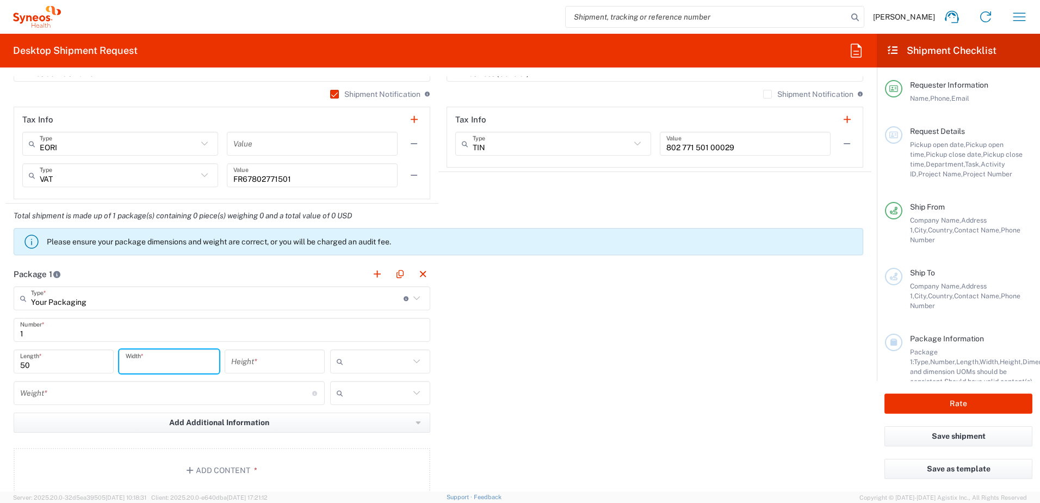
click at [160, 361] on input "number" at bounding box center [169, 361] width 87 height 19
type input "40"
click at [269, 365] on input "number" at bounding box center [274, 361] width 87 height 19
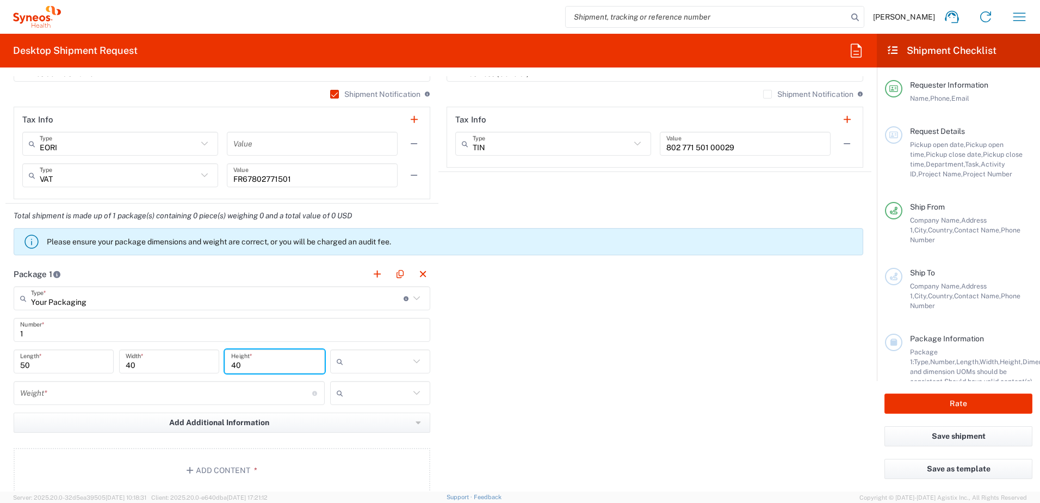
type input "40"
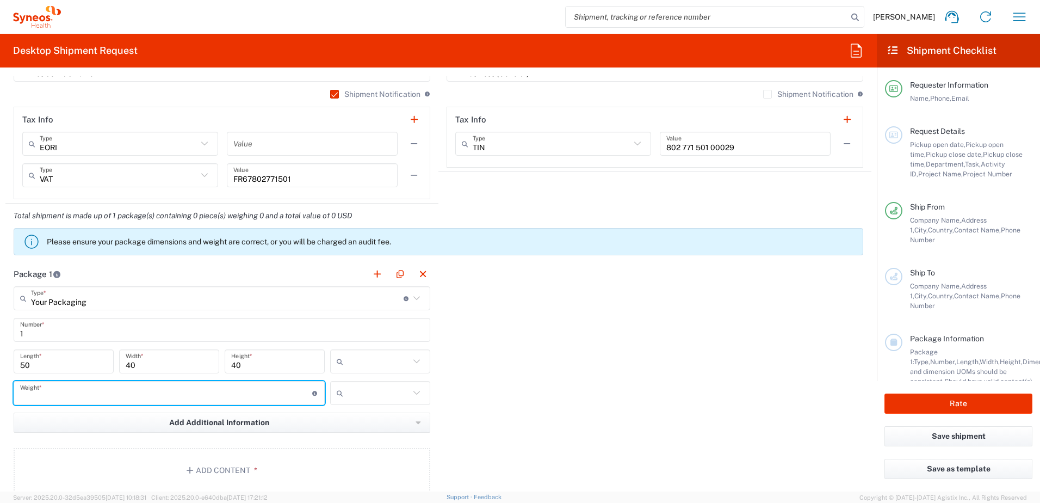
click at [250, 387] on input "number" at bounding box center [166, 393] width 292 height 19
type input "4"
click at [385, 353] on input "text" at bounding box center [379, 361] width 62 height 17
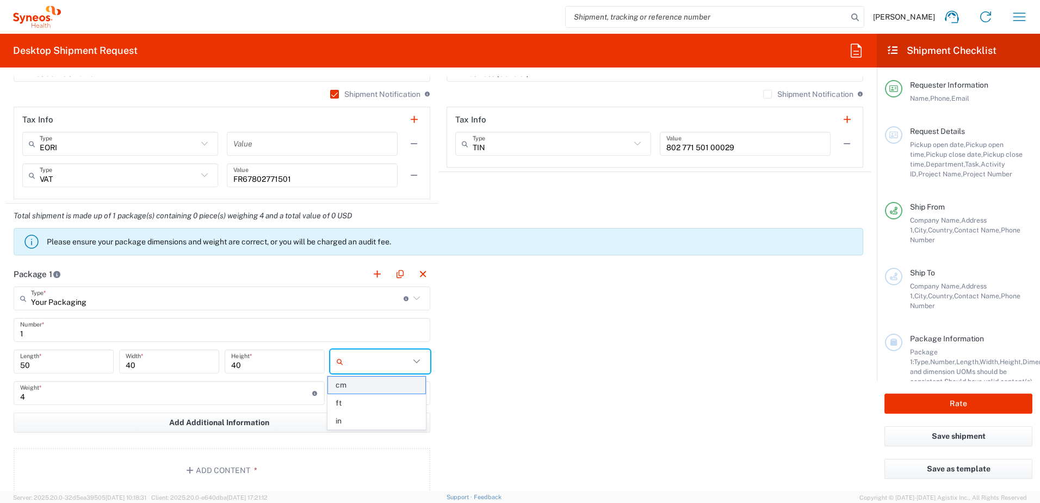
click at [354, 383] on span "cm" at bounding box center [376, 385] width 97 height 17
type input "cm"
click at [354, 389] on input "text" at bounding box center [379, 392] width 62 height 17
click at [363, 410] on span "kgs" at bounding box center [376, 416] width 97 height 17
type input "kgs"
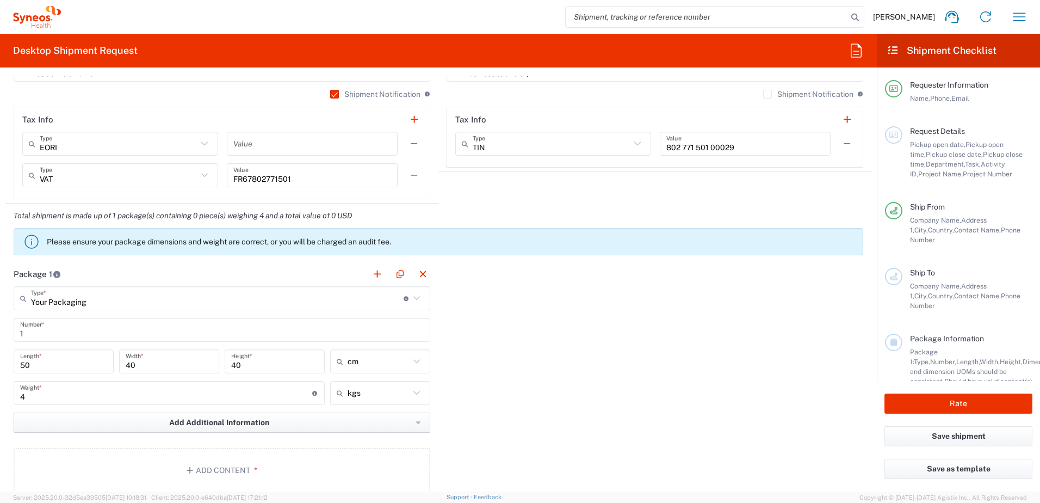
scroll to position [925, 0]
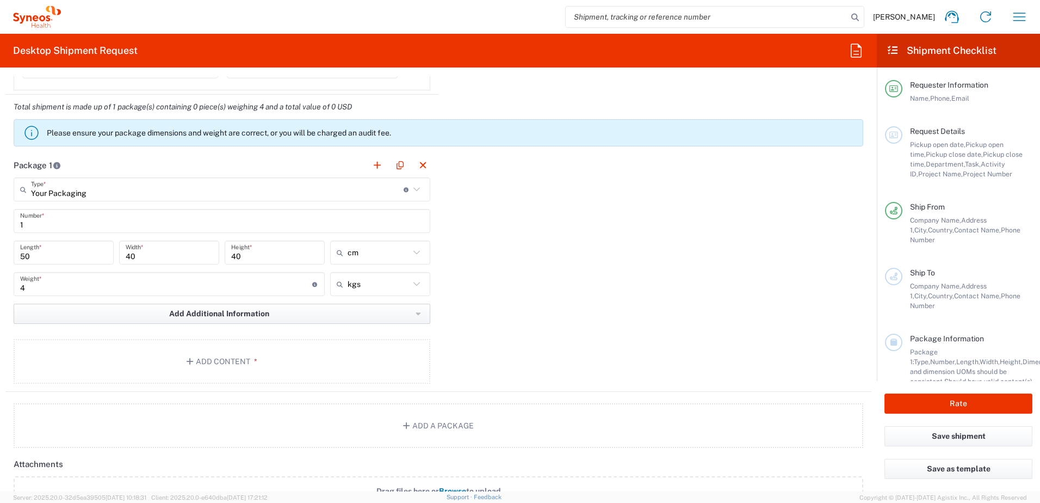
click at [237, 318] on span "Add Additional Information" at bounding box center [219, 314] width 100 height 10
click at [77, 396] on agx-package-information "Total shipment is made up of 1 package(s) containing 0 piece(s) weighing 4 and …" at bounding box center [438, 271] width 866 height 353
click at [158, 360] on button "Add Content *" at bounding box center [222, 361] width 417 height 45
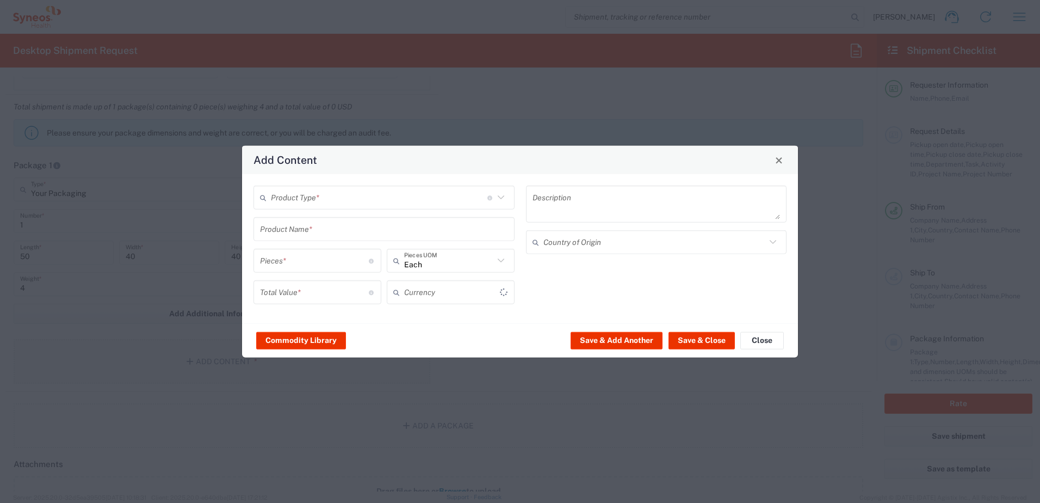
type input "US Dollar"
click at [301, 201] on input "text" at bounding box center [379, 197] width 217 height 19
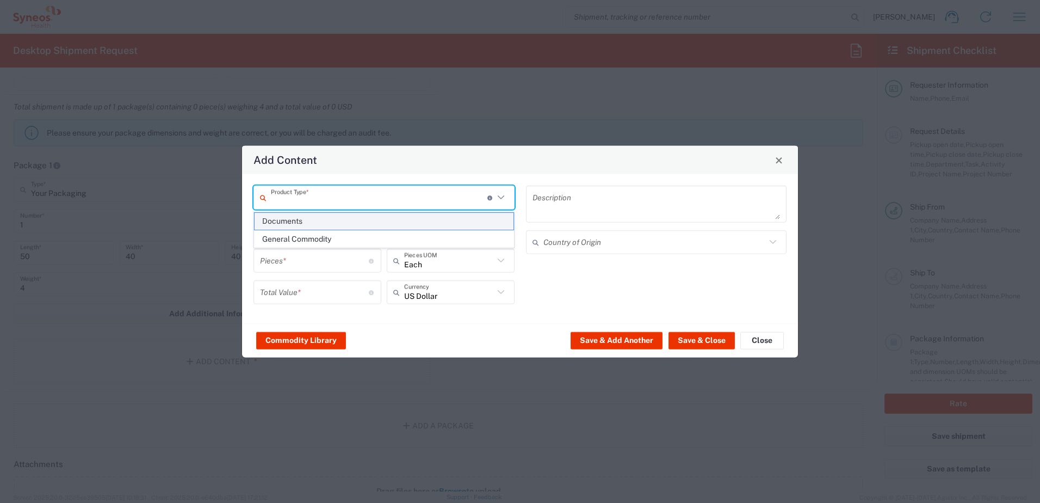
click at [301, 218] on span "Documents" at bounding box center [384, 221] width 259 height 17
type input "Documents"
type input "1"
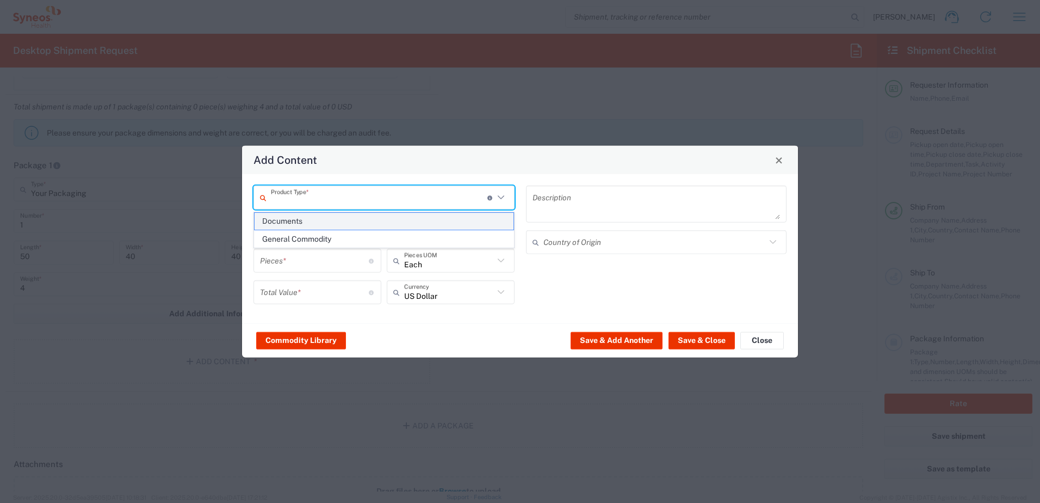
type textarea "Documents"
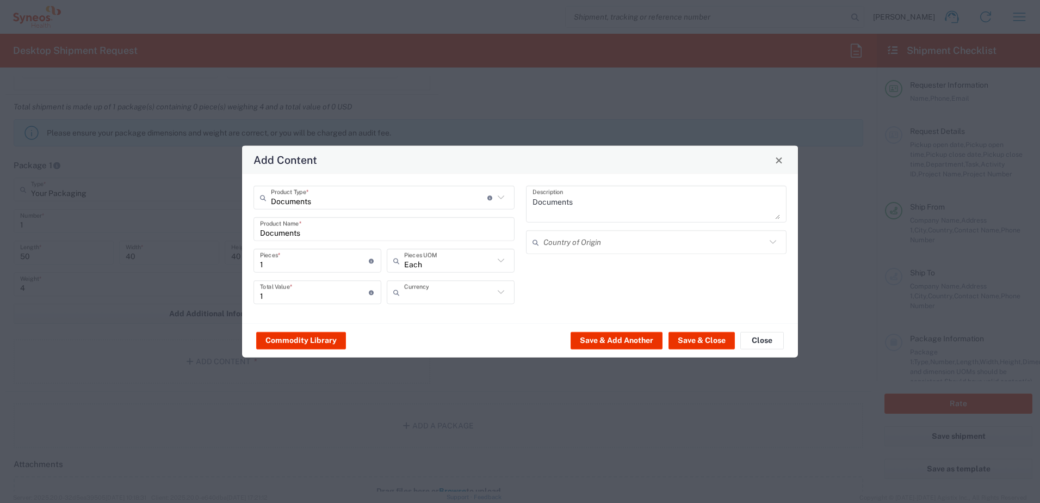
click at [426, 292] on input "text" at bounding box center [449, 291] width 90 height 19
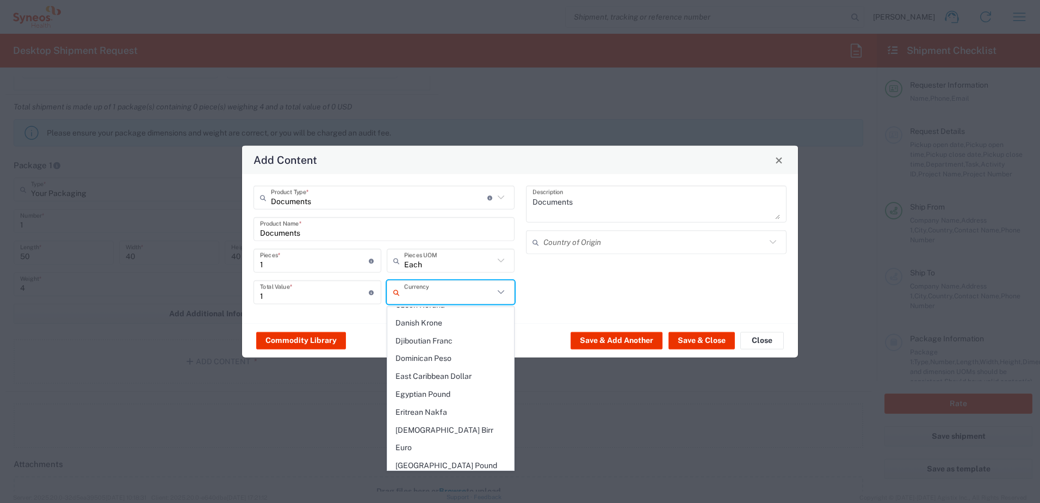
scroll to position [979, 0]
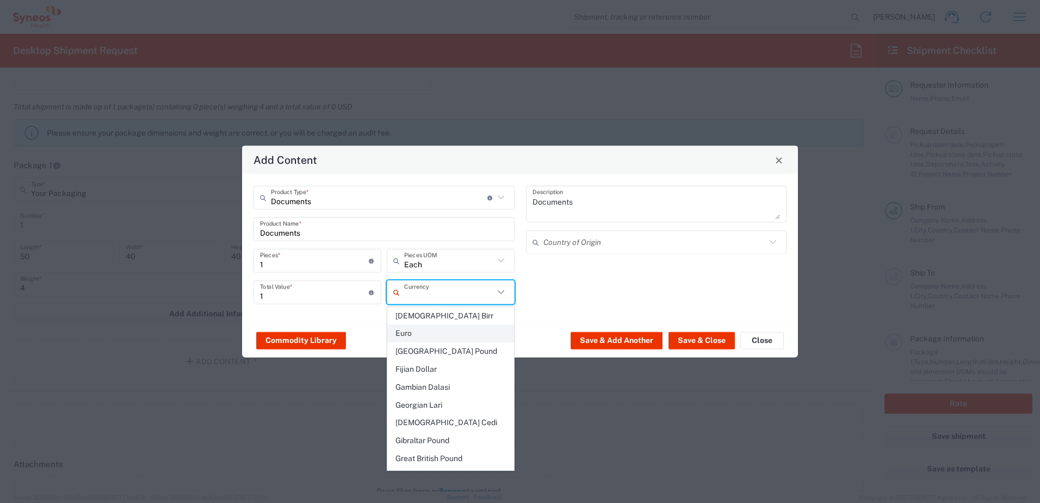
click at [410, 325] on span "Euro" at bounding box center [451, 333] width 126 height 17
type input "Euro"
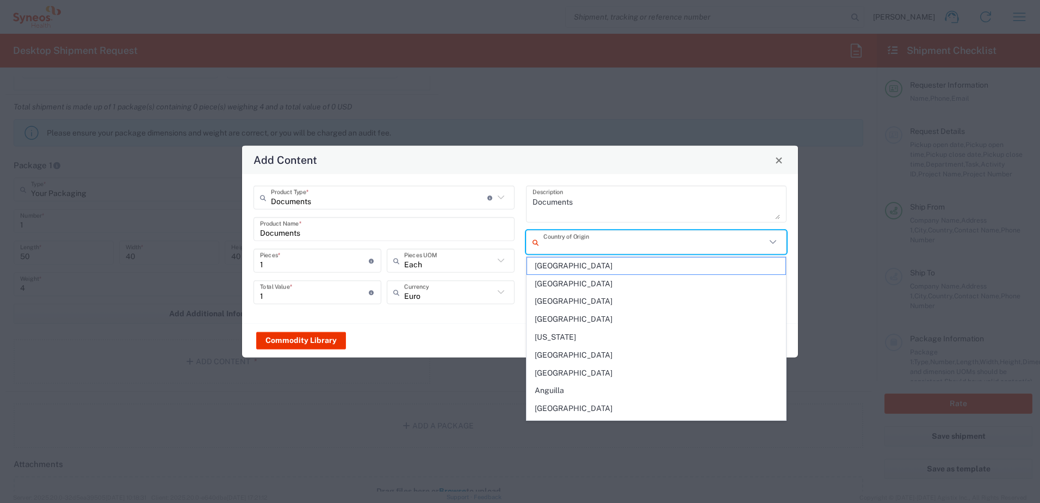
click at [555, 242] on input "text" at bounding box center [655, 241] width 223 height 19
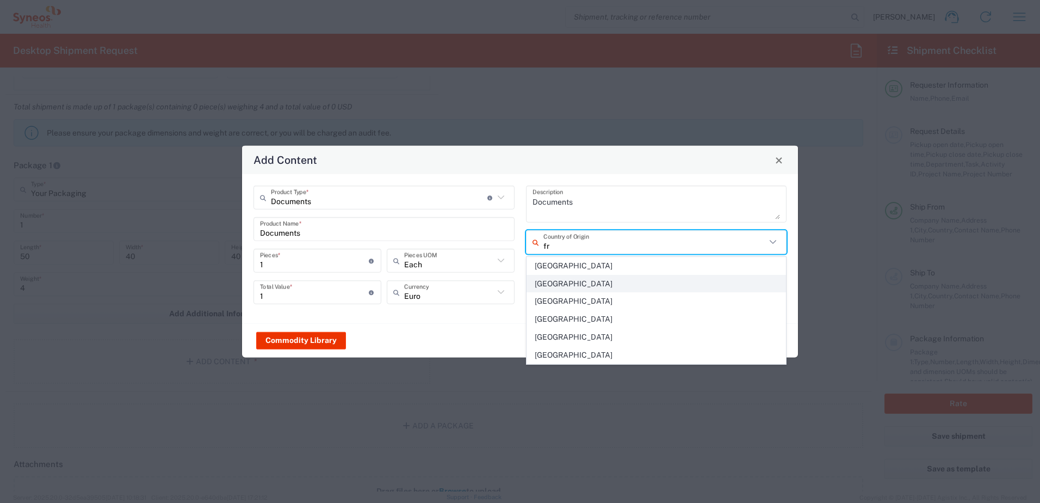
click at [558, 286] on span "[GEOGRAPHIC_DATA]" at bounding box center [656, 283] width 259 height 17
type input "[GEOGRAPHIC_DATA]"
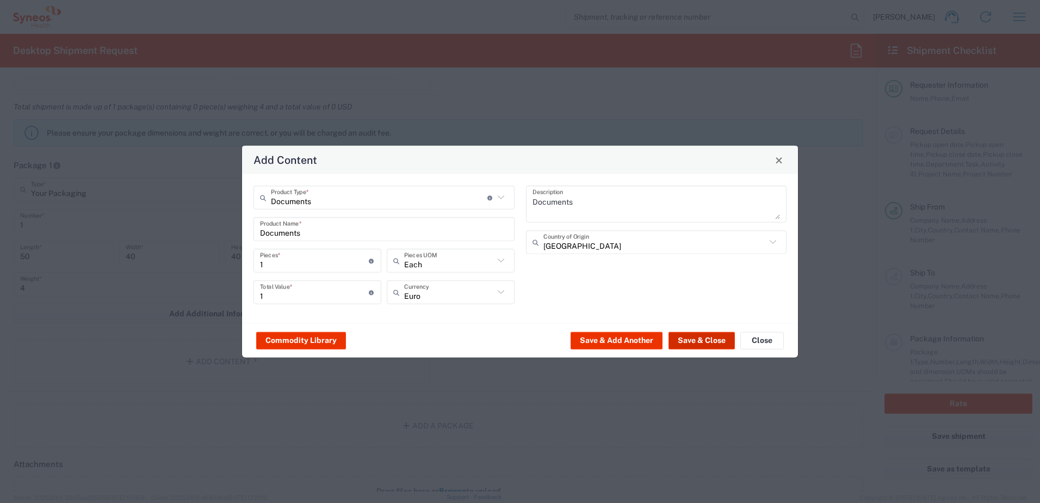
click at [685, 343] on button "Save & Close" at bounding box center [702, 339] width 66 height 17
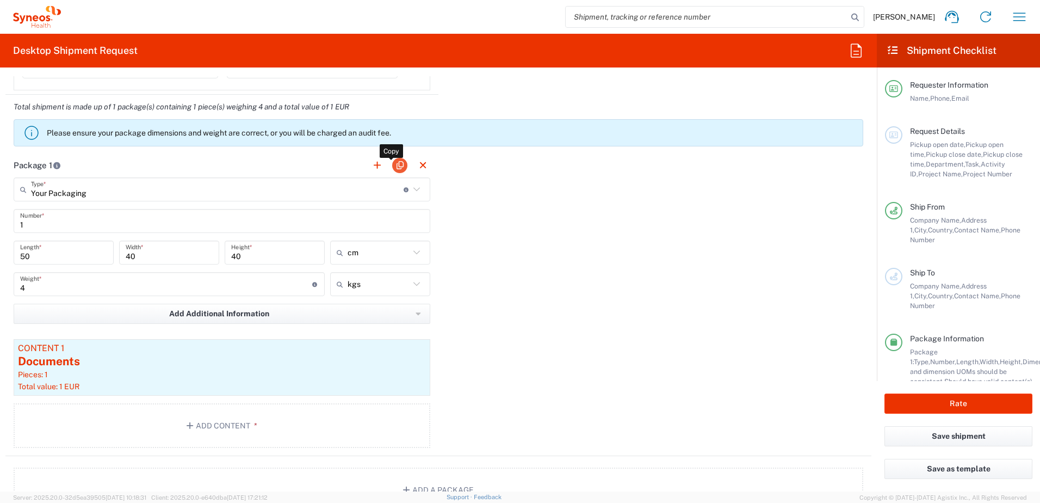
click at [399, 165] on button "button" at bounding box center [399, 165] width 15 height 15
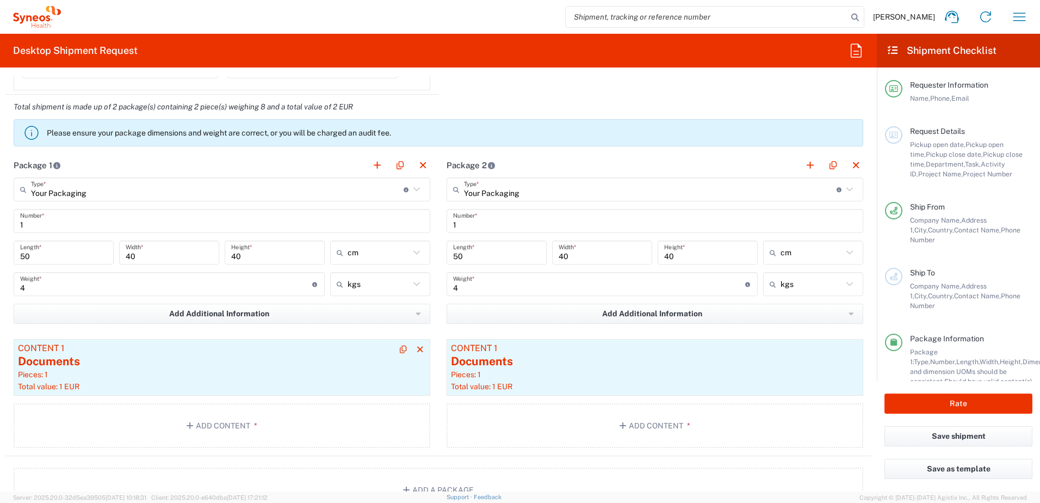
click at [320, 360] on div "Documents" at bounding box center [222, 361] width 408 height 16
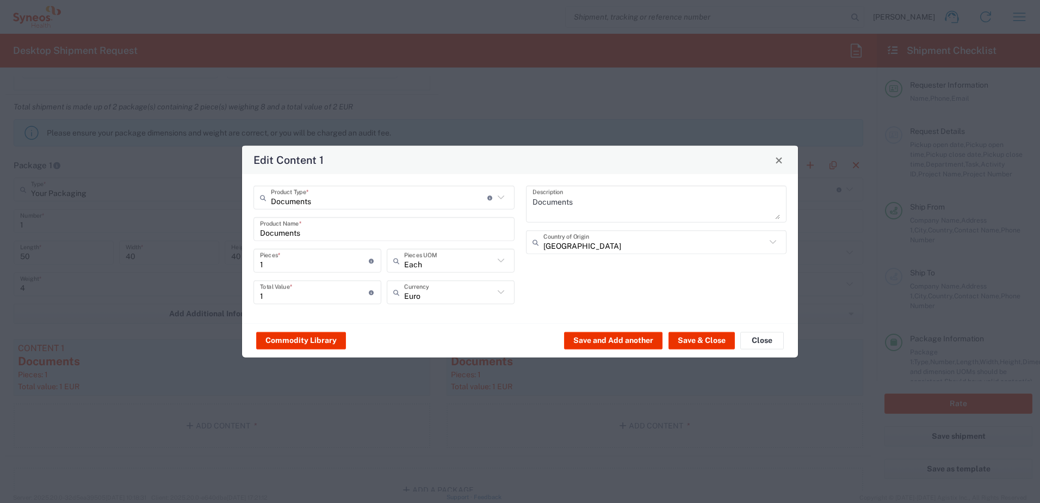
click at [262, 295] on input "1" at bounding box center [314, 291] width 109 height 19
type input "10"
click at [702, 340] on button "Save & Close" at bounding box center [702, 339] width 66 height 17
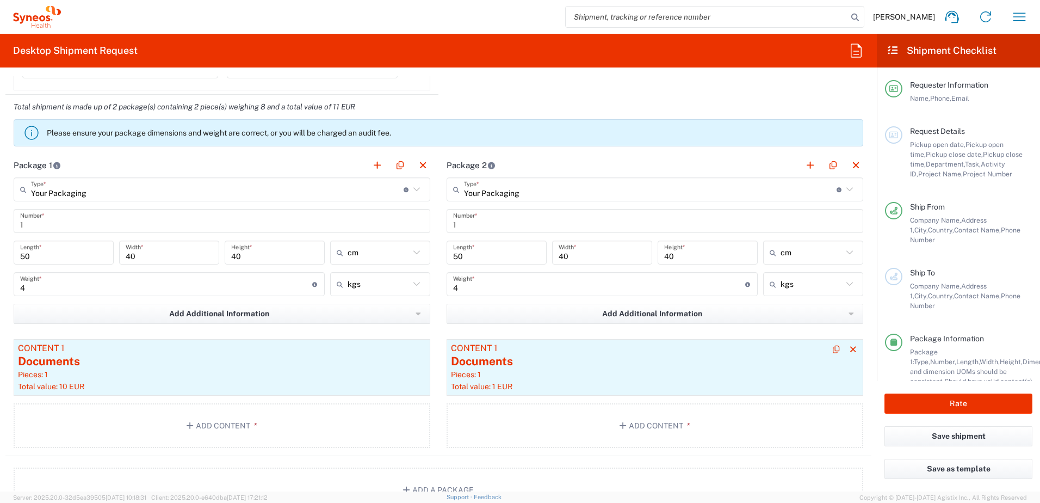
click at [489, 354] on div "Documents" at bounding box center [655, 361] width 408 height 16
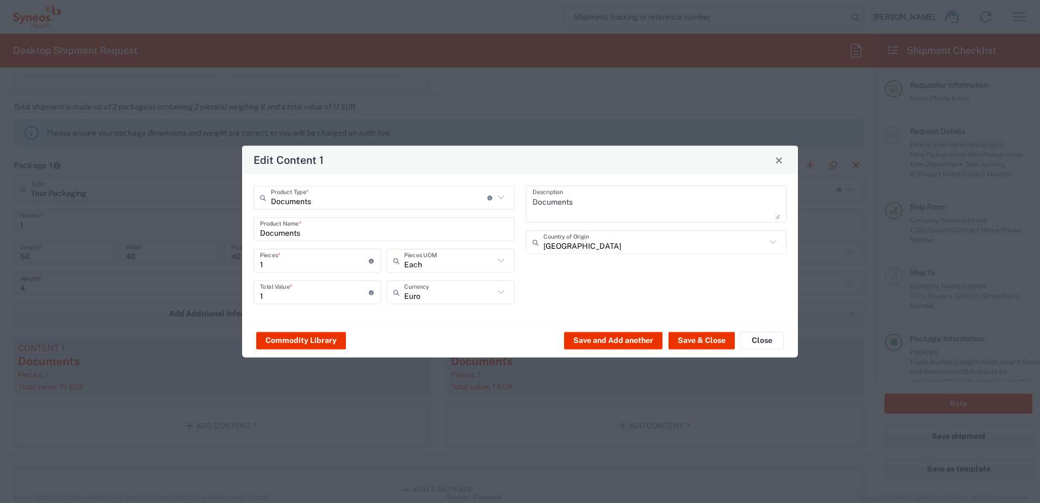
click at [315, 293] on input "1" at bounding box center [314, 291] width 109 height 19
type input "10"
click at [688, 336] on button "Save & Close" at bounding box center [702, 339] width 66 height 17
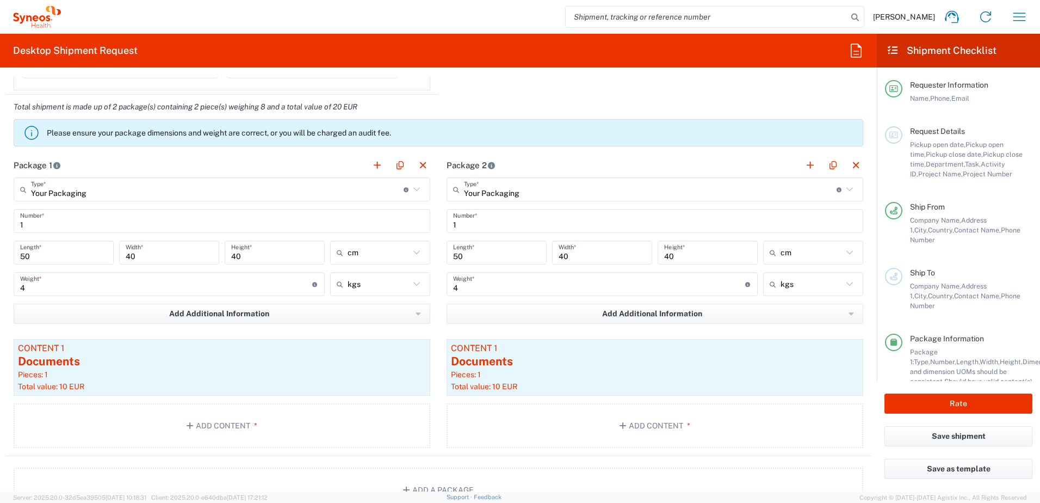
click at [467, 219] on input "1" at bounding box center [655, 221] width 404 height 19
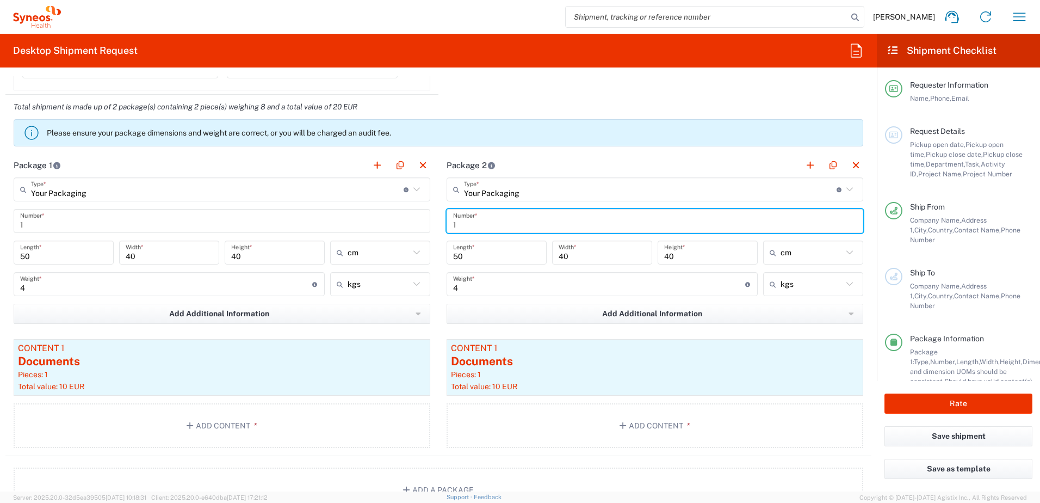
click at [467, 219] on input "1" at bounding box center [655, 221] width 404 height 19
click at [466, 224] on input "1" at bounding box center [655, 221] width 404 height 19
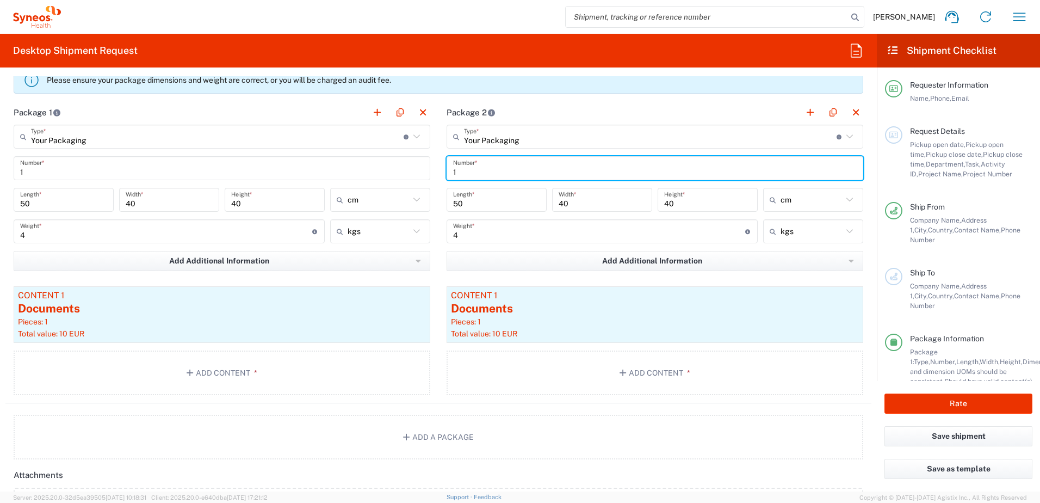
scroll to position [925, 0]
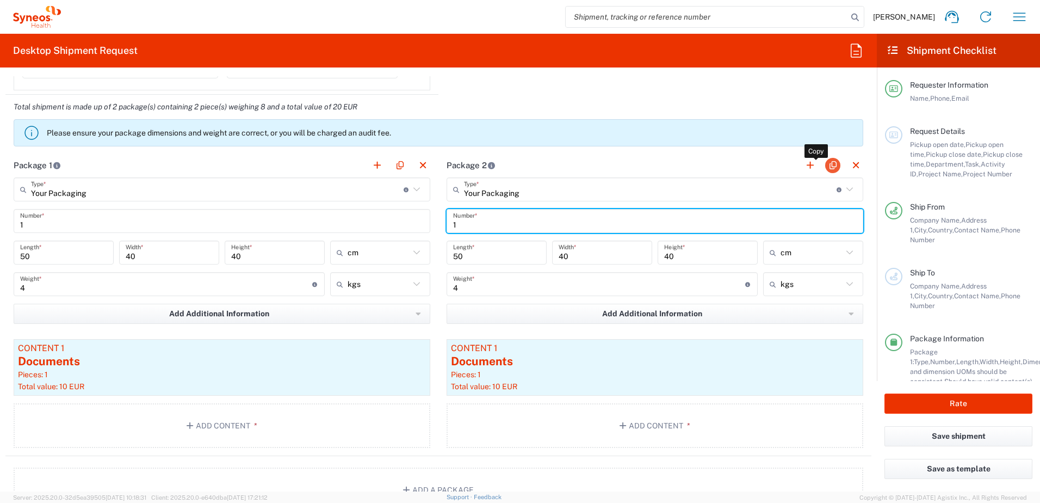
click at [825, 166] on button "button" at bounding box center [832, 165] width 15 height 15
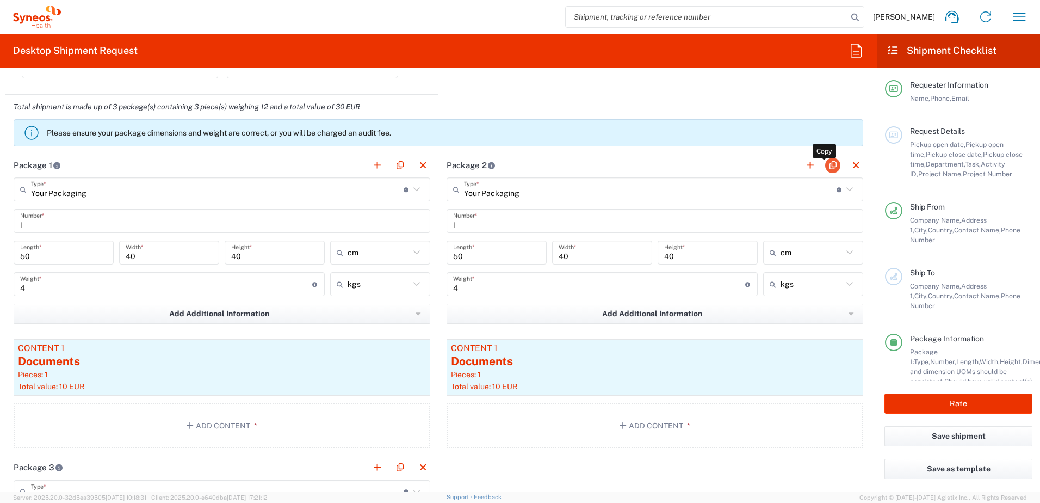
click at [825, 166] on button "button" at bounding box center [832, 165] width 15 height 15
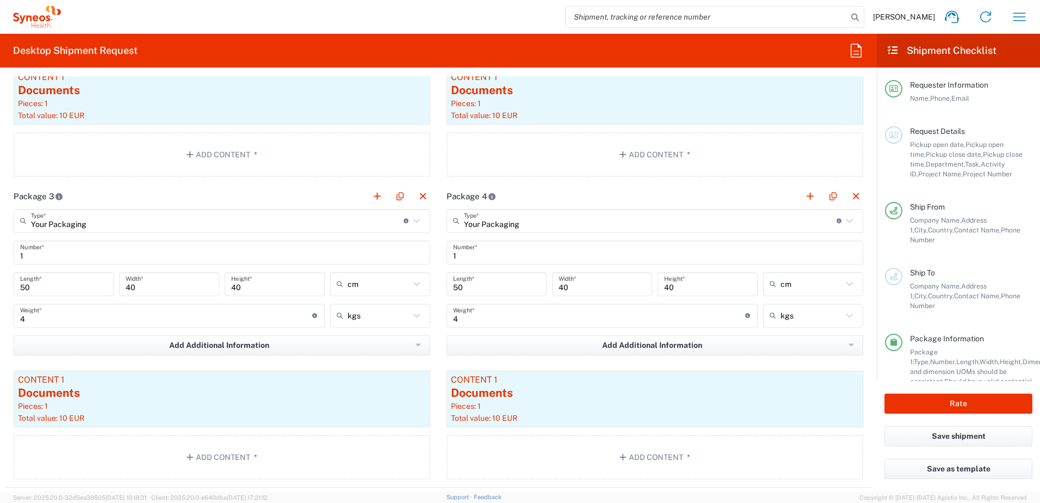
scroll to position [1197, 0]
click at [828, 199] on button "button" at bounding box center [832, 195] width 15 height 15
type input "Your Packaging"
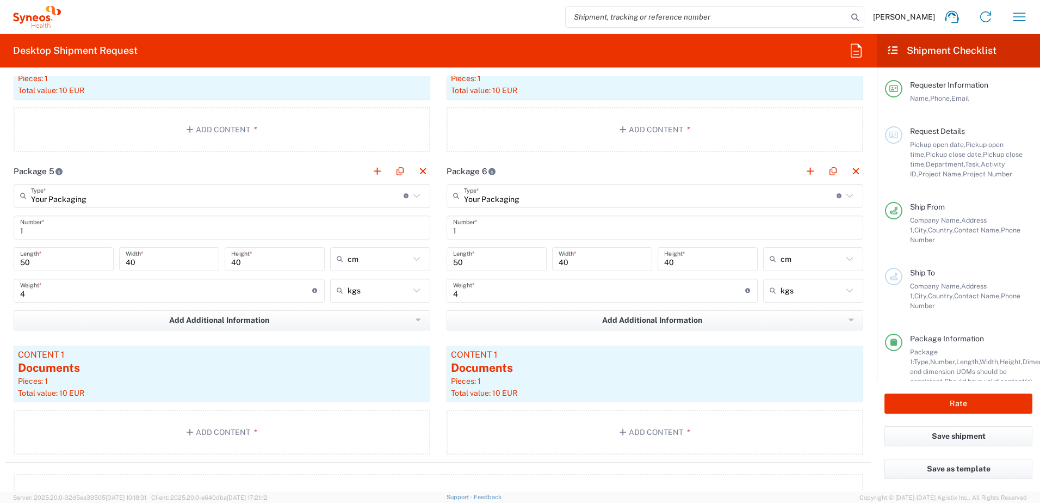
scroll to position [1469, 0]
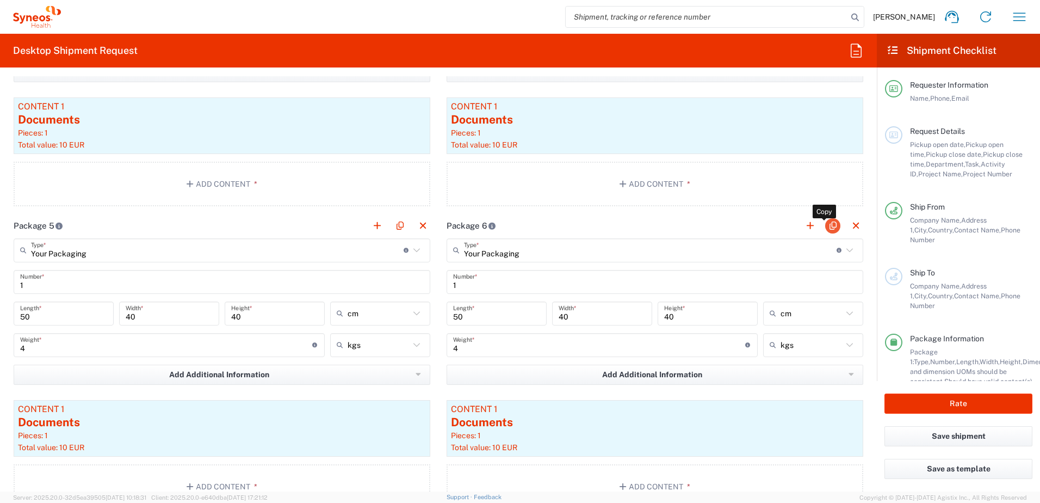
click at [825, 222] on button "button" at bounding box center [832, 225] width 15 height 15
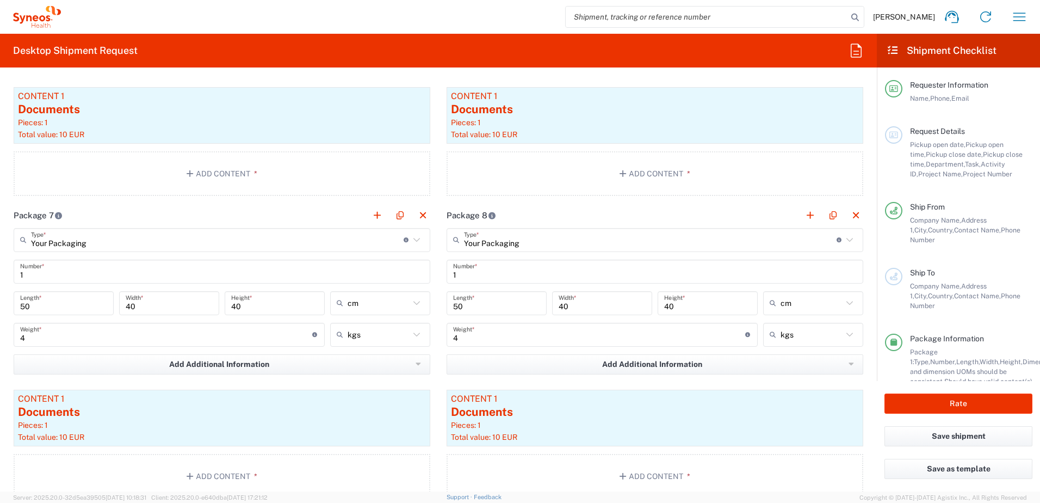
scroll to position [1796, 0]
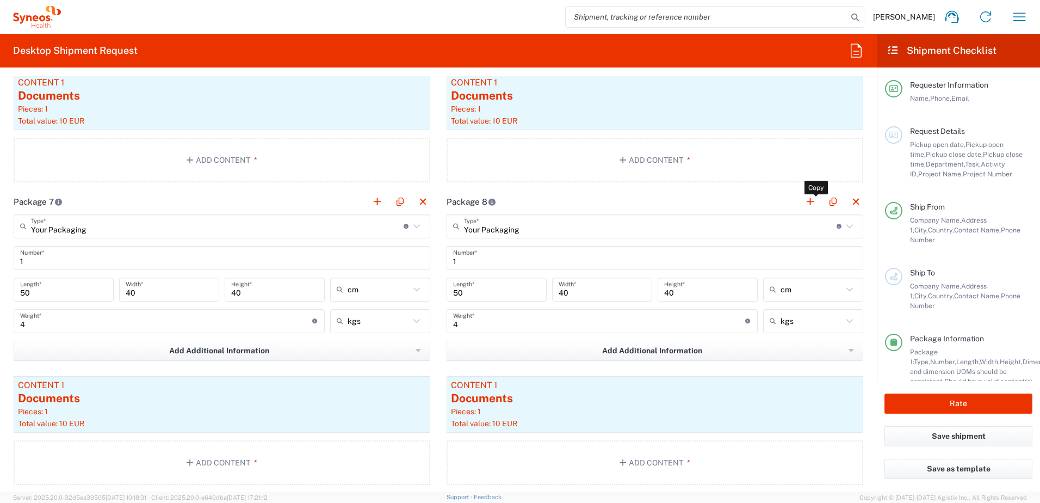
click at [825, 201] on button "button" at bounding box center [832, 201] width 15 height 15
type input "Your Packaging"
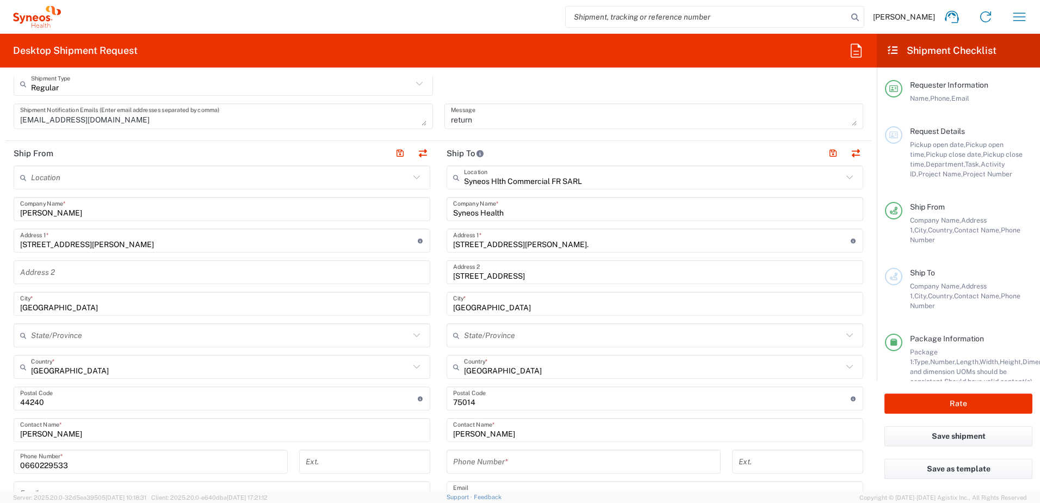
scroll to position [381, 0]
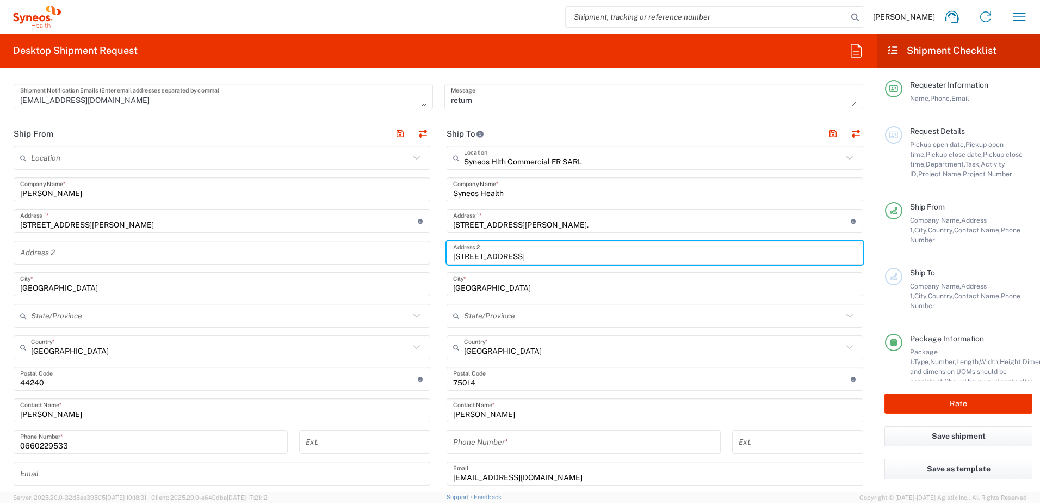
drag, startPoint x: 540, startPoint y: 256, endPoint x: 411, endPoint y: 256, distance: 129.0
click at [411, 256] on div "Ship From Location [PERSON_NAME] LLC-[GEOGRAPHIC_DATA] [GEOGRAPHIC_DATA] [GEOGR…" at bounding box center [438, 379] width 866 height 517
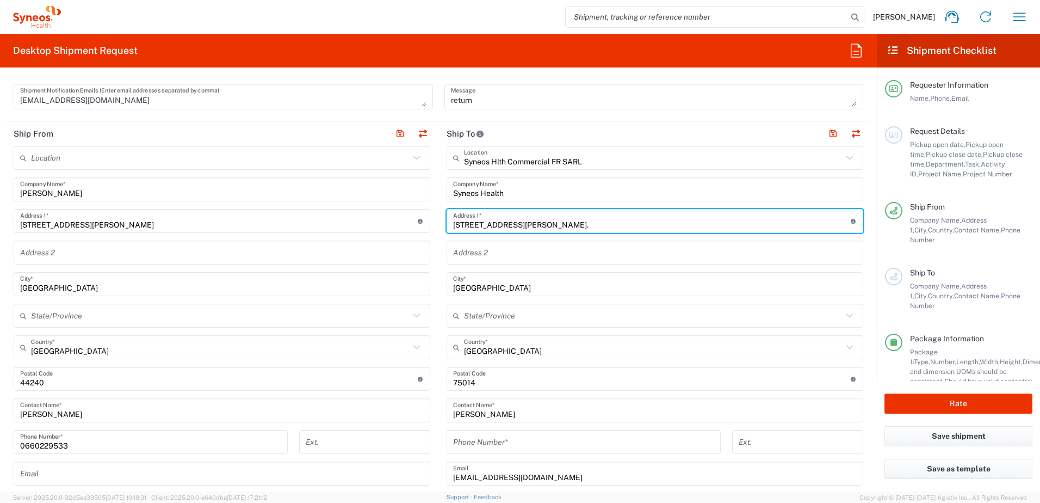
drag, startPoint x: 556, startPoint y: 227, endPoint x: 637, endPoint y: 227, distance: 81.1
click at [637, 227] on input "[STREET_ADDRESS][PERSON_NAME]." at bounding box center [652, 221] width 398 height 19
type input "25 boulevard Romain Rolland,"
type input "[STREET_ADDRESS][PERSON_NAME]"
click at [687, 249] on input "text" at bounding box center [655, 252] width 404 height 19
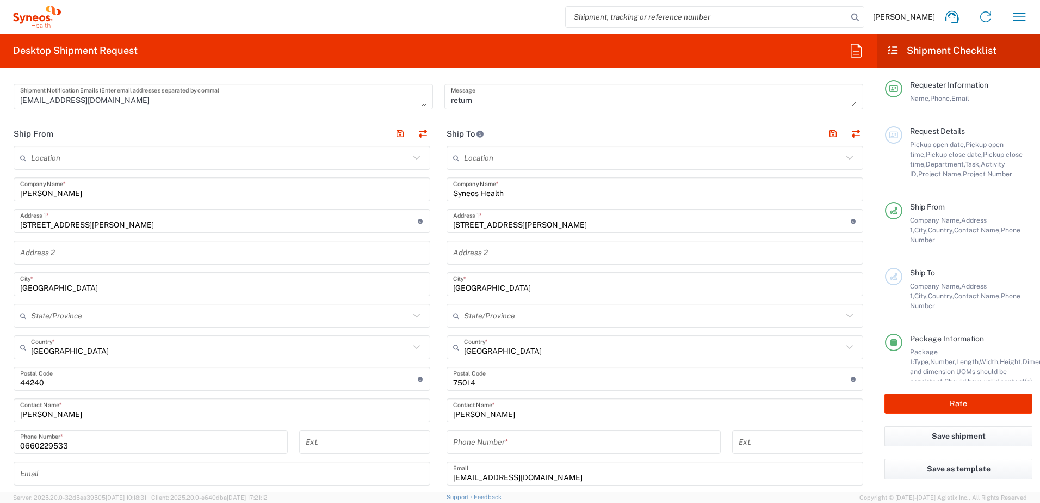
click at [440, 271] on main "Location [PERSON_NAME] LLC-[GEOGRAPHIC_DATA] [GEOGRAPHIC_DATA] [GEOGRAPHIC_DATA…" at bounding box center [655, 374] width 433 height 457
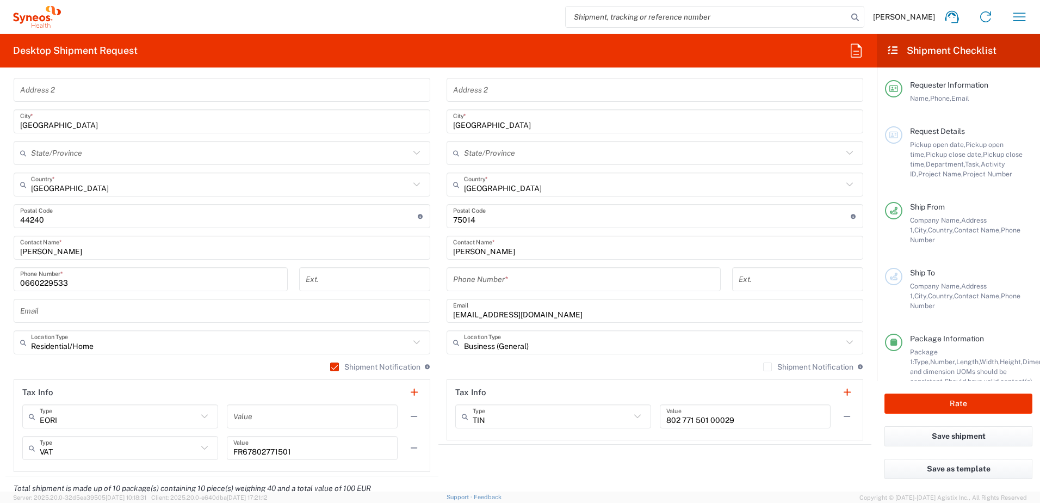
scroll to position [544, 0]
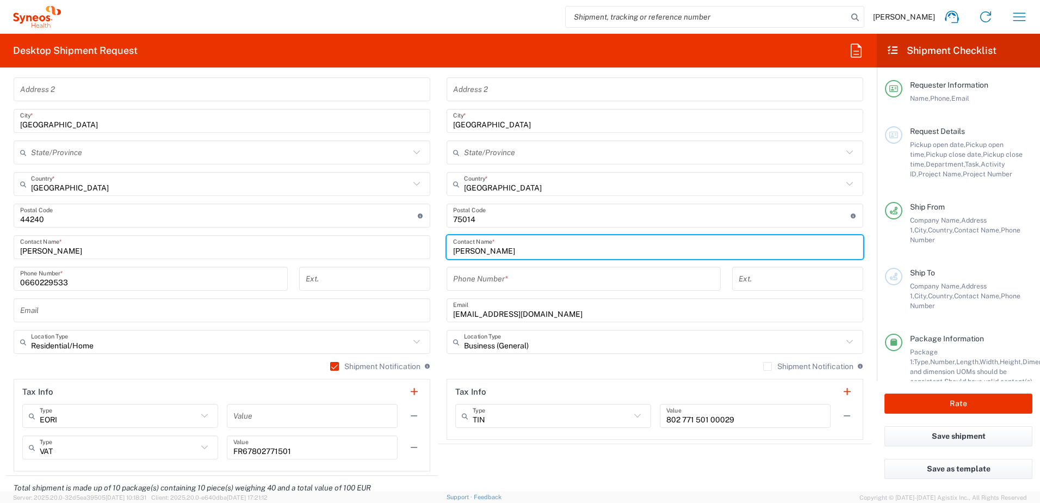
drag, startPoint x: 534, startPoint y: 246, endPoint x: 449, endPoint y: 245, distance: 84.9
click at [453, 245] on input "[PERSON_NAME]" at bounding box center [655, 247] width 404 height 19
type input "L"
type input "[PERSON_NAME]"
click at [509, 288] on input "tel" at bounding box center [583, 278] width 261 height 19
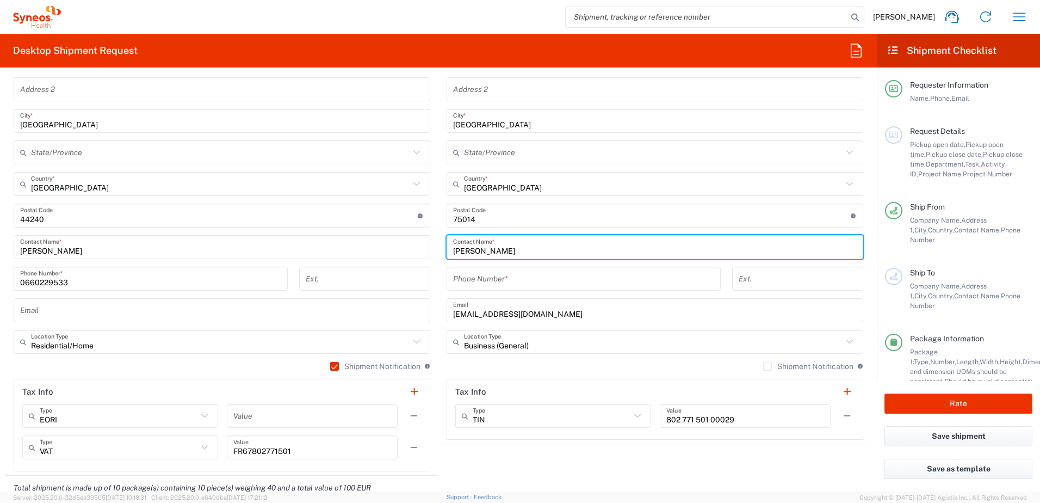
paste input "06 11 41 05 37"
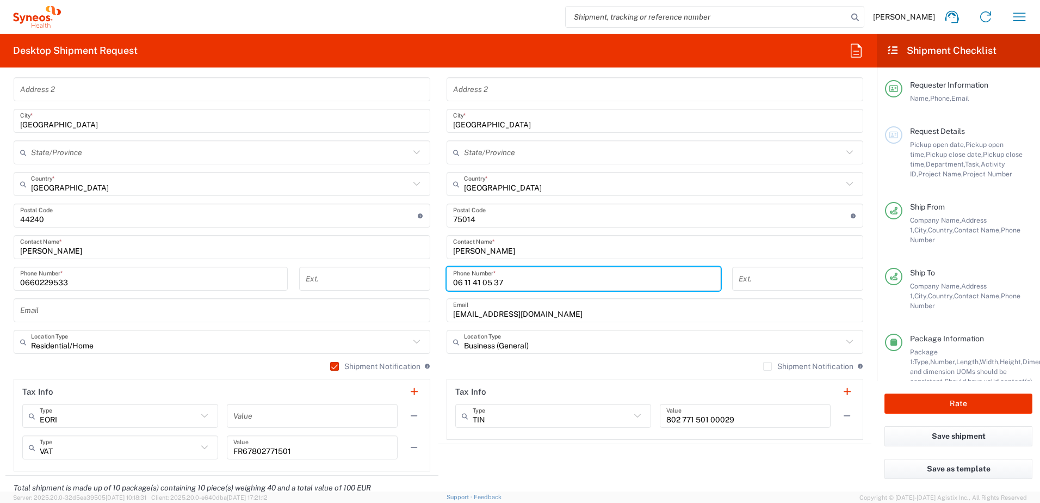
type input "06 11 41 05 37"
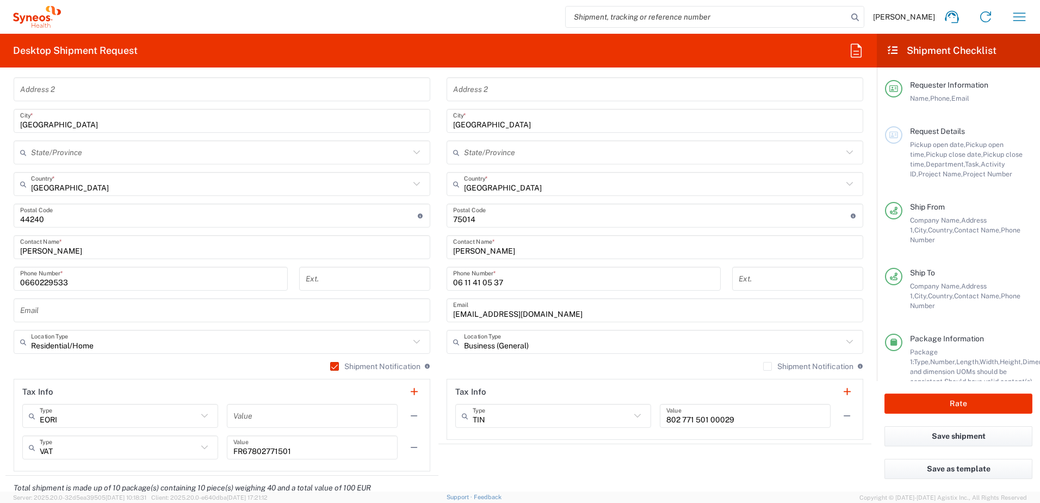
click at [442, 266] on main "Location [PERSON_NAME] LLC-[GEOGRAPHIC_DATA] [GEOGRAPHIC_DATA] [GEOGRAPHIC_DATA…" at bounding box center [655, 211] width 433 height 457
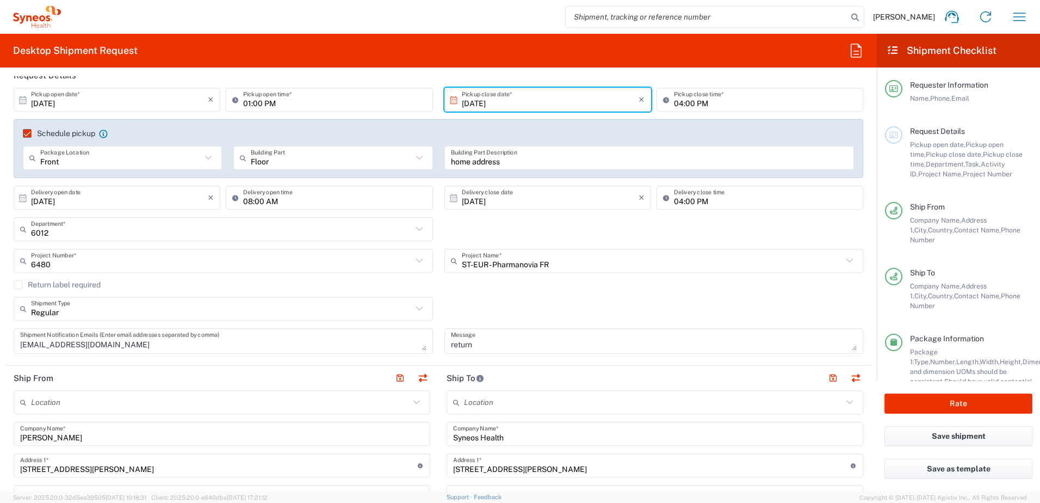
scroll to position [0, 0]
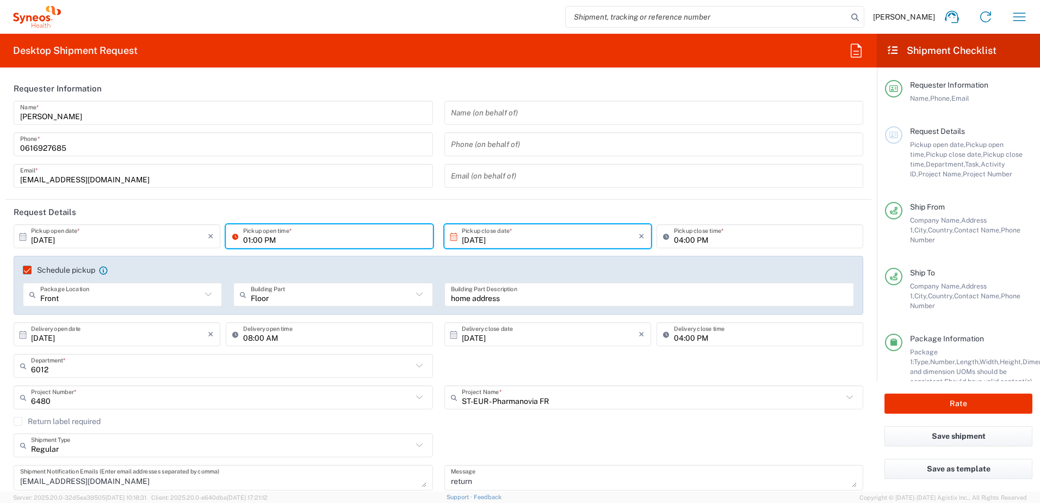
click at [248, 238] on input "01:00 PM" at bounding box center [334, 236] width 183 height 19
click at [367, 209] on header "Request Details" at bounding box center [438, 212] width 866 height 24
click at [249, 238] on input "02:00 PM" at bounding box center [334, 236] width 183 height 19
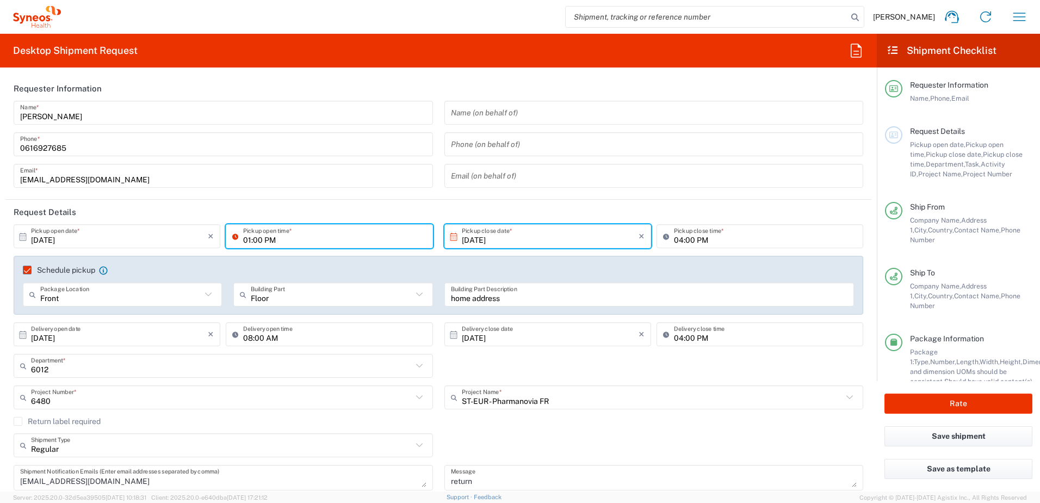
type input "01:00 PM"
click at [424, 259] on div "Schedule pickup When scheduling a pickup please be sure to meet the following c…" at bounding box center [439, 285] width 850 height 59
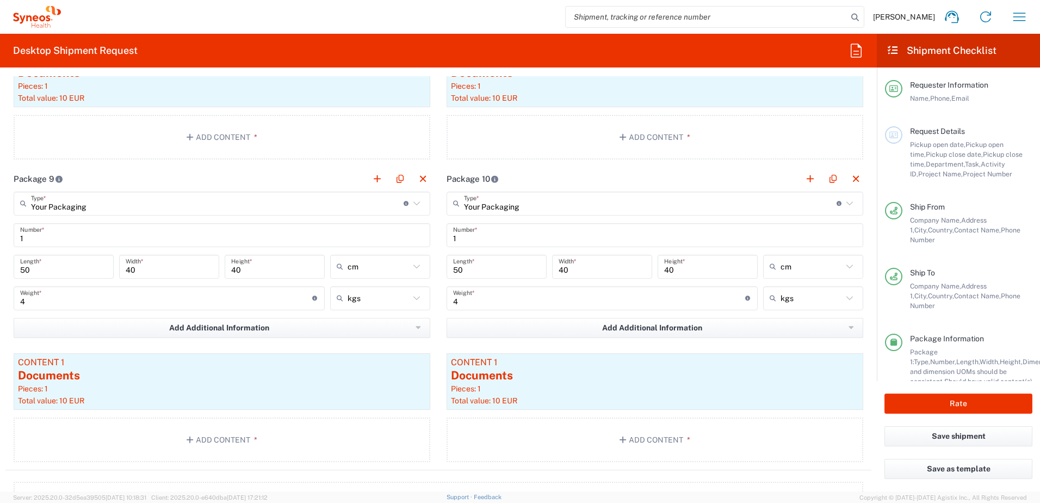
scroll to position [2068, 0]
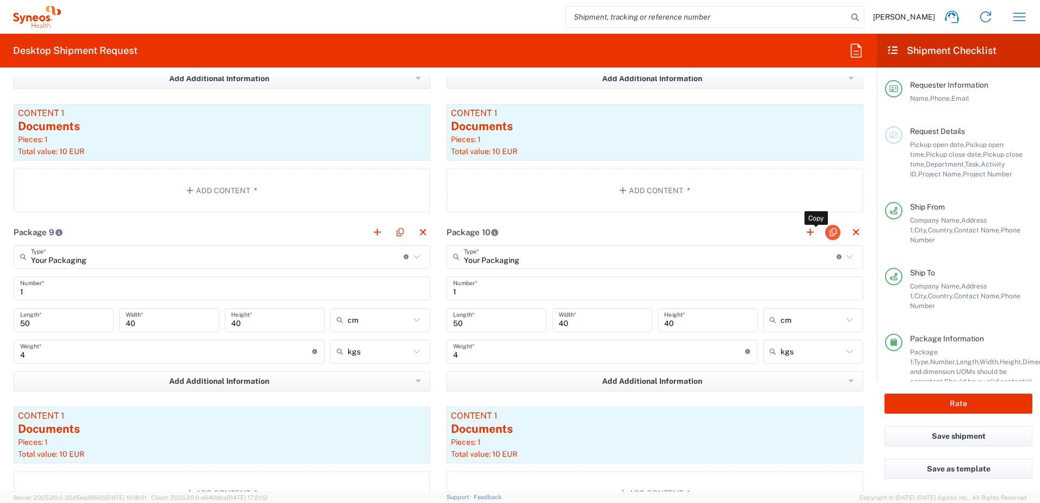
click at [825, 233] on button "button" at bounding box center [832, 232] width 15 height 15
type input "Your Packaging"
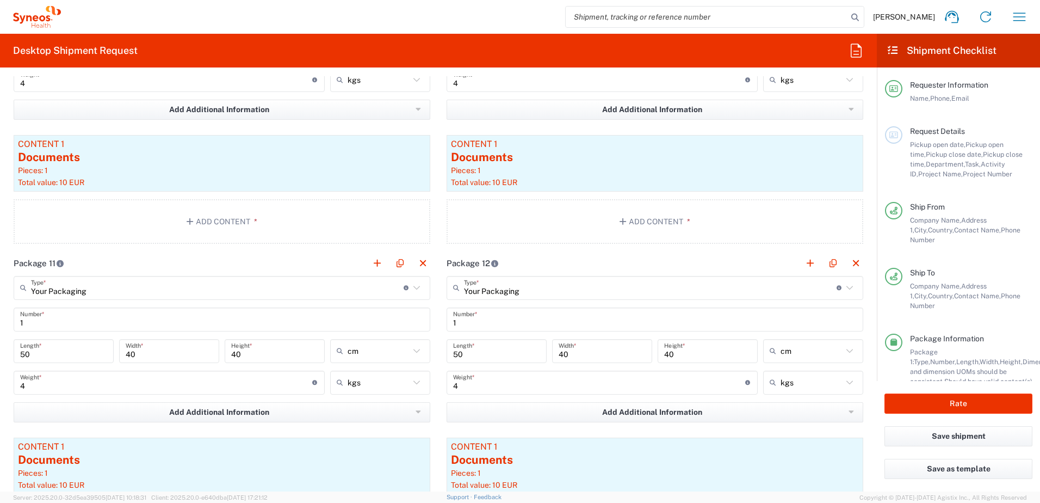
scroll to position [2340, 0]
click at [827, 262] on button "button" at bounding box center [832, 262] width 15 height 15
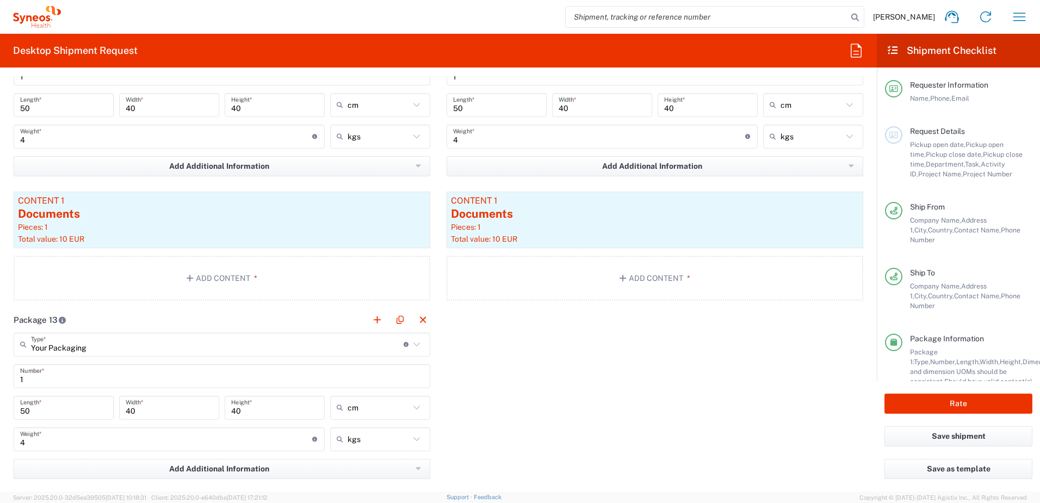
scroll to position [2612, 0]
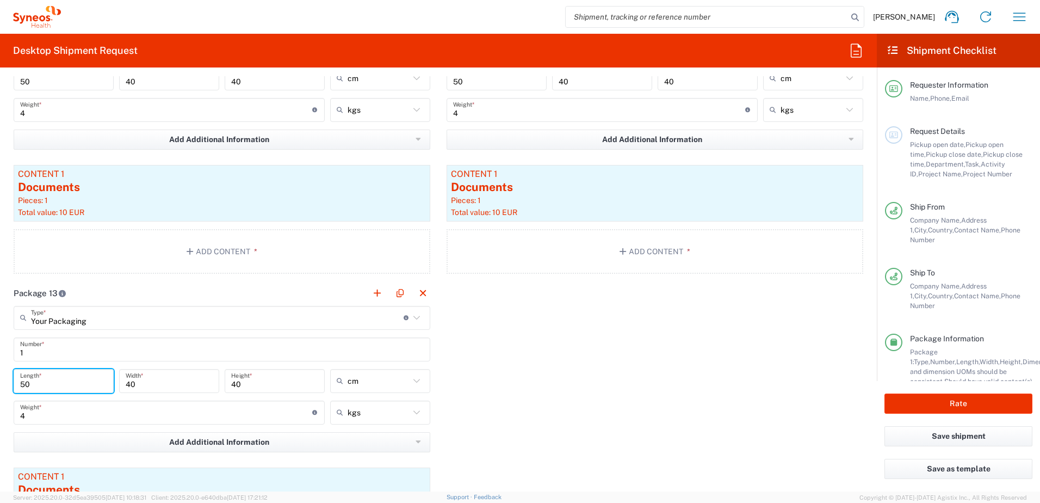
drag, startPoint x: 41, startPoint y: 383, endPoint x: -2, endPoint y: 383, distance: 43.0
click at [0, 383] on html "Amandine Volpeilliere Home Shipment estimator Shipment tracking Desktop shipmen…" at bounding box center [520, 251] width 1040 height 503
type input "100"
drag, startPoint x: 124, startPoint y: 381, endPoint x: 98, endPoint y: 382, distance: 26.1
click at [98, 382] on div "100 Length * 40 Width * 40 Height * cm cm ft in" at bounding box center [222, 385] width 422 height 32
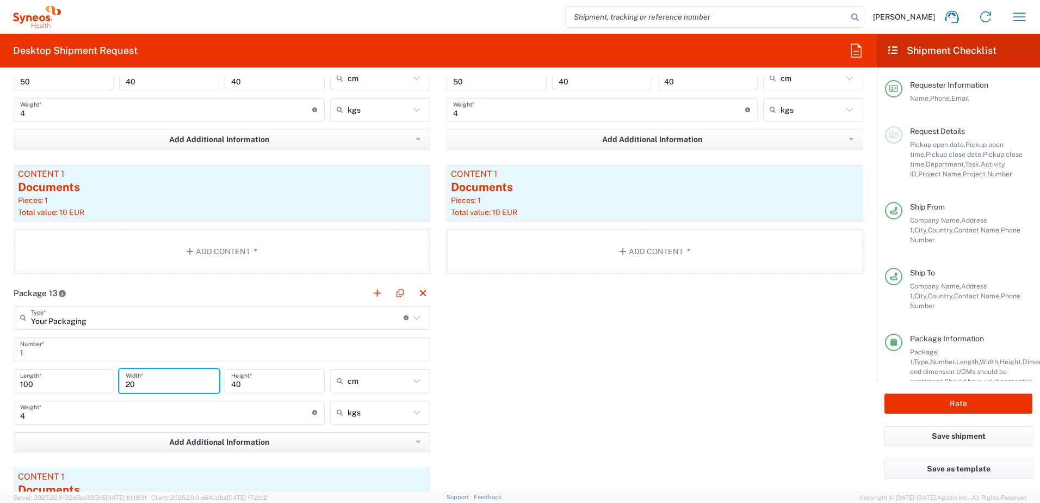
type input "20"
drag, startPoint x: 222, startPoint y: 384, endPoint x: 212, endPoint y: 384, distance: 10.3
click at [212, 384] on div "100 Length * 20 Width * 40 Height * cm cm ft in" at bounding box center [222, 385] width 422 height 32
type input "20"
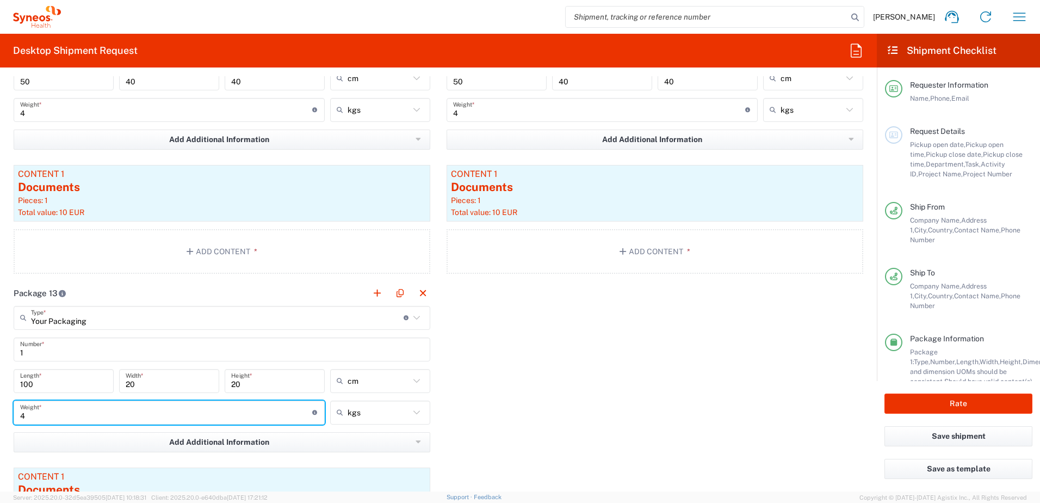
drag, startPoint x: -7, startPoint y: 416, endPoint x: -41, endPoint y: 415, distance: 34.3
click at [0, 415] on html "Amandine Volpeilliere Home Shipment estimator Shipment tracking Desktop shipmen…" at bounding box center [520, 251] width 1040 height 503
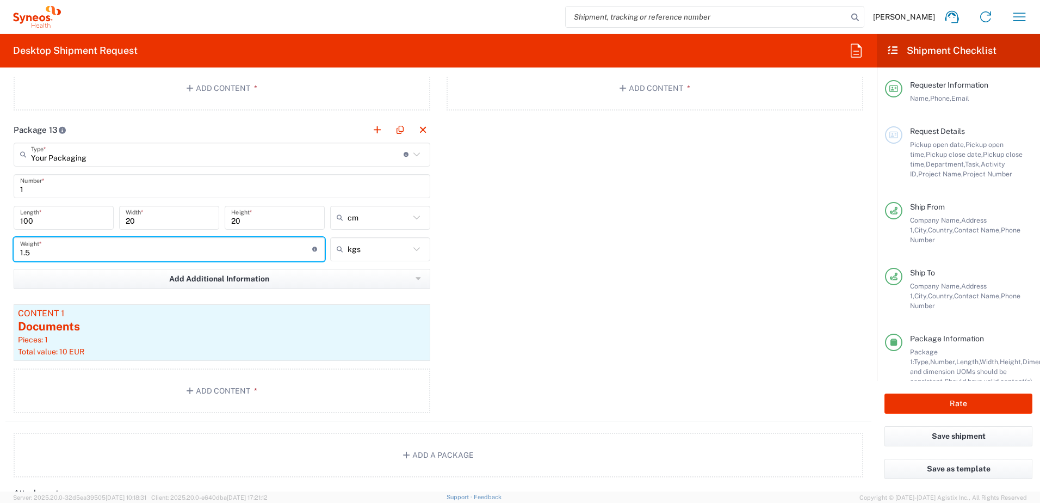
scroll to position [2721, 0]
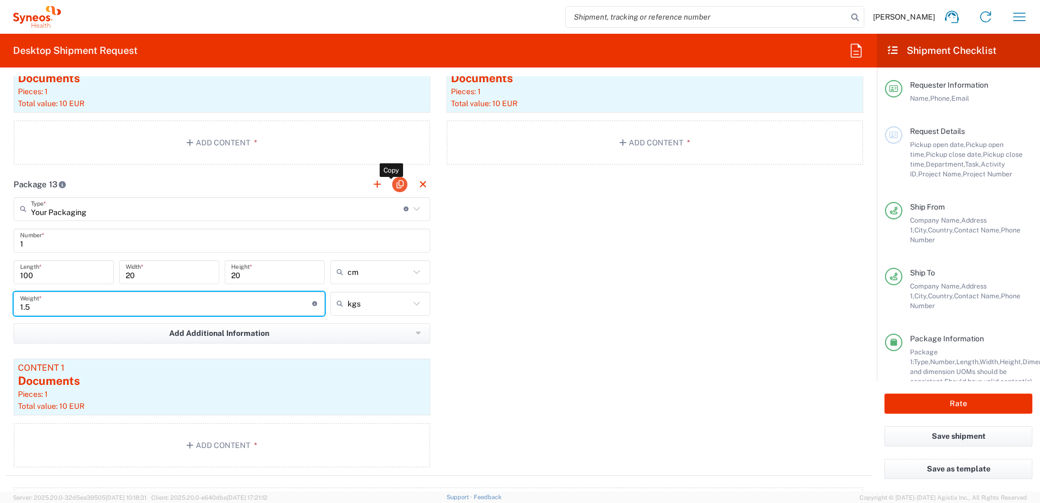
type input "1.5"
click at [392, 190] on button "button" at bounding box center [399, 184] width 15 height 15
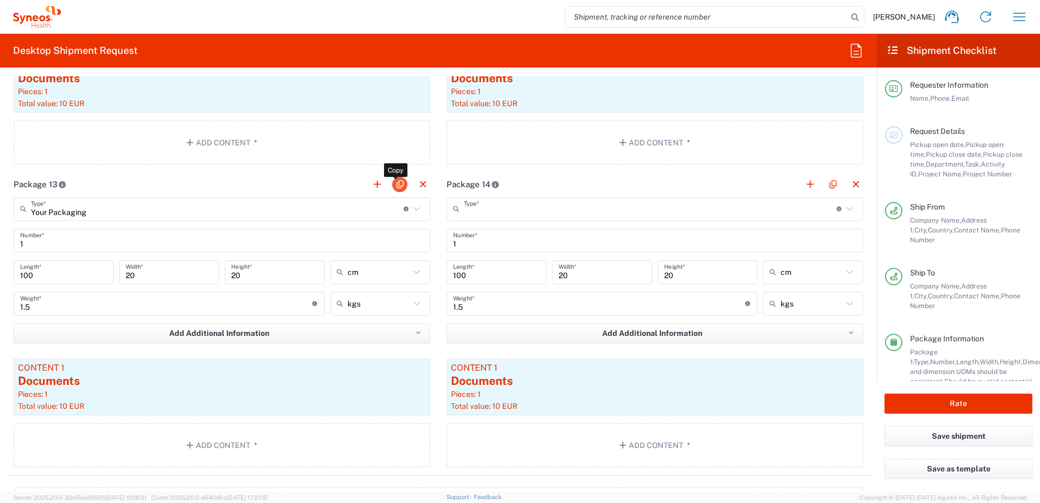
type input "Your Packaging"
click at [393, 187] on button "button" at bounding box center [399, 184] width 15 height 15
type input "Your Packaging"
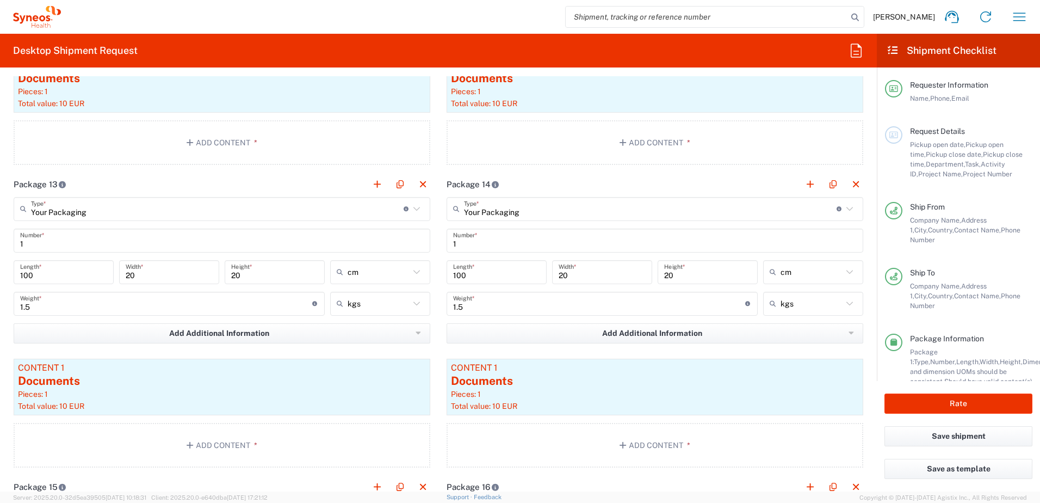
type input "Your Packaging"
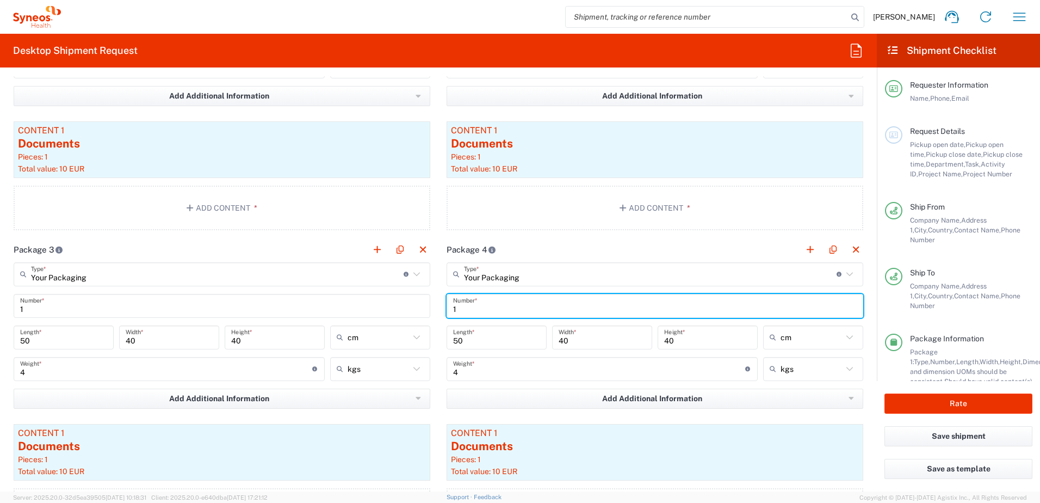
drag, startPoint x: 466, startPoint y: 307, endPoint x: 431, endPoint y: 308, distance: 35.4
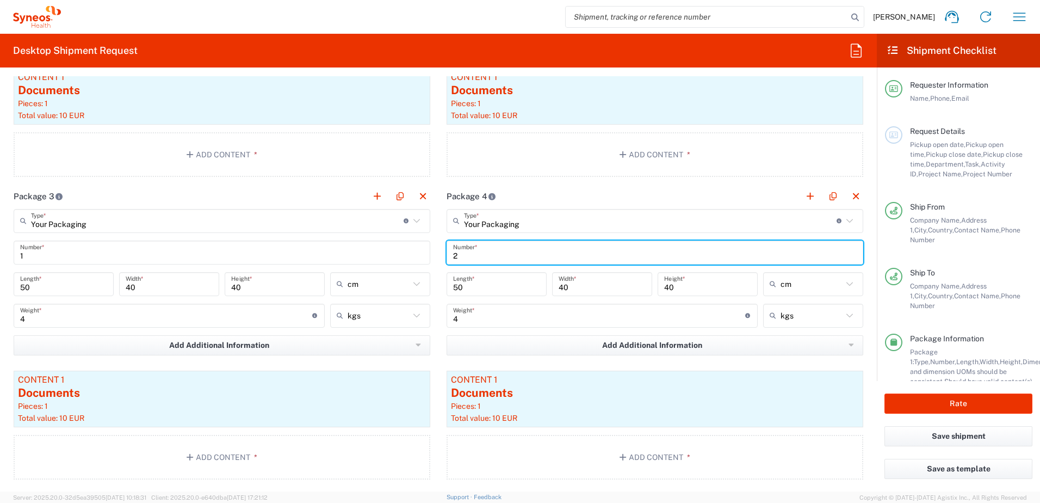
scroll to position [1360, 0]
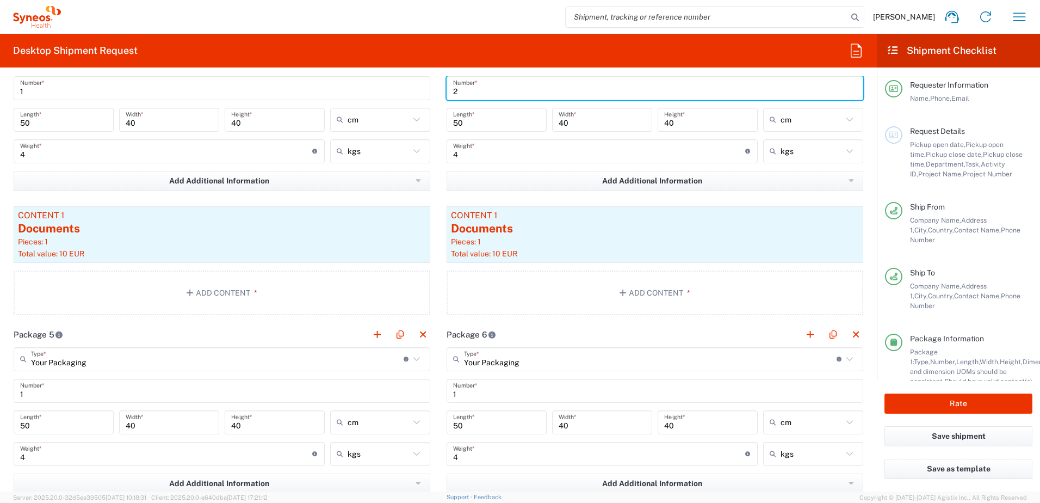
type input "2"
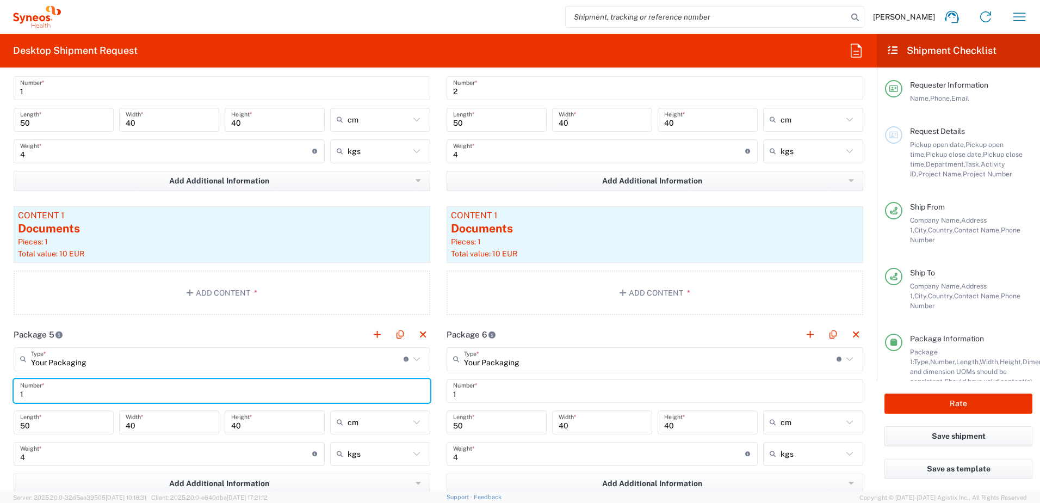
drag, startPoint x: 32, startPoint y: 394, endPoint x: 4, endPoint y: 392, distance: 27.9
click at [4, 392] on form "Requester Information Amandine Volpeilliere Name * 0616927685 Phone * amandine.…" at bounding box center [438, 283] width 877 height 415
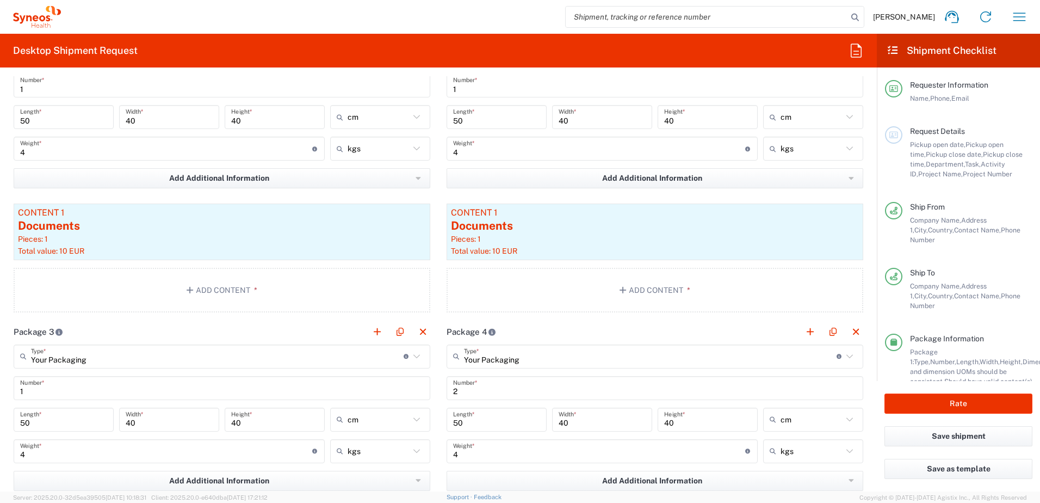
scroll to position [1034, 0]
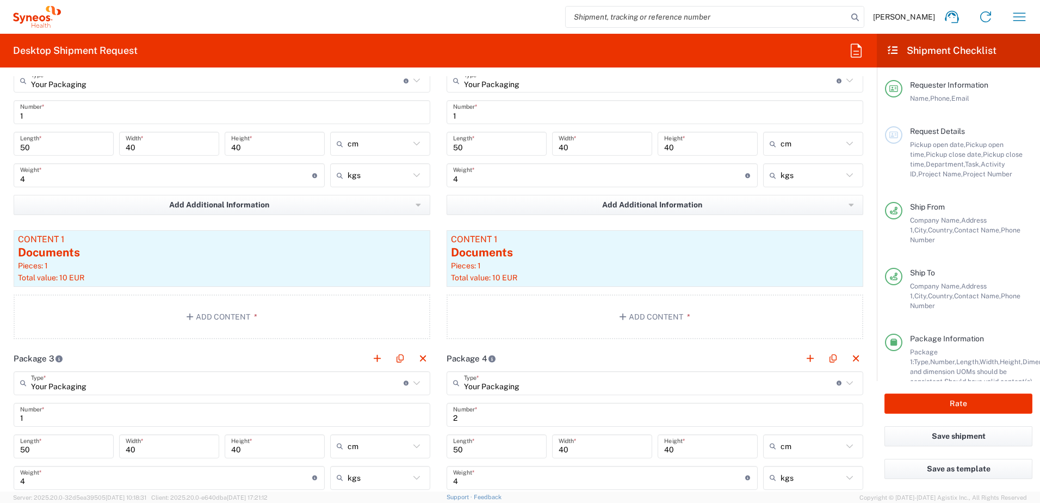
type input "3"
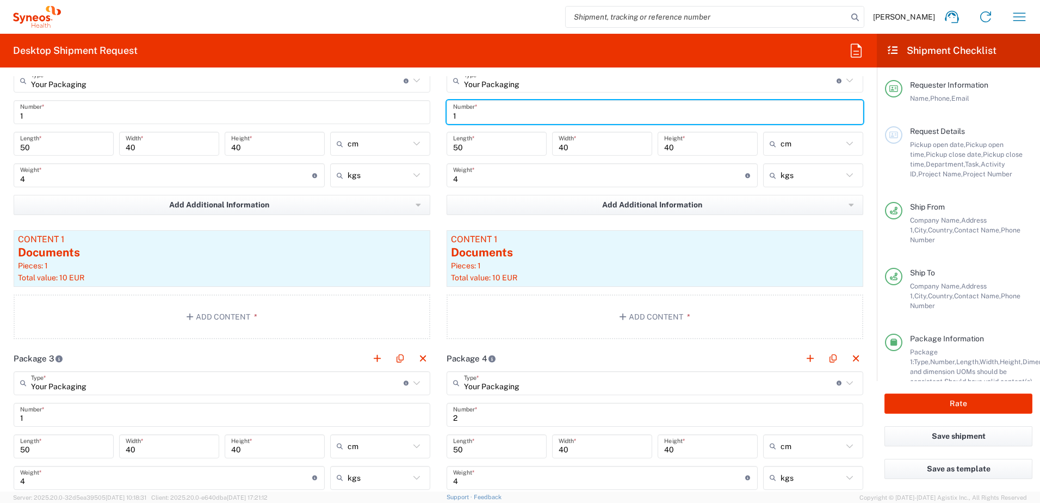
drag, startPoint x: 459, startPoint y: 119, endPoint x: 440, endPoint y: 118, distance: 19.1
click at [440, 118] on main "Your Packaging Type * Material used to package goods Your Packaging Envelope La…" at bounding box center [655, 206] width 433 height 274
type input "2"
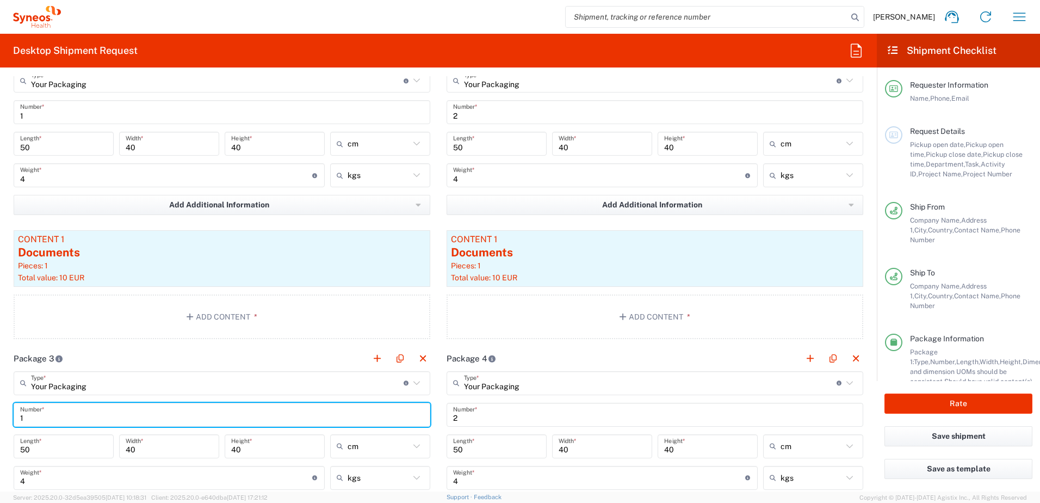
drag, startPoint x: 36, startPoint y: 424, endPoint x: 5, endPoint y: 421, distance: 31.2
click at [5, 421] on main "Your Packaging Type * Material used to package goods Your Packaging Envelope La…" at bounding box center [221, 508] width 433 height 274
type input "3"
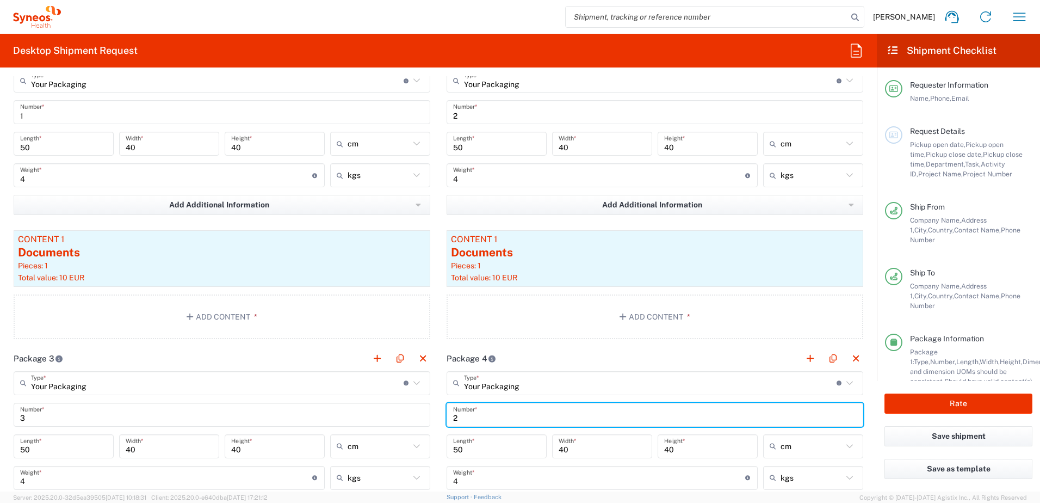
drag, startPoint x: 463, startPoint y: 417, endPoint x: 417, endPoint y: 416, distance: 46.3
type input "3"
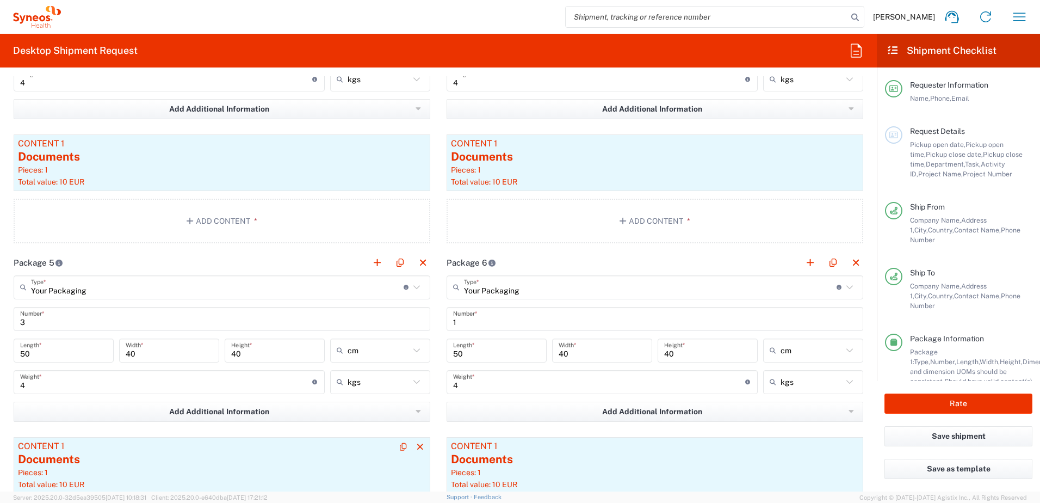
scroll to position [1469, 0]
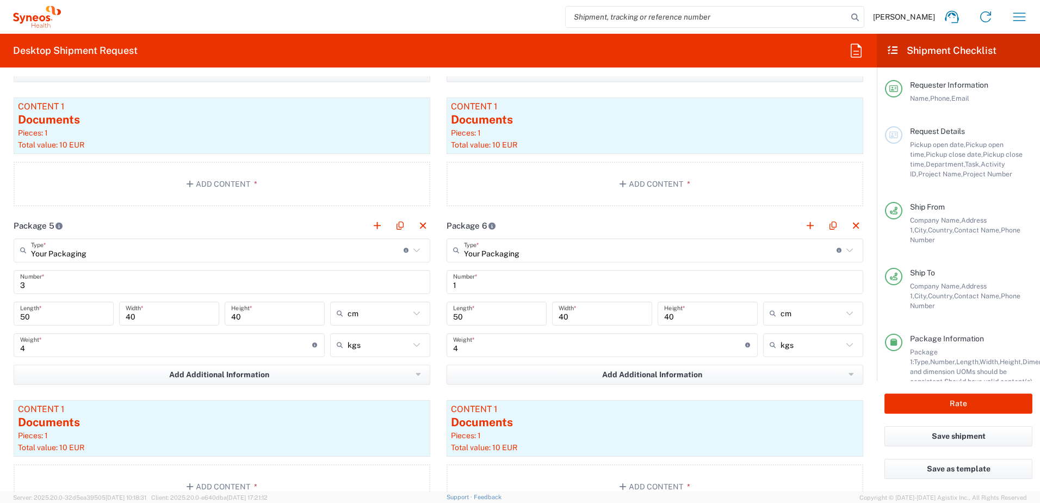
type input "4"
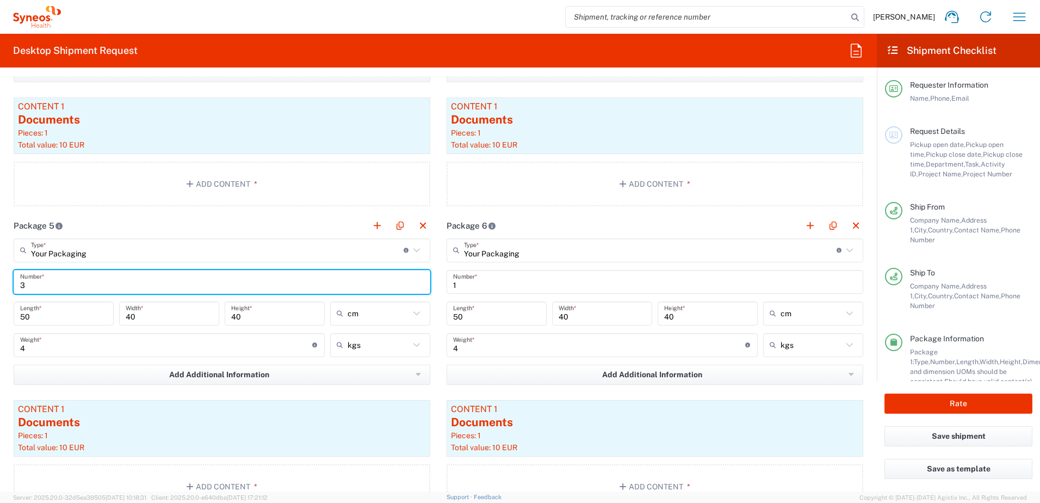
drag, startPoint x: 39, startPoint y: 288, endPoint x: 0, endPoint y: 287, distance: 39.2
click at [0, 287] on html "Amandine Volpeilliere Home Shipment estimator Shipment tracking Desktop shipmen…" at bounding box center [520, 251] width 1040 height 503
type input "5"
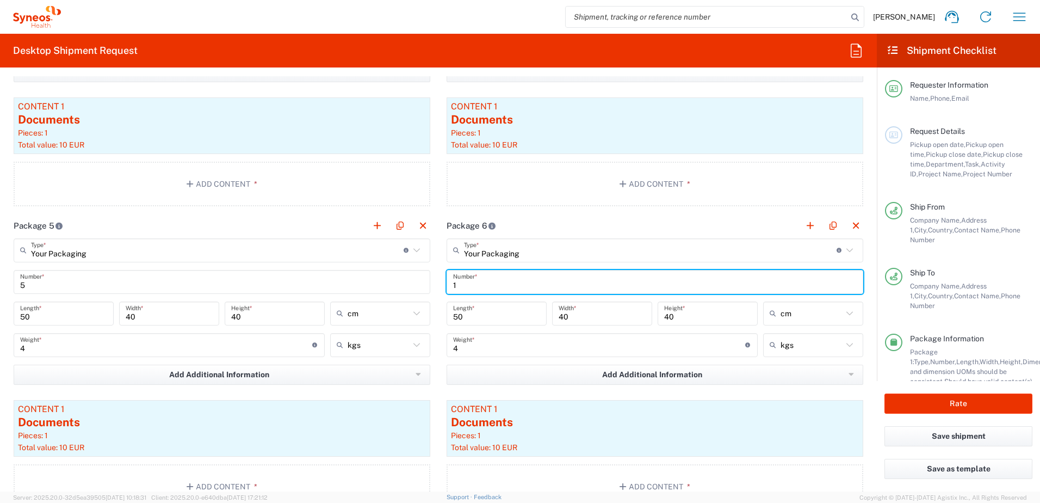
drag, startPoint x: 470, startPoint y: 285, endPoint x: 429, endPoint y: 283, distance: 40.3
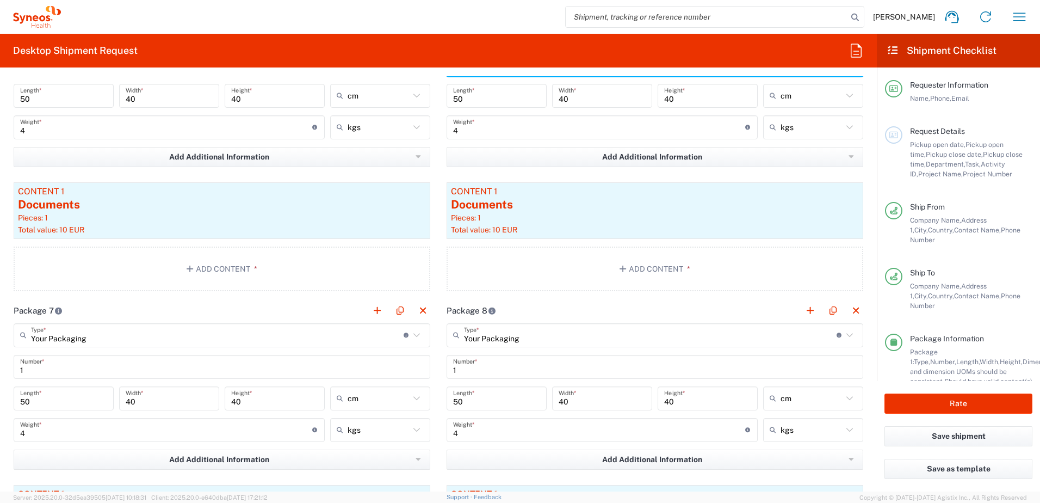
type input "6"
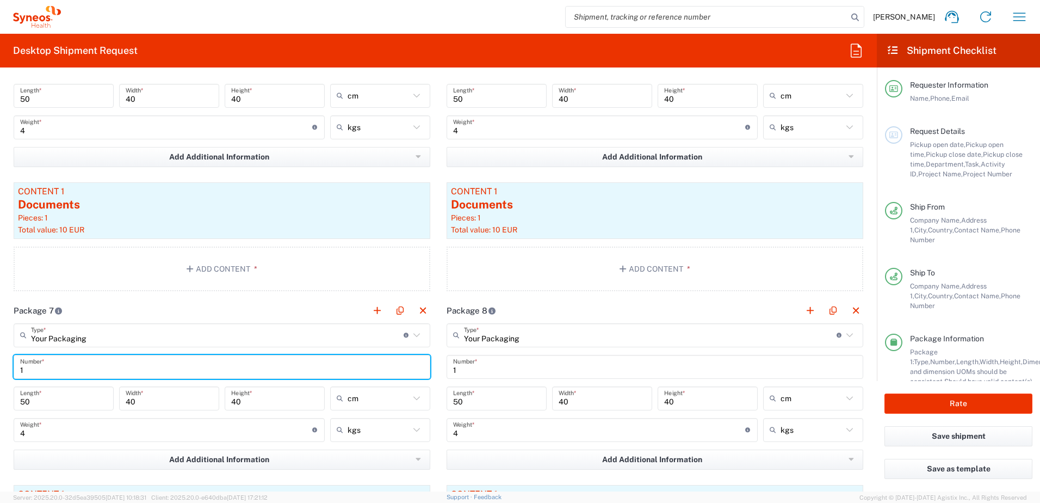
drag, startPoint x: 33, startPoint y: 372, endPoint x: 2, endPoint y: 367, distance: 31.5
click at [2, 367] on form "Requester Information Amandine Volpeilliere Name * 0616927685 Phone * amandine.…" at bounding box center [438, 283] width 877 height 415
type input "7"
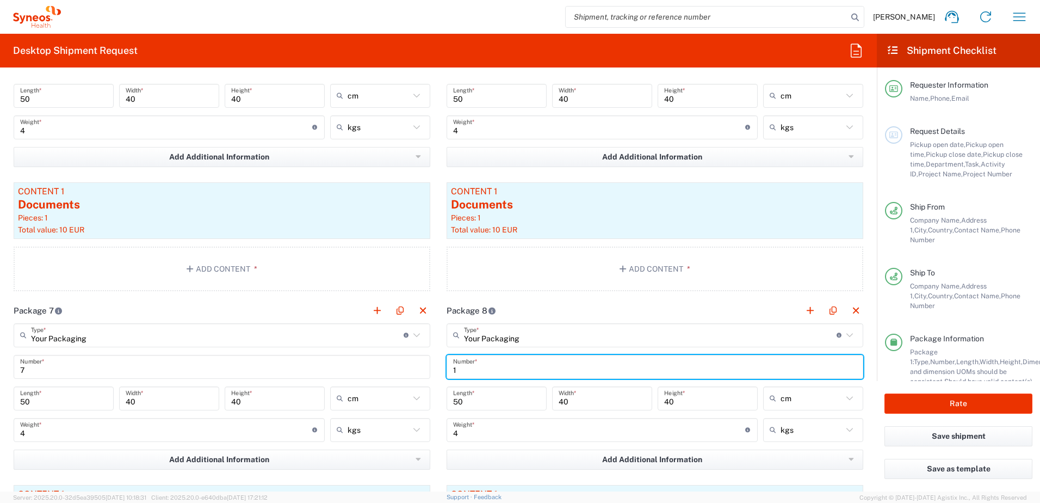
drag, startPoint x: 456, startPoint y: 372, endPoint x: 438, endPoint y: 372, distance: 18.0
click at [439, 372] on main "Your Packaging Type * Material used to package goods Your Packaging Envelope La…" at bounding box center [655, 460] width 433 height 274
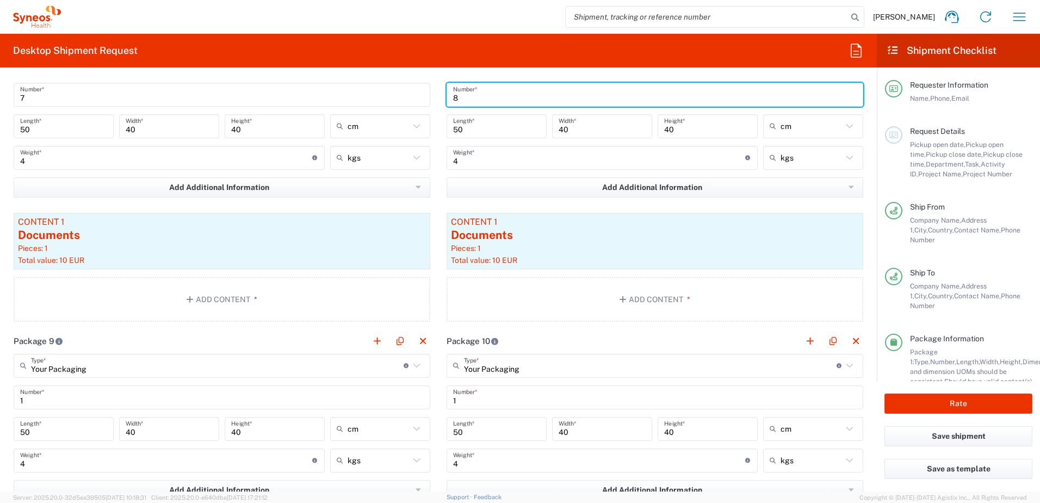
type input "8"
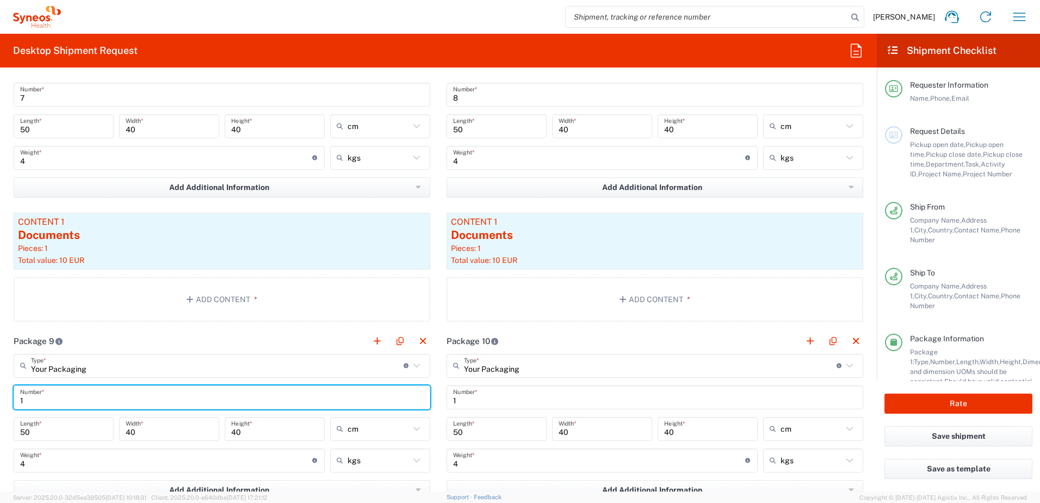
drag, startPoint x: 36, startPoint y: 397, endPoint x: -11, endPoint y: 398, distance: 47.4
click at [0, 398] on html "Amandine Volpeilliere Home Shipment estimator Shipment tracking Desktop shipmen…" at bounding box center [520, 251] width 1040 height 503
type input "9"
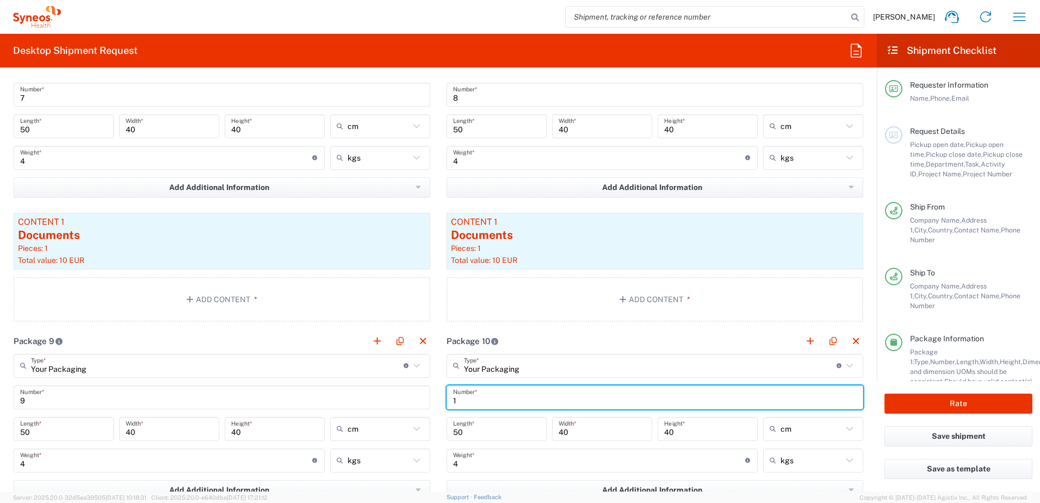
click at [464, 397] on input "1" at bounding box center [655, 396] width 404 height 19
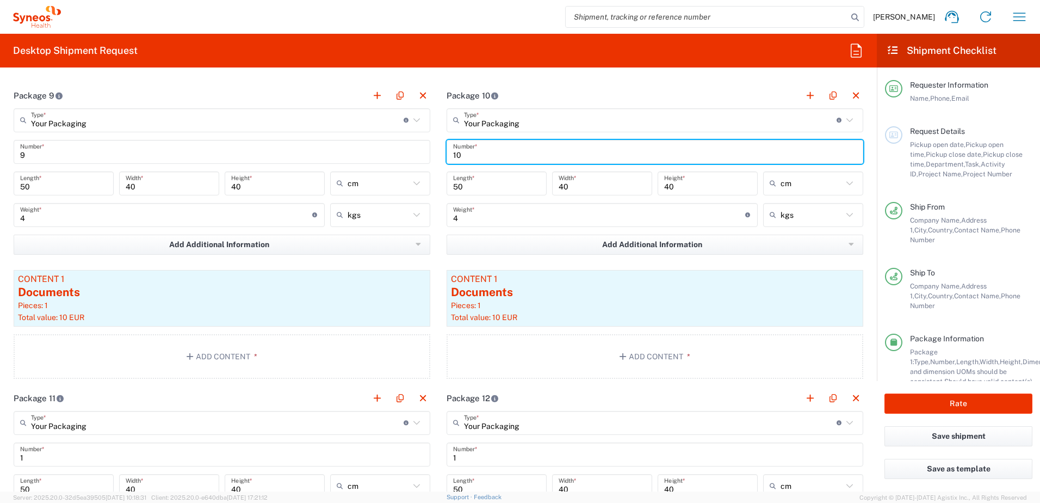
scroll to position [2231, 0]
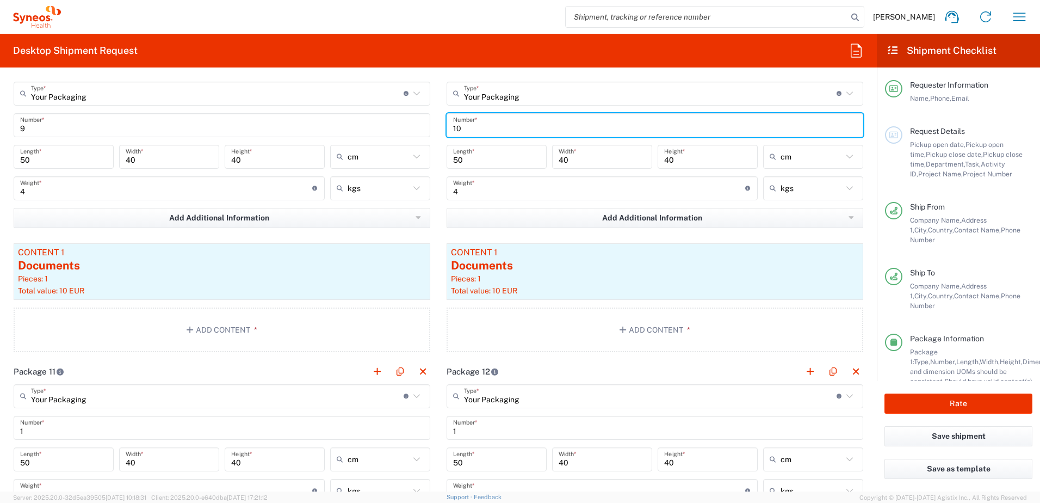
type input "10"
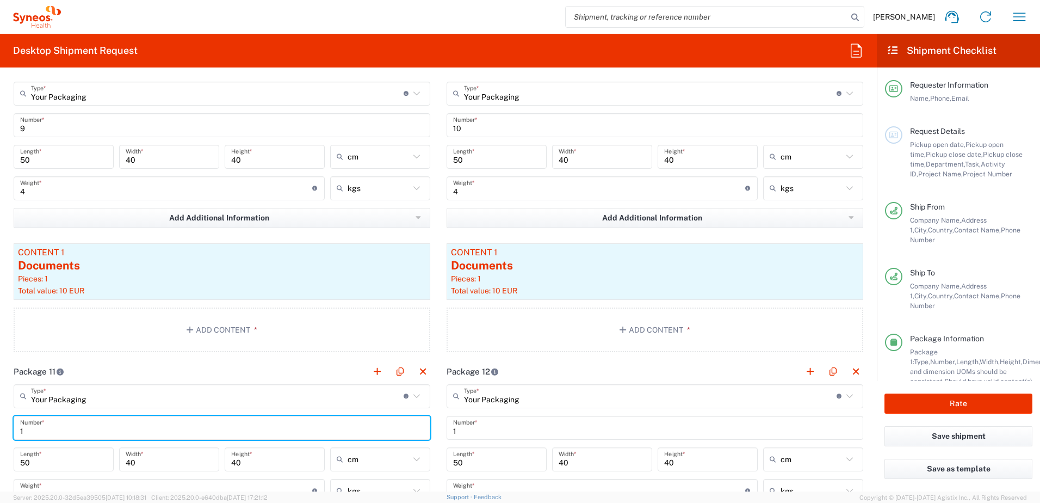
click at [152, 429] on input "1" at bounding box center [222, 427] width 404 height 19
type input "11"
click at [463, 434] on input "1" at bounding box center [655, 427] width 404 height 19
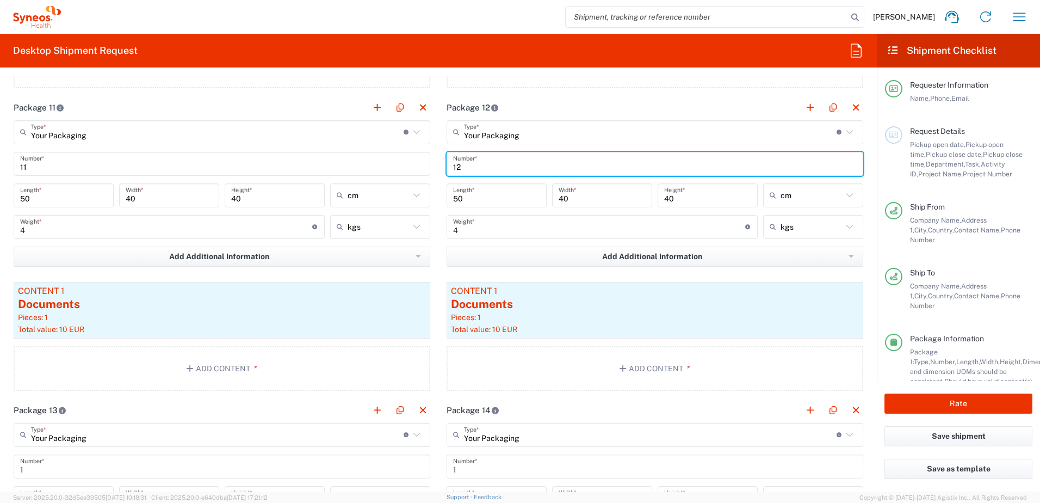
scroll to position [2557, 0]
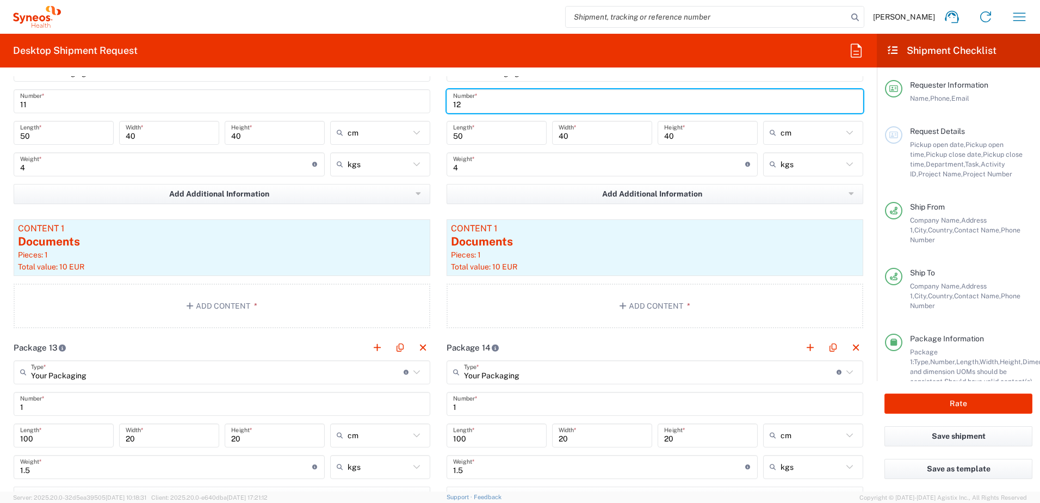
type input "12"
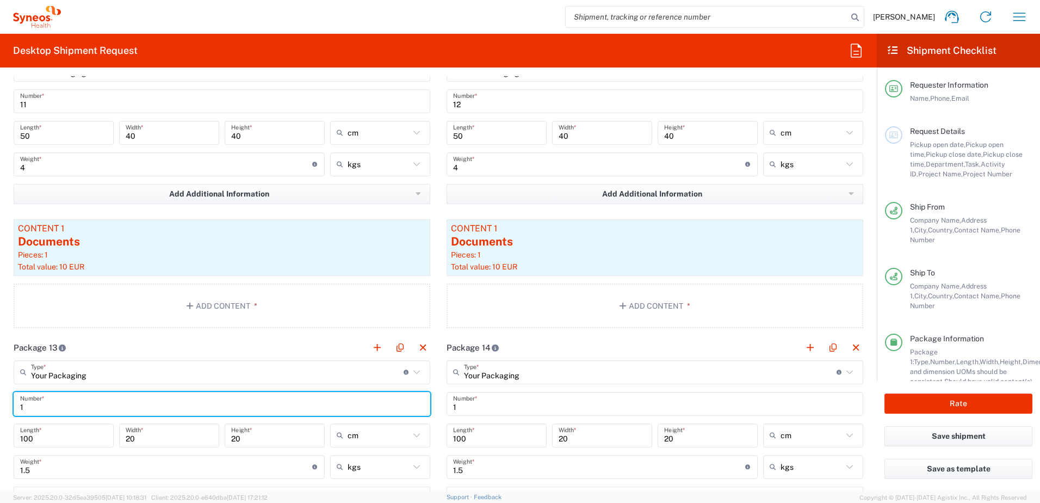
click at [21, 405] on input "1" at bounding box center [222, 403] width 404 height 19
type input "totem 1"
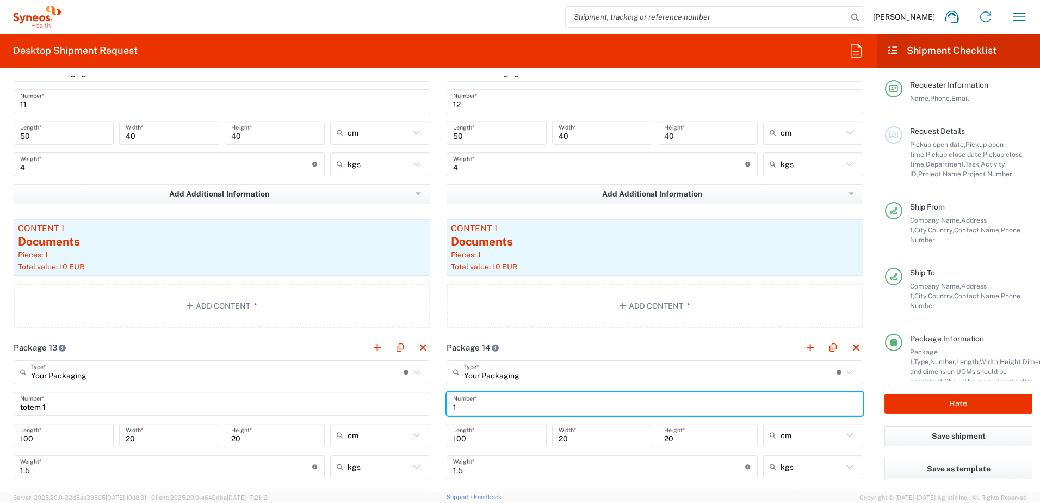
drag, startPoint x: 450, startPoint y: 405, endPoint x: 474, endPoint y: 408, distance: 24.6
click at [474, 408] on input "1" at bounding box center [655, 403] width 404 height 19
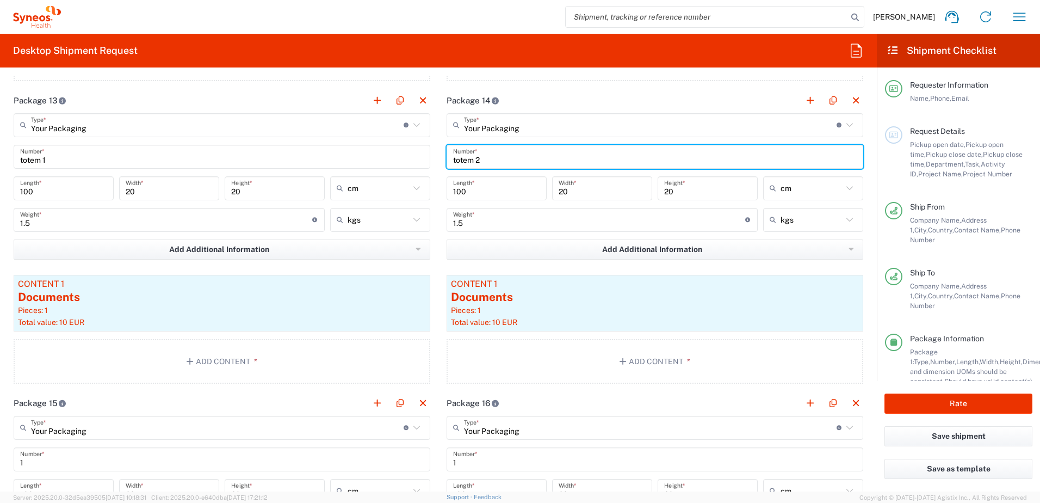
scroll to position [2830, 0]
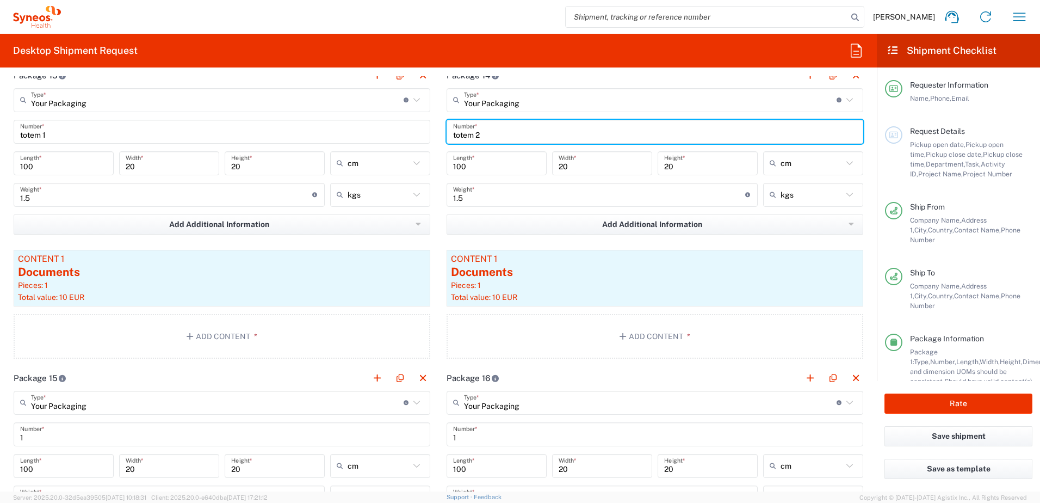
type input "totem 2"
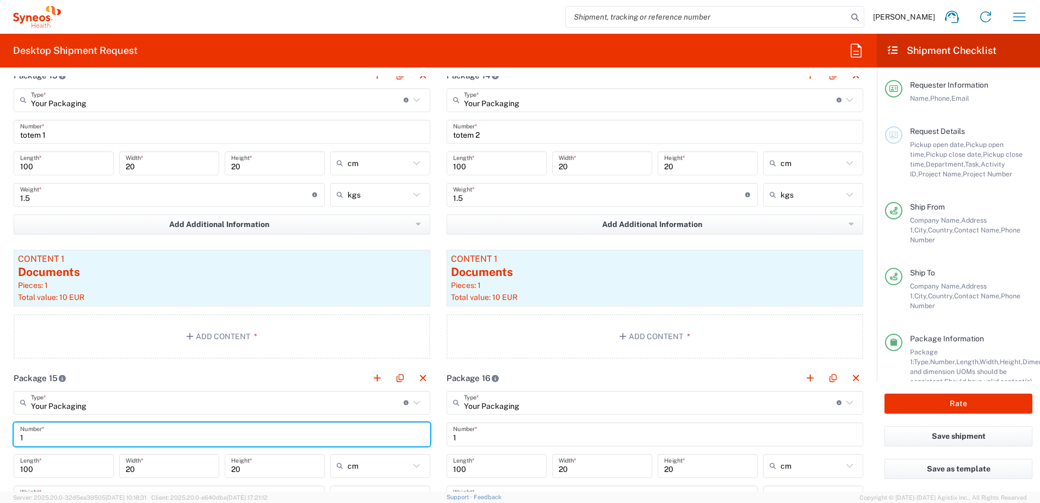
drag, startPoint x: 21, startPoint y: 435, endPoint x: 30, endPoint y: 435, distance: 9.8
click at [30, 435] on input "1" at bounding box center [222, 433] width 404 height 19
type input "totem 3"
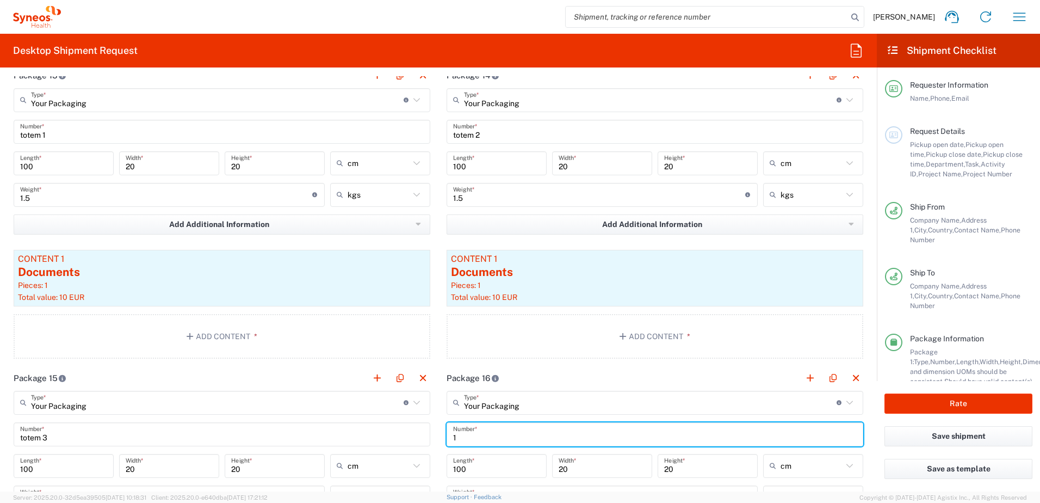
drag, startPoint x: 464, startPoint y: 435, endPoint x: 430, endPoint y: 437, distance: 33.8
click at [457, 440] on input "toem 4" at bounding box center [655, 433] width 404 height 19
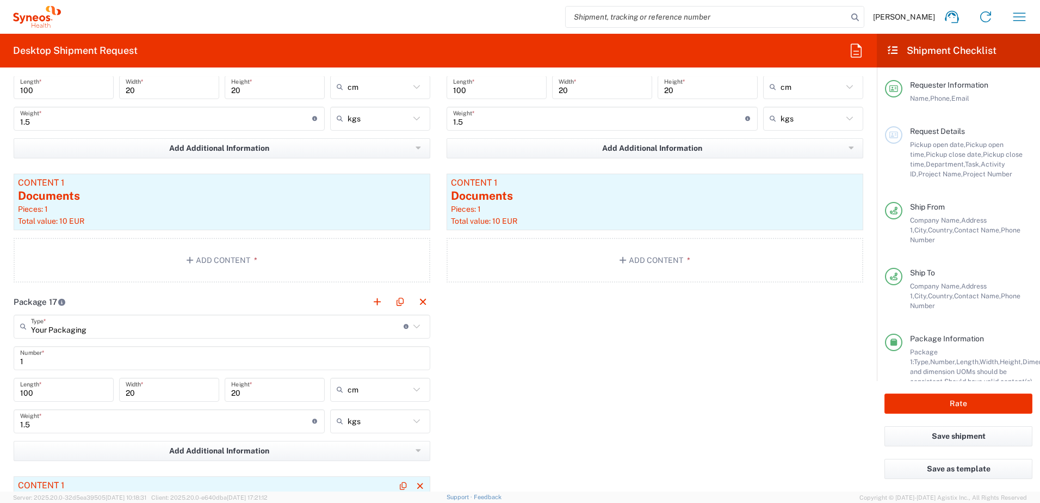
scroll to position [3265, 0]
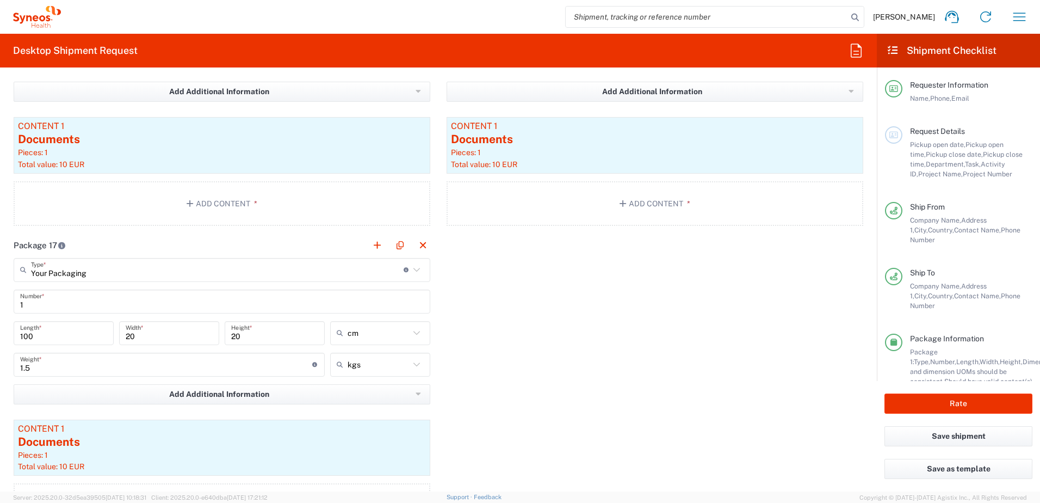
type input "totem 4"
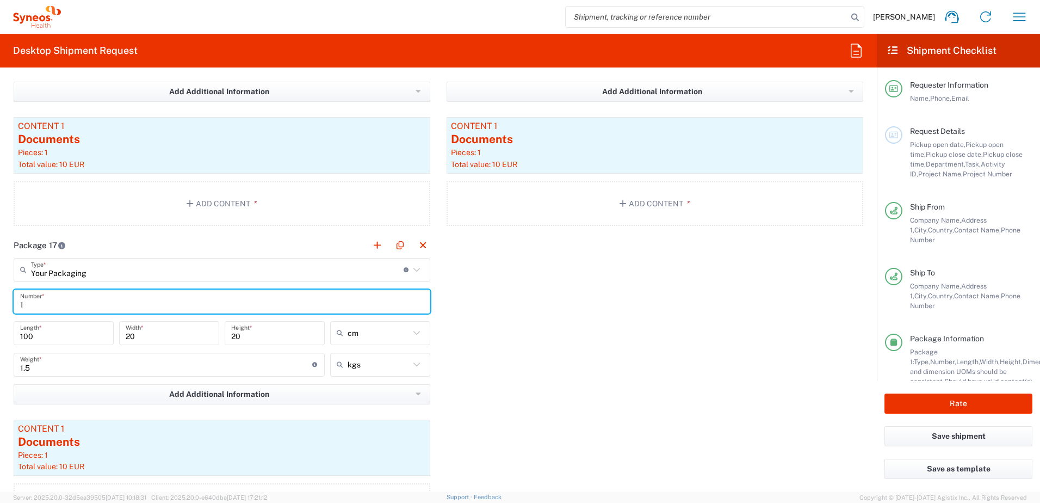
drag, startPoint x: 44, startPoint y: 299, endPoint x: -3, endPoint y: 303, distance: 46.9
click at [0, 303] on html "Amandine Volpeilliere Home Shipment estimator Shipment tracking Desktop shipmen…" at bounding box center [520, 251] width 1040 height 503
type input "totem 5"
click at [393, 248] on button "button" at bounding box center [399, 245] width 15 height 15
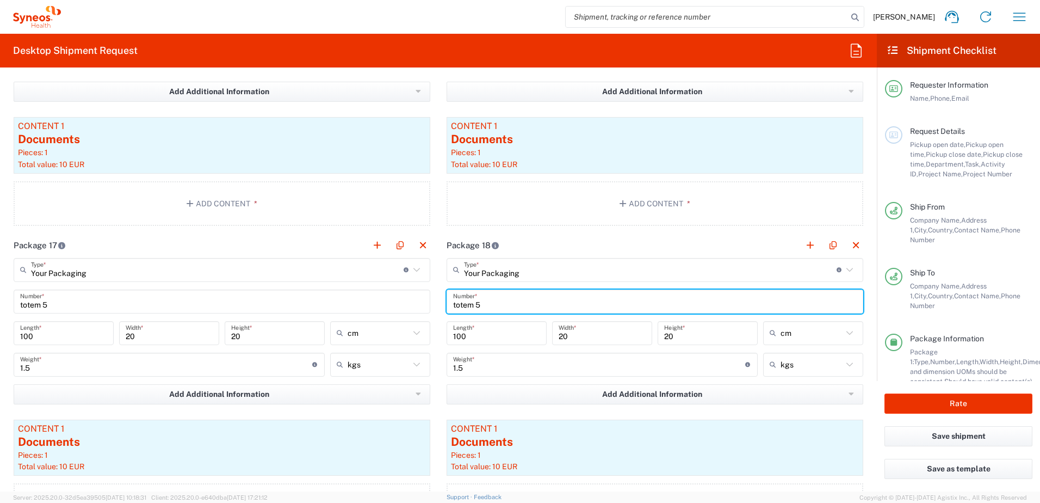
drag, startPoint x: 471, startPoint y: 304, endPoint x: 448, endPoint y: 304, distance: 22.3
click at [448, 304] on div "totem 5 Number *" at bounding box center [655, 301] width 417 height 24
type input "retro"
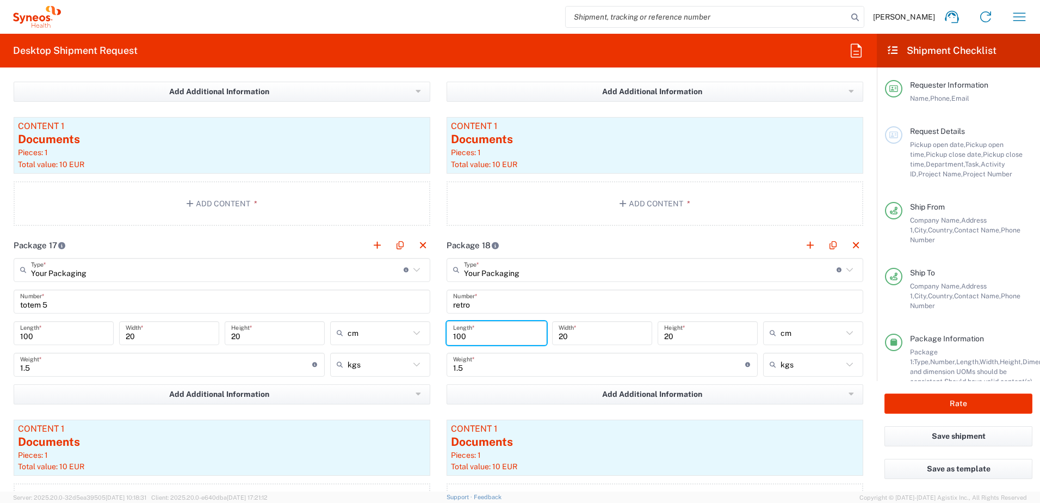
drag, startPoint x: 466, startPoint y: 337, endPoint x: 437, endPoint y: 338, distance: 29.4
click at [439, 338] on main "Your Packaging Type * Material used to package goods Your Packaging Envelope La…" at bounding box center [655, 395] width 433 height 274
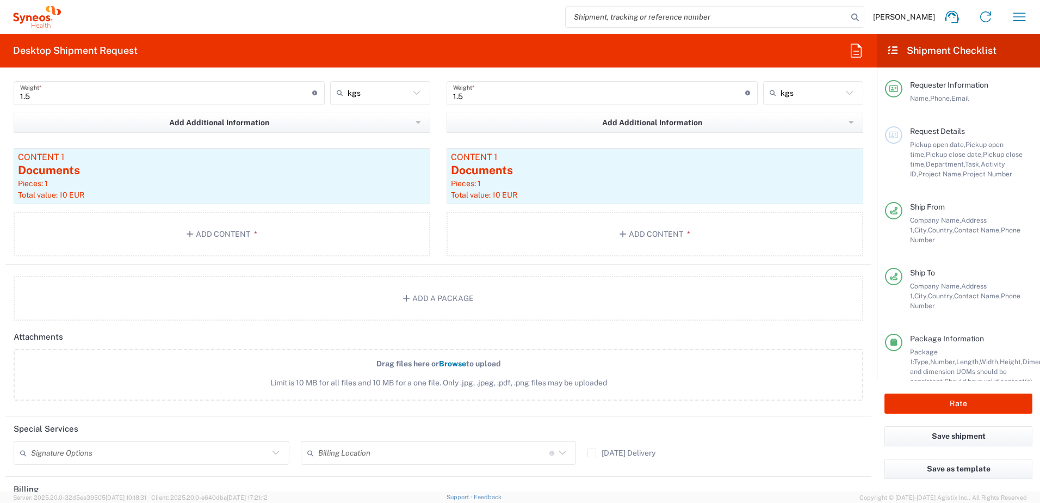
scroll to position [3537, 0]
type input "40"
click at [904, 399] on button "Rate" at bounding box center [959, 403] width 148 height 20
type input "6480"
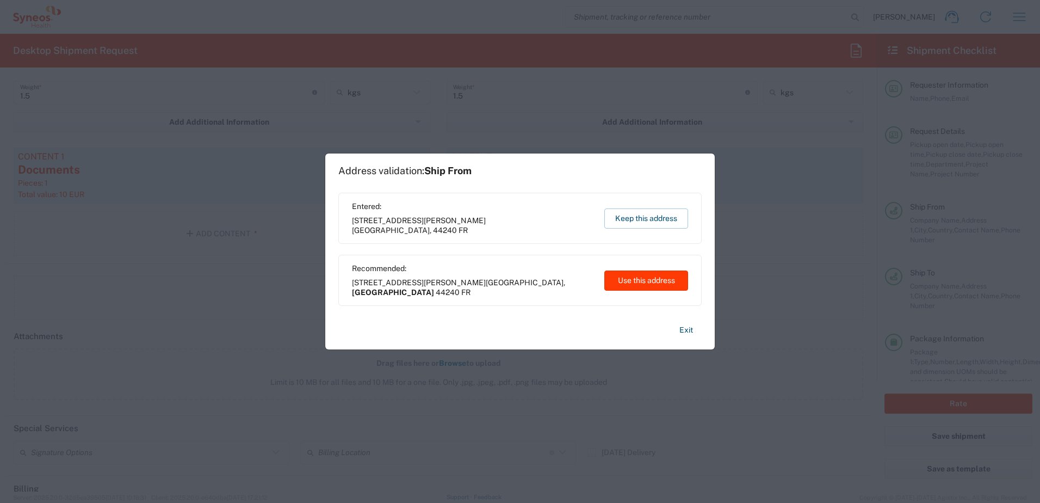
click at [631, 274] on button "Use this address" at bounding box center [647, 280] width 84 height 20
type input "[GEOGRAPHIC_DATA]"
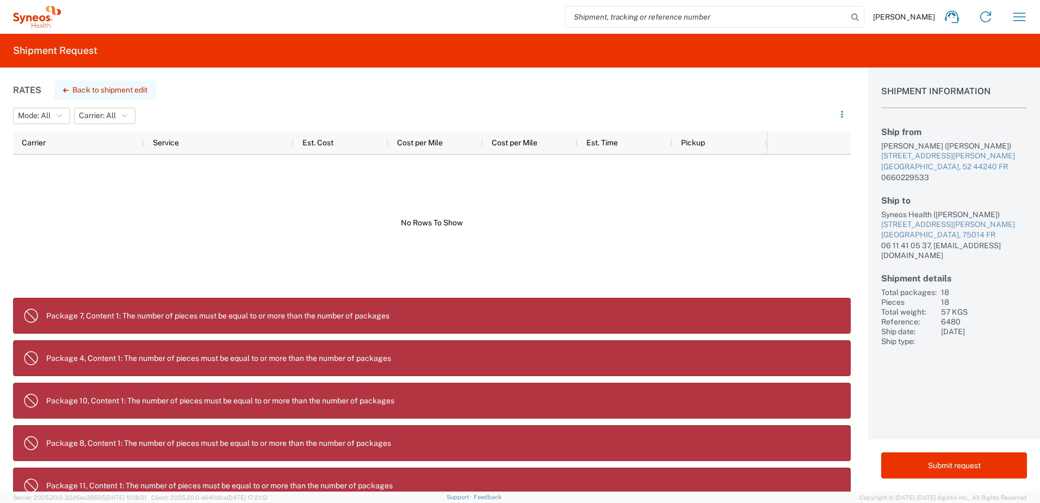
click at [118, 82] on button "Back to shipment edit" at bounding box center [105, 90] width 102 height 19
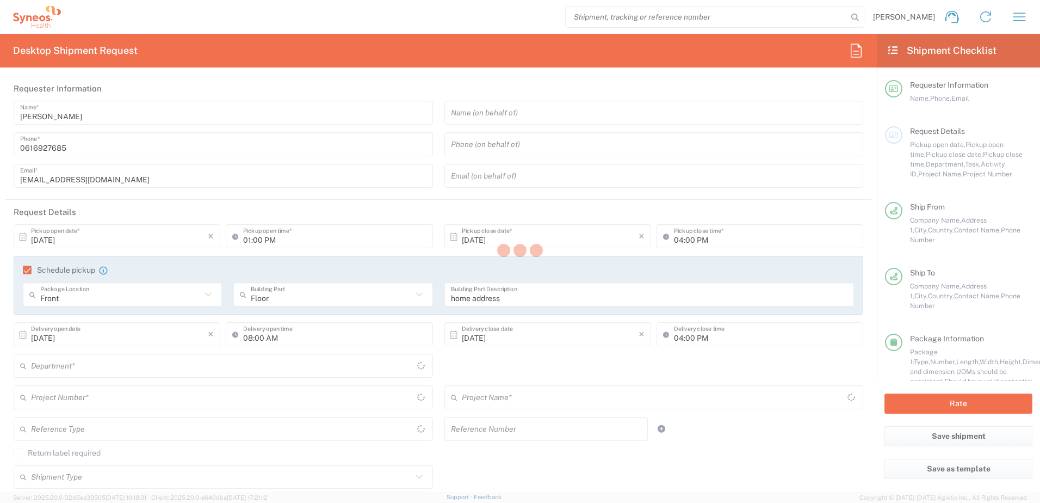
type input "6012"
type input "6480"
type input "ST-EUR - Pharmanovia FR"
type input "[GEOGRAPHIC_DATA]"
type input "Your Packaging"
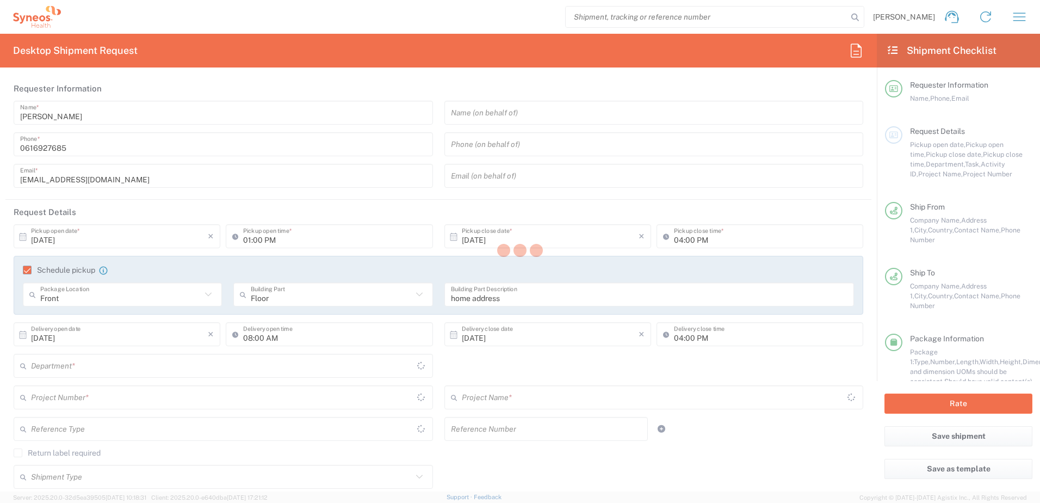
type input "Your Packaging"
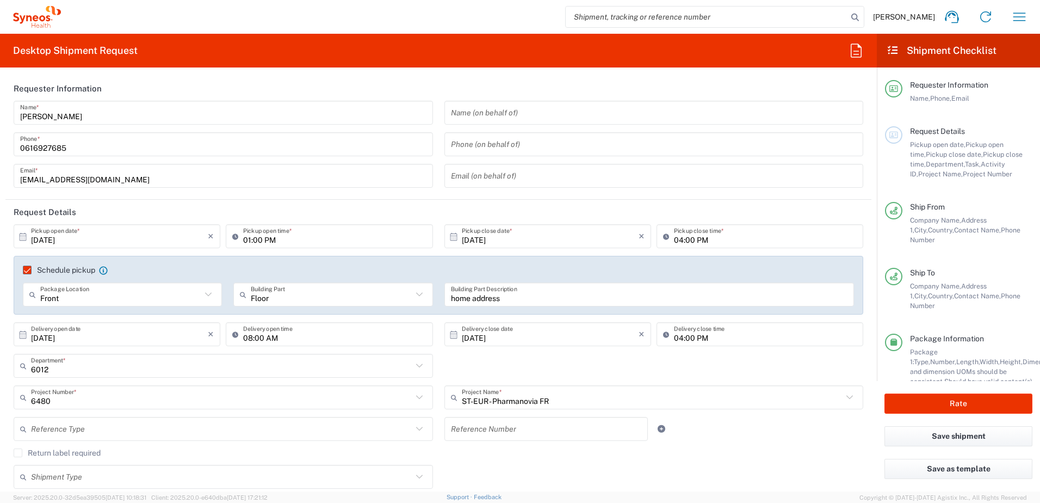
type input "Your Packaging"
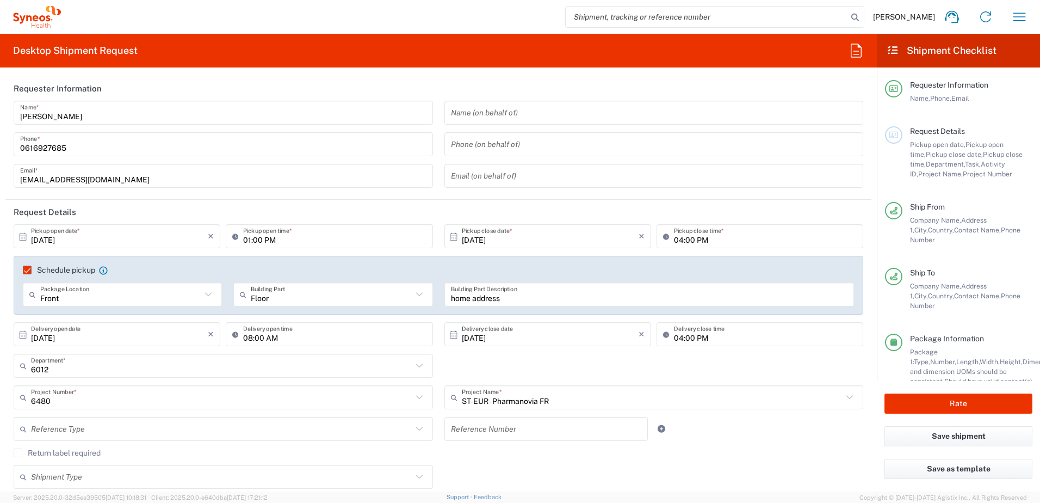
type input "Your Packaging"
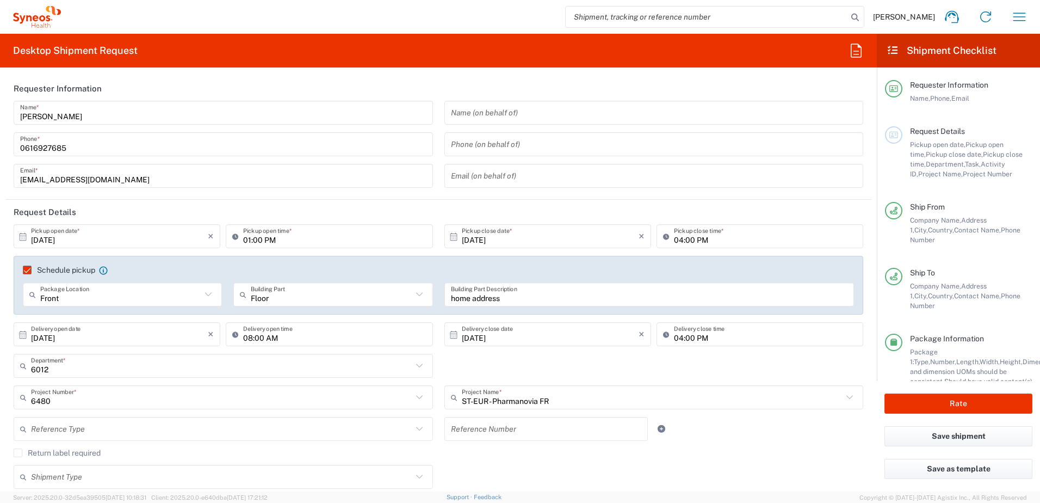
type input "Your Packaging"
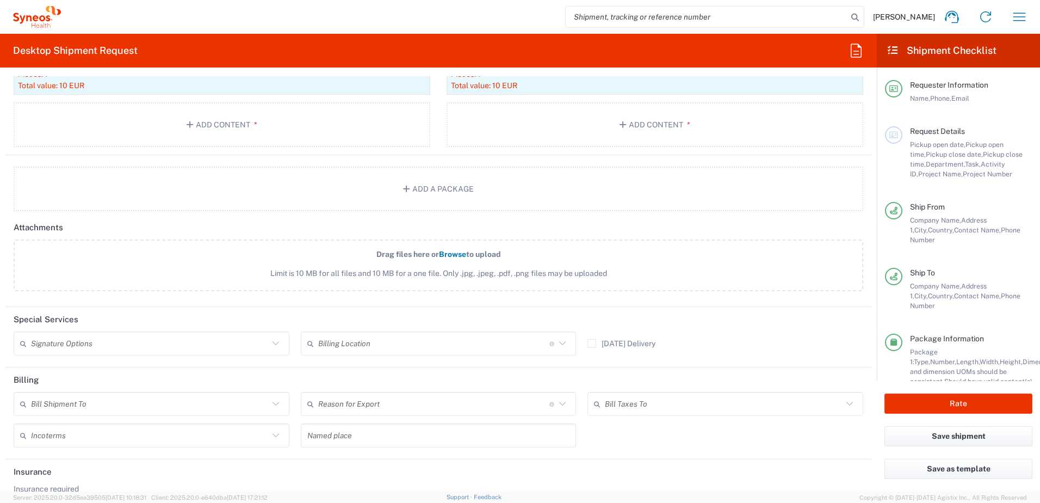
scroll to position [3684, 0]
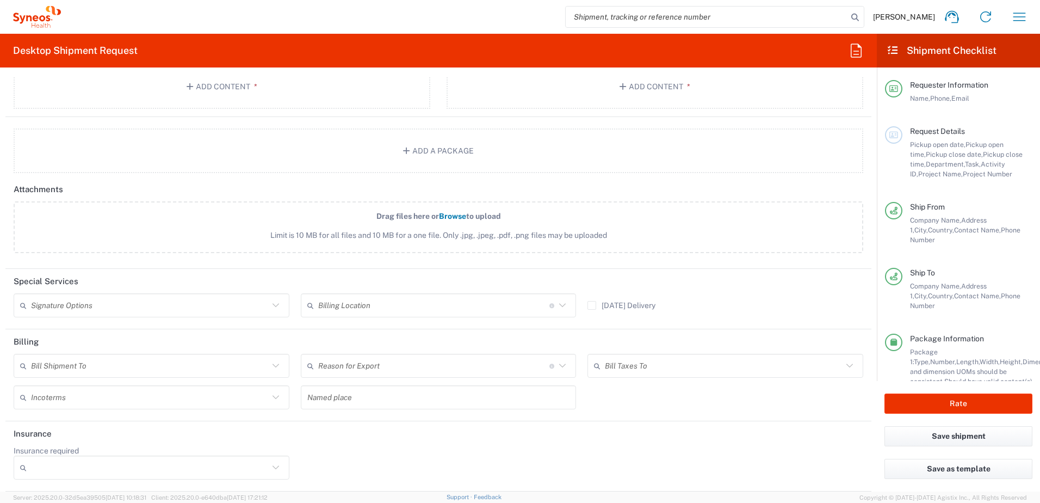
click at [270, 470] on icon at bounding box center [276, 467] width 14 height 14
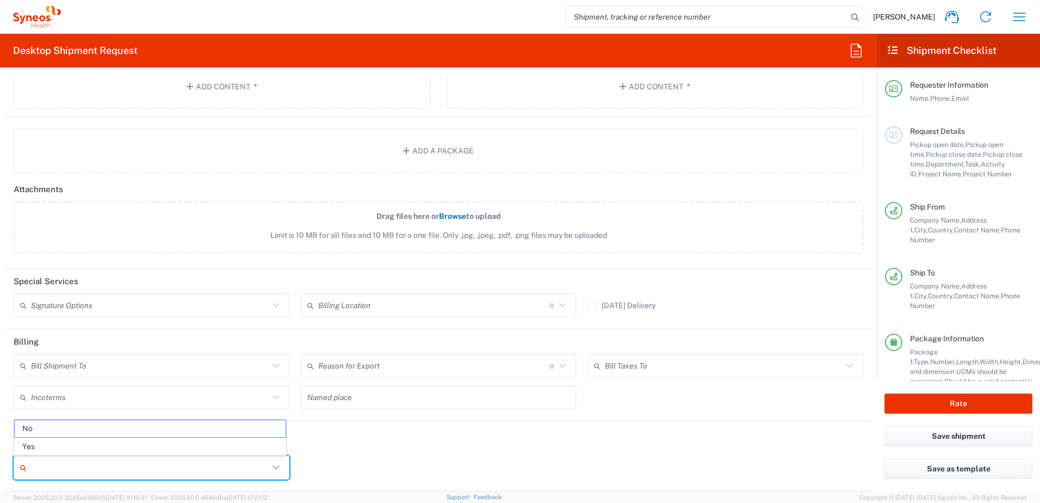
click at [325, 460] on div "Insurance required No Yes" at bounding box center [438, 466] width 861 height 41
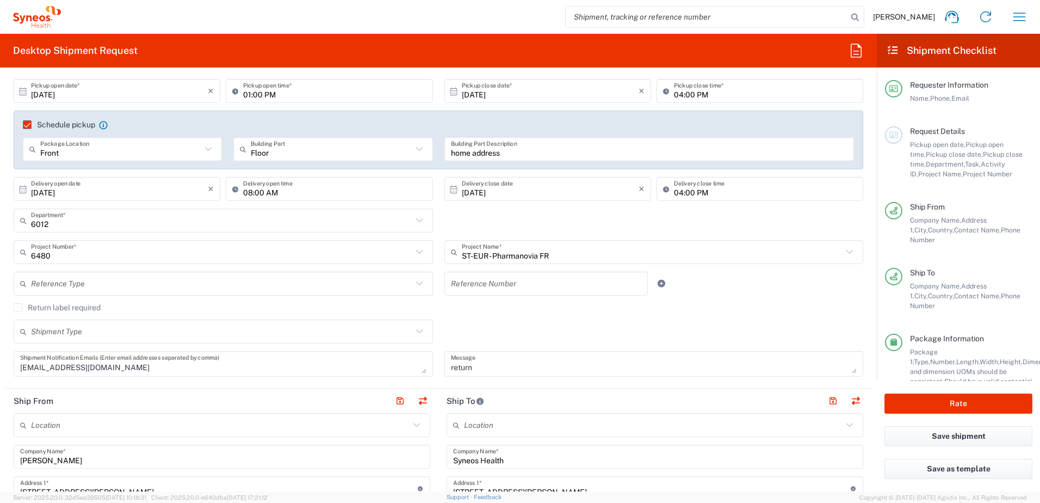
scroll to position [0, 0]
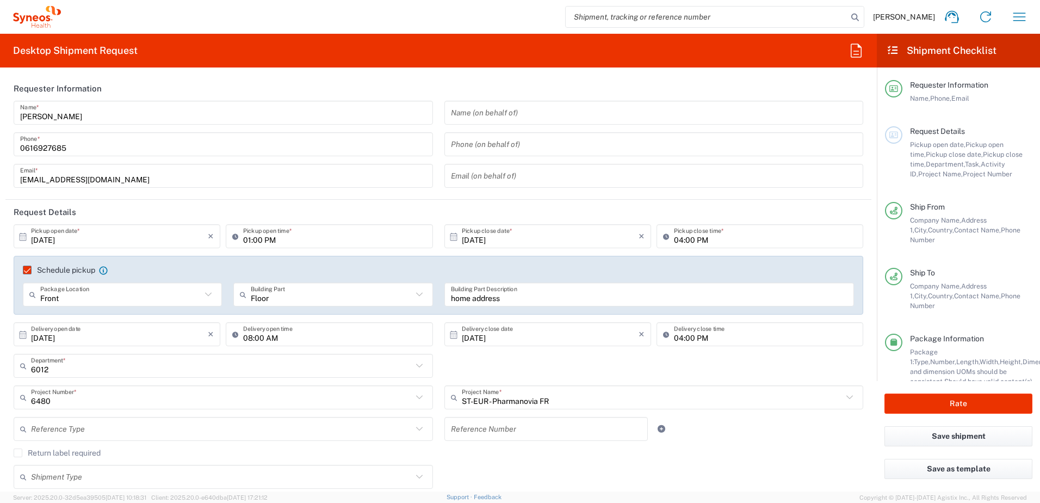
click at [27, 269] on label "Schedule pickup" at bounding box center [59, 270] width 72 height 9
click at [22, 270] on input "Schedule pickup" at bounding box center [22, 270] width 0 height 0
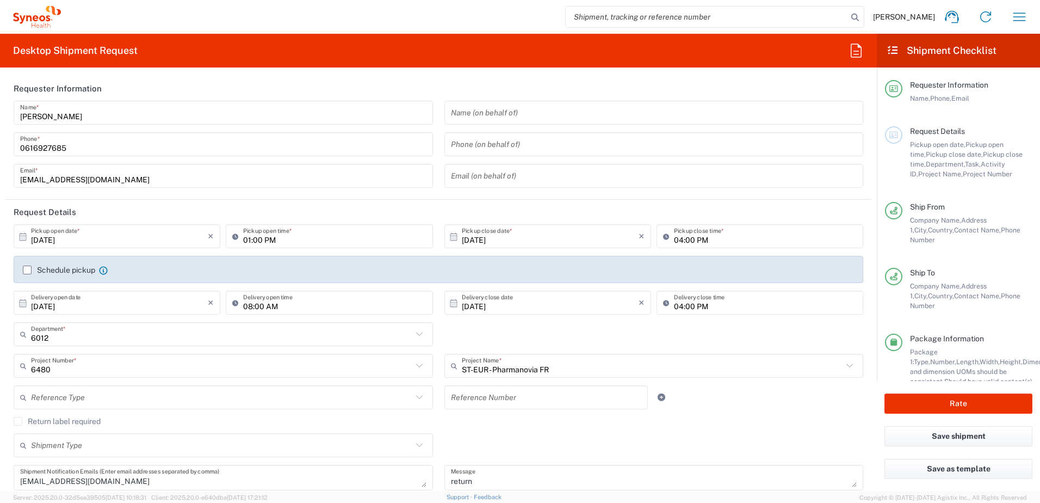
click at [25, 268] on label "Schedule pickup" at bounding box center [59, 270] width 72 height 9
click at [27, 270] on input "Schedule pickup" at bounding box center [27, 270] width 0 height 0
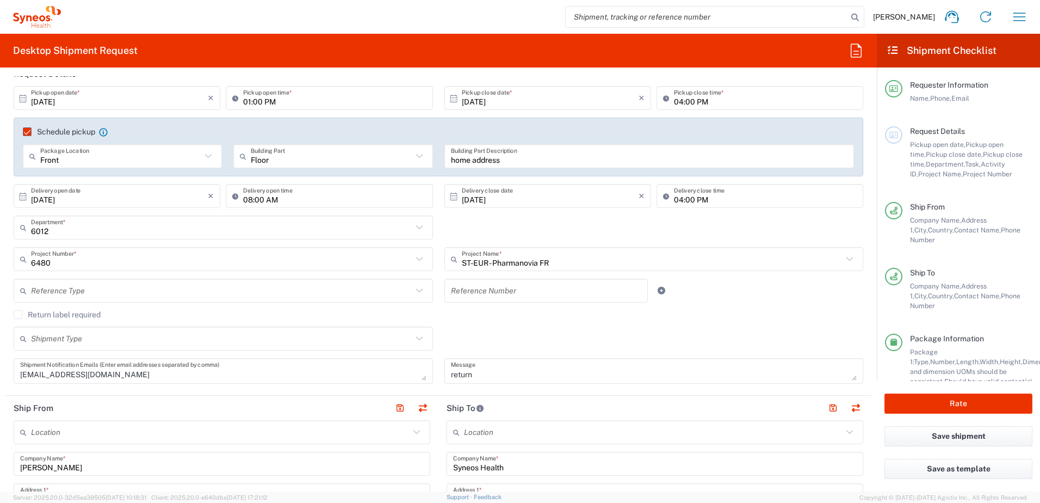
scroll to position [163, 0]
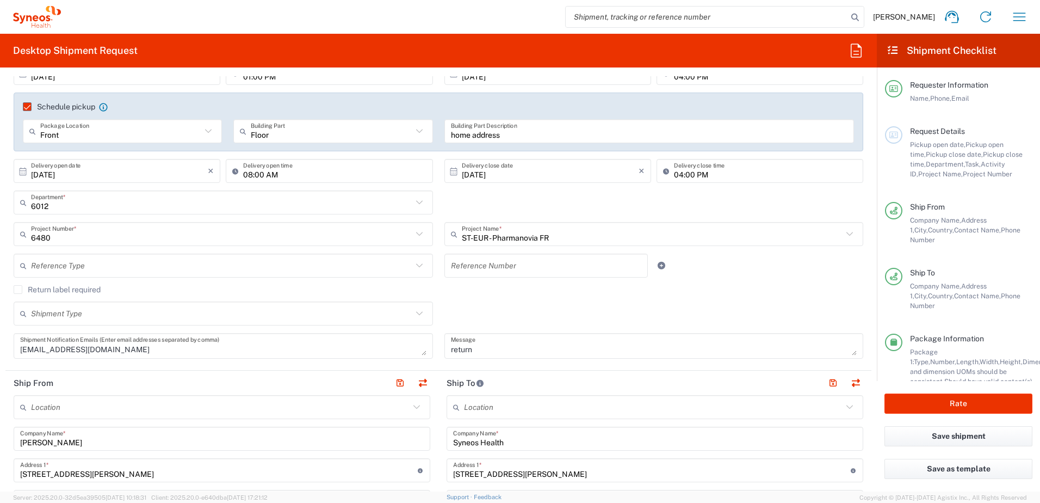
click at [46, 268] on input "text" at bounding box center [221, 265] width 381 height 19
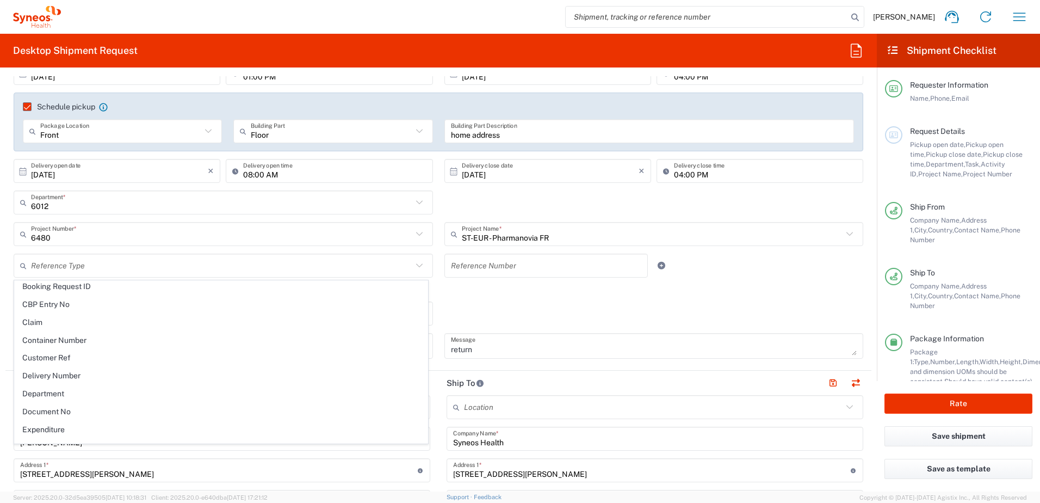
click at [57, 357] on span "Customer Ref" at bounding box center [221, 357] width 413 height 17
type input "Customer Ref"
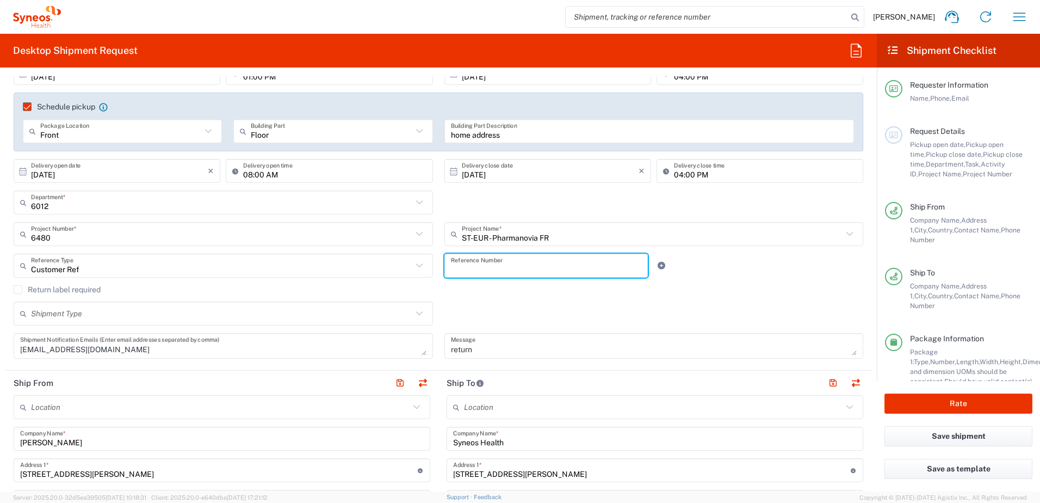
click at [453, 265] on input "text" at bounding box center [546, 265] width 191 height 19
click at [491, 267] on input "6480 Barbabnneau" at bounding box center [546, 265] width 191 height 19
type input "6480 Barbbanneau"
click at [102, 309] on input "text" at bounding box center [221, 313] width 381 height 19
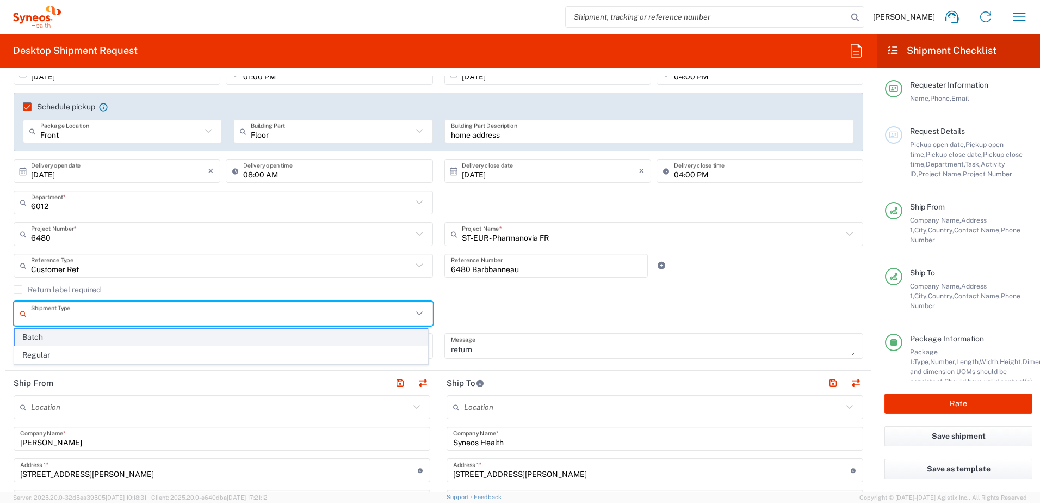
click at [32, 340] on span "Batch" at bounding box center [221, 337] width 413 height 17
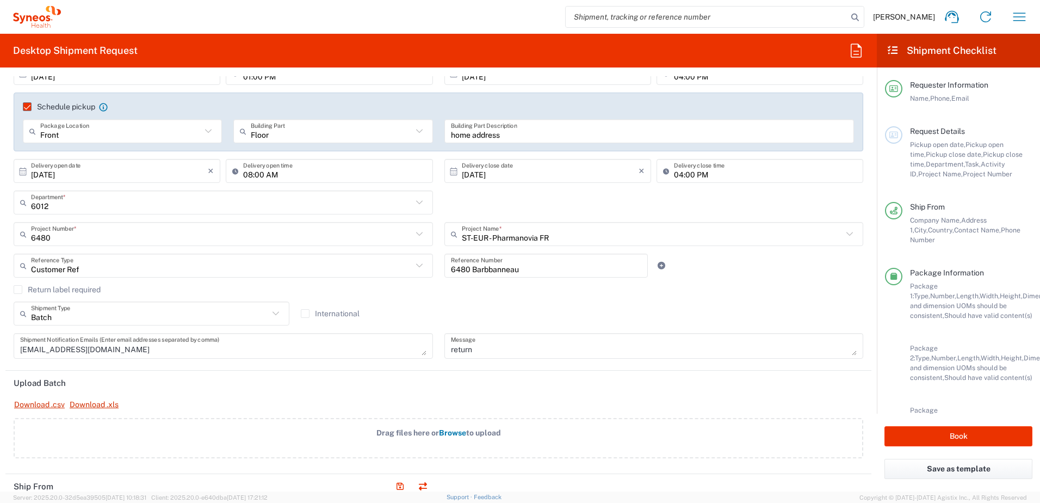
click at [36, 315] on input "Batch" at bounding box center [150, 313] width 238 height 19
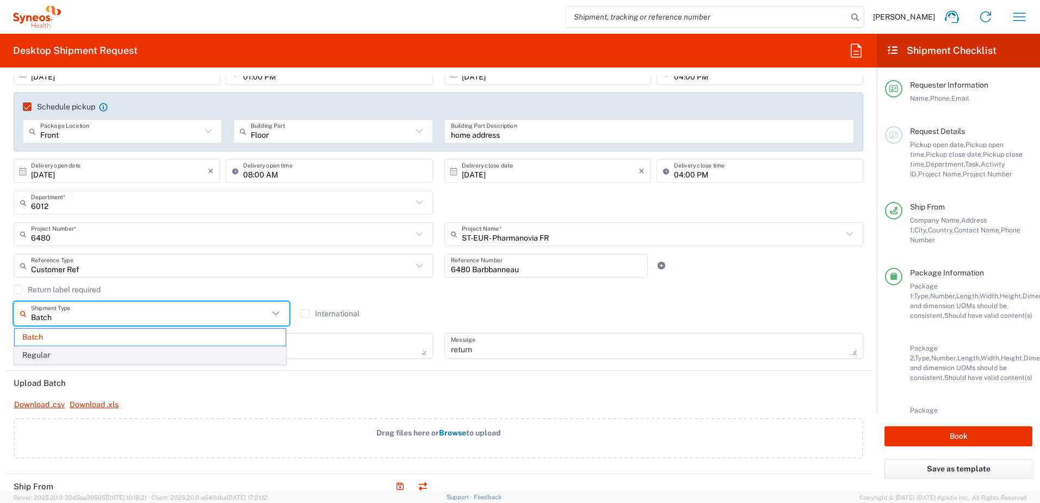
click at [153, 355] on span "Regular" at bounding box center [150, 355] width 271 height 17
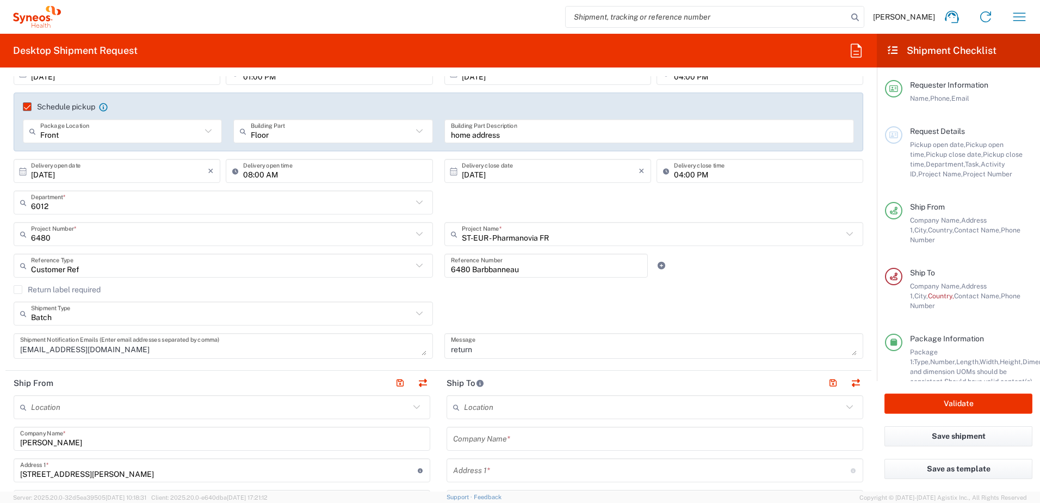
type input "Regular"
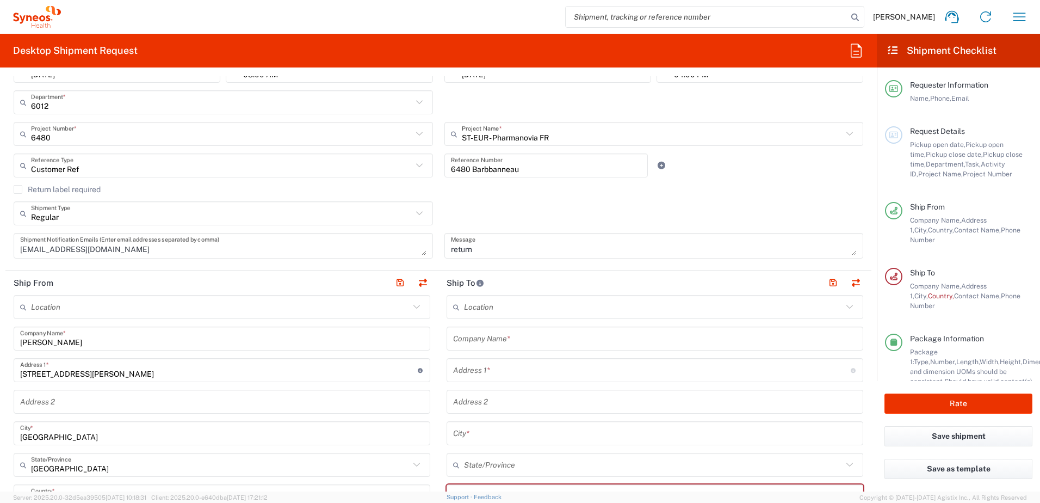
scroll to position [272, 0]
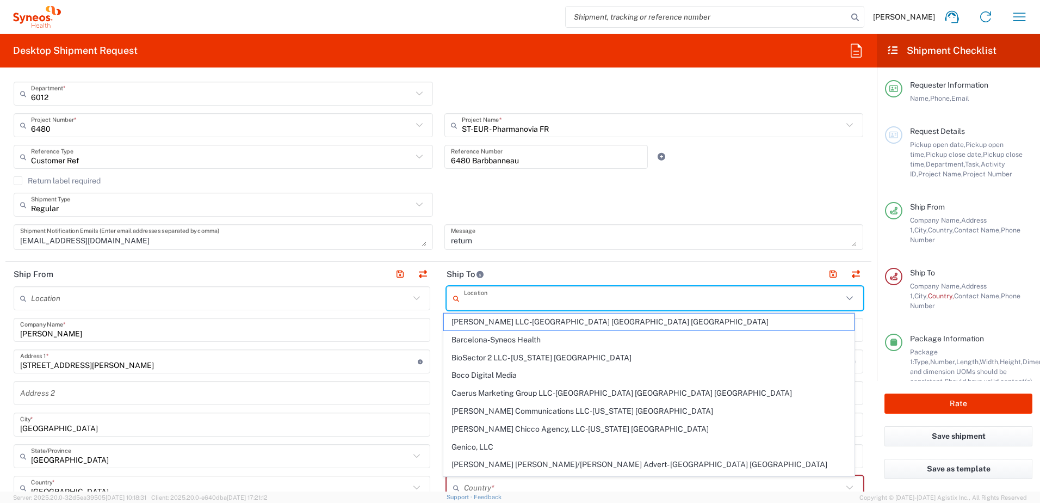
click at [485, 297] on input "text" at bounding box center [653, 298] width 379 height 19
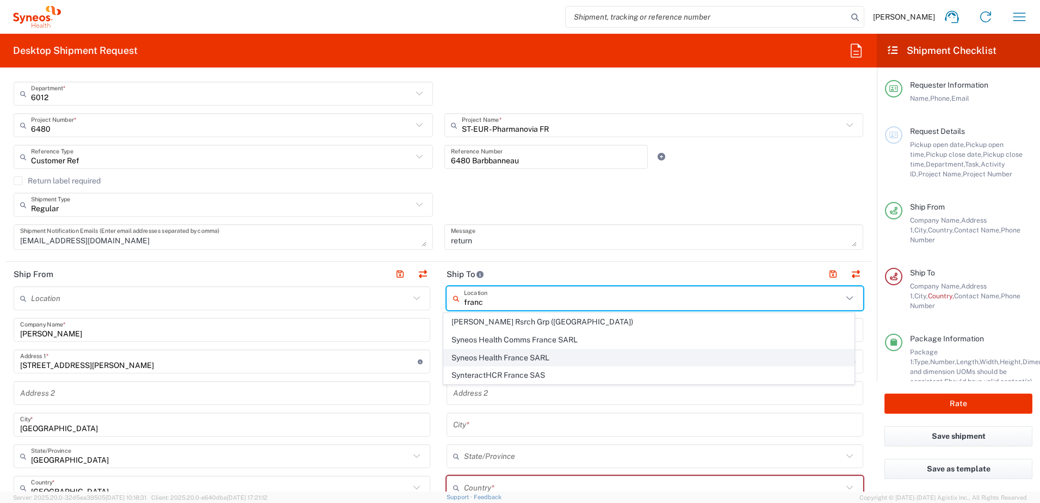
click at [507, 350] on span "Syneos Health France SARL" at bounding box center [649, 357] width 411 height 17
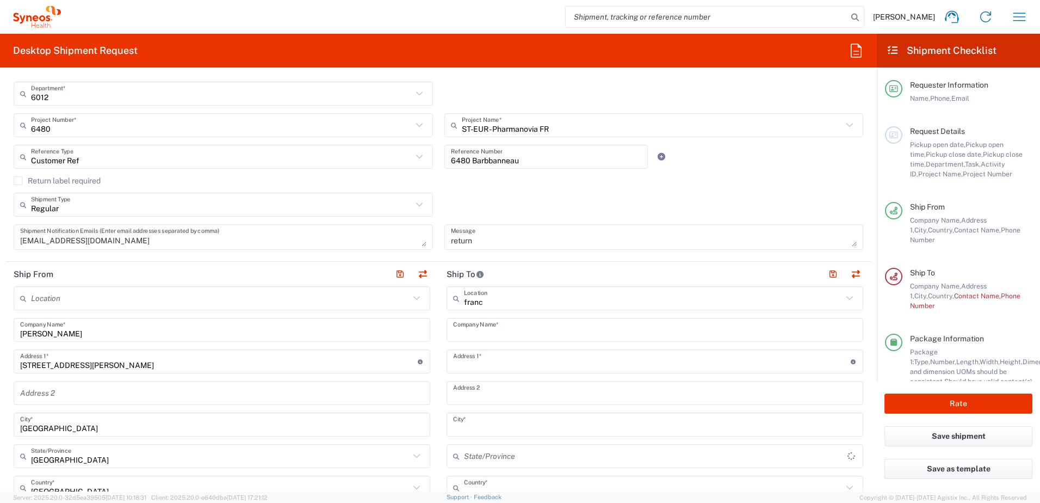
type input "Syneos Health France SARL"
type input "[STREET_ADDRESS][PERSON_NAME]"
type input "[STREET_ADDRESS]"
type input "[GEOGRAPHIC_DATA]"
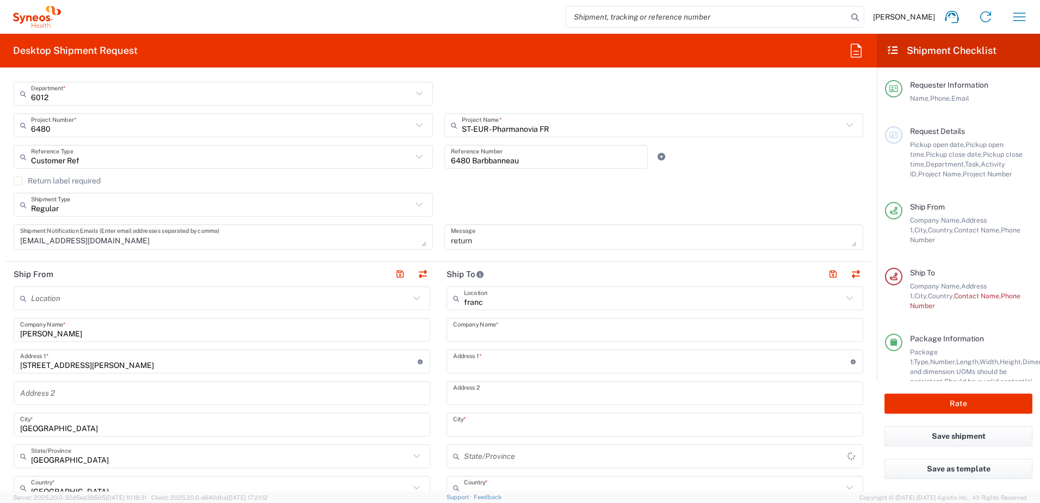
type input "[GEOGRAPHIC_DATA]"
type input "75014"
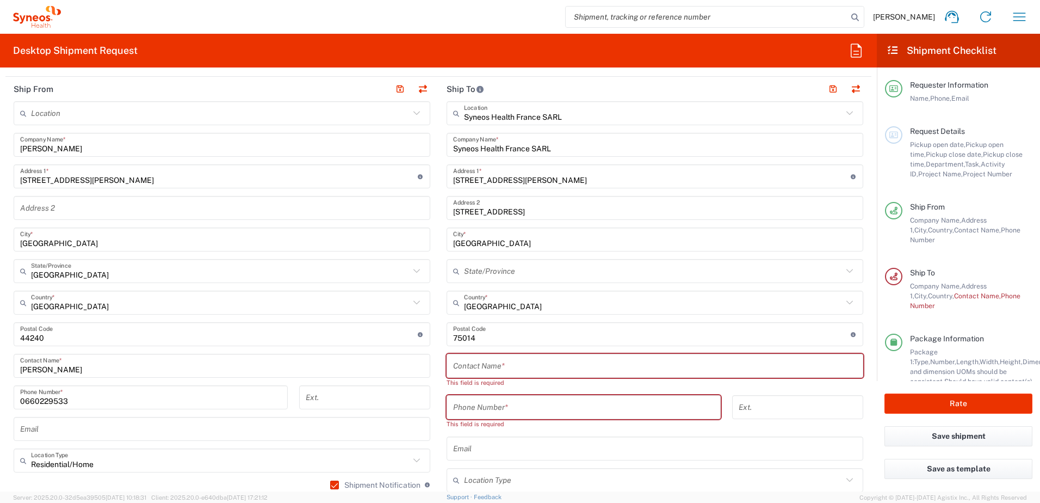
scroll to position [490, 0]
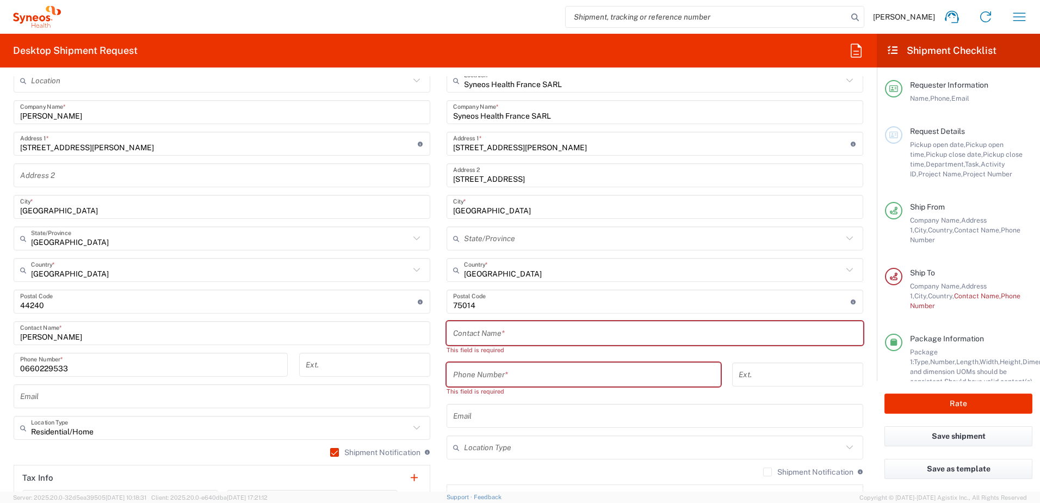
click at [461, 331] on input "text" at bounding box center [655, 333] width 404 height 19
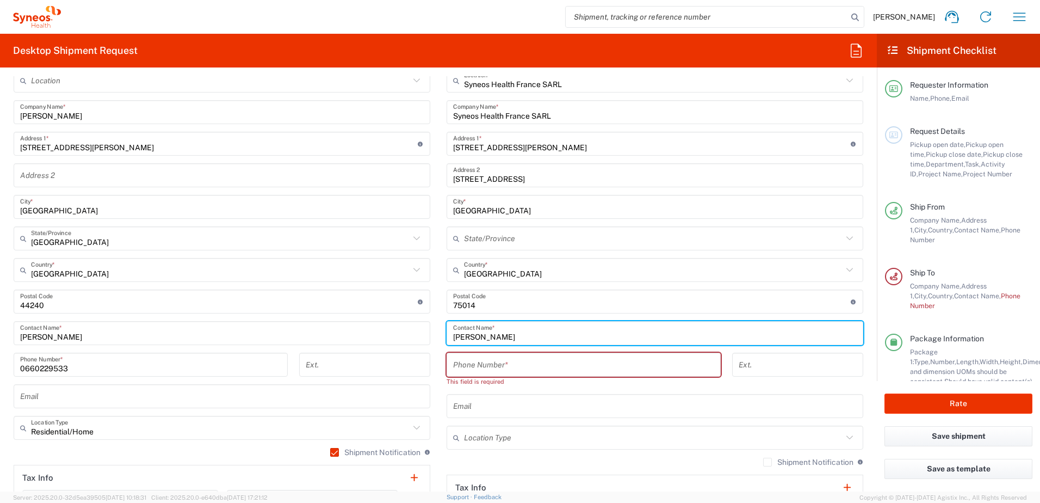
type input "Leroy"
click at [514, 367] on input "tel" at bounding box center [583, 364] width 261 height 19
paste input "06 11 41 05 37"
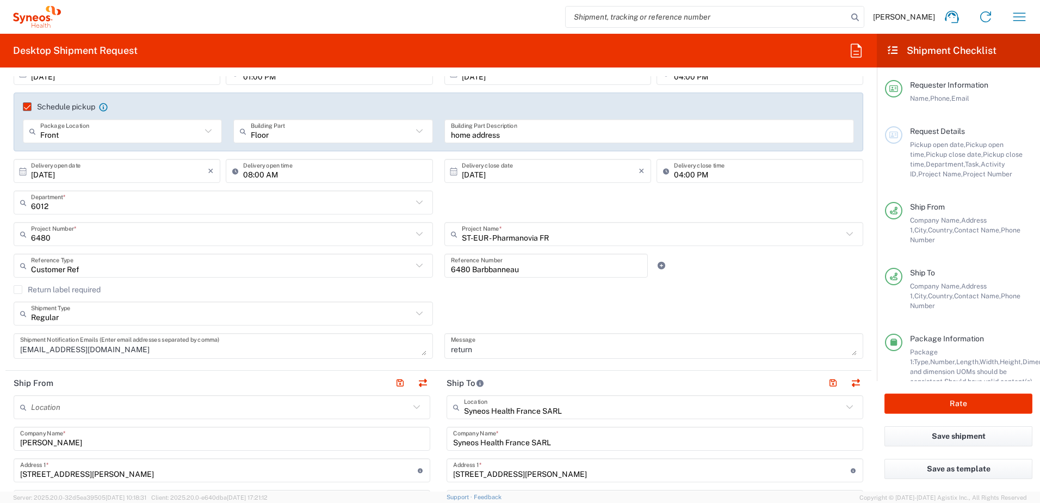
scroll to position [0, 0]
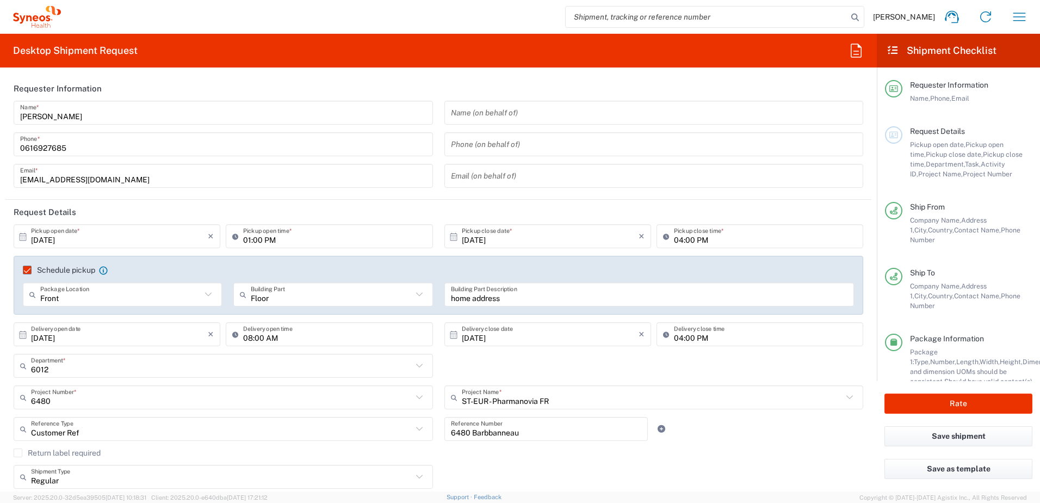
type input "06 11 41 05 37"
click at [309, 238] on input "01:00 PM" at bounding box center [334, 236] width 183 height 19
click at [253, 238] on input "01:00 PM" at bounding box center [334, 236] width 183 height 19
click at [248, 239] on input "01:00 PM" at bounding box center [334, 236] width 183 height 19
click at [259, 210] on header "Request Details" at bounding box center [438, 212] width 866 height 24
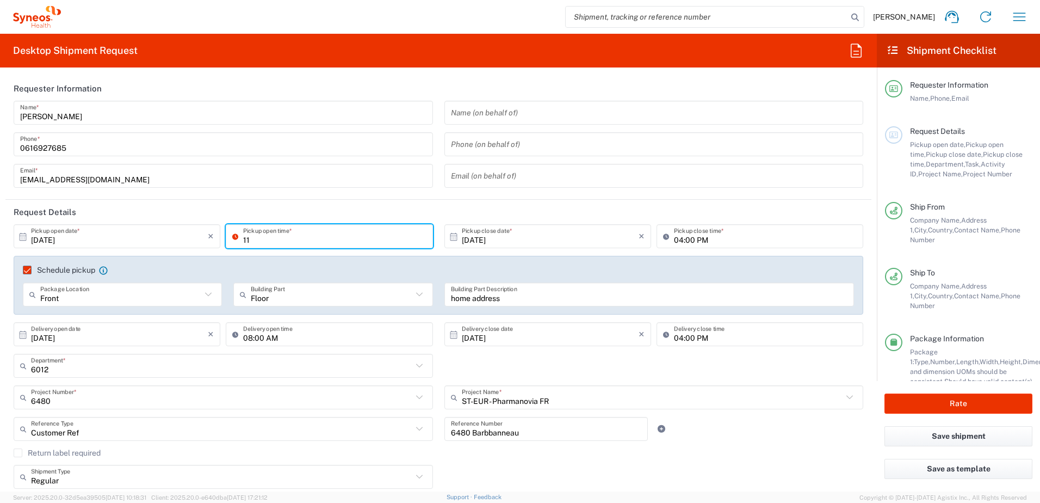
type input "1"
click at [248, 240] on input "2/00 PM" at bounding box center [334, 236] width 183 height 19
click at [219, 206] on header "Request Details" at bounding box center [438, 212] width 866 height 24
click at [248, 237] on input "02:00 PM" at bounding box center [334, 236] width 183 height 19
click at [249, 240] on input "02:00 PM" at bounding box center [334, 236] width 183 height 19
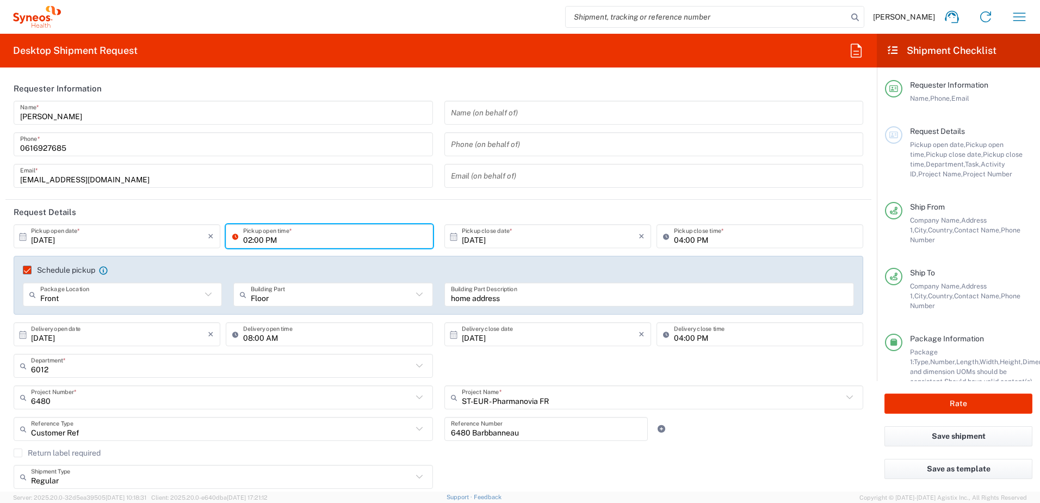
click at [249, 240] on input "02:00 PM" at bounding box center [334, 236] width 183 height 19
click at [264, 234] on input "10:00 PM" at bounding box center [334, 236] width 183 height 19
click at [268, 238] on input "10:00 PM" at bounding box center [334, 236] width 183 height 19
click at [285, 206] on header "Request Details" at bounding box center [438, 212] width 866 height 24
click at [248, 239] on input "10:00 AM" at bounding box center [334, 236] width 183 height 19
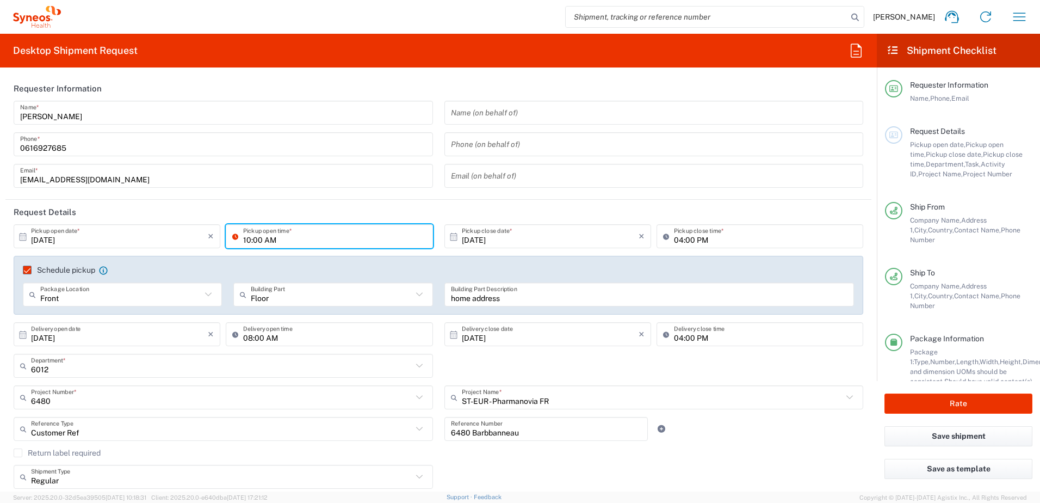
click at [248, 239] on input "10:00 AM" at bounding box center [334, 236] width 183 height 19
click at [267, 239] on input "02:00 AM" at bounding box center [334, 236] width 183 height 19
click at [287, 207] on header "Request Details" at bounding box center [438, 212] width 866 height 24
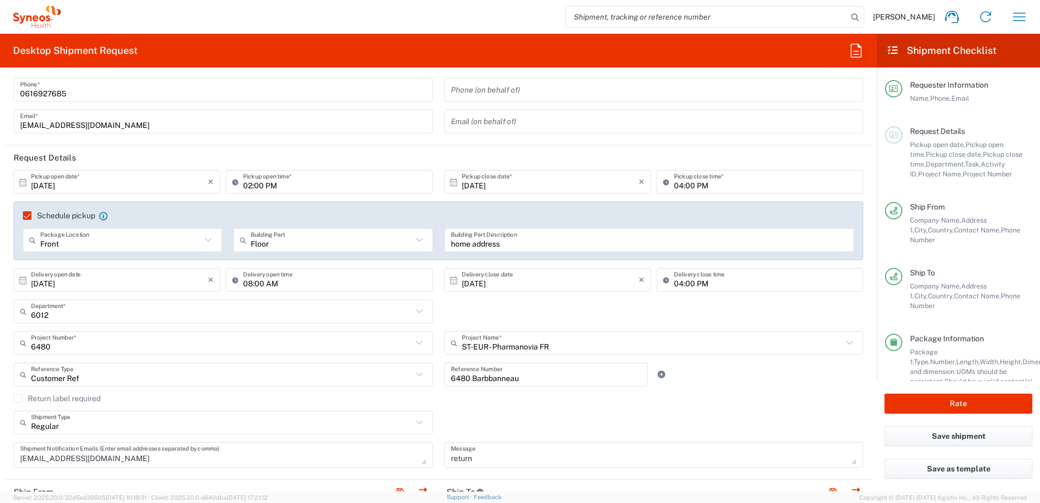
scroll to position [109, 0]
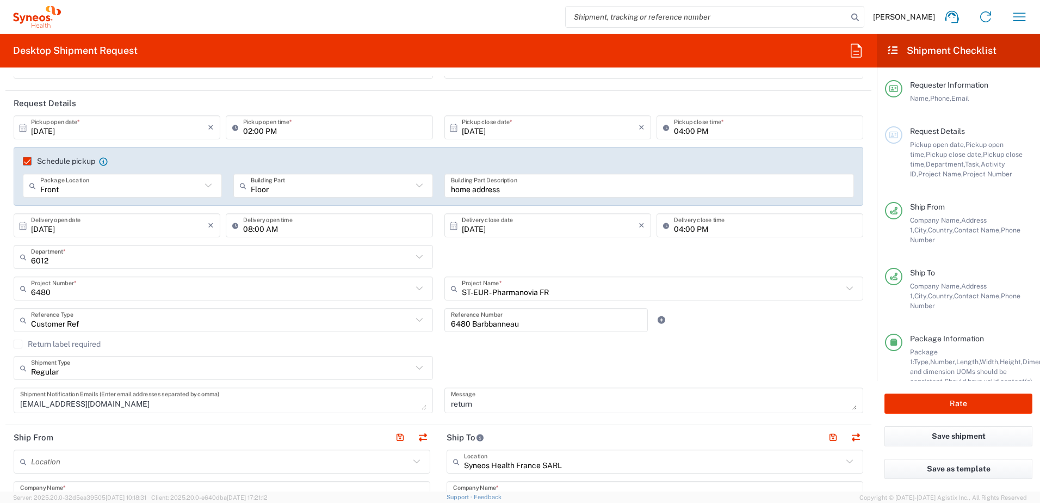
click at [360, 103] on header "Request Details" at bounding box center [438, 103] width 866 height 24
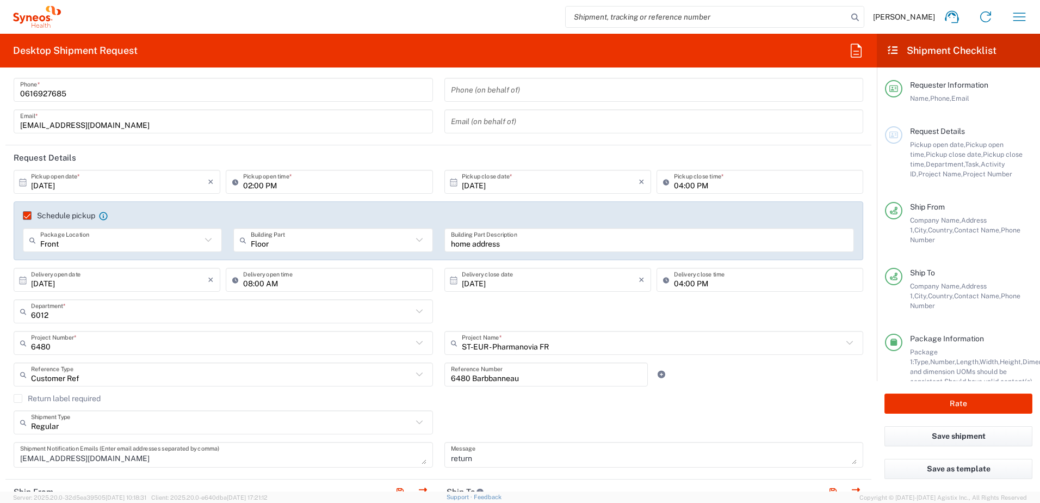
drag, startPoint x: 318, startPoint y: 153, endPoint x: 154, endPoint y: 141, distance: 164.8
click at [318, 153] on header "Request Details" at bounding box center [438, 157] width 866 height 24
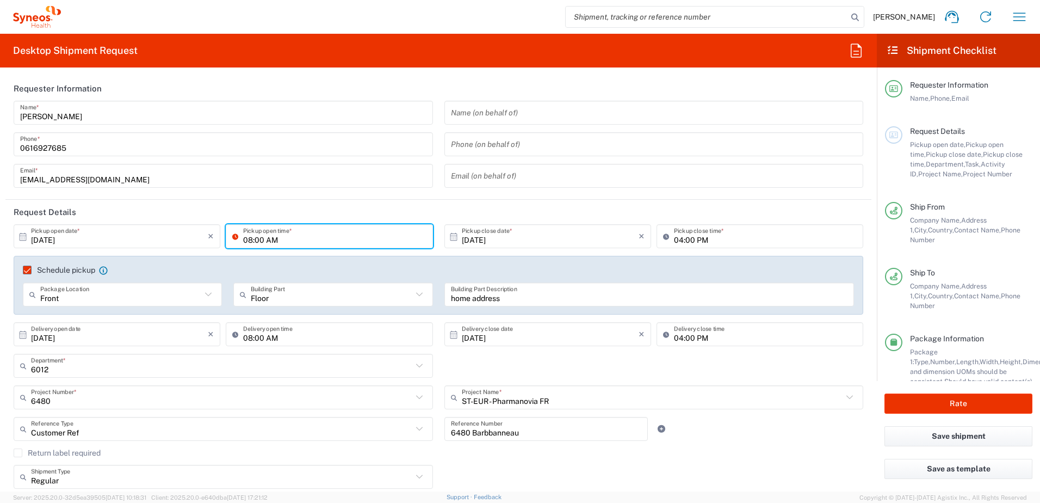
click at [312, 211] on header "Request Details" at bounding box center [438, 212] width 866 height 24
click at [249, 240] on input "02:00 PM" at bounding box center [334, 236] width 183 height 19
type input "01:00 PM"
click at [190, 206] on header "Request Details" at bounding box center [438, 212] width 866 height 24
click at [205, 292] on icon at bounding box center [208, 294] width 14 height 14
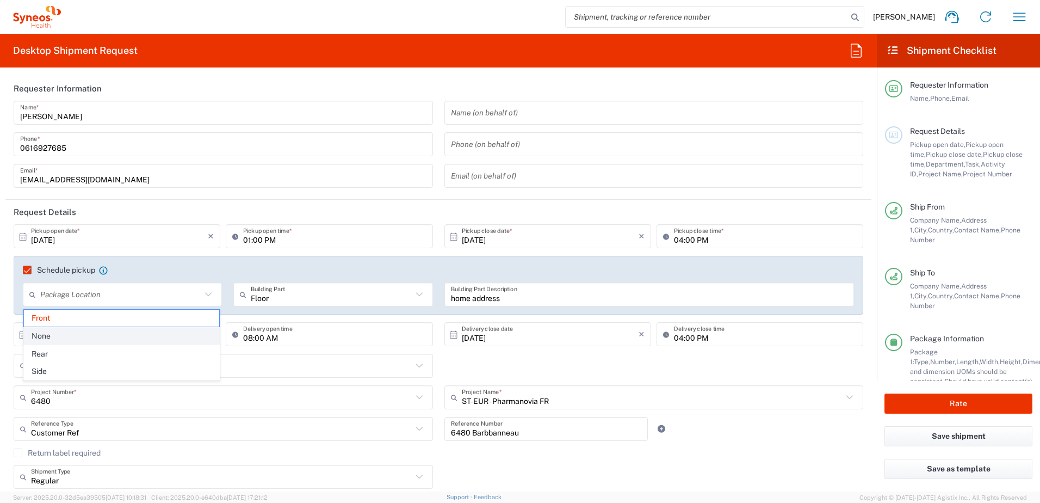
click at [155, 340] on span "None" at bounding box center [121, 336] width 195 height 17
type input "None"
click at [170, 268] on agx-checkbox-control "Schedule pickup When scheduling a pickup please be sure to meet the following c…" at bounding box center [438, 270] width 831 height 10
click at [23, 237] on icon at bounding box center [23, 236] width 7 height 8
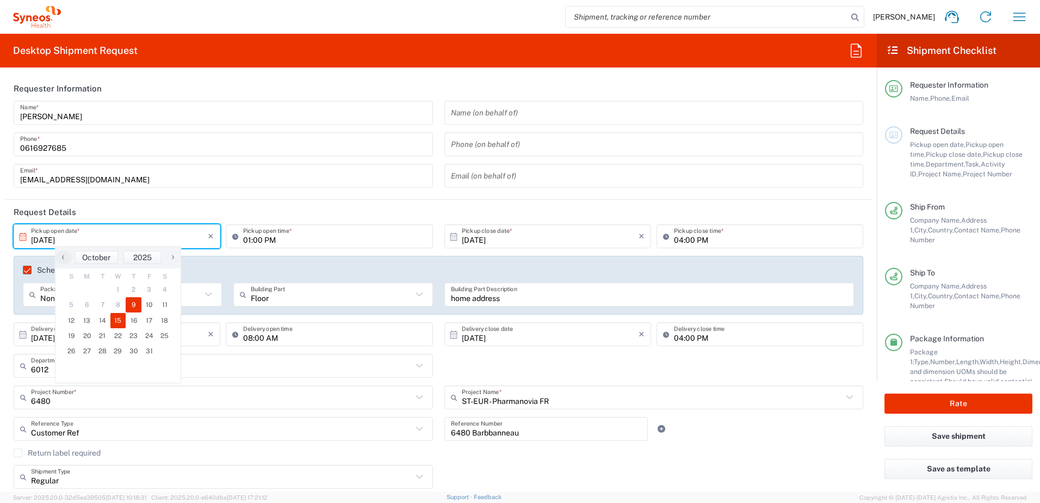
click at [130, 303] on span "9" at bounding box center [134, 304] width 16 height 15
type input "[DATE]"
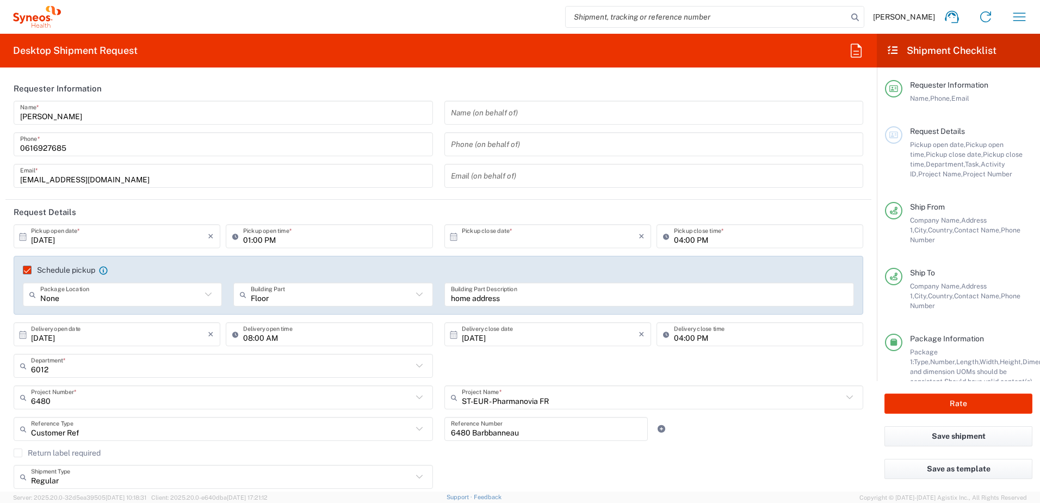
type input "[DATE]"
click at [226, 207] on header "Request Details" at bounding box center [438, 212] width 866 height 24
click at [23, 236] on icon at bounding box center [23, 237] width 10 height 10
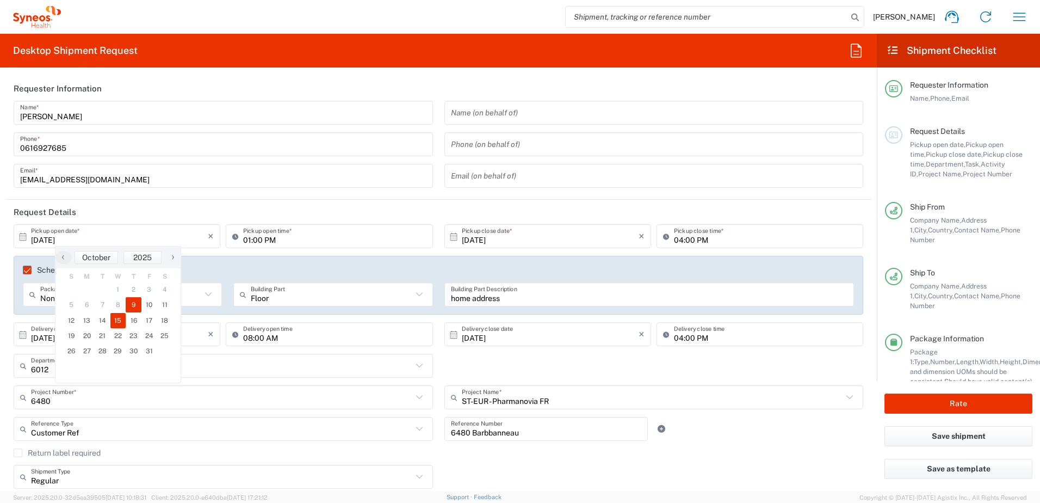
click at [118, 317] on span "15" at bounding box center [118, 320] width 16 height 15
type input "[DATE]"
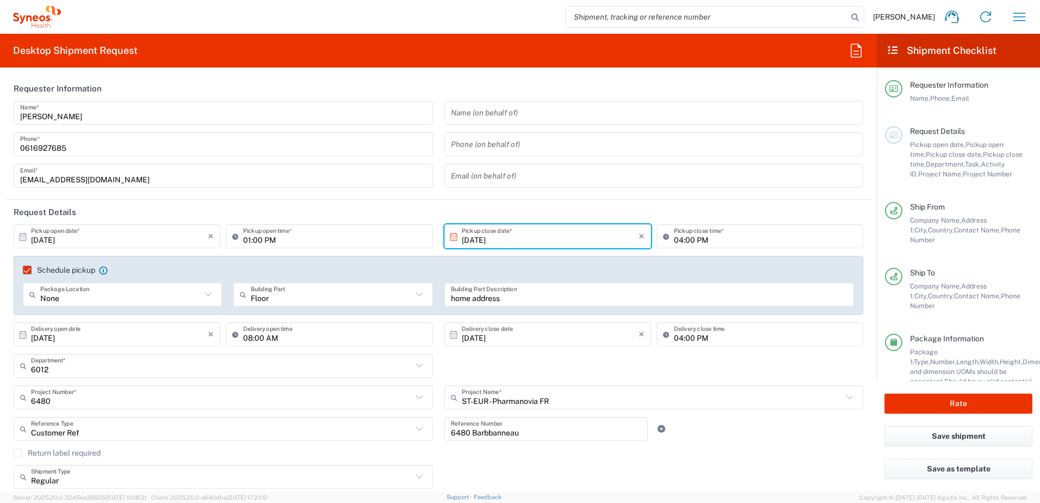
click at [126, 206] on header "Request Details" at bounding box center [438, 212] width 866 height 24
click at [187, 204] on header "Request Details" at bounding box center [438, 212] width 866 height 24
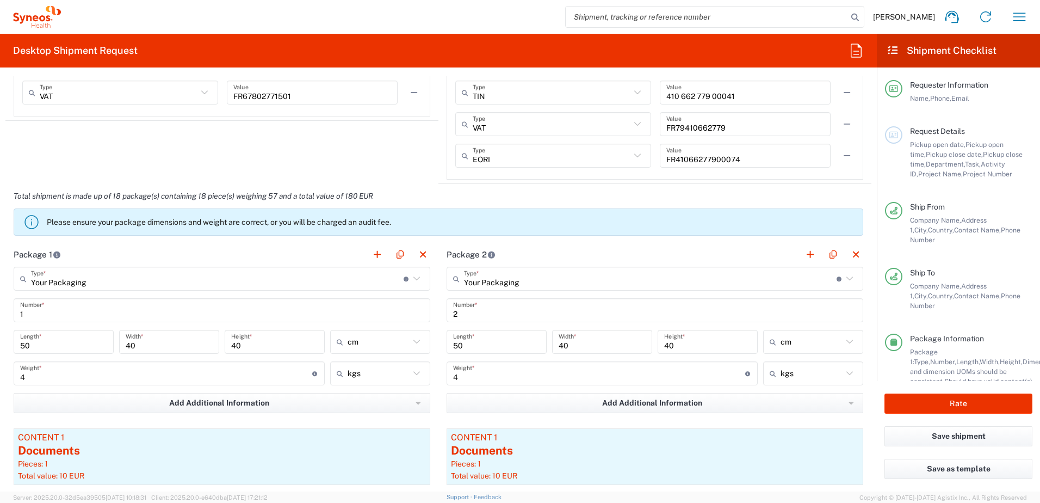
scroll to position [925, 0]
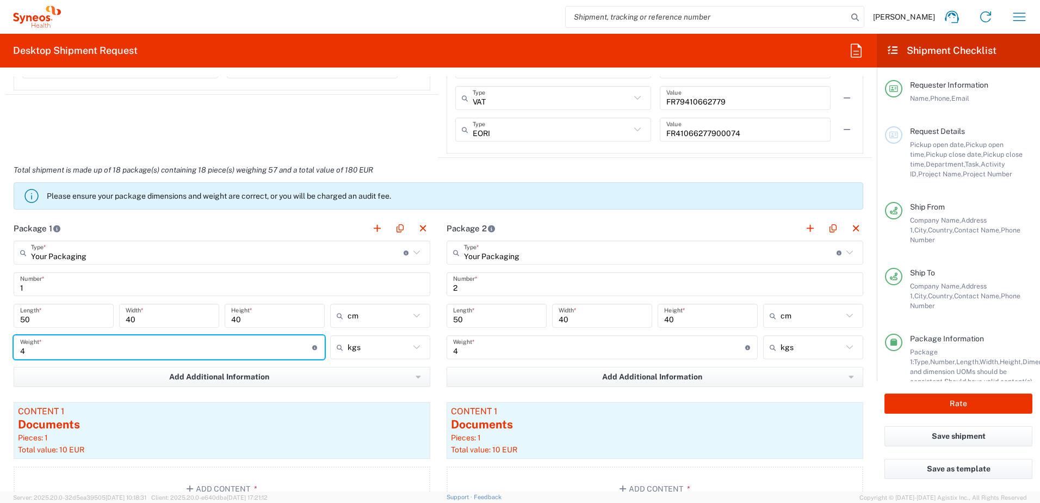
drag, startPoint x: 41, startPoint y: 349, endPoint x: 17, endPoint y: 349, distance: 23.9
click at [17, 349] on div "4 Weight * Total weight of package(s) in pounds or kilograms" at bounding box center [169, 347] width 311 height 24
click at [0, 343] on html "Amandine Volpeilliere Home Shipment estimator Shipment tracking Desktop shipmen…" at bounding box center [520, 251] width 1040 height 503
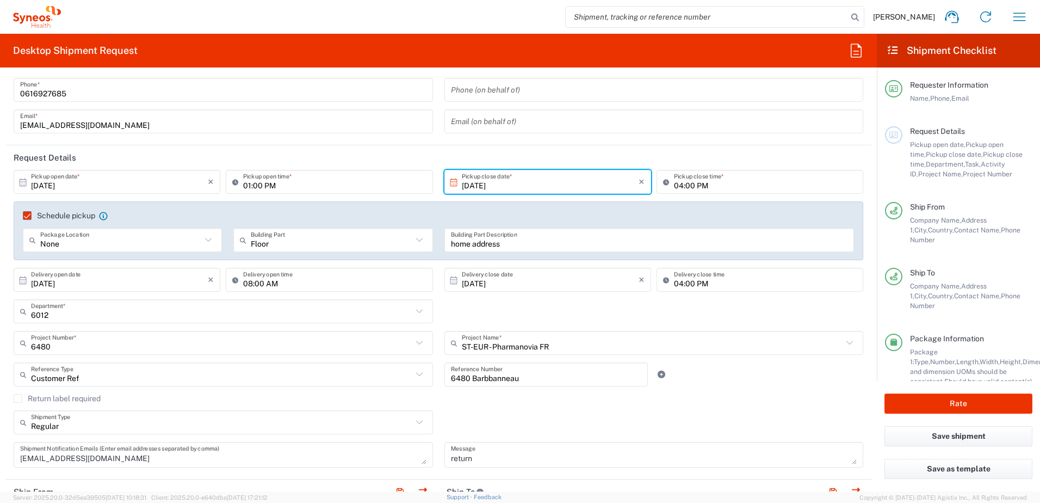
scroll to position [0, 0]
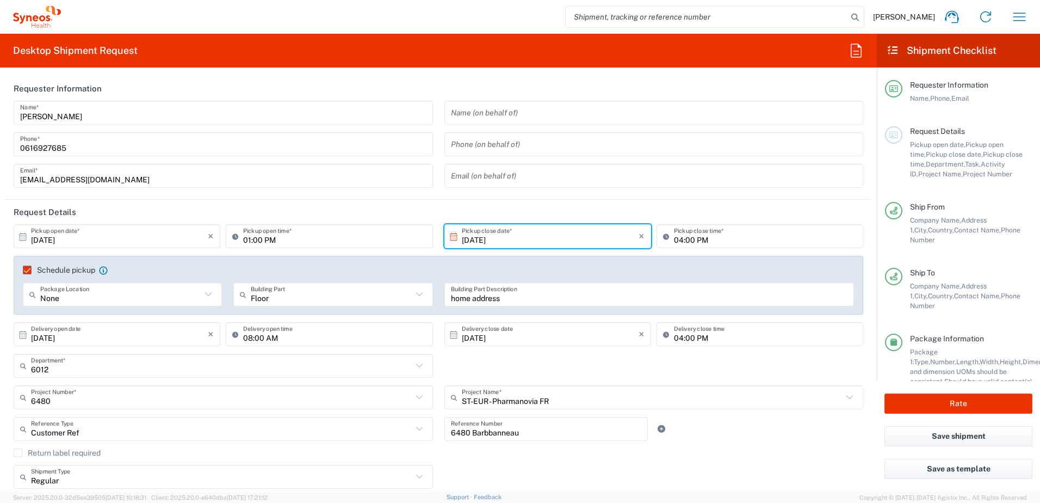
click at [7, 314] on main "10/15/2025 × Pickup open date * Cancel Apply 01:00 PM Pickup open time * 10/15/…" at bounding box center [438, 376] width 866 height 305
click at [9, 201] on header "Request Details" at bounding box center [438, 212] width 866 height 24
drag, startPoint x: 982, startPoint y: 399, endPoint x: 729, endPoint y: 371, distance: 254.6
click at [982, 399] on button "Rate" at bounding box center [959, 403] width 148 height 20
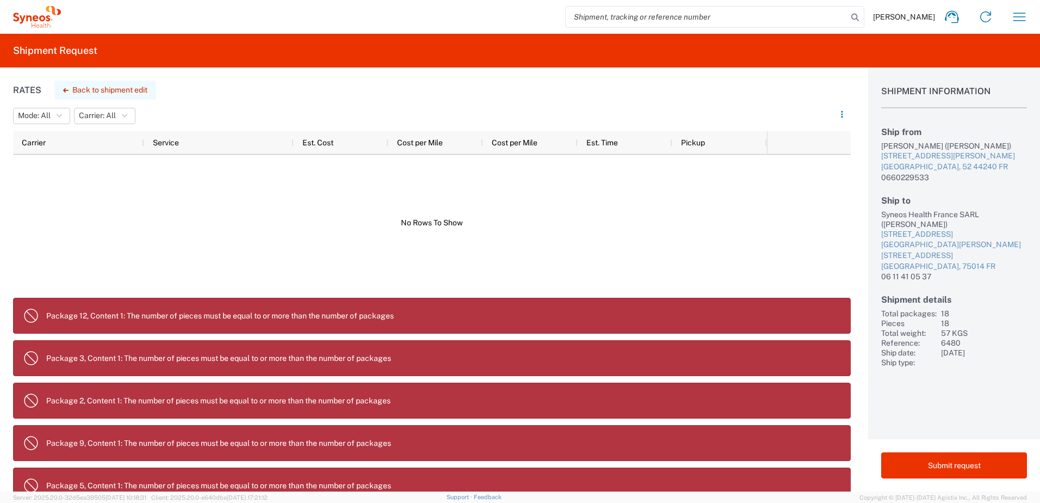
click at [113, 87] on button "Back to shipment edit" at bounding box center [105, 90] width 102 height 19
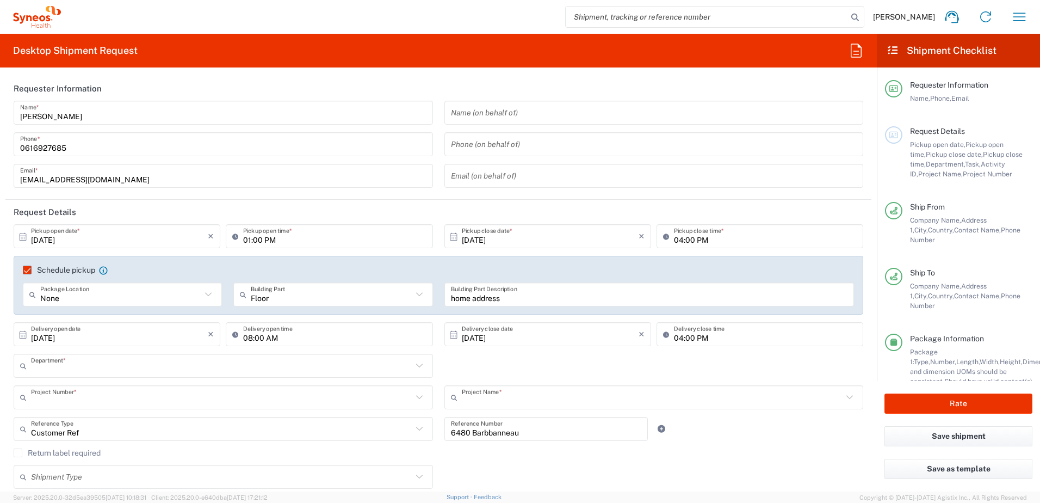
type input "6012"
type input "6480"
type input "ST-EUR - Pharmanovia FR"
type input "[GEOGRAPHIC_DATA]"
type input "Your Packaging"
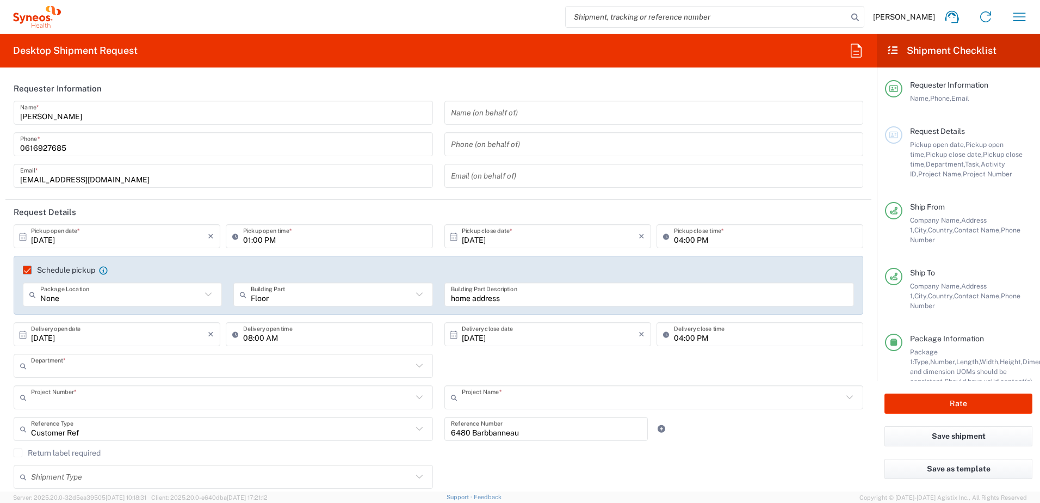
type input "Your Packaging"
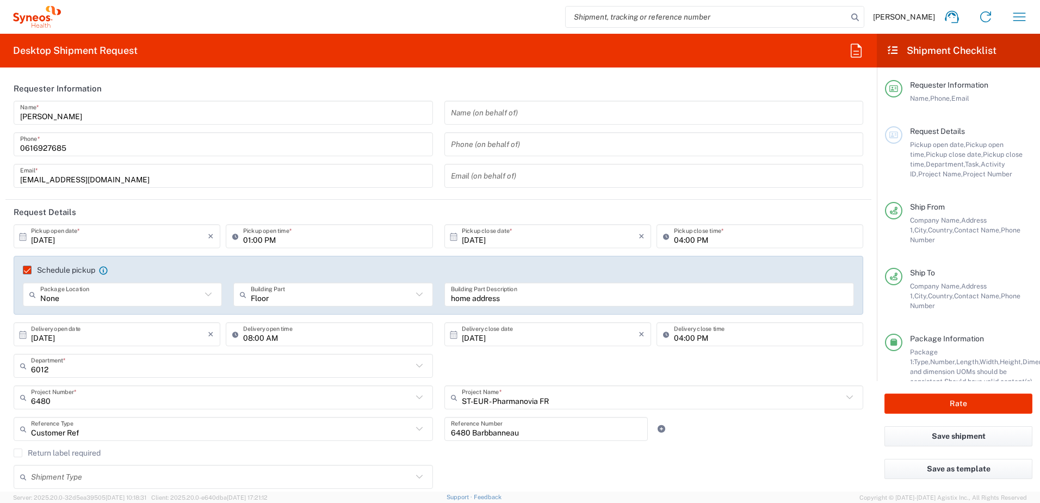
type input "Your Packaging"
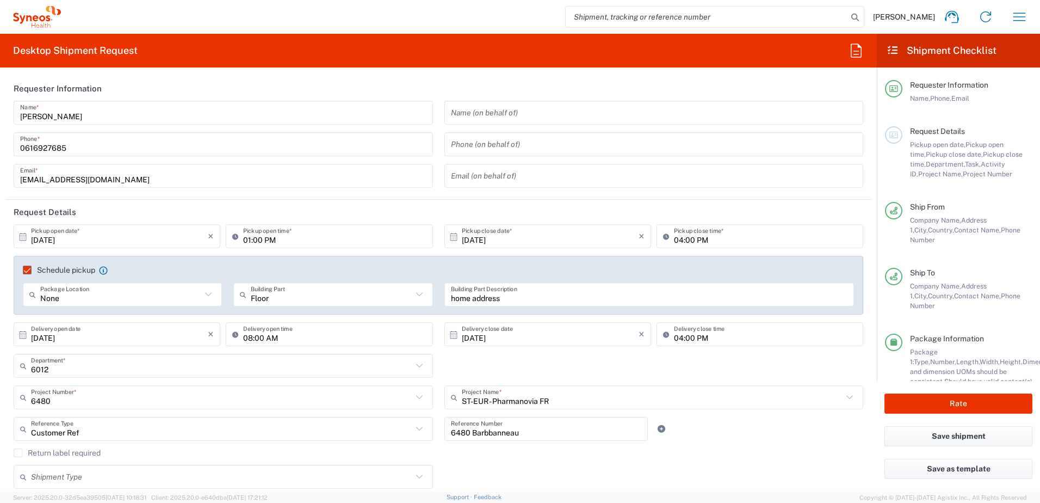
type input "Your Packaging"
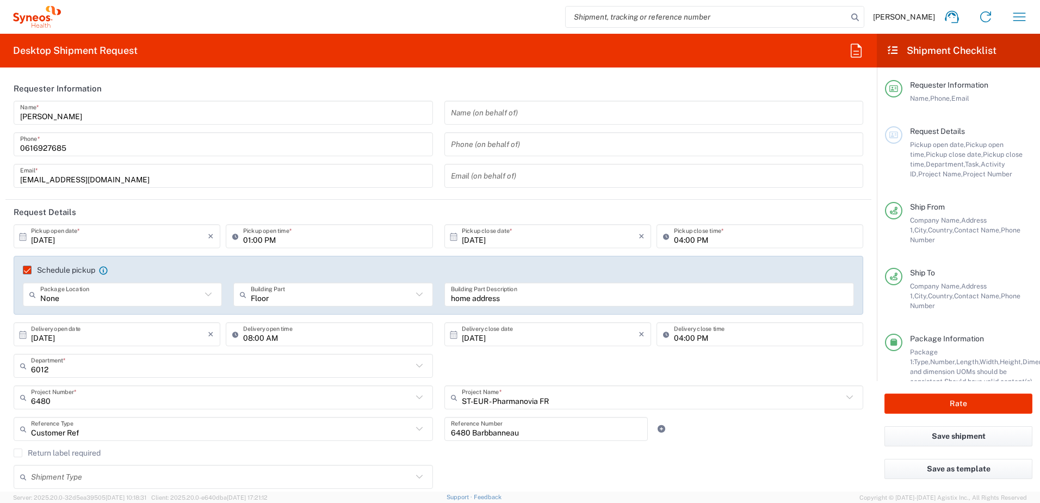
type input "Your Packaging"
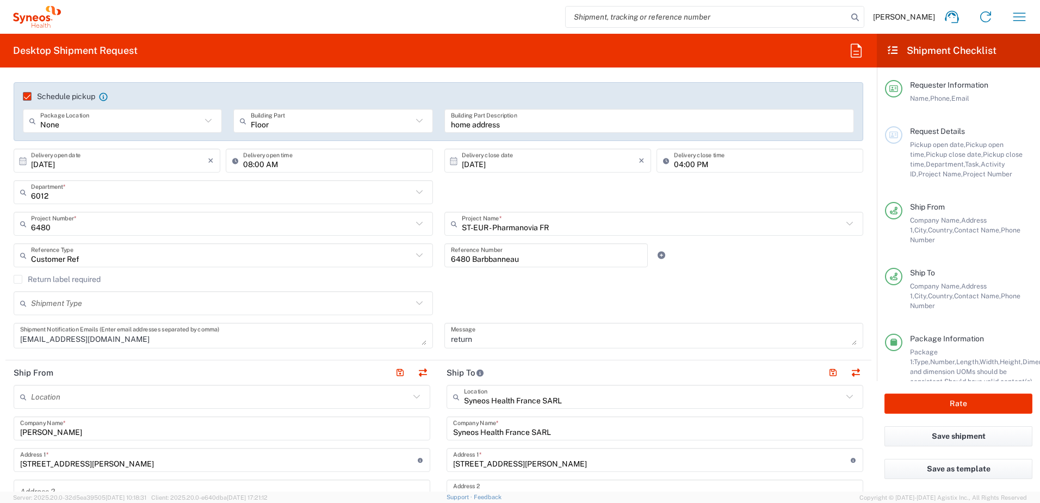
type input "Your Packaging"
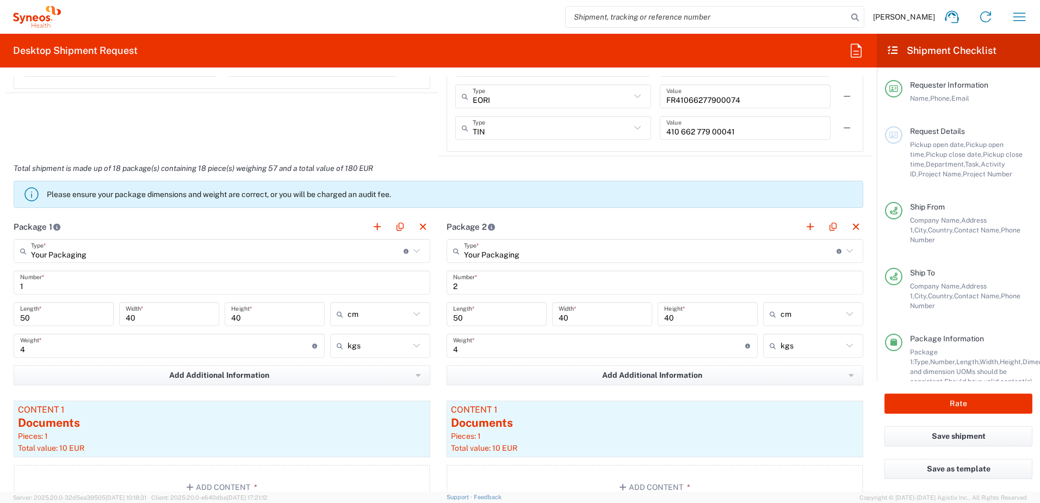
scroll to position [927, 0]
click at [470, 279] on input "2" at bounding box center [655, 282] width 404 height 19
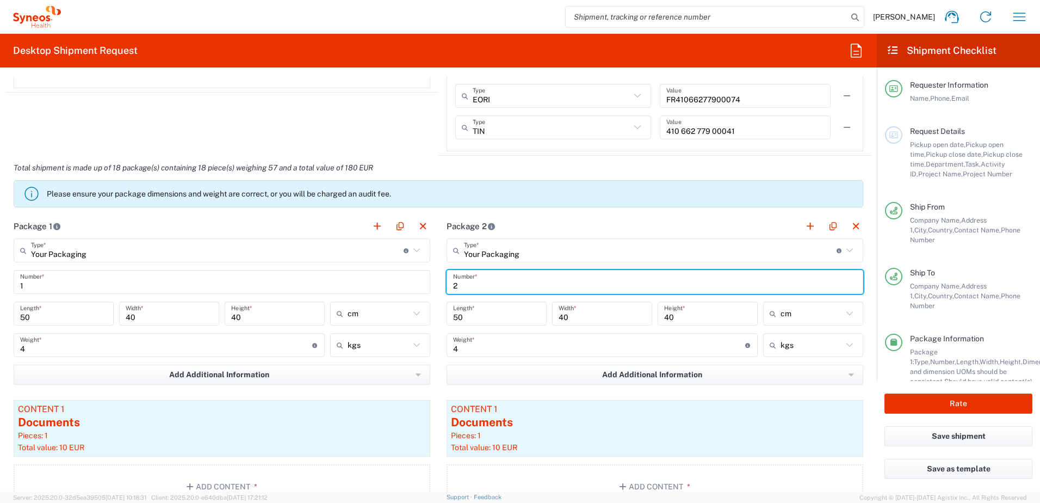
click at [467, 279] on input "2" at bounding box center [655, 282] width 404 height 19
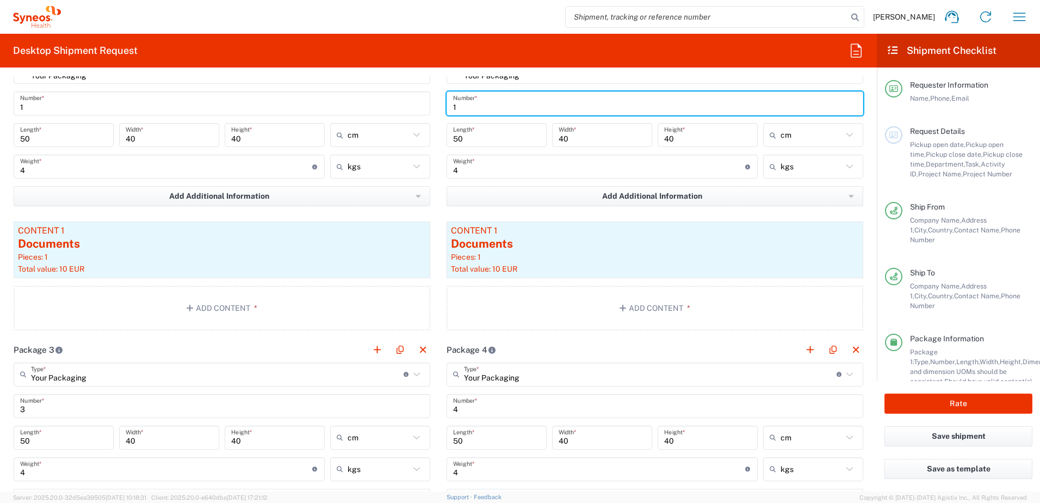
scroll to position [1109, 0]
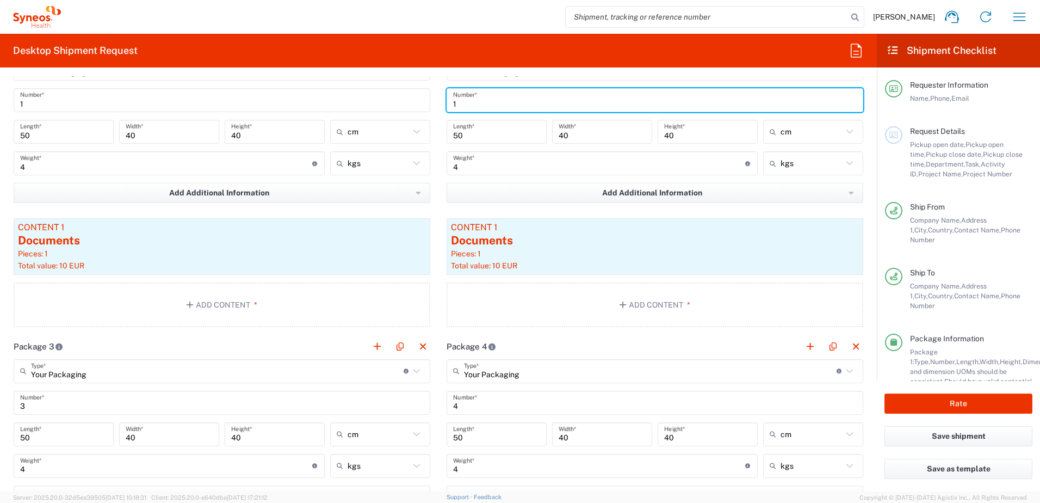
type input "1"
click at [54, 409] on input "3" at bounding box center [222, 402] width 404 height 19
drag, startPoint x: 54, startPoint y: 409, endPoint x: 163, endPoint y: 407, distance: 109.4
click at [54, 409] on input "3" at bounding box center [222, 402] width 404 height 19
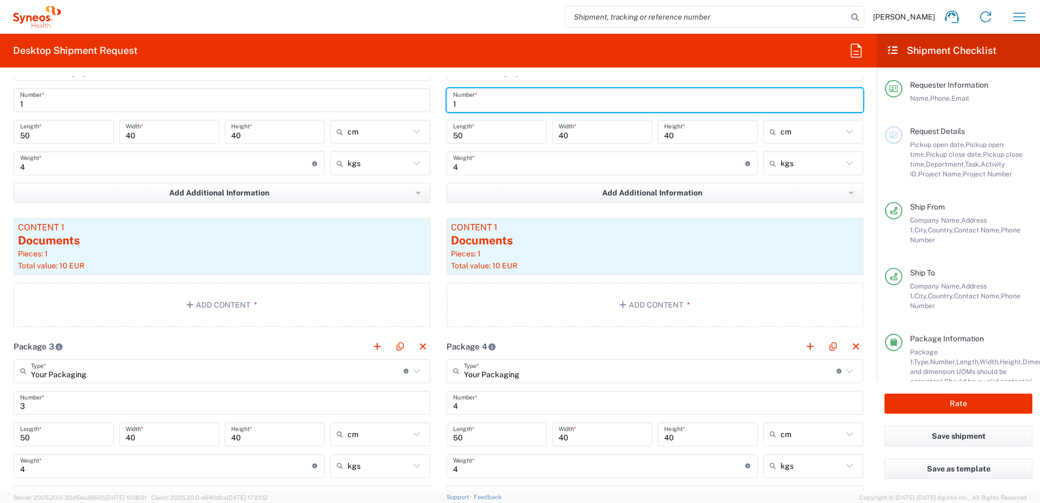
click at [54, 409] on input "3" at bounding box center [222, 402] width 404 height 19
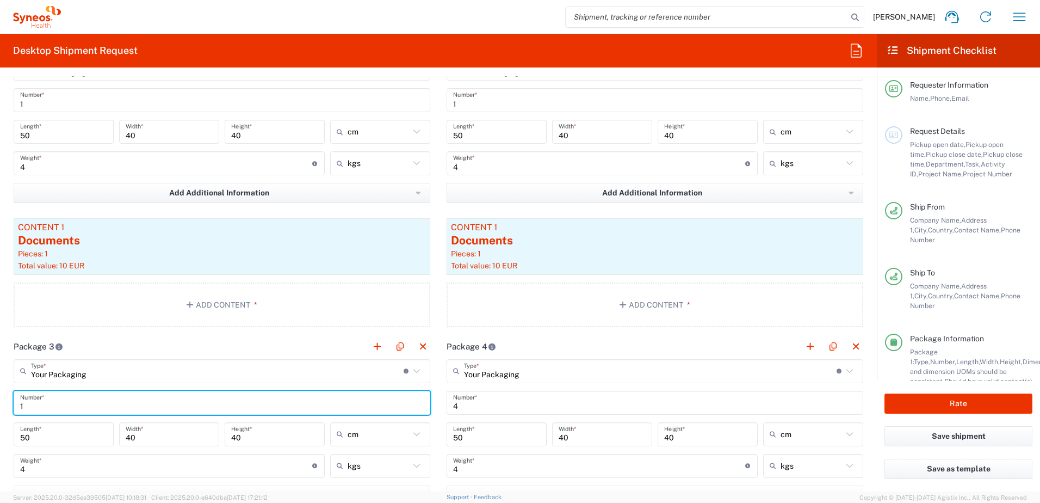
type input "1"
click at [465, 406] on input "4" at bounding box center [655, 402] width 404 height 19
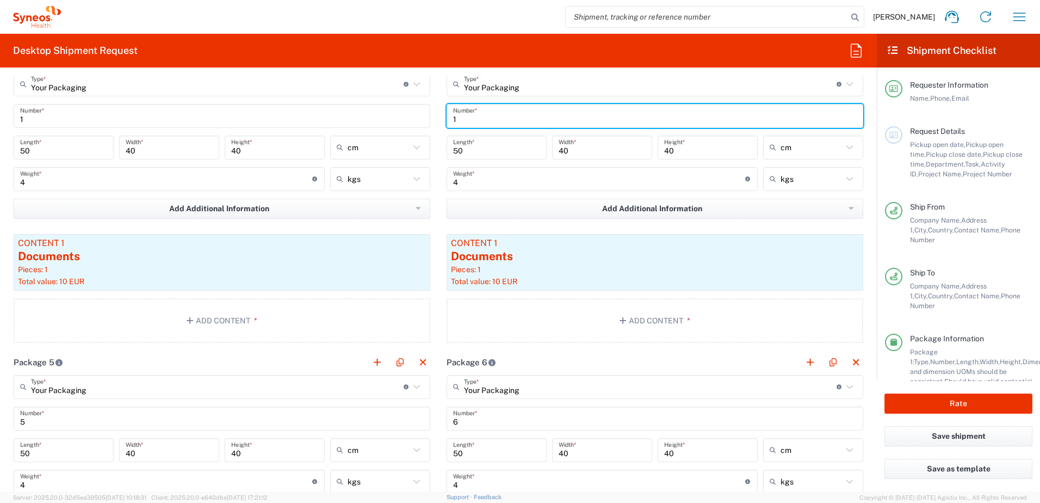
scroll to position [1397, 0]
type input "1"
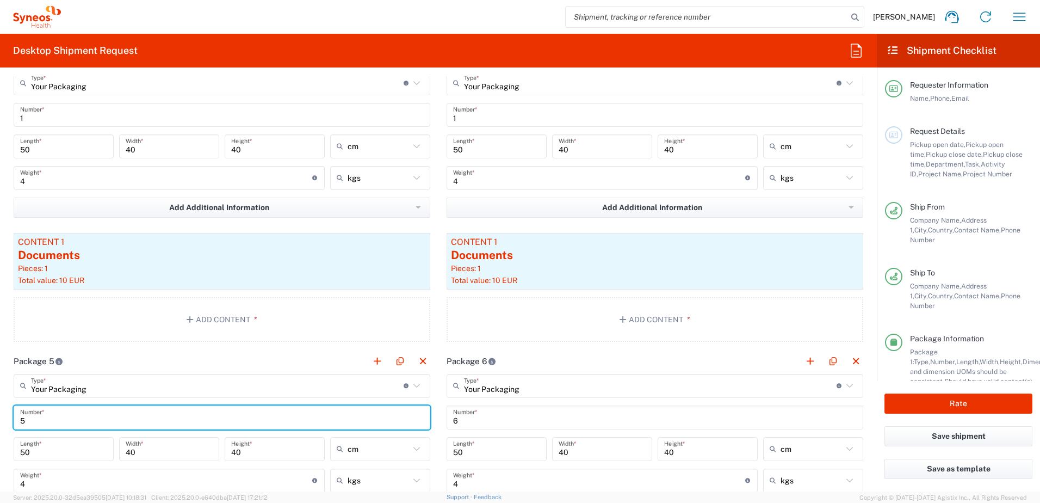
click at [28, 416] on input "5" at bounding box center [222, 417] width 404 height 19
type input "1"
click at [470, 415] on input "6" at bounding box center [655, 417] width 404 height 19
type input "1"
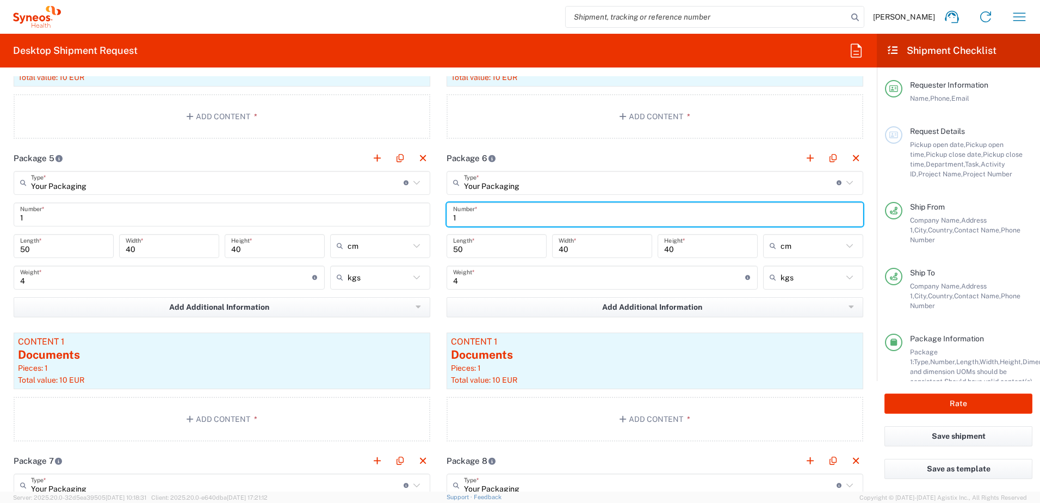
scroll to position [1737, 0]
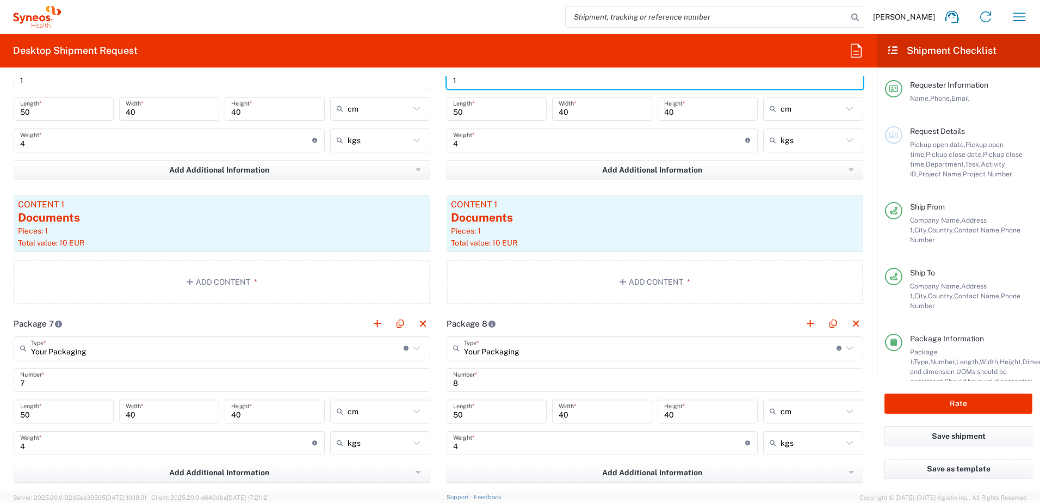
type input "1"
click at [36, 386] on input "7" at bounding box center [222, 379] width 404 height 19
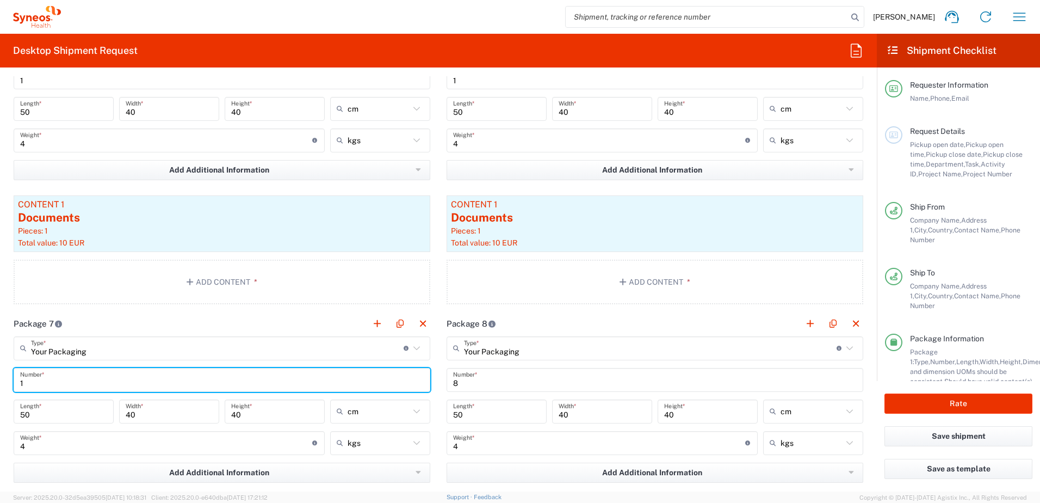
type input "1"
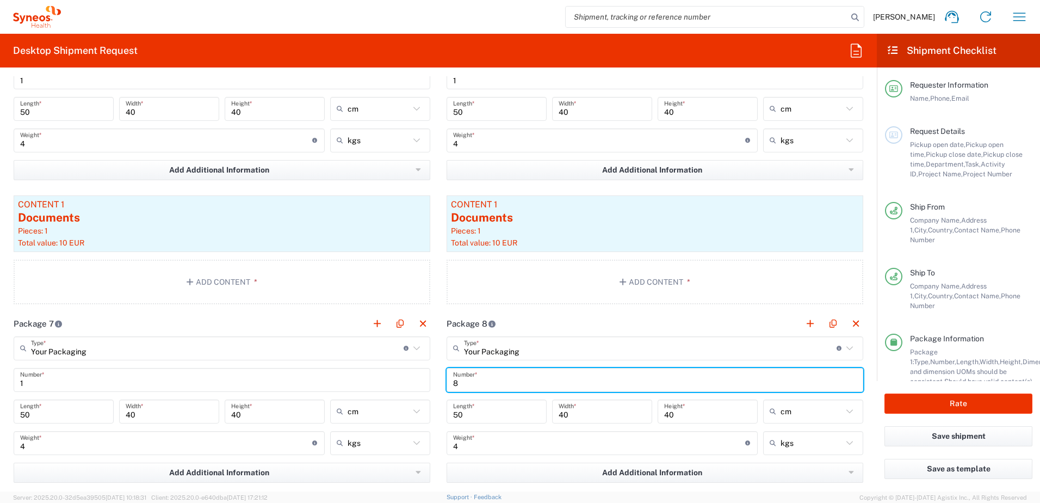
click at [466, 385] on input "8" at bounding box center [655, 379] width 404 height 19
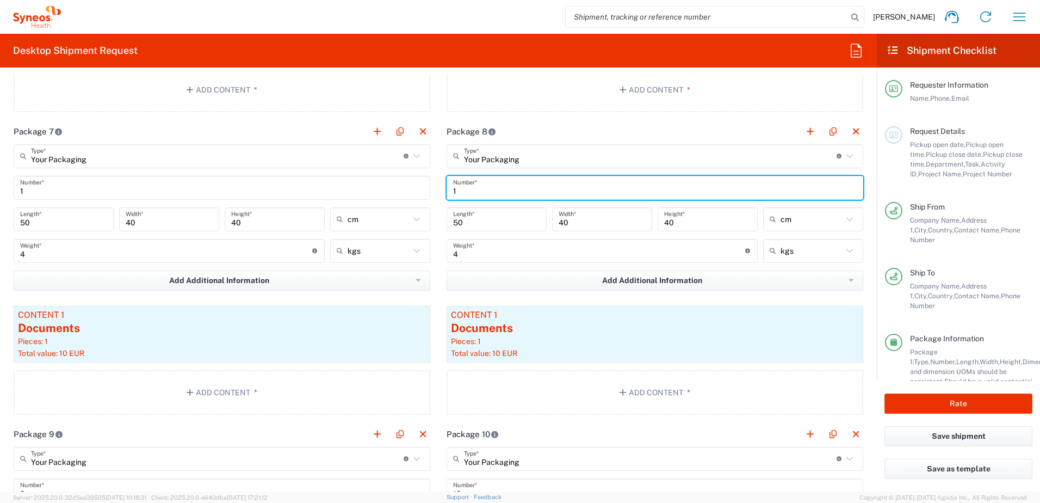
scroll to position [2043, 0]
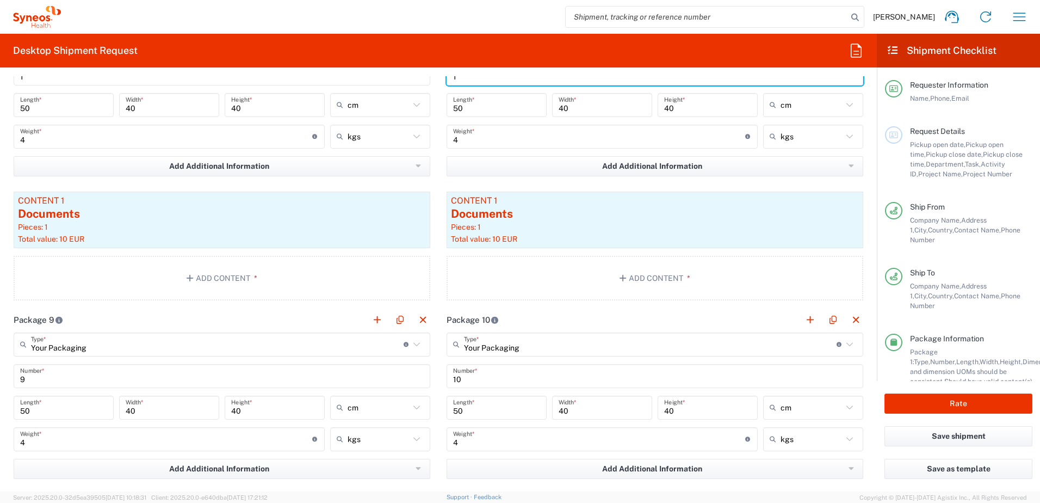
type input "1"
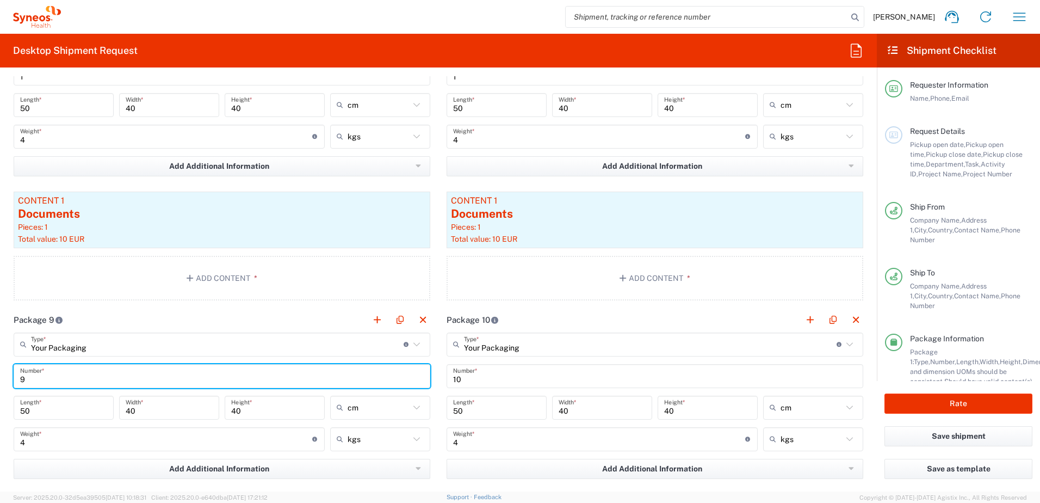
click at [29, 378] on input "9" at bounding box center [222, 375] width 404 height 19
type input "1"
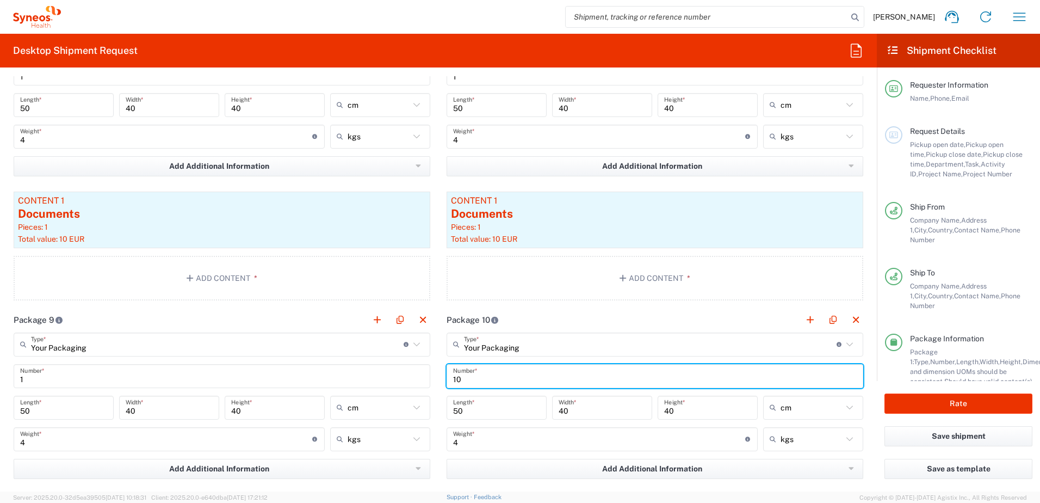
click at [471, 377] on input "10" at bounding box center [655, 375] width 404 height 19
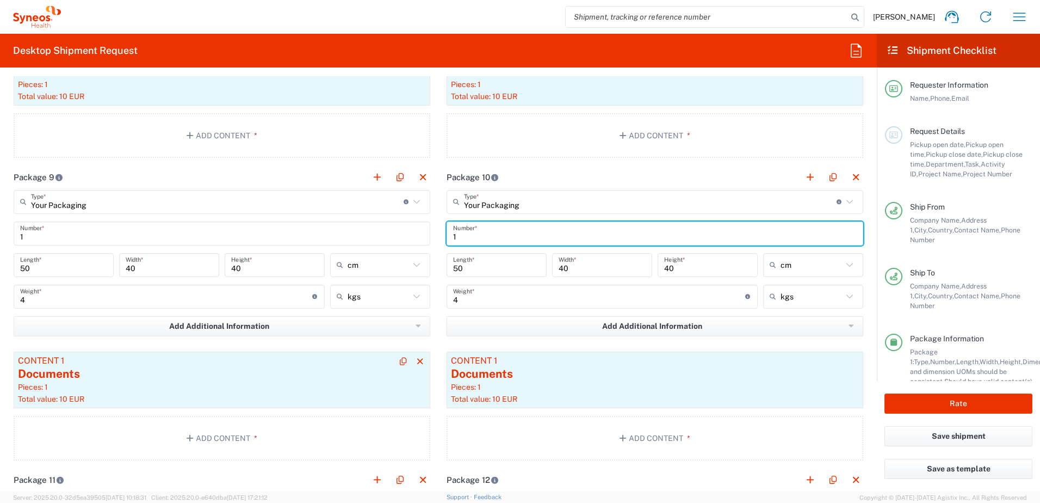
scroll to position [2341, 0]
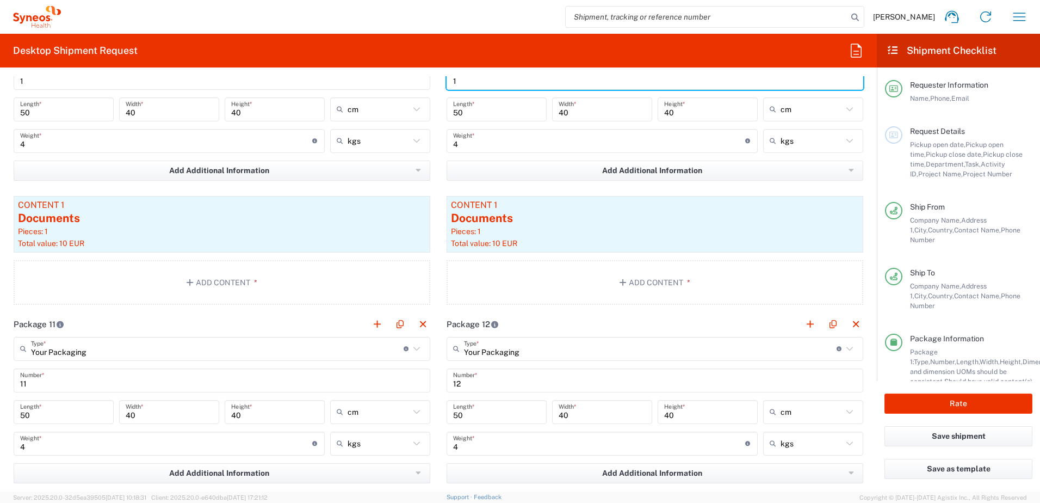
type input "1"
click at [60, 391] on div "11 Number *" at bounding box center [222, 380] width 417 height 24
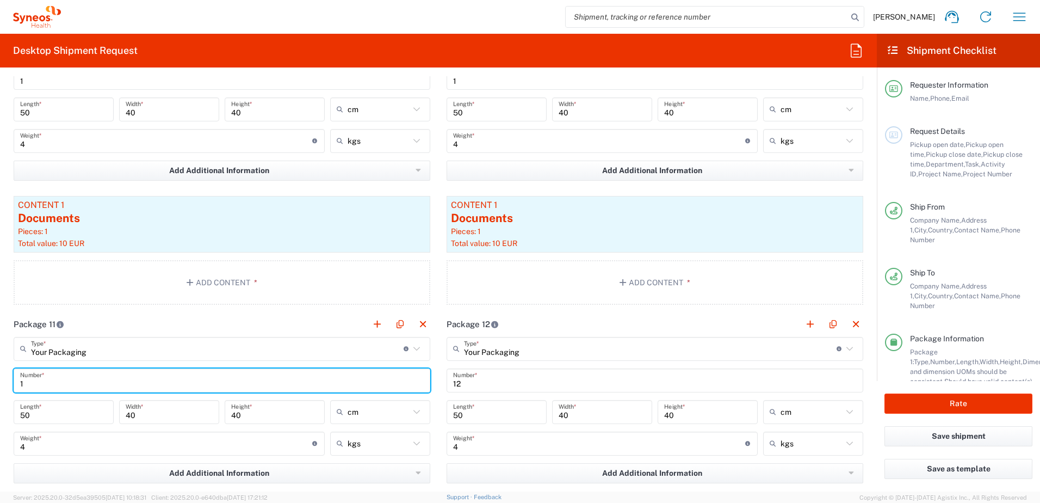
type input "1"
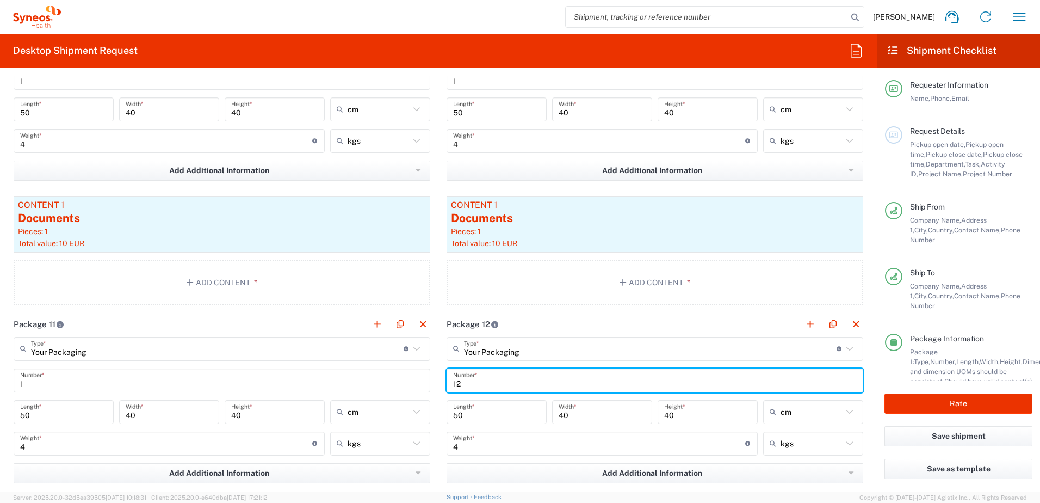
click at [474, 381] on input "12" at bounding box center [655, 380] width 404 height 19
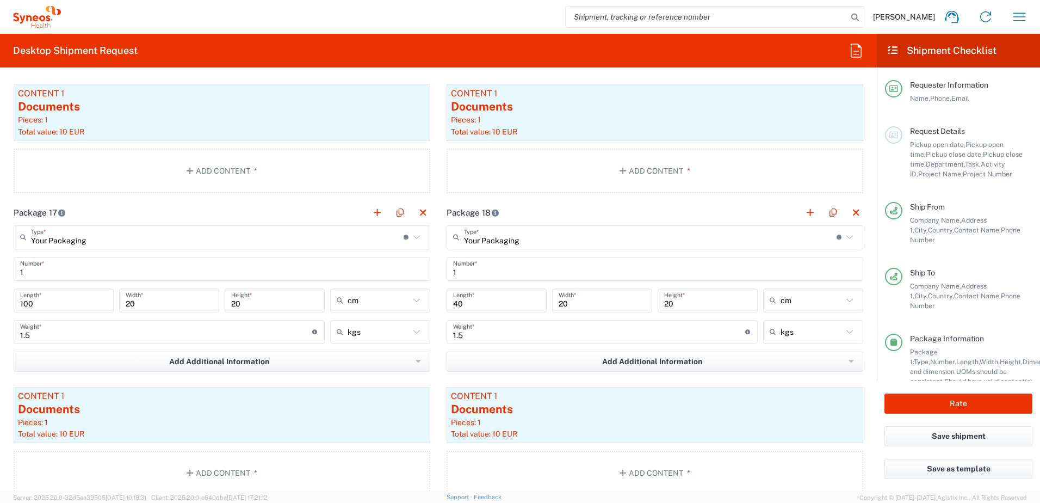
scroll to position [3362, 0]
type input "1"
click at [938, 412] on button "Rate" at bounding box center [959, 403] width 148 height 20
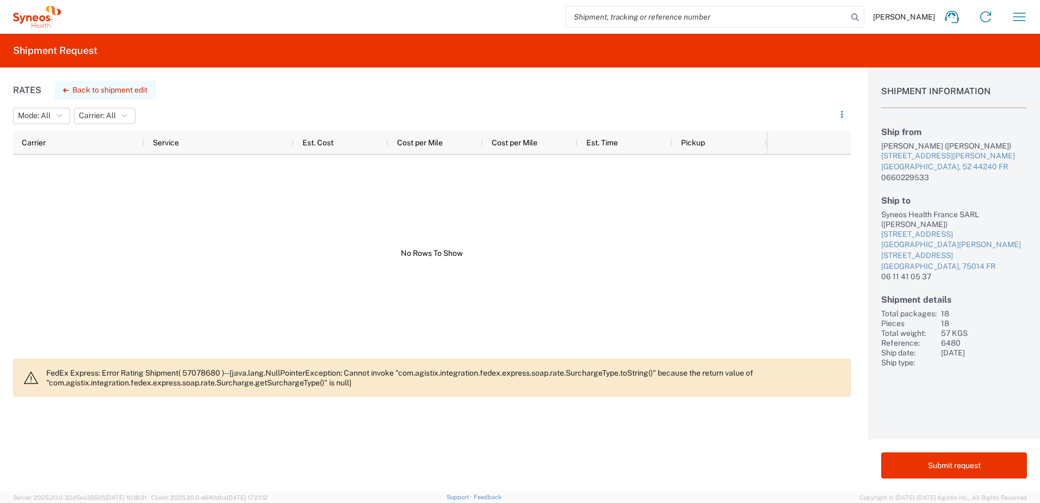
click at [97, 90] on button "Back to shipment edit" at bounding box center [105, 90] width 102 height 19
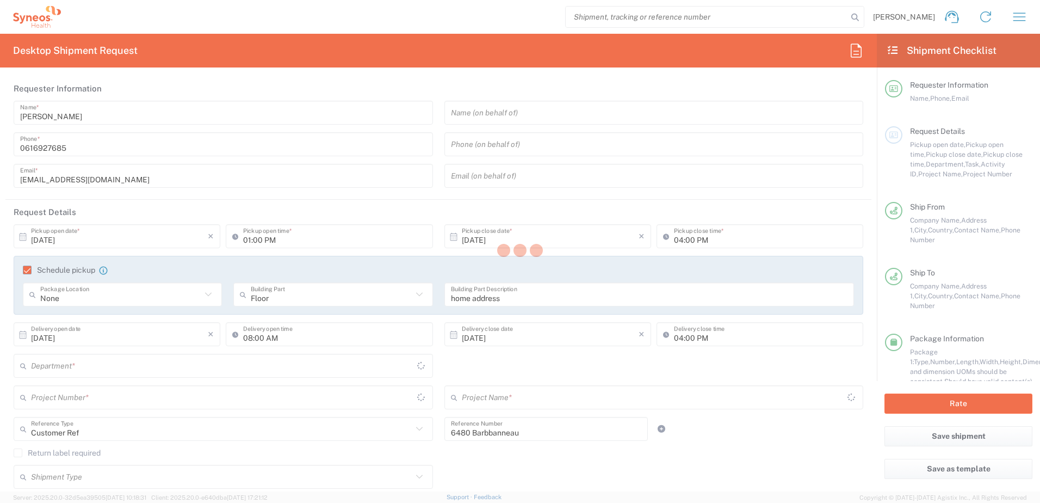
type input "6012"
type input "6480"
type input "ST-EUR - Pharmanovia FR"
type input "[GEOGRAPHIC_DATA]"
type input "Your Packaging"
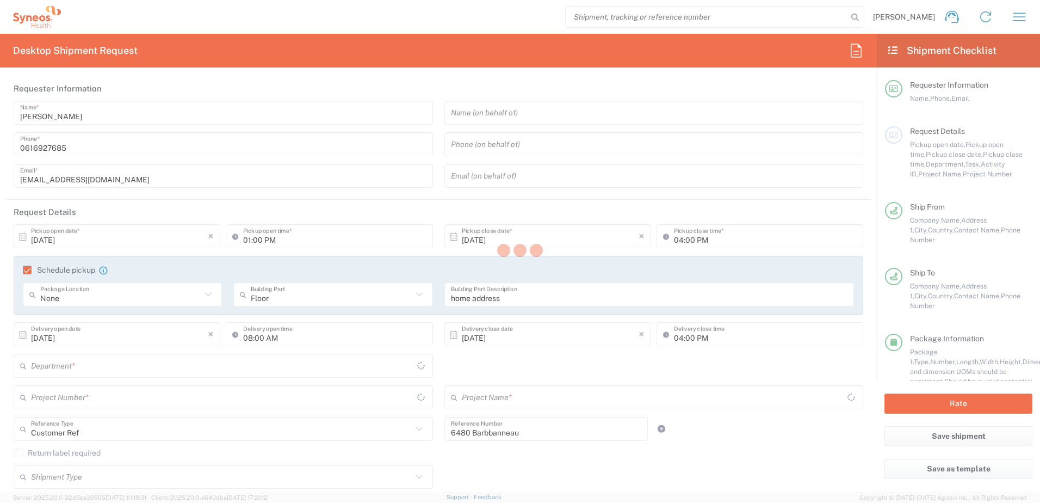
type input "Your Packaging"
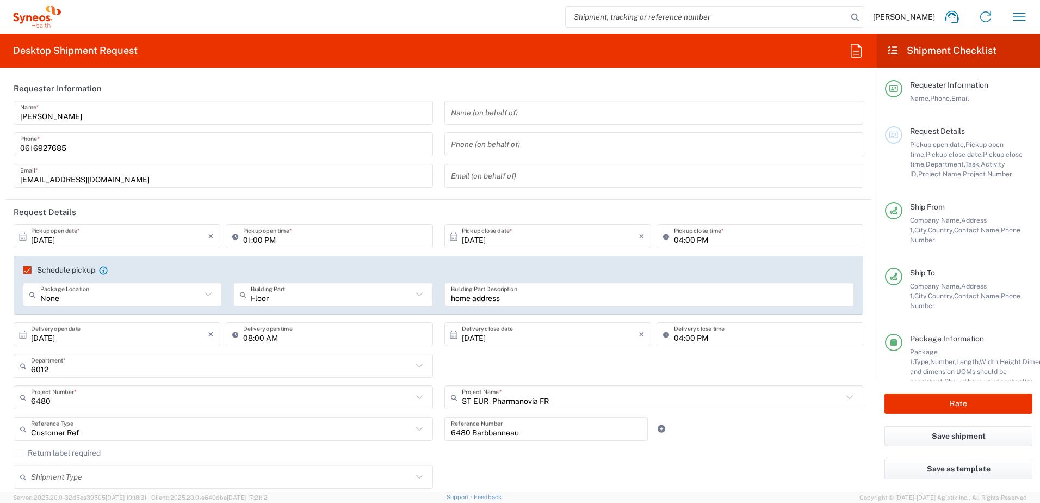
type input "Your Packaging"
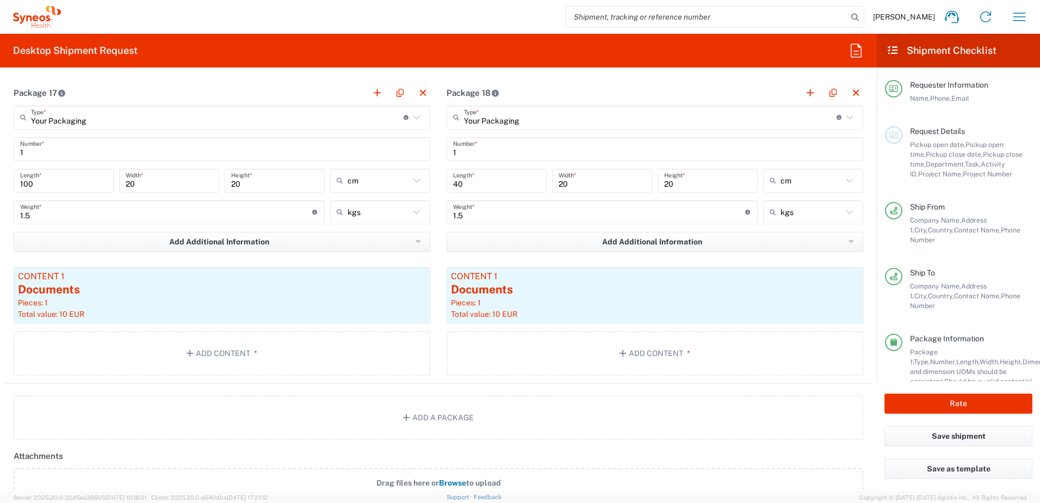
scroll to position [3447, 0]
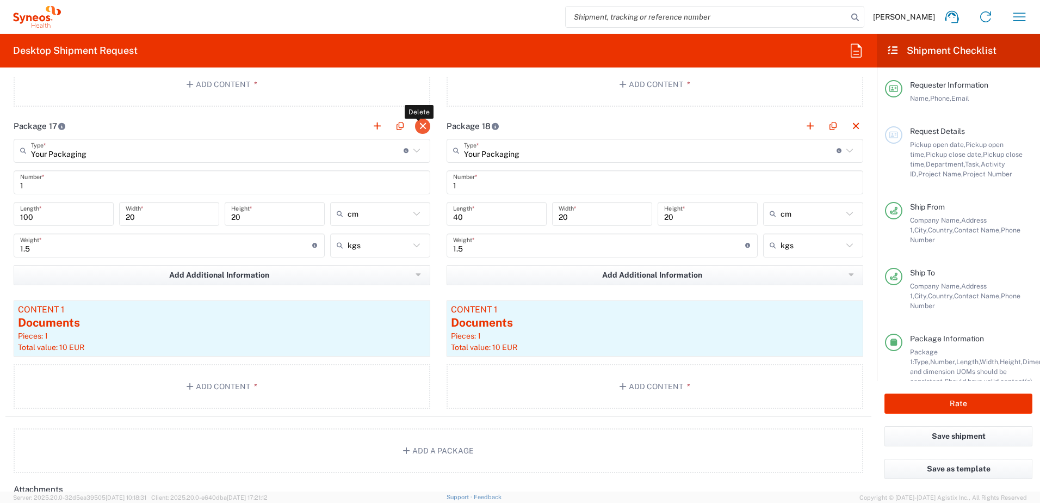
click at [419, 122] on button "button" at bounding box center [422, 126] width 15 height 15
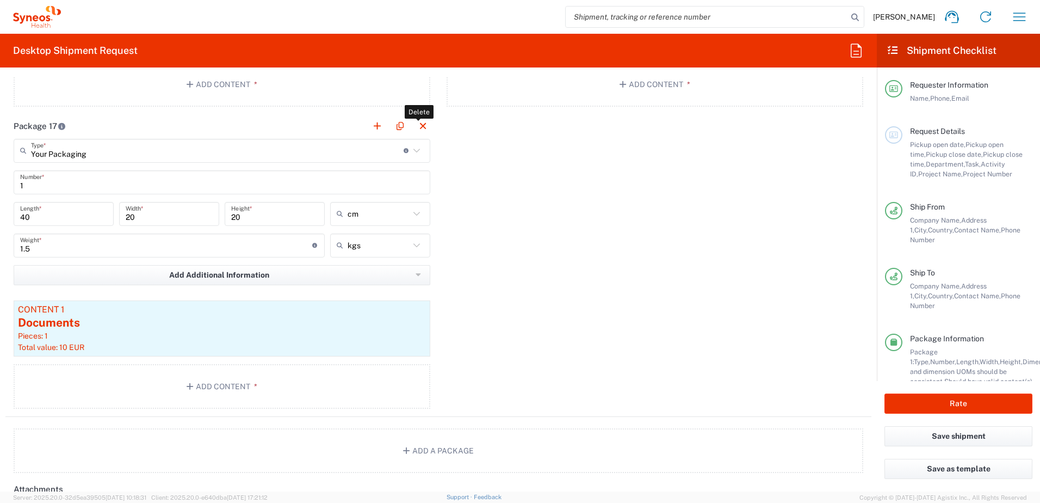
click at [419, 122] on button "button" at bounding box center [422, 126] width 15 height 15
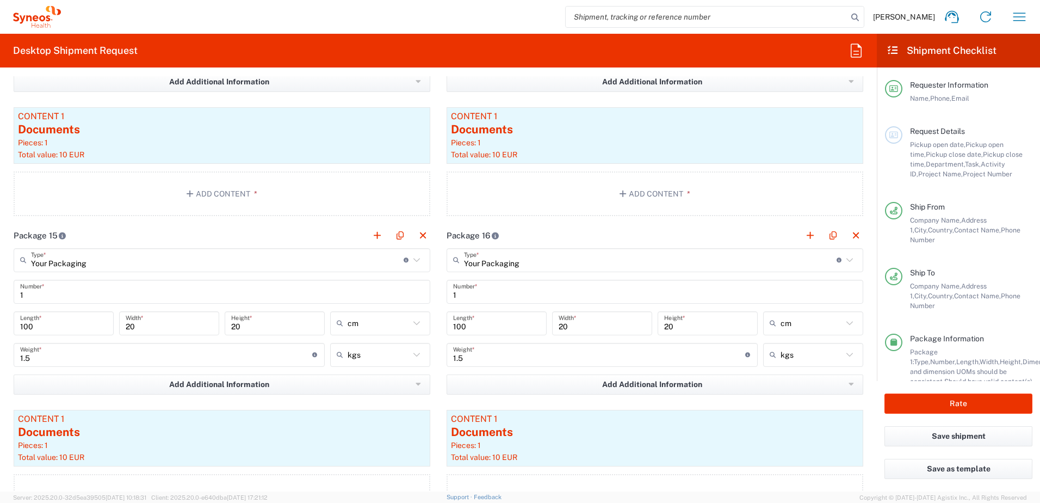
scroll to position [3032, 0]
click at [424, 236] on button "button" at bounding box center [422, 238] width 15 height 15
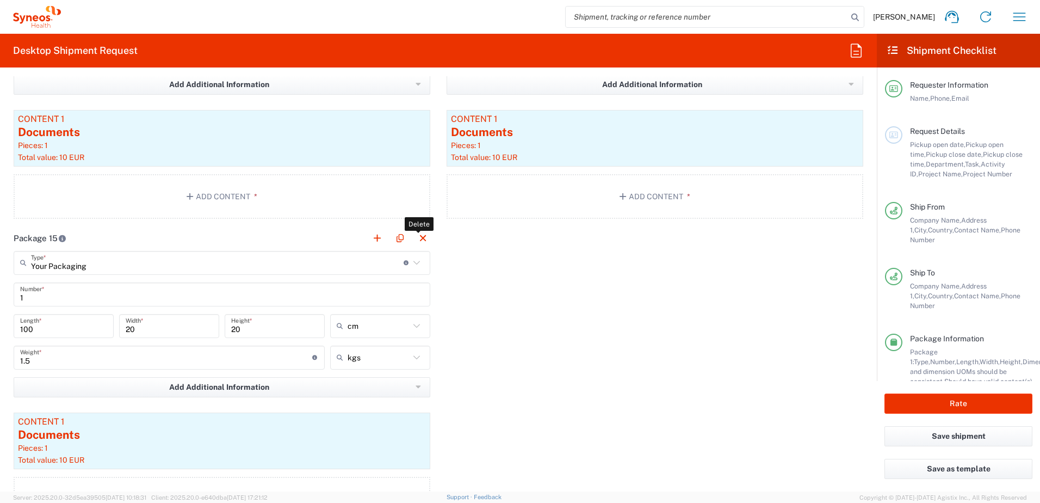
click at [424, 236] on button "button" at bounding box center [422, 238] width 15 height 15
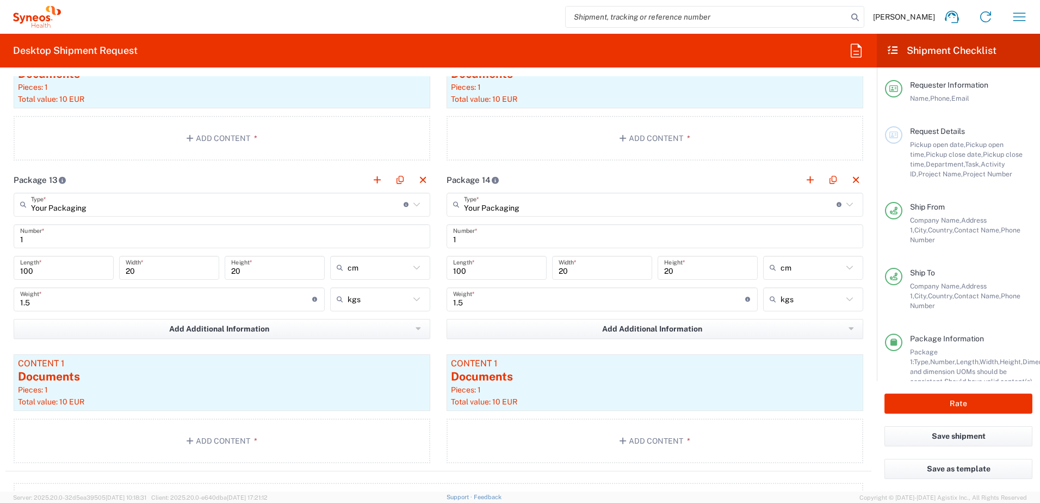
scroll to position [2788, 0]
click at [417, 177] on button "button" at bounding box center [422, 180] width 15 height 15
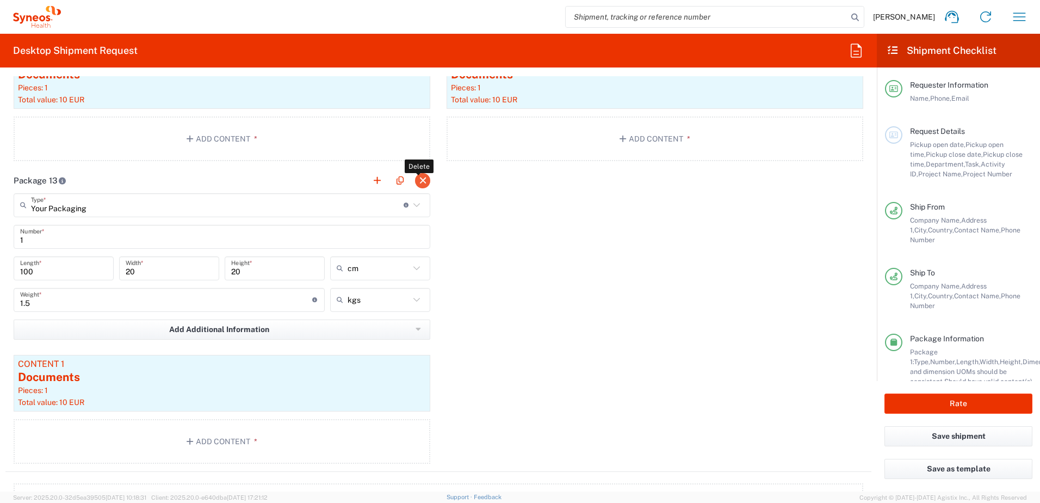
click at [417, 177] on button "button" at bounding box center [422, 180] width 15 height 15
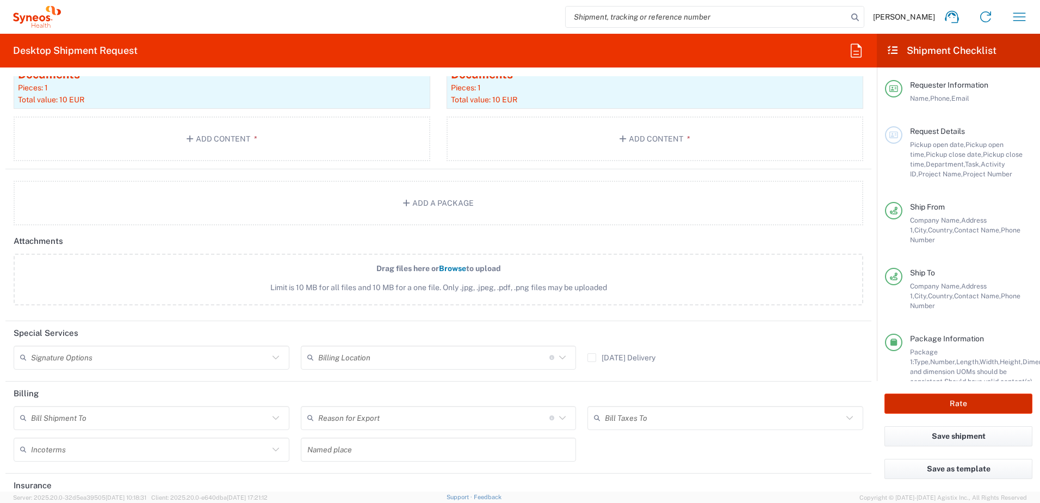
click at [929, 403] on button "Rate" at bounding box center [959, 403] width 148 height 20
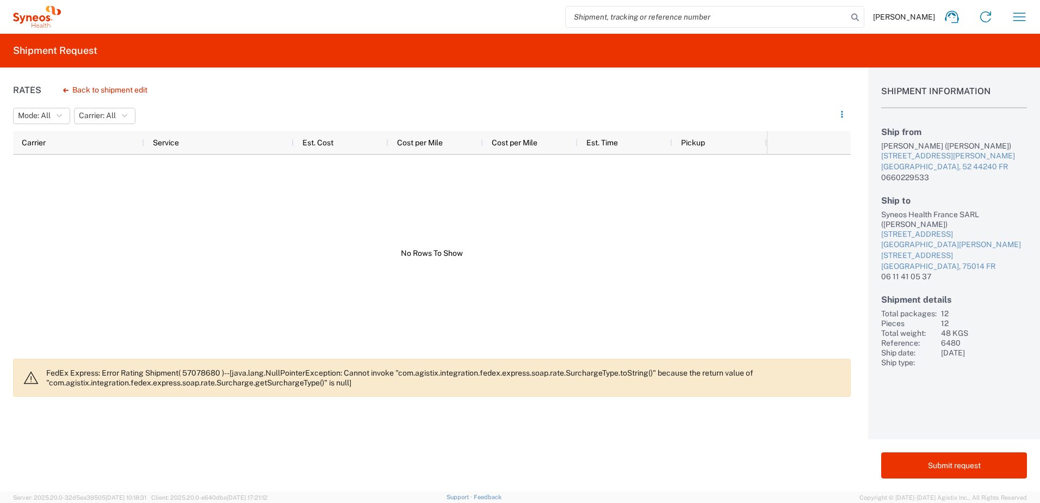
click at [229, 371] on p "FedEx Express: Error Rating Shipment( 57078680 )--[java.lang.NullPointerExcepti…" at bounding box center [444, 378] width 796 height 20
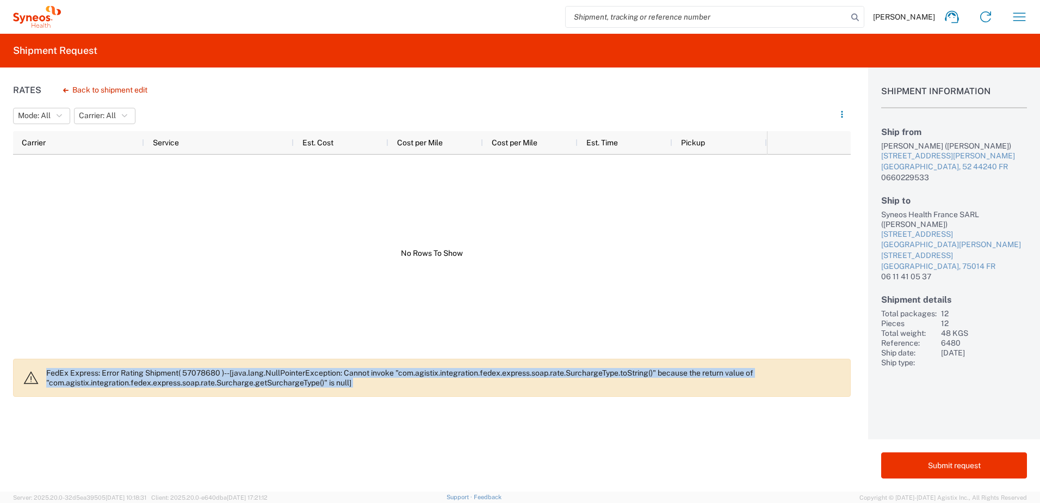
click at [229, 371] on p "FedEx Express: Error Rating Shipment( 57078680 )--[java.lang.NullPointerExcepti…" at bounding box center [444, 378] width 796 height 20
copy p "FedEx Express: Error Rating Shipment( 57078680 )--[java.lang.NullPointerExcepti…"
click at [1024, 7] on button "button" at bounding box center [1020, 17] width 26 height 26
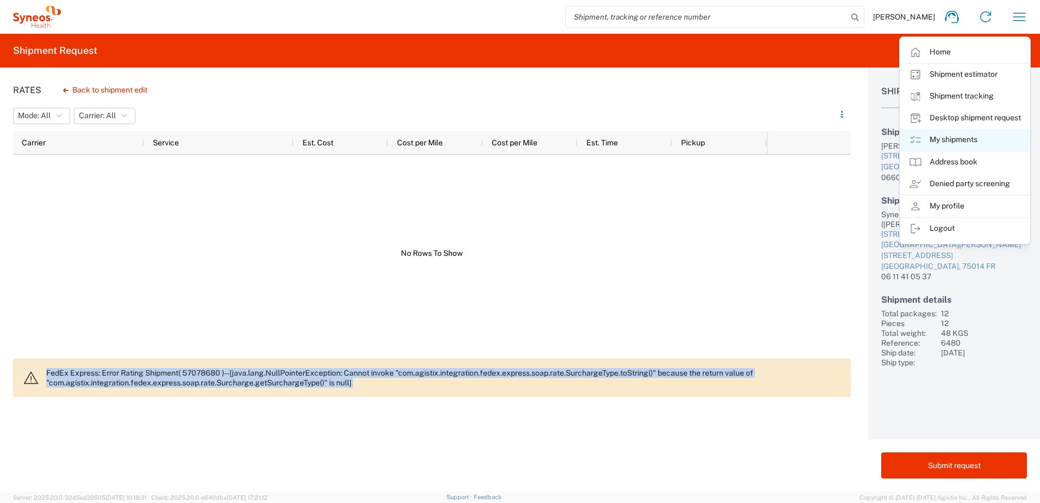
click at [946, 141] on link "My shipments" at bounding box center [966, 140] width 130 height 22
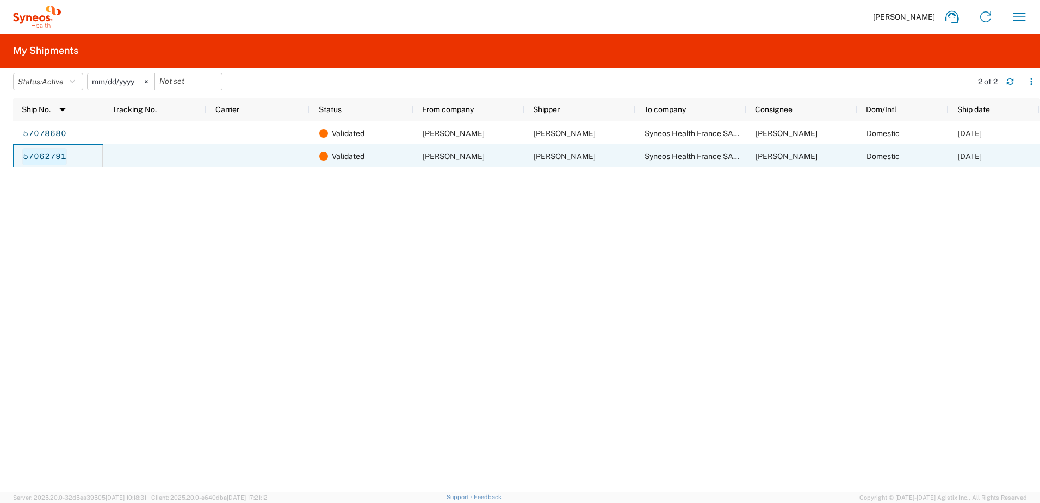
click at [43, 156] on link "57062791" at bounding box center [44, 156] width 45 height 17
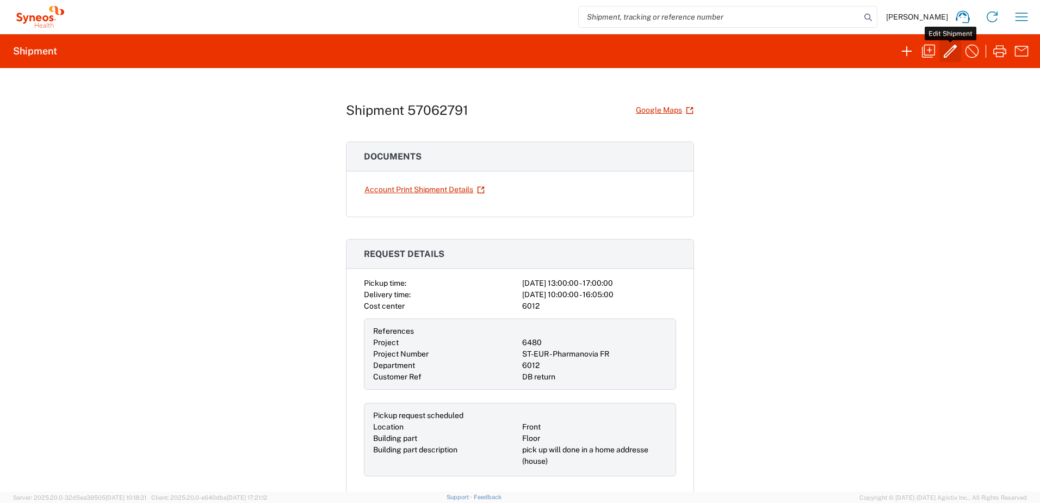
click at [950, 48] on icon "button" at bounding box center [950, 50] width 17 height 17
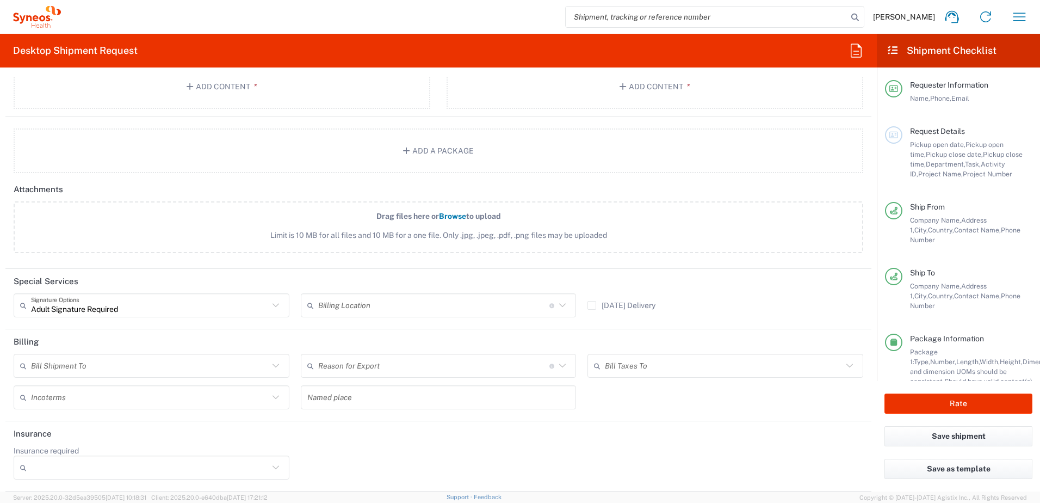
scroll to position [3710, 0]
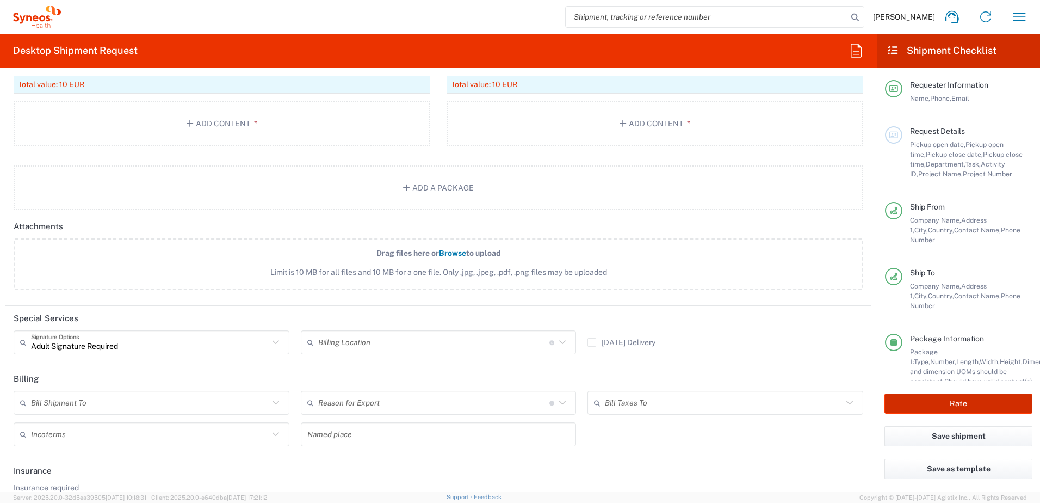
click at [923, 406] on button "Rate" at bounding box center [959, 403] width 148 height 20
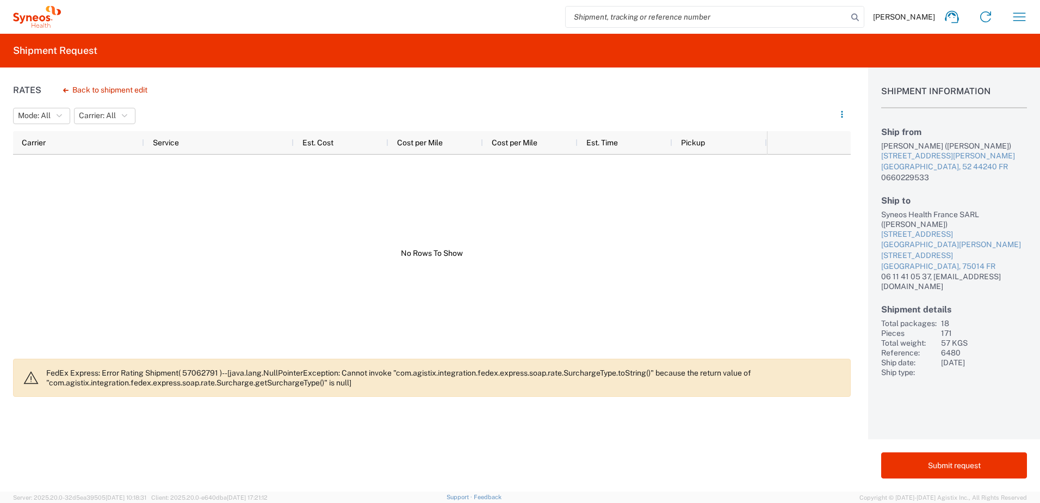
click at [46, 371] on agx-banner "FedEx Express: Error Rating Shipment( 57062791 )--[java.lang.NullPointerExcepti…" at bounding box center [432, 378] width 838 height 38
click at [145, 372] on p "FedEx Express: Error Rating Shipment( 57062791 )--[java.lang.NullPointerExcepti…" at bounding box center [444, 378] width 796 height 20
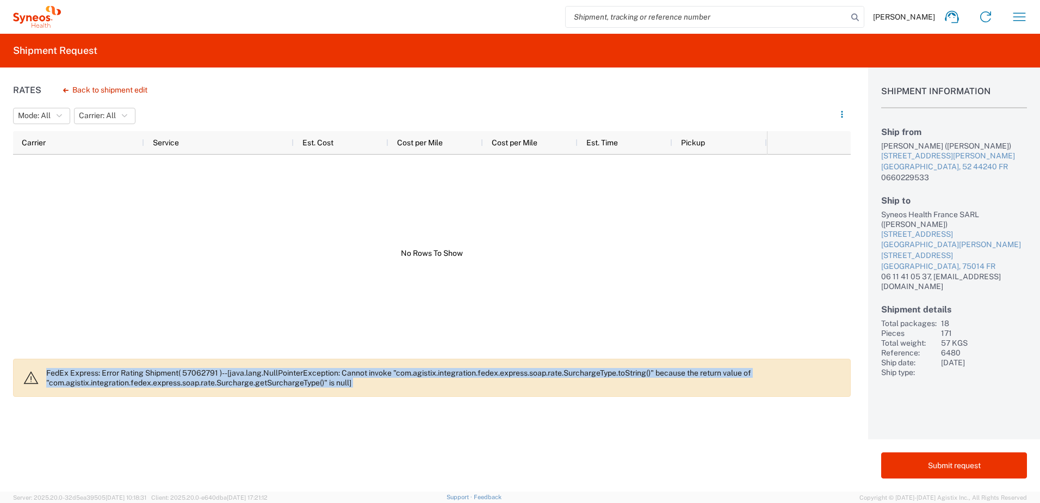
click at [145, 372] on p "FedEx Express: Error Rating Shipment( 57062791 )--[java.lang.NullPointerExcepti…" at bounding box center [444, 378] width 796 height 20
copy p "FedEx Express: Error Rating Shipment( 57062791 )--[java.lang.NullPointerExcepti…"
click at [57, 372] on p "FedEx Express: Error Rating Shipment( 57062791 )--[java.lang.NullPointerExcepti…" at bounding box center [444, 378] width 796 height 20
drag, startPoint x: 47, startPoint y: 374, endPoint x: 372, endPoint y: 379, distance: 324.9
click at [372, 379] on p "FedEx Express: Error Rating Shipment( 57062791 )--[java.lang.NullPointerExcepti…" at bounding box center [444, 378] width 796 height 20
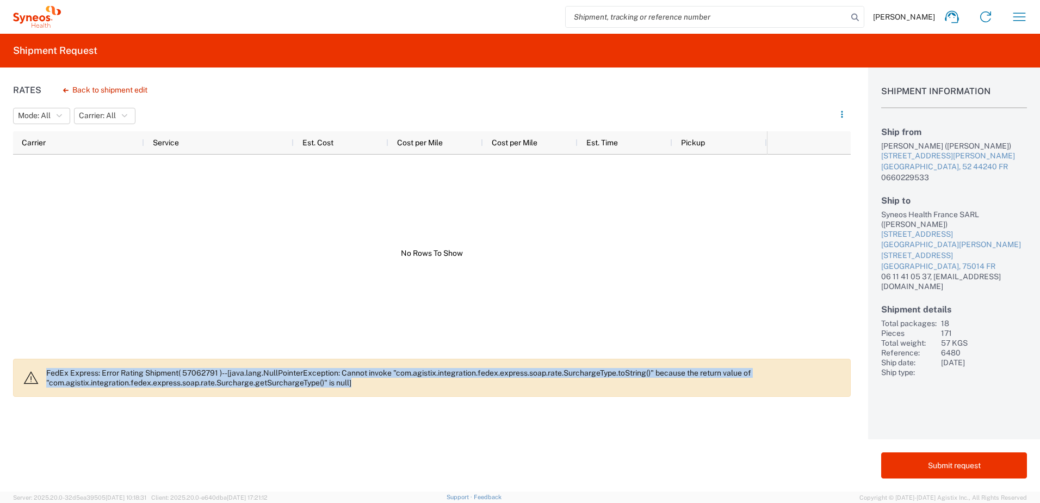
drag, startPoint x: 372, startPoint y: 379, endPoint x: 304, endPoint y: 380, distance: 67.5
copy p "FedEx Express: Error Rating Shipment( 57062791 )--[java.lang.NullPointerExcepti…"
